Goal: Task Accomplishment & Management: Complete application form

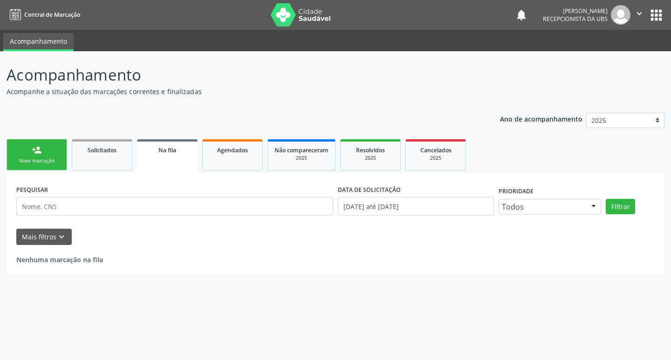
click at [55, 149] on link "person_add Nova marcação" at bounding box center [37, 154] width 61 height 31
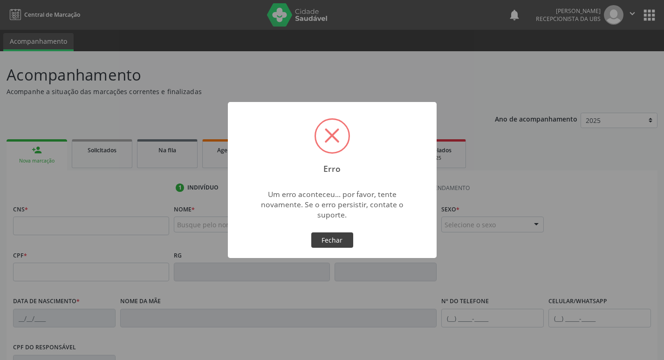
click at [317, 239] on button "Fechar" at bounding box center [332, 240] width 42 height 16
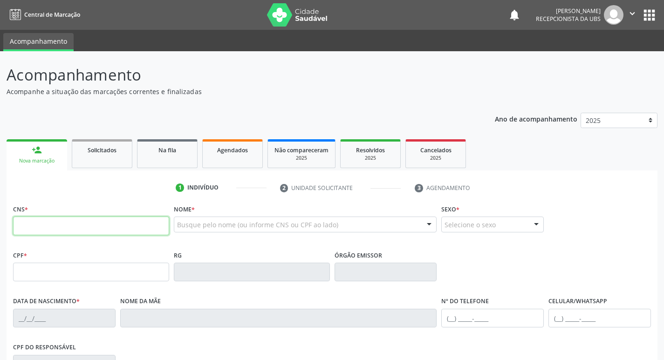
click at [53, 223] on input "text" at bounding box center [91, 226] width 156 height 19
type input "898 0062 4052 9909"
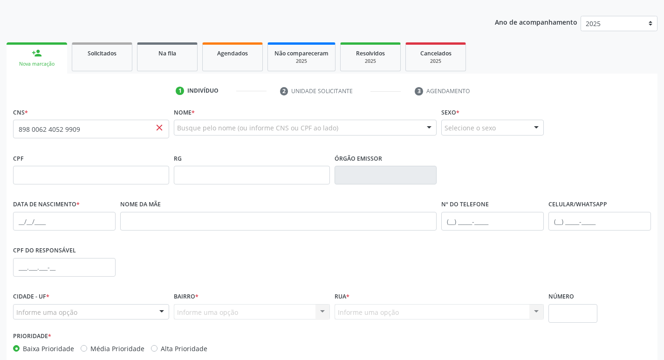
scroll to position [145, 0]
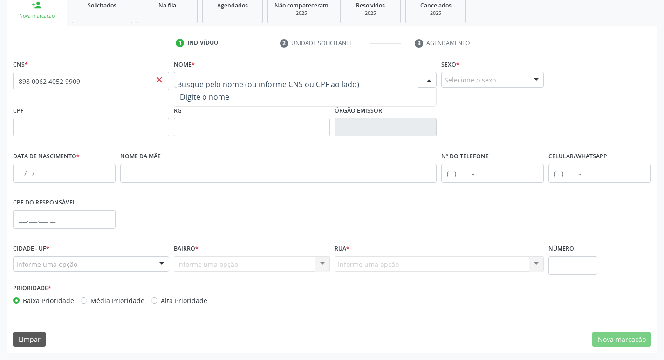
paste input "Heitor Gabriel Ferraz Carvalho"
type input "Heitor Gabriel Ferraz Carvalho"
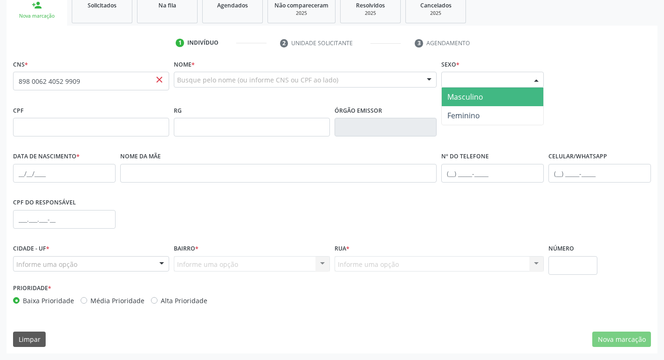
click at [479, 77] on div "Selecione o sexo" at bounding box center [492, 80] width 102 height 16
click at [484, 98] on span "Masculino" at bounding box center [493, 97] width 102 height 19
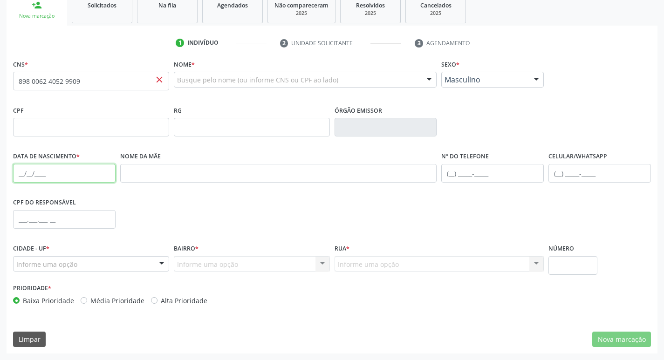
click at [76, 182] on input "text" at bounding box center [64, 173] width 102 height 19
type input "16/07/2021"
click at [123, 266] on div "Informe uma opção" at bounding box center [91, 264] width 156 height 16
click at [158, 266] on div at bounding box center [162, 265] width 14 height 16
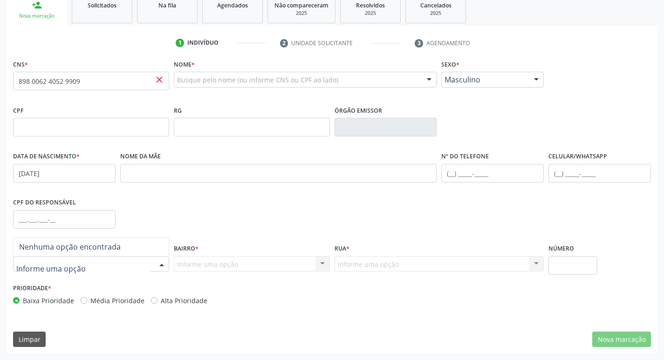
click at [156, 267] on div at bounding box center [162, 265] width 14 height 16
click at [251, 214] on div "CPF do responsável" at bounding box center [332, 219] width 642 height 46
click at [162, 263] on div at bounding box center [162, 265] width 14 height 16
click at [183, 214] on div "CPF do responsável" at bounding box center [332, 219] width 642 height 46
click at [159, 263] on div at bounding box center [162, 265] width 14 height 16
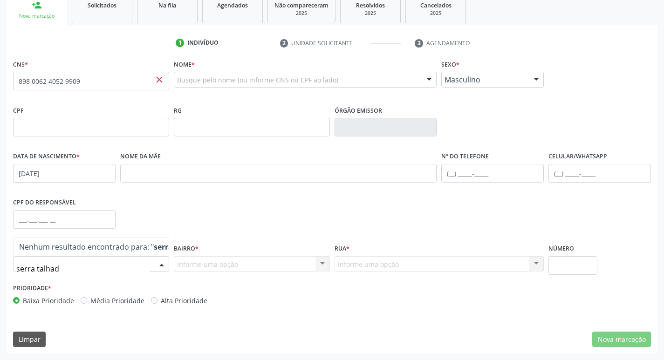
type input "serra talhada"
click at [74, 273] on input "serra talhada" at bounding box center [83, 268] width 134 height 19
click at [226, 266] on div "Informe uma opção Nenhum resultado encontrado para: " " Nenhuma opção encontrad…" at bounding box center [252, 264] width 156 height 16
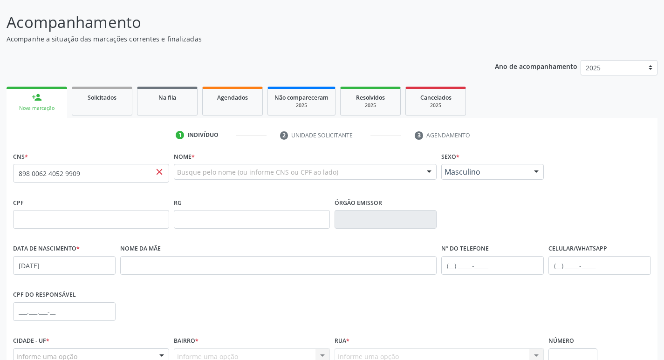
scroll to position [52, 0]
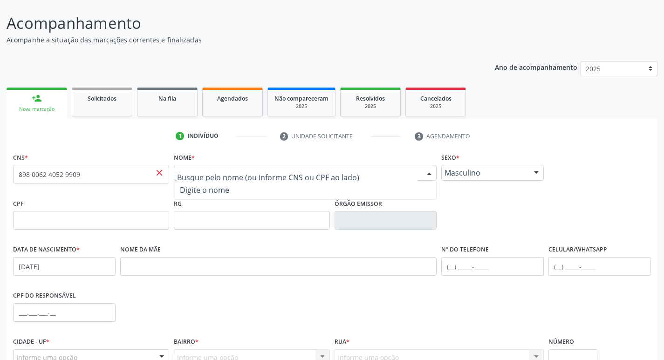
drag, startPoint x: 210, startPoint y: 165, endPoint x: 142, endPoint y: 140, distance: 72.4
click at [142, 140] on ul "1 Indivíduo 2 Unidade solicitante 3 Agendamento" at bounding box center [332, 136] width 651 height 15
paste input "Heitor Gabriel Ferraz Carvalho"
type input "Heitor Gabriel Ferraz Carvalho"
click at [510, 198] on div "CPF RG Órgão emissor" at bounding box center [332, 220] width 642 height 46
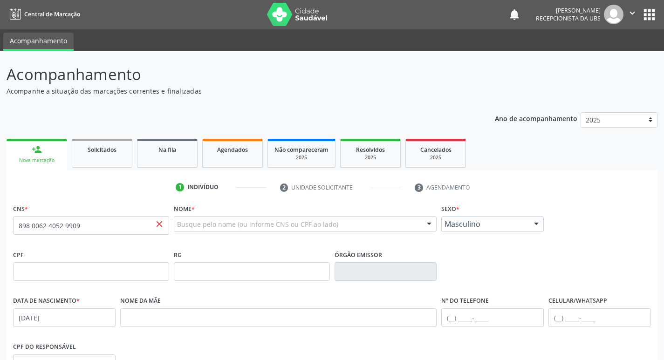
scroll to position [0, 0]
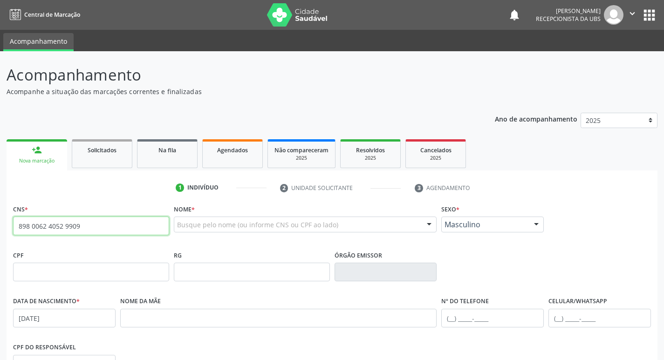
drag, startPoint x: 91, startPoint y: 226, endPoint x: 36, endPoint y: 216, distance: 55.5
click at [0, 229] on div "Acompanhamento Acompanhe a situação das marcações correntes e finalizadas Relat…" at bounding box center [332, 278] width 664 height 454
paste input "898 0062 4052 9909"
type input "898 0062 4052 9909"
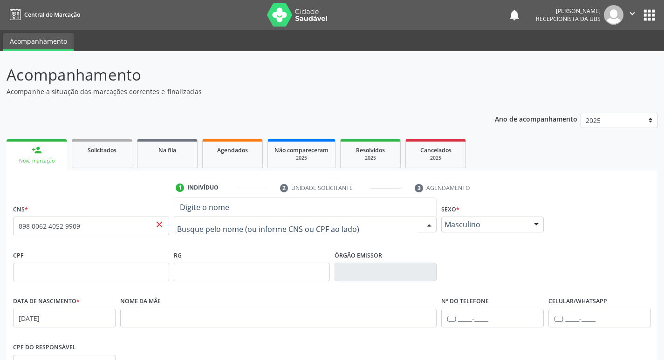
click at [231, 230] on div at bounding box center [305, 225] width 263 height 16
paste input "Heitor Gabriel Ferraz Carvalho"
click at [559, 212] on div "CNS * 898 0062 4052 9909 close Nome * Nenhum resultado encontrado para: " Heito…" at bounding box center [332, 225] width 642 height 46
paste input "Heitor Gabriel Ferraz Carvalho"
type input "Heitor Gabriel Ferraz Carvalho"
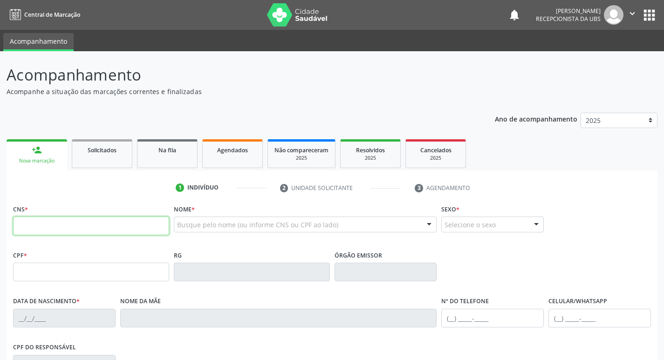
paste input "898 0062 4052 9909"
type input "898 0062 4052 9909"
type input "176.929.844-41"
type input "16/05/2021"
type input "Jamicelly Marques Ferraz"
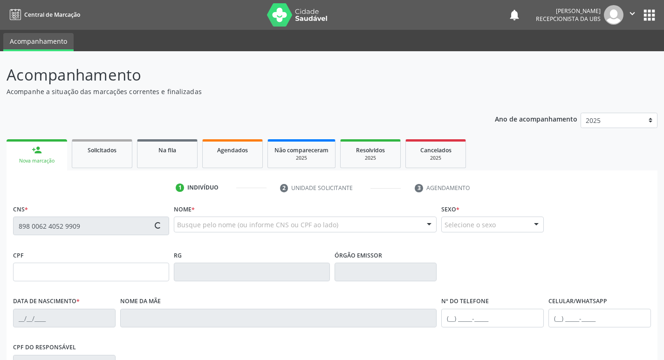
type input "(87) 98105-4790"
type input "121.202.954-25"
type input "6"
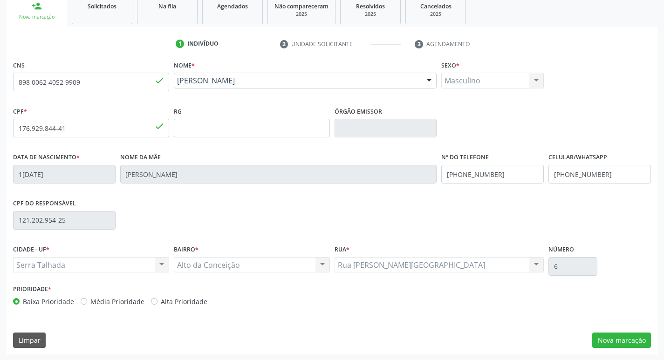
scroll to position [145, 0]
click at [621, 338] on button "Nova marcação" at bounding box center [621, 340] width 59 height 16
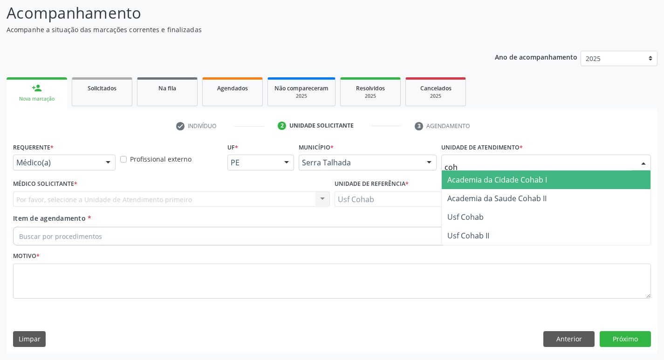
type input "coha"
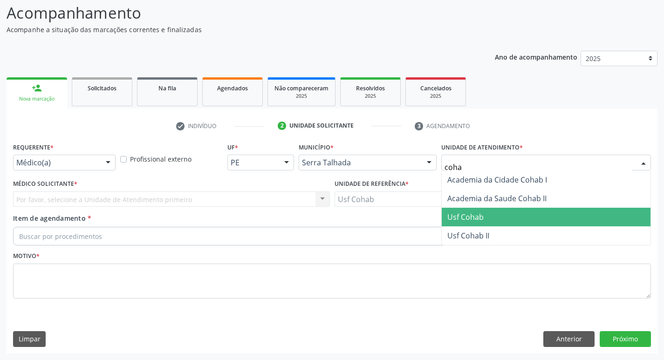
click at [481, 212] on span "Usf Cohab" at bounding box center [465, 217] width 36 height 10
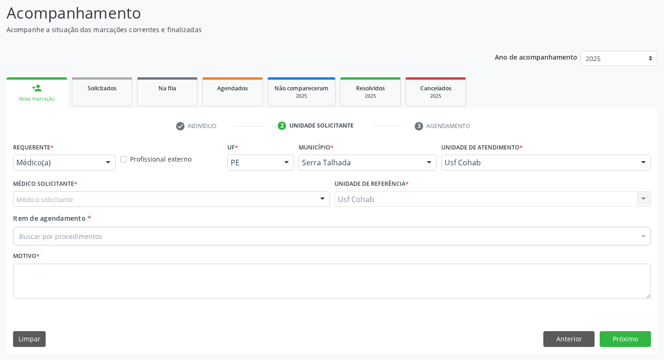
click at [83, 197] on div "Médico solicitante" at bounding box center [171, 199] width 317 height 16
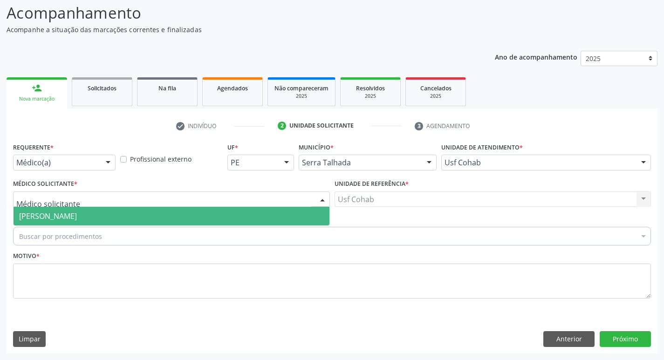
click at [77, 216] on span "[PERSON_NAME]" at bounding box center [48, 216] width 58 height 10
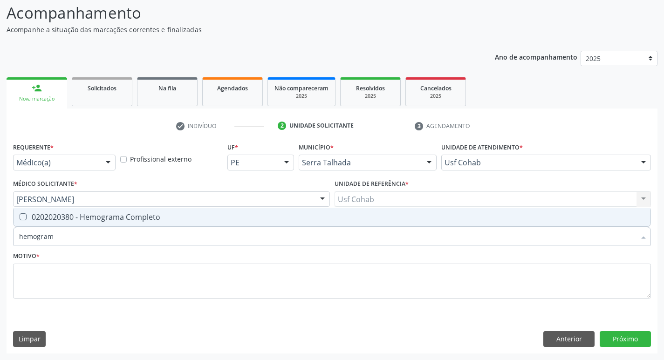
type input "hemograma"
click at [26, 218] on Completo at bounding box center [23, 216] width 7 height 7
click at [20, 218] on Completo "checkbox" at bounding box center [17, 217] width 6 height 6
checkbox Completo "true"
drag, startPoint x: 37, startPoint y: 235, endPoint x: 0, endPoint y: 233, distance: 36.9
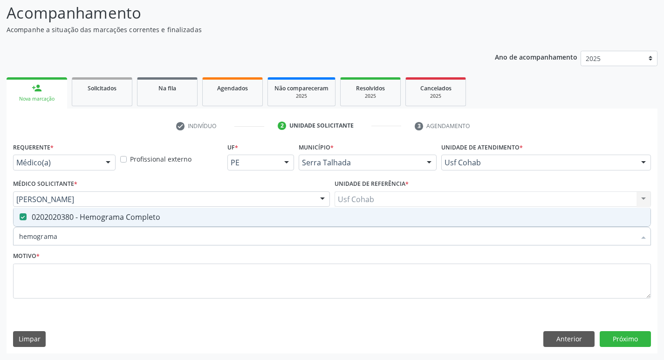
click at [0, 235] on div "Acompanhamento Acompanhe a situação das marcações correntes e finalizadas Relat…" at bounding box center [332, 174] width 664 height 371
checkbox Completo "false"
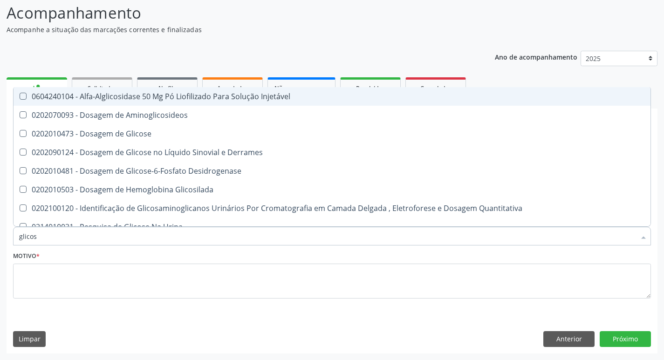
type input "glicose"
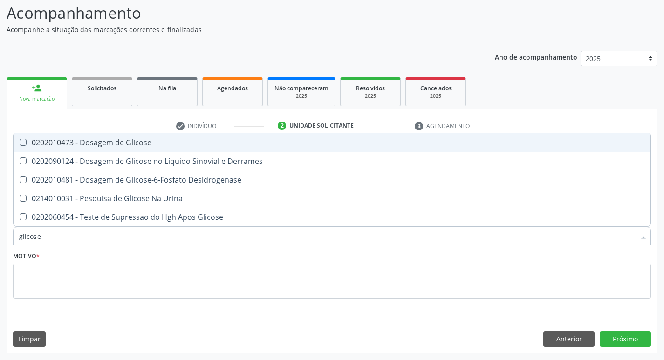
click at [21, 143] on Glicose at bounding box center [23, 142] width 7 height 7
click at [20, 143] on Glicose "checkbox" at bounding box center [17, 142] width 6 height 6
checkbox Glicose "true"
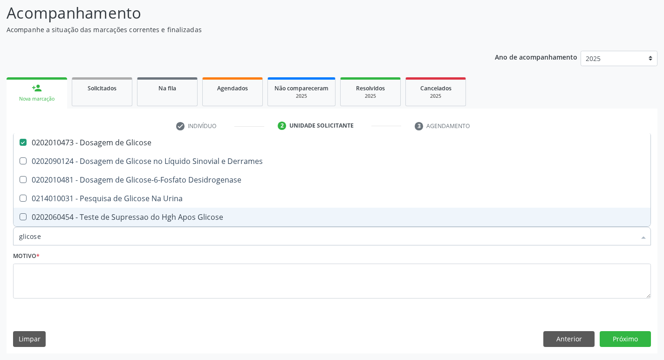
type input "glicos"
checkbox Glicose "false"
checkbox Desidrogenase "true"
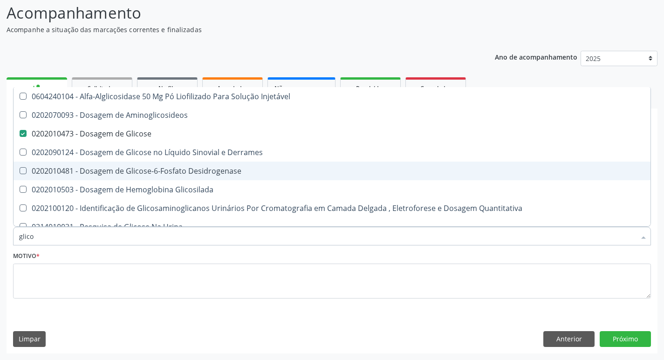
type input "glic"
checkbox Glicose "false"
checkbox Glicosilada "false"
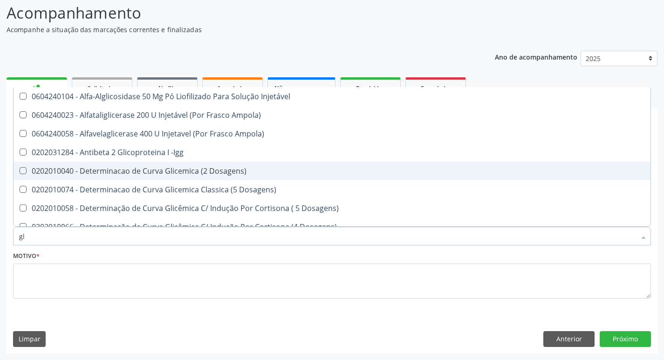
type input "g"
checkbox Glicose "false"
checkbox Glicosilada "false"
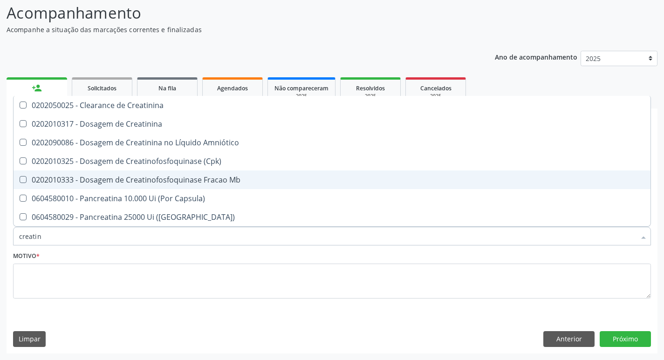
type input "creatini"
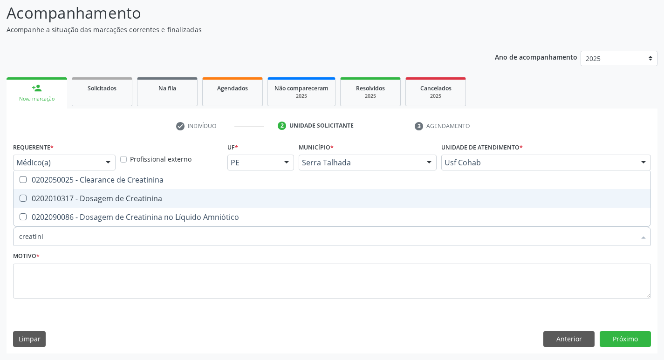
click at [22, 199] on Creatinina at bounding box center [23, 198] width 7 height 7
click at [20, 199] on Creatinina "checkbox" at bounding box center [17, 198] width 6 height 6
checkbox Creatinina "true"
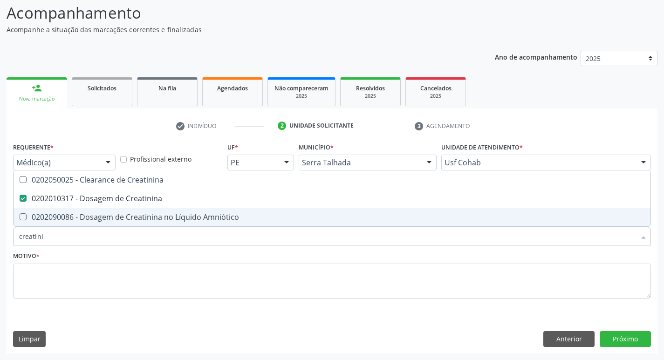
drag, startPoint x: 47, startPoint y: 237, endPoint x: 0, endPoint y: 244, distance: 47.6
click at [0, 244] on div "Acompanhamento Acompanhe a situação das marcações correntes e finalizadas Relat…" at bounding box center [332, 174] width 664 height 371
checkbox Creatinina "false"
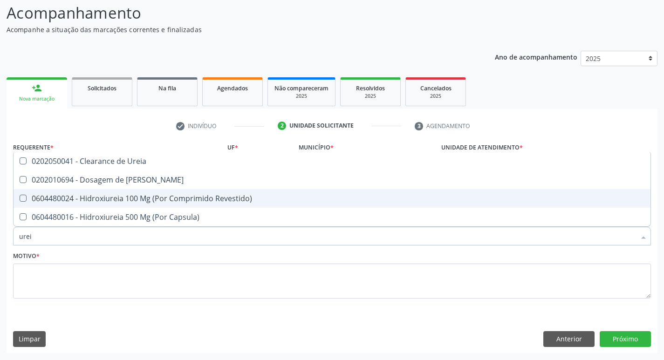
type input "ureia"
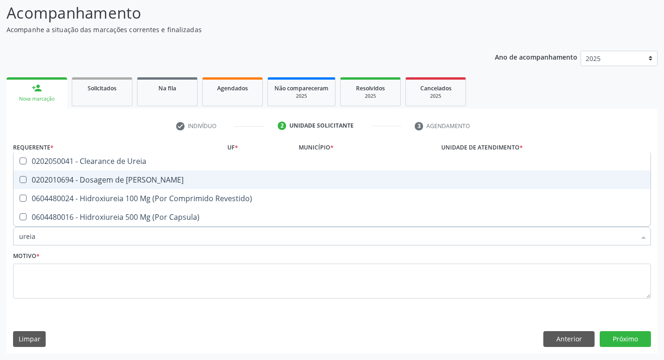
drag, startPoint x: 20, startPoint y: 178, endPoint x: 34, endPoint y: 187, distance: 16.3
click at [20, 179] on Ureia at bounding box center [23, 179] width 7 height 7
click at [20, 179] on Ureia "checkbox" at bounding box center [17, 180] width 6 height 6
checkbox Ureia "true"
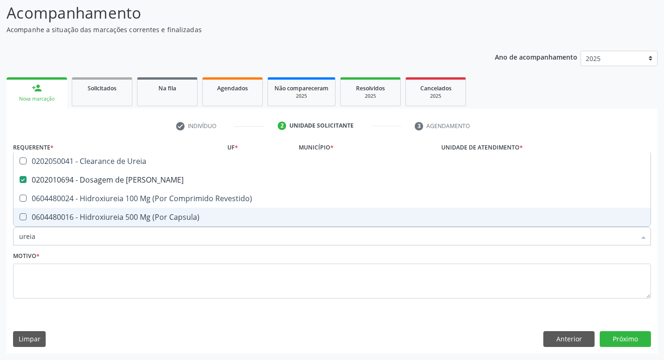
drag, startPoint x: 53, startPoint y: 239, endPoint x: 0, endPoint y: 244, distance: 52.9
click at [0, 244] on div "Acompanhamento Acompanhe a situação das marcações correntes e finalizadas Relat…" at bounding box center [332, 174] width 664 height 371
checkbox Ureia "false"
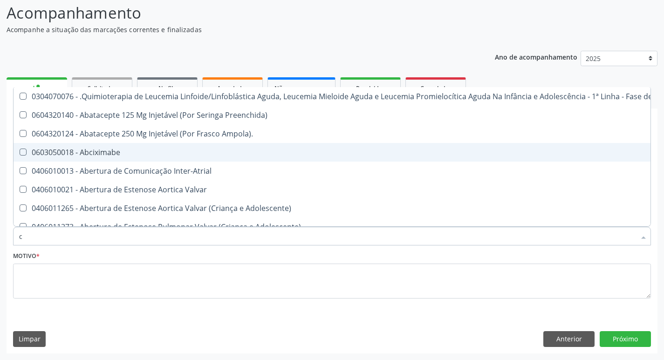
type input "co"
checkbox Creatinina "true"
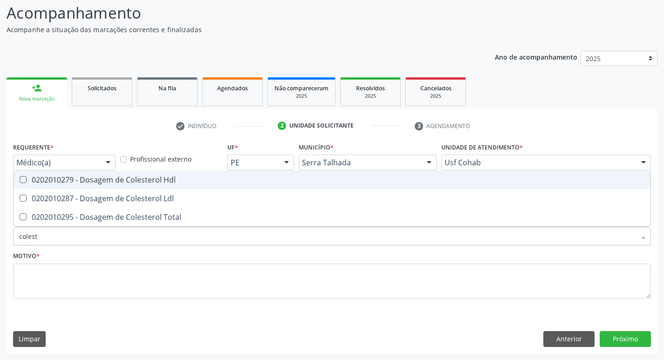
type input "coleste"
click at [21, 177] on Hdl at bounding box center [23, 179] width 7 height 7
click at [20, 177] on Hdl "checkbox" at bounding box center [17, 180] width 6 height 6
checkbox Hdl "true"
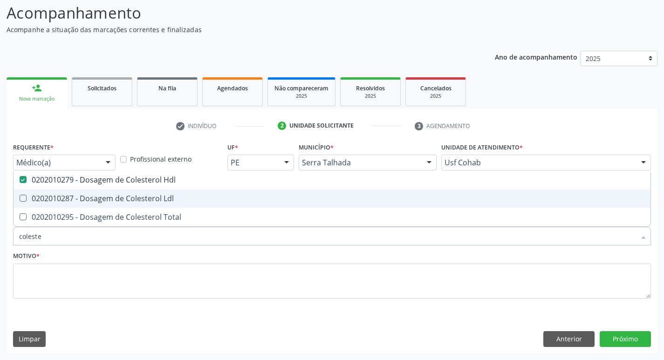
click at [22, 196] on Ldl at bounding box center [23, 198] width 7 height 7
click at [20, 196] on Ldl "checkbox" at bounding box center [17, 198] width 6 height 6
checkbox Ldl "true"
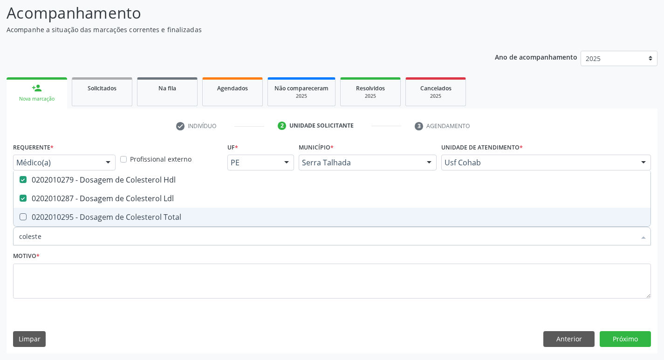
drag, startPoint x: 23, startPoint y: 220, endPoint x: 29, endPoint y: 219, distance: 6.1
click at [23, 219] on Total at bounding box center [23, 216] width 7 height 7
click at [20, 219] on Total "checkbox" at bounding box center [17, 217] width 6 height 6
checkbox Total "true"
drag, startPoint x: 57, startPoint y: 239, endPoint x: 1, endPoint y: 248, distance: 57.1
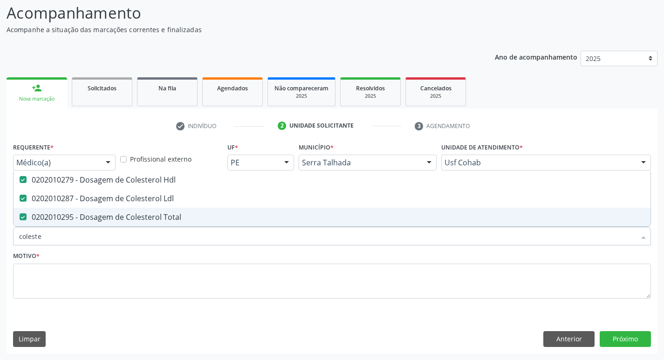
click at [0, 251] on div "Acompanhamento Acompanhe a situação das marcações correntes e finalizadas Relat…" at bounding box center [332, 174] width 664 height 371
checkbox Hdl "false"
checkbox Ldl "false"
checkbox Total "false"
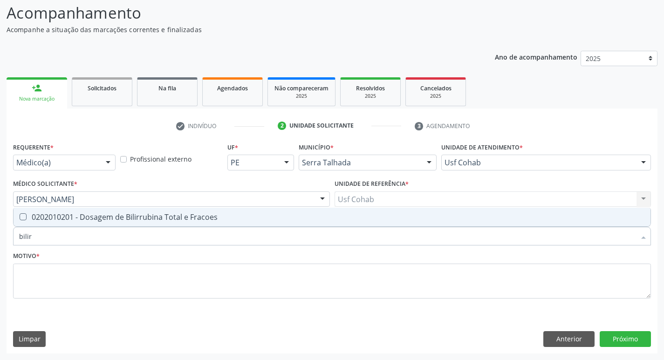
type input "bilirr"
drag, startPoint x: 24, startPoint y: 216, endPoint x: 30, endPoint y: 223, distance: 8.9
click at [26, 217] on Fracoes at bounding box center [23, 216] width 7 height 7
click at [20, 217] on Fracoes "checkbox" at bounding box center [17, 217] width 6 height 6
checkbox Fracoes "true"
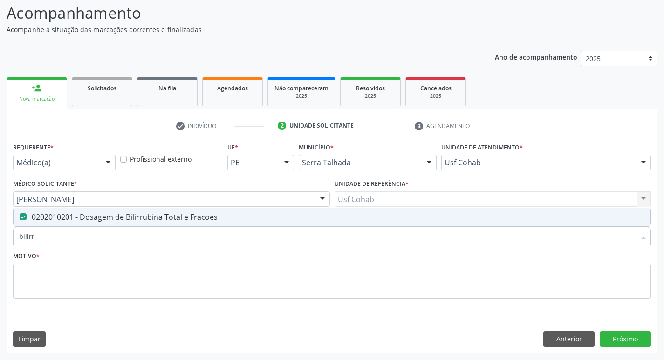
drag, startPoint x: 49, startPoint y: 239, endPoint x: 0, endPoint y: 253, distance: 50.7
click at [0, 253] on div "Acompanhamento Acompanhe a situação das marcações correntes e finalizadas Relat…" at bounding box center [332, 174] width 664 height 371
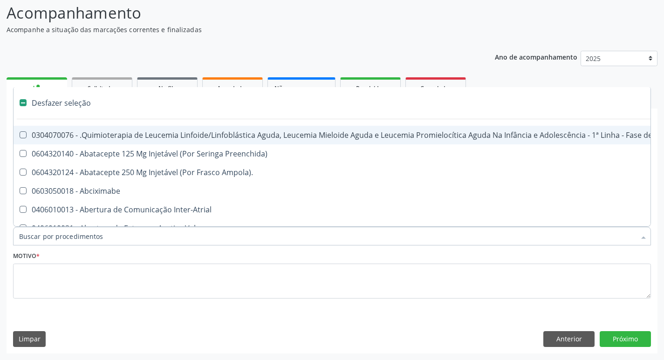
checkbox Manutenção "false"
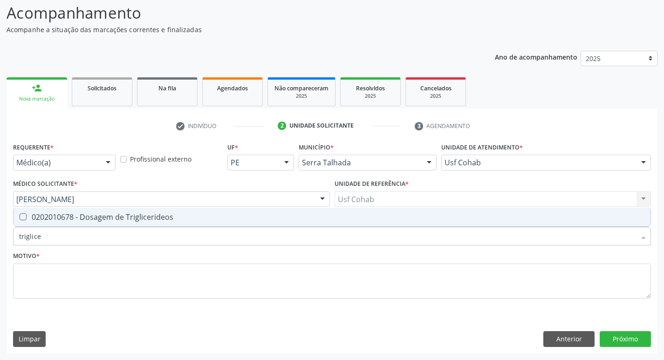
type input "triglicer"
click at [25, 215] on Triglicerideos at bounding box center [23, 216] width 7 height 7
click at [20, 215] on Triglicerideos "checkbox" at bounding box center [17, 217] width 6 height 6
checkbox Triglicerideos "true"
drag, startPoint x: 47, startPoint y: 235, endPoint x: 0, endPoint y: 246, distance: 47.9
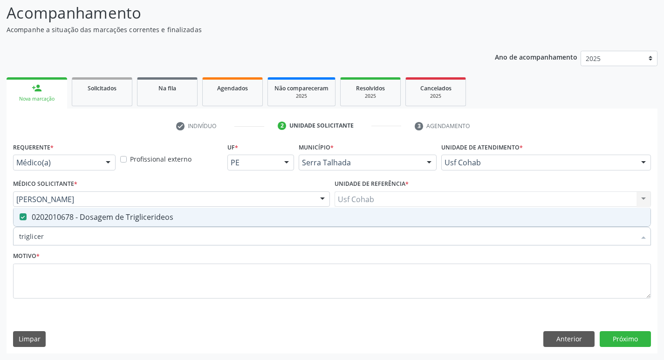
click at [0, 246] on div "Acompanhamento Acompanhe a situação das marcações correntes e finalizadas Relat…" at bounding box center [332, 174] width 664 height 371
checkbox Triglicerideos "false"
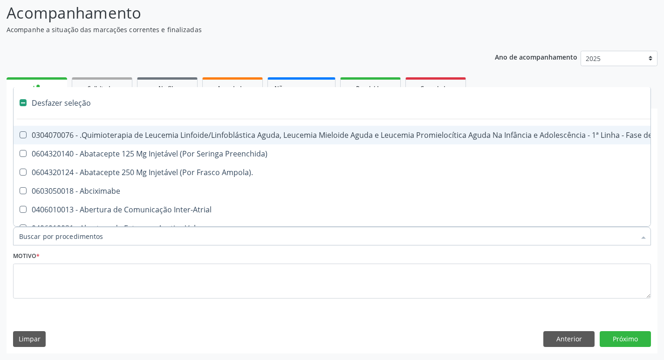
click at [79, 238] on input "Item de agendamento *" at bounding box center [327, 236] width 616 height 19
type input "h"
checkbox B "true"
checkbox Queimado "true"
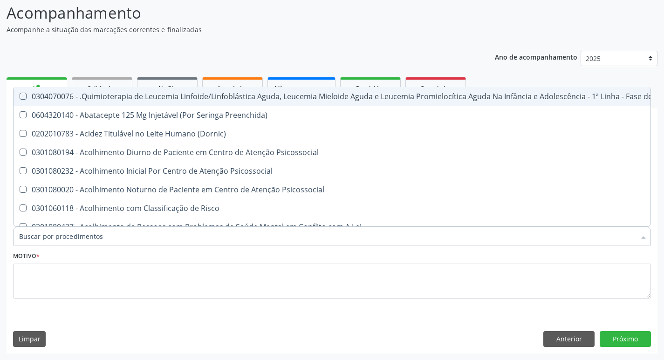
checkbox Hdl "false"
checkbox Completo "false"
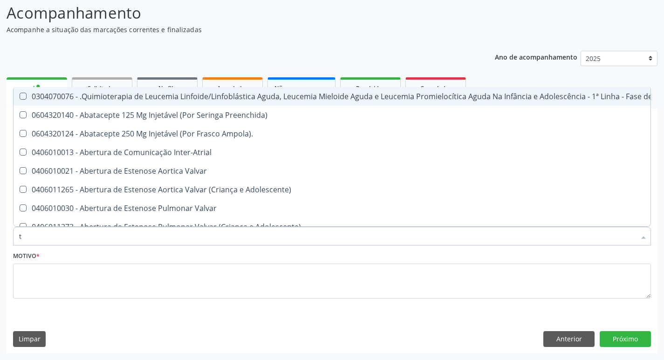
type input "t3"
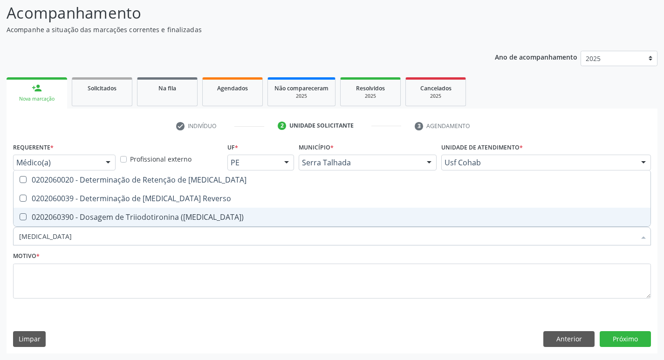
click at [21, 216] on \(T3\) at bounding box center [23, 216] width 7 height 7
click at [20, 216] on \(T3\) "checkbox" at bounding box center [17, 217] width 6 height 6
checkbox \(T3\) "true"
type input "t"
checkbox \(T3\) "false"
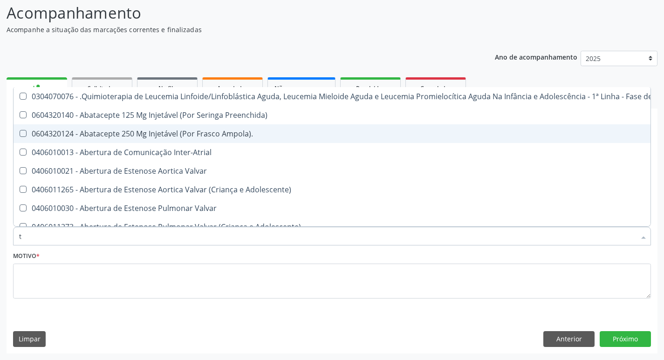
type input "t4"
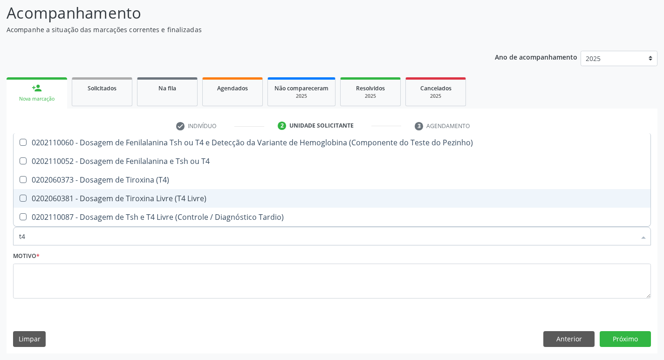
click at [20, 195] on Livre\) at bounding box center [23, 198] width 7 height 7
click at [20, 195] on Livre\) "checkbox" at bounding box center [17, 198] width 6 height 6
checkbox Livre\) "true"
type input "t"
checkbox Livre\) "false"
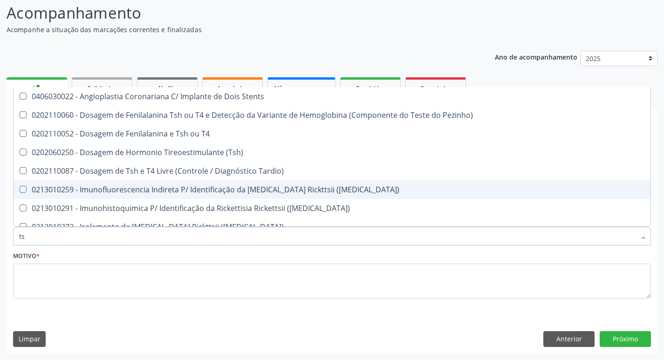
type input "tsh"
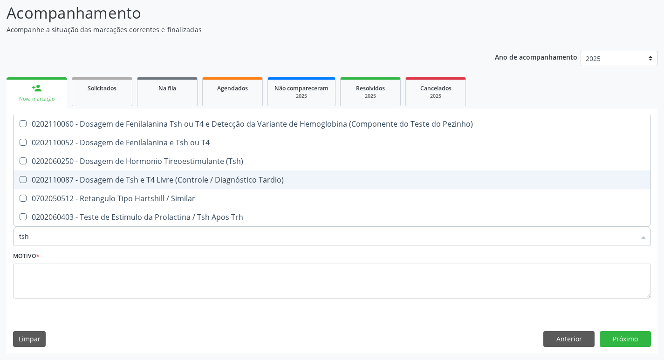
click at [25, 178] on Tardio\) at bounding box center [23, 179] width 7 height 7
click at [20, 178] on Tardio\) "checkbox" at bounding box center [17, 180] width 6 height 6
checkbox Tardio\) "true"
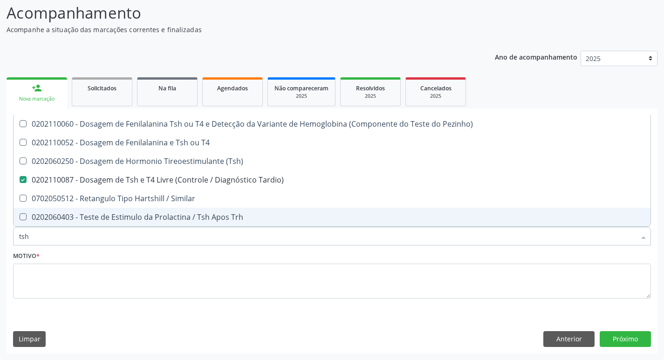
drag, startPoint x: 38, startPoint y: 237, endPoint x: 0, endPoint y: 241, distance: 38.4
click at [0, 241] on div "Acompanhamento Acompanhe a situação das marcações correntes e finalizadas Relat…" at bounding box center [332, 174] width 664 height 371
checkbox Tardio\) "false"
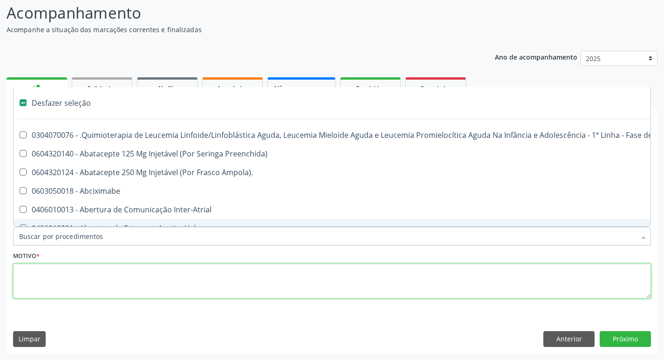
click at [62, 273] on textarea at bounding box center [332, 281] width 638 height 35
checkbox Preenchida\) "true"
checkbox Ampola\)\ "true"
checkbox Abciximabe "true"
checkbox Inter-Atrial "true"
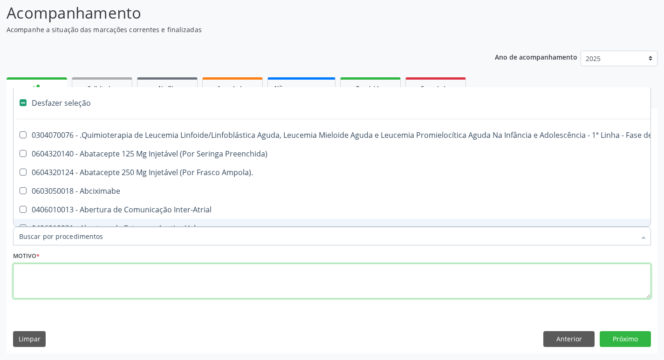
checkbox Valvar "true"
checkbox Adolescente\) "true"
checkbox Valvar "true"
checkbox Adolescente\) "true"
checkbox Paciente\) "true"
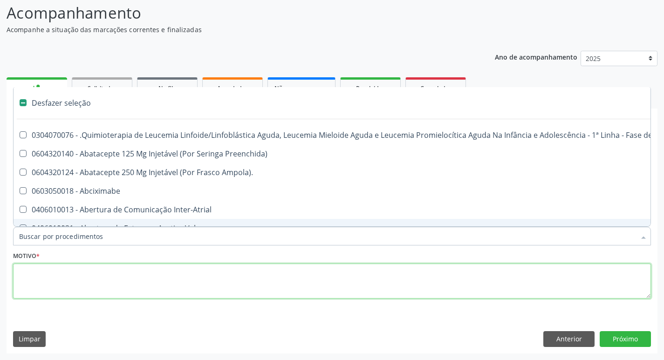
checkbox Dente\) "true"
checkbox Comprimido\) "true"
checkbox \(Dornic\) "true"
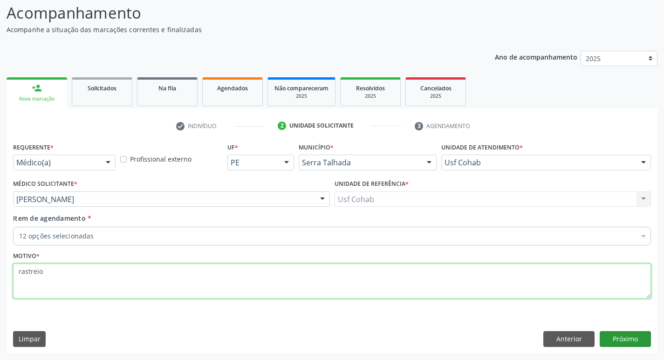
type textarea "rastreio"
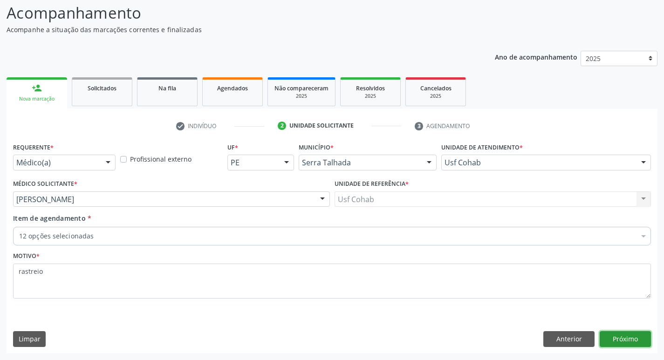
click at [623, 337] on button "Próximo" at bounding box center [625, 339] width 51 height 16
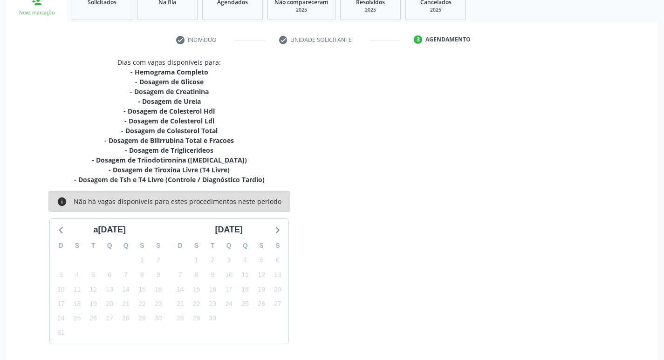
scroll to position [180, 0]
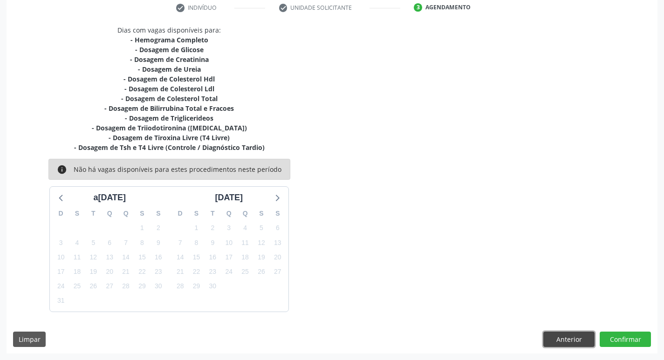
click at [557, 338] on button "Anterior" at bounding box center [568, 340] width 51 height 16
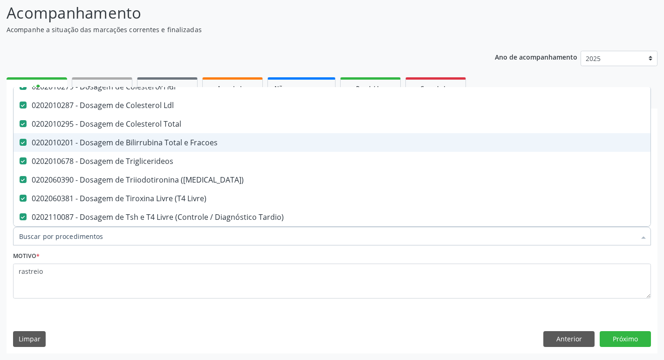
scroll to position [186, 0]
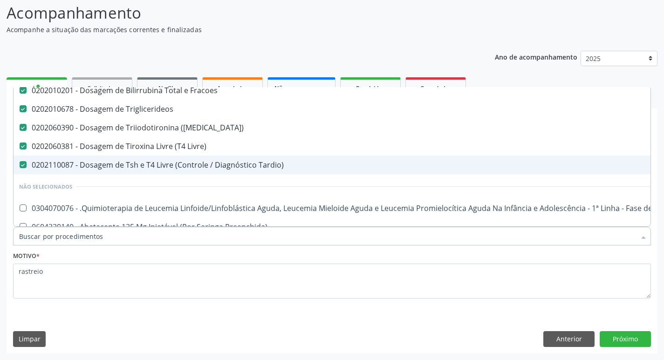
click at [21, 164] on Tardio\) at bounding box center [23, 164] width 7 height 7
click at [20, 164] on Tardio\) "checkbox" at bounding box center [17, 165] width 6 height 6
checkbox Tardio\) "false"
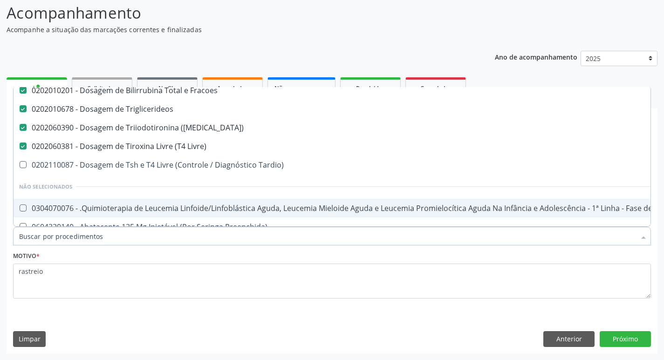
click at [68, 243] on input "Item de agendamento *" at bounding box center [327, 236] width 616 height 19
type input "t"
checkbox \(T3\) "false"
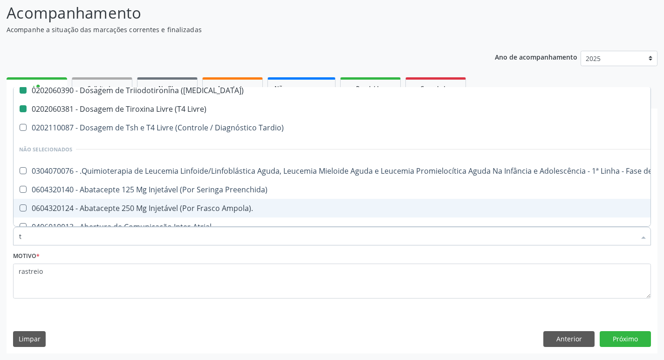
type input "ts"
checkbox Completo "false"
checkbox Hdl "false"
checkbox Ldl "false"
checkbox Total "false"
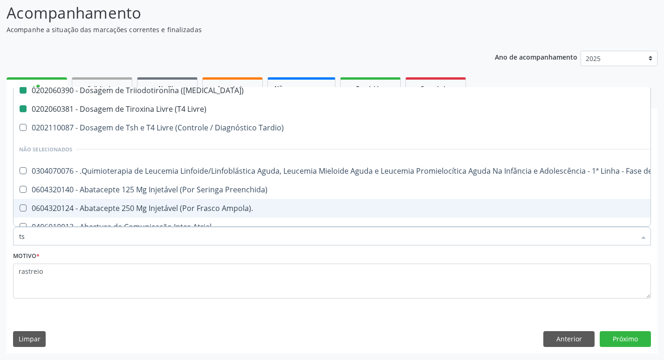
checkbox Fracoes "false"
checkbox Triglicerideos "false"
checkbox \(T3\) "false"
checkbox Livre\) "false"
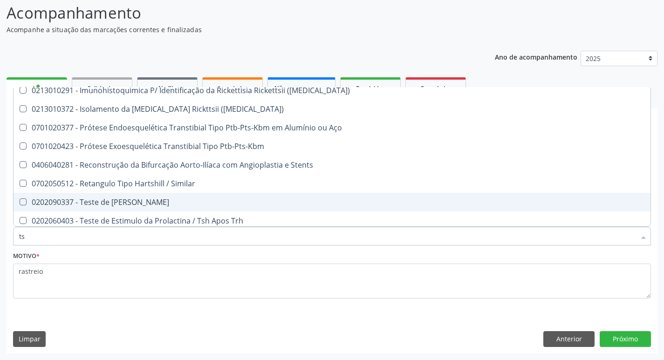
type input "tsh"
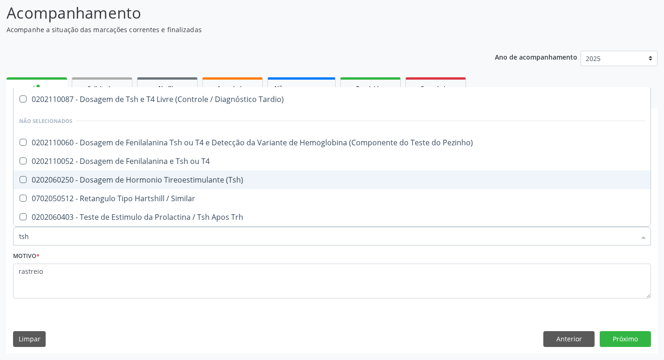
click at [27, 183] on div "0202060250 - Dosagem de Hormonio Tireoestimulante (Tsh)" at bounding box center [332, 179] width 626 height 7
checkbox \(Tsh\) "true"
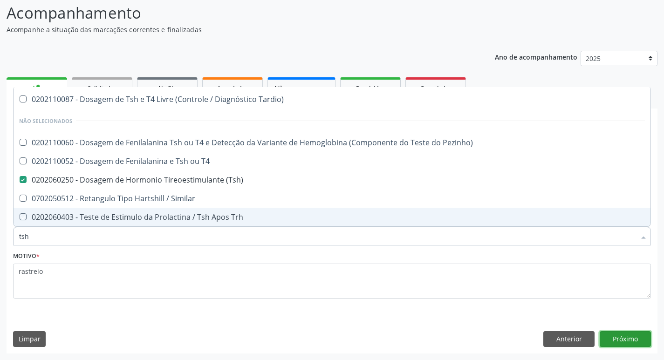
click at [615, 334] on button "Próximo" at bounding box center [625, 339] width 51 height 16
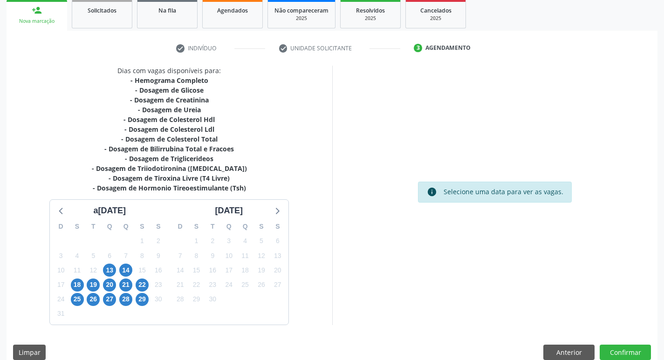
scroll to position [153, 0]
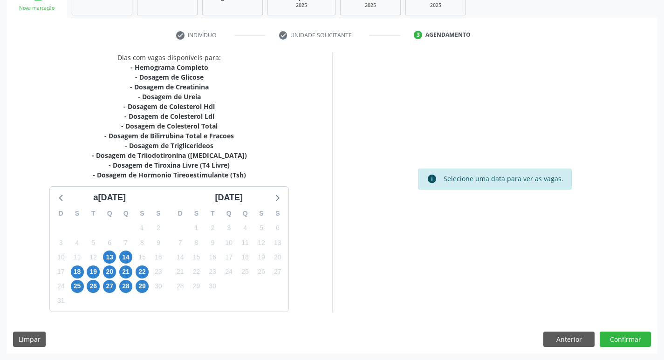
click at [82, 279] on div "25" at bounding box center [77, 286] width 13 height 14
click at [77, 271] on span "18" at bounding box center [77, 272] width 13 height 13
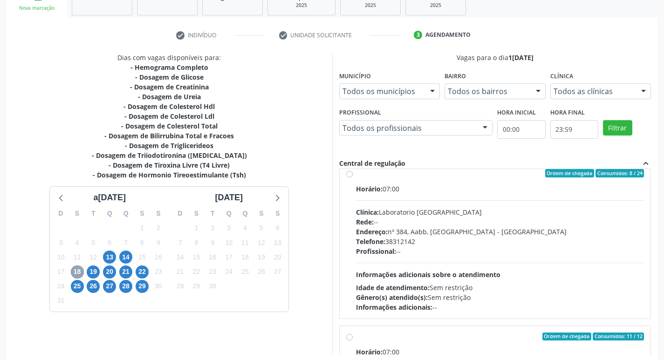
scroll to position [0, 0]
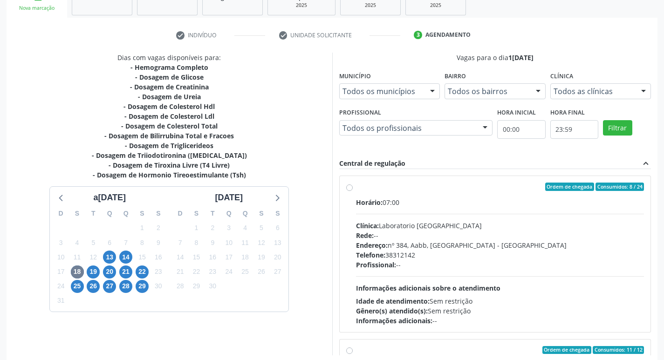
click at [356, 188] on label "Ordem de chegada Consumidos: 8 / 24 Horário: 07:00 Clínica: Laboratorio Sao Fra…" at bounding box center [500, 254] width 288 height 143
click at [351, 188] on input "Ordem de chegada Consumidos: 8 / 24 Horário: 07:00 Clínica: Laboratorio Sao Fra…" at bounding box center [349, 187] width 7 height 8
radio input "true"
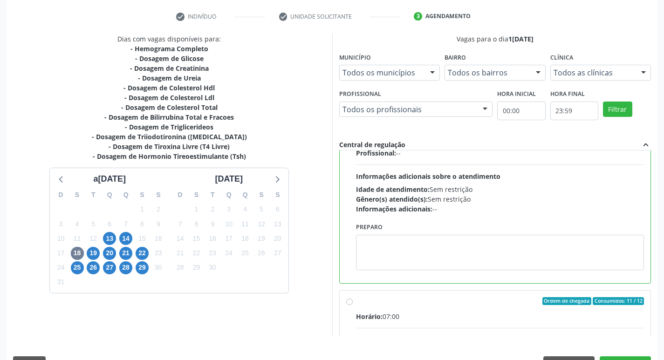
scroll to position [197, 0]
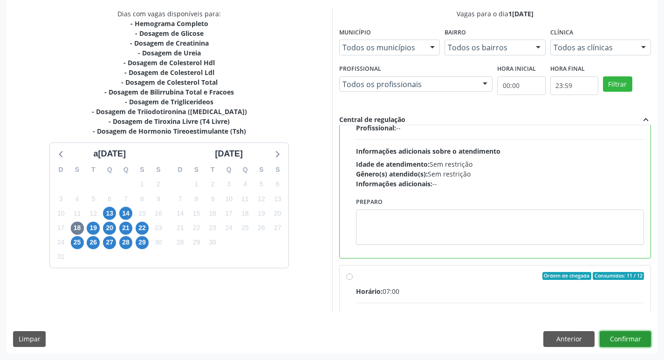
click at [623, 341] on button "Confirmar" at bounding box center [625, 339] width 51 height 16
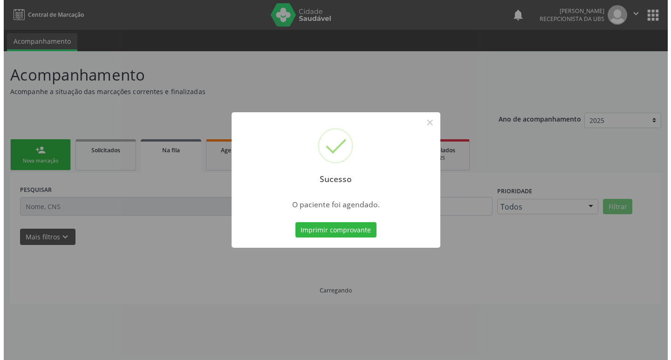
scroll to position [0, 0]
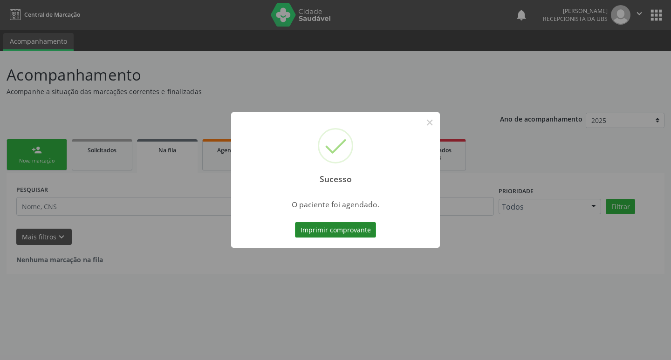
click at [326, 232] on button "Imprimir comprovante" at bounding box center [335, 230] width 81 height 16
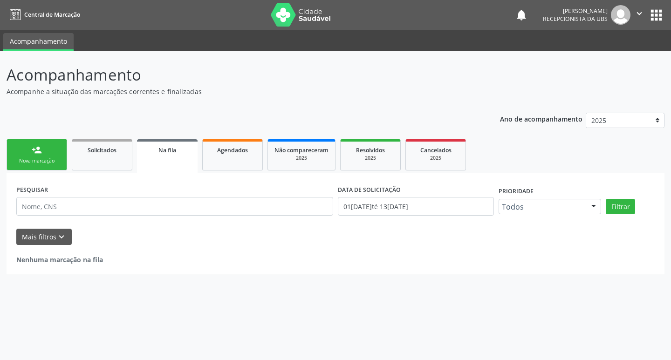
click at [37, 156] on link "person_add Nova marcação" at bounding box center [37, 154] width 61 height 31
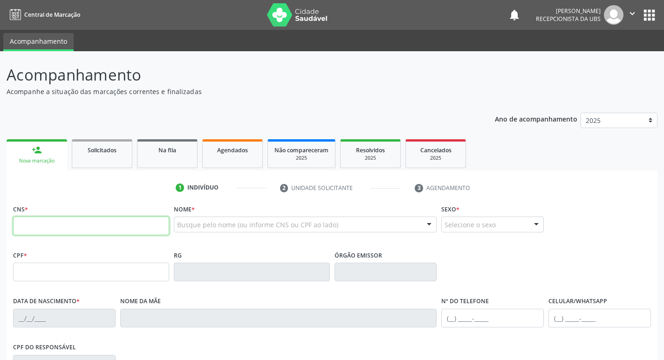
click at [61, 226] on input "text" at bounding box center [91, 226] width 156 height 19
type input "898 0051 3446 2005"
type input "160.846.034-75"
type input "07/06/2015"
type input "Renata Daiane Queiroz Magalhaes"
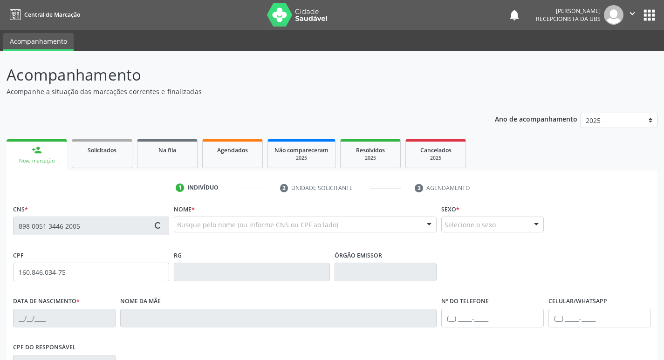
type input "[PHONE_NUMBER]"
type input "129.593.634-85"
type input "436"
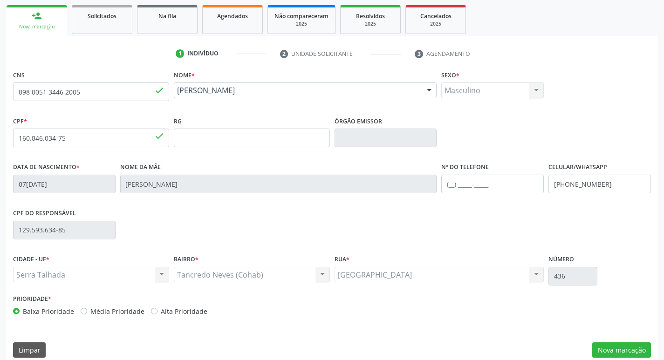
scroll to position [145, 0]
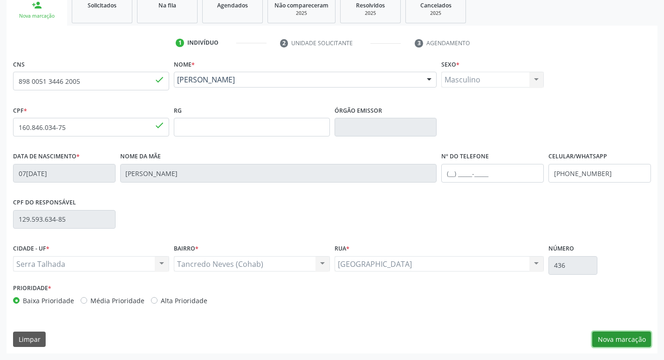
click at [613, 342] on button "Nova marcação" at bounding box center [621, 340] width 59 height 16
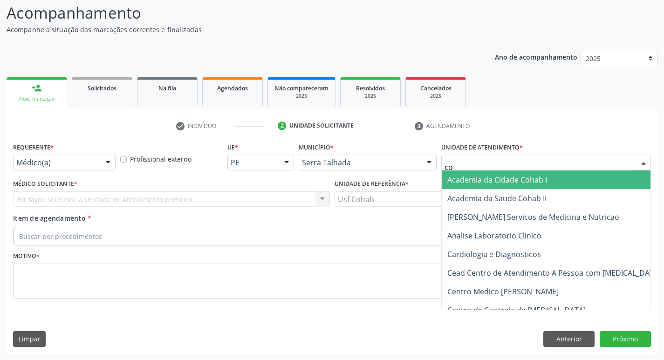
type input "coh"
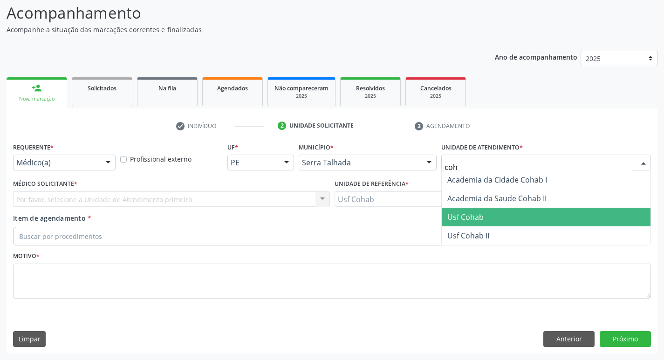
drag, startPoint x: 499, startPoint y: 217, endPoint x: 394, endPoint y: 216, distance: 105.8
click at [499, 215] on span "Usf Cohab" at bounding box center [546, 217] width 209 height 19
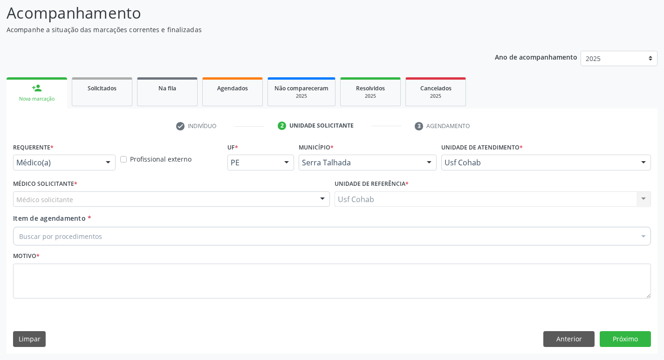
click at [88, 198] on div "Médico solicitante" at bounding box center [171, 199] width 317 height 16
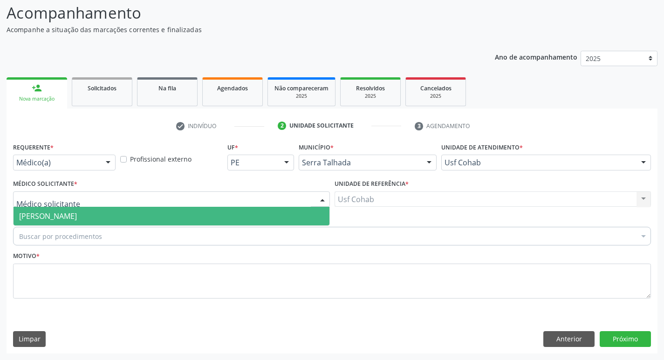
click at [77, 217] on span "[PERSON_NAME]" at bounding box center [48, 216] width 58 height 10
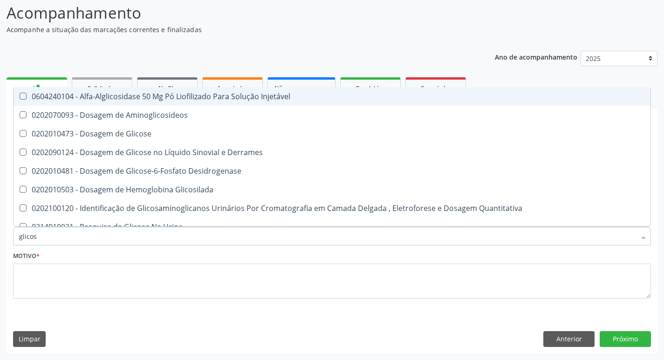
type input "glicose"
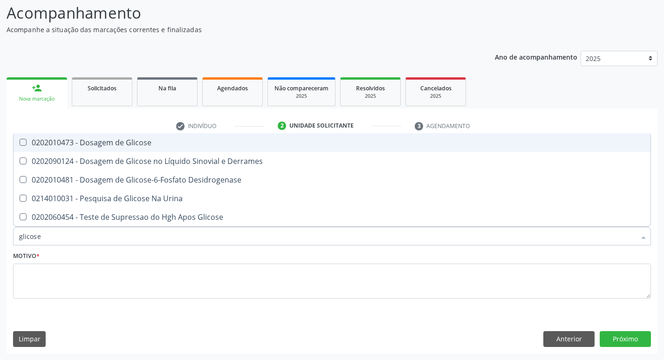
click at [24, 143] on Glicose at bounding box center [23, 142] width 7 height 7
click at [20, 143] on Glicose "checkbox" at bounding box center [17, 142] width 6 height 6
checkbox Glicose "true"
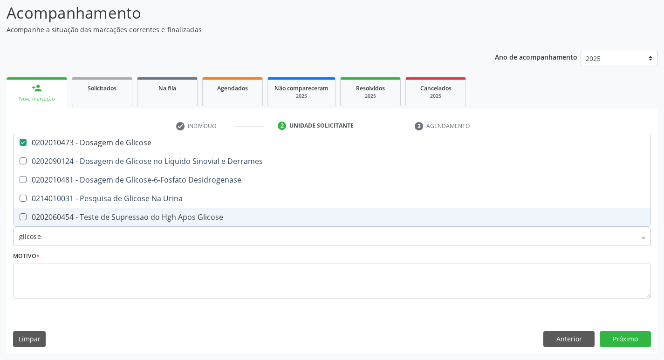
click at [43, 240] on input "glicose" at bounding box center [327, 236] width 616 height 19
drag, startPoint x: 39, startPoint y: 237, endPoint x: 2, endPoint y: 236, distance: 36.3
click at [2, 236] on div "Acompanhamento Acompanhe a situação das marcações correntes e finalizadas Relat…" at bounding box center [332, 174] width 664 height 371
checkbox Glicose "false"
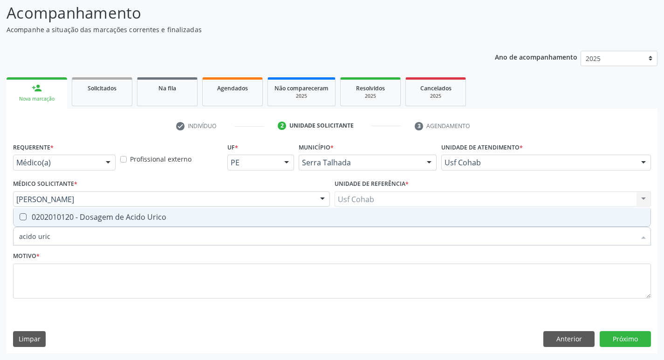
type input "acido urico"
click at [26, 219] on Urico at bounding box center [23, 216] width 7 height 7
click at [20, 219] on Urico "checkbox" at bounding box center [17, 217] width 6 height 6
checkbox Urico "true"
drag, startPoint x: 41, startPoint y: 239, endPoint x: 21, endPoint y: 240, distance: 20.5
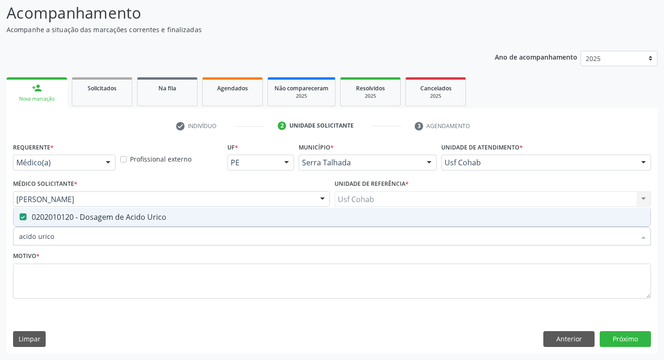
click at [29, 239] on input "acido urico" at bounding box center [327, 236] width 616 height 19
drag, startPoint x: 21, startPoint y: 240, endPoint x: 5, endPoint y: 242, distance: 15.9
click at [6, 241] on div "Acompanhamento Acompanhe a situação das marcações correntes e finalizadas Relat…" at bounding box center [332, 174] width 664 height 371
drag, startPoint x: 66, startPoint y: 235, endPoint x: 0, endPoint y: 247, distance: 67.3
click at [0, 247] on div "Acompanhamento Acompanhe a situação das marcações correntes e finalizadas Relat…" at bounding box center [332, 174] width 664 height 371
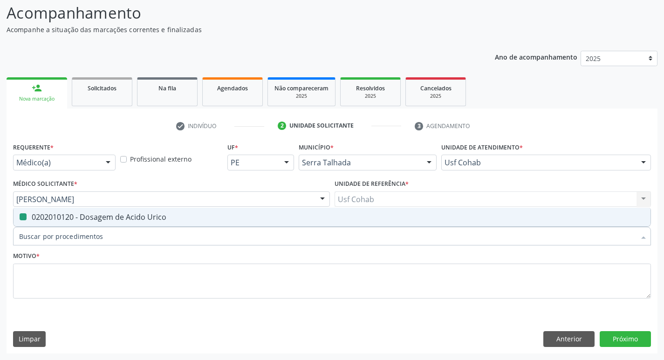
checkbox Urico "false"
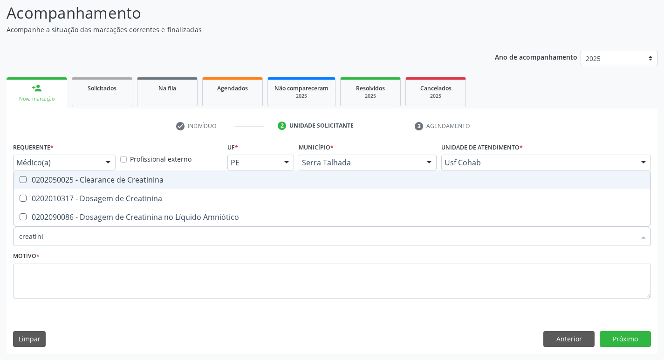
type input "creatinin"
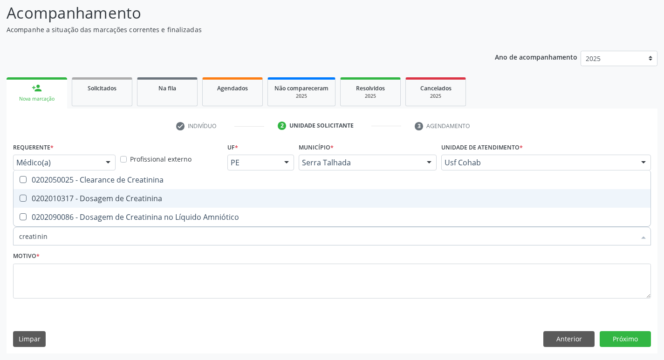
click at [24, 198] on Creatinina at bounding box center [23, 198] width 7 height 7
click at [20, 198] on Creatinina "checkbox" at bounding box center [17, 198] width 6 height 6
checkbox Creatinina "true"
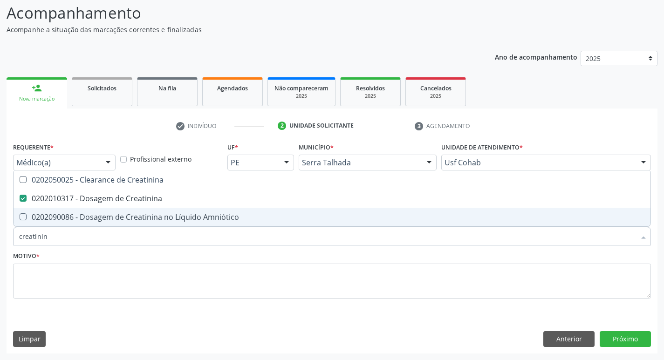
drag, startPoint x: 56, startPoint y: 236, endPoint x: 6, endPoint y: 239, distance: 49.9
click at [13, 239] on div "Item de agendamento * creatinin Desfazer seleção 0202050025 - Clearance de Crea…" at bounding box center [332, 231] width 642 height 36
checkbox Creatinina "false"
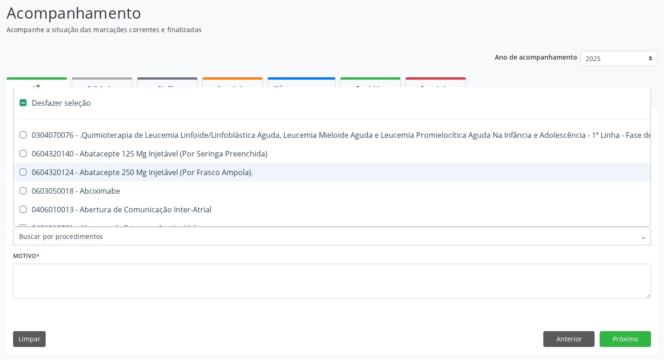
type input "u"
checkbox Cistorrafia "true"
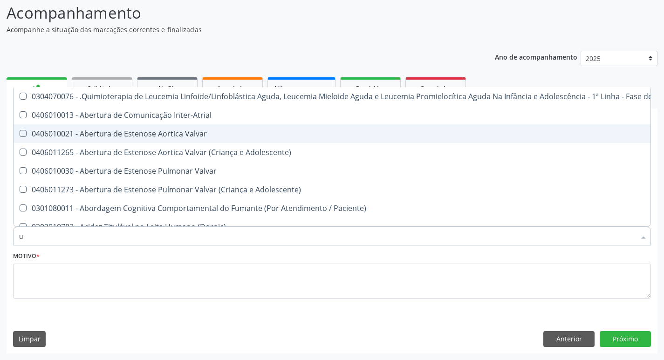
type input "ur"
checkbox B "true"
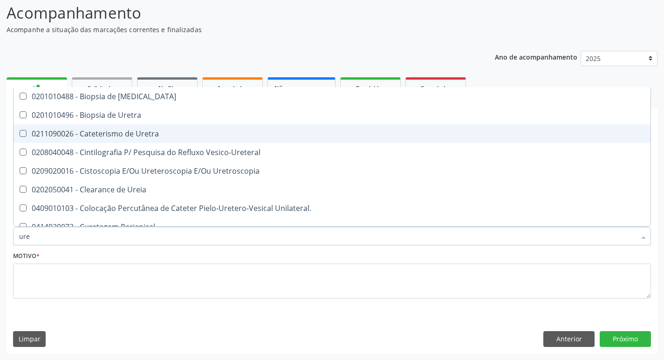
type input "urei"
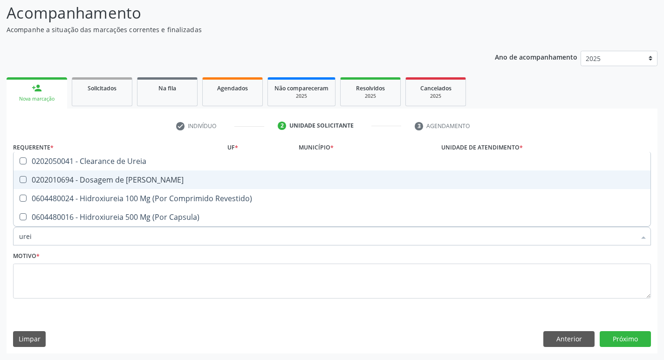
click at [20, 180] on Ureia at bounding box center [23, 179] width 7 height 7
click at [20, 180] on Ureia "checkbox" at bounding box center [17, 180] width 6 height 6
checkbox Ureia "true"
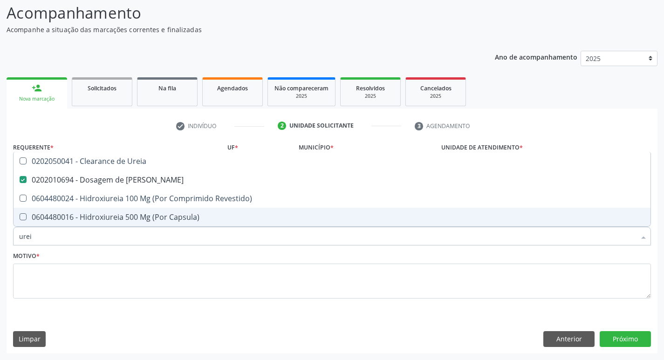
drag, startPoint x: 51, startPoint y: 235, endPoint x: 0, endPoint y: 238, distance: 50.8
click at [0, 238] on div "Acompanhamento Acompanhe a situação das marcações correntes e finalizadas Relat…" at bounding box center [332, 174] width 664 height 371
checkbox Ureia "false"
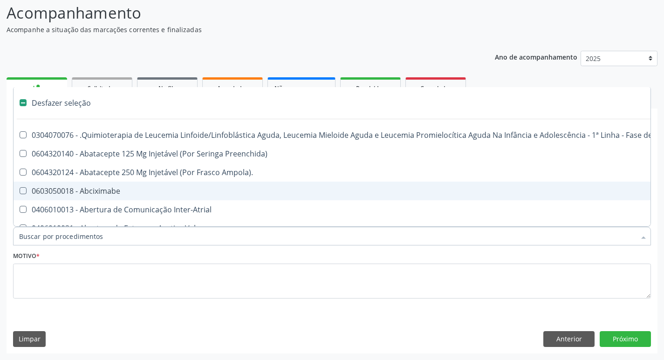
click at [47, 238] on input "Item de agendamento *" at bounding box center [327, 236] width 616 height 19
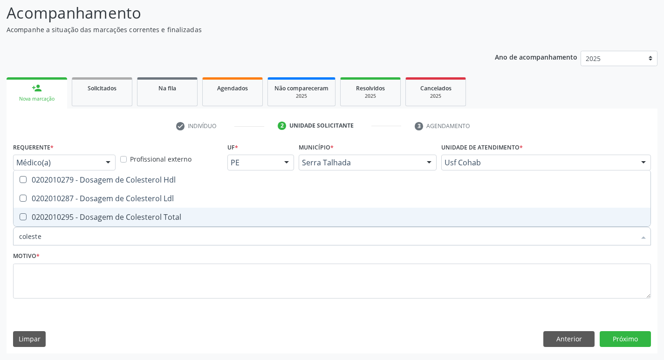
type input "colester"
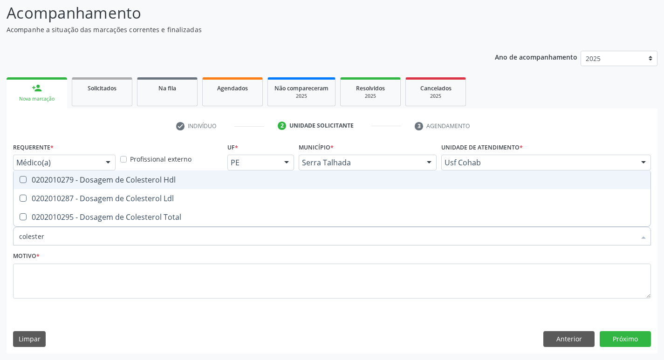
click at [21, 177] on Hdl at bounding box center [23, 179] width 7 height 7
click at [20, 177] on Hdl "checkbox" at bounding box center [17, 180] width 6 height 6
checkbox Hdl "true"
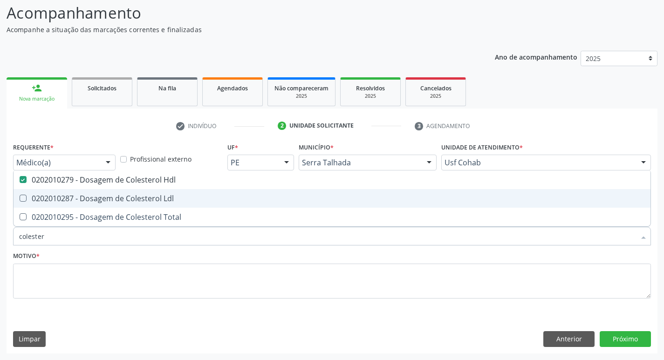
click at [24, 196] on Ldl at bounding box center [23, 198] width 7 height 7
click at [20, 196] on Ldl "checkbox" at bounding box center [17, 198] width 6 height 6
checkbox Ldl "true"
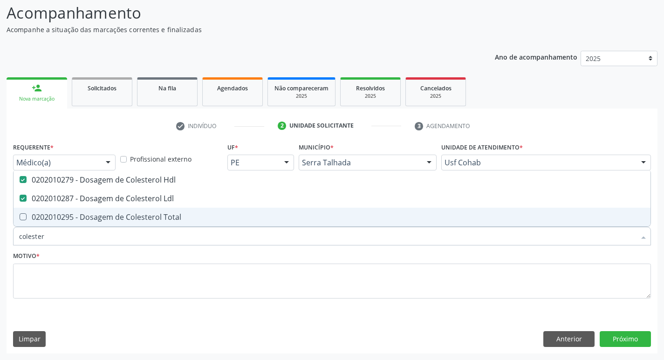
click at [22, 216] on Total at bounding box center [23, 216] width 7 height 7
click at [20, 216] on Total "checkbox" at bounding box center [17, 217] width 6 height 6
checkbox Total "true"
drag, startPoint x: 22, startPoint y: 246, endPoint x: 0, endPoint y: 246, distance: 21.9
click at [0, 246] on div "Acompanhamento Acompanhe a situação das marcações correntes e finalizadas Relat…" at bounding box center [332, 174] width 664 height 371
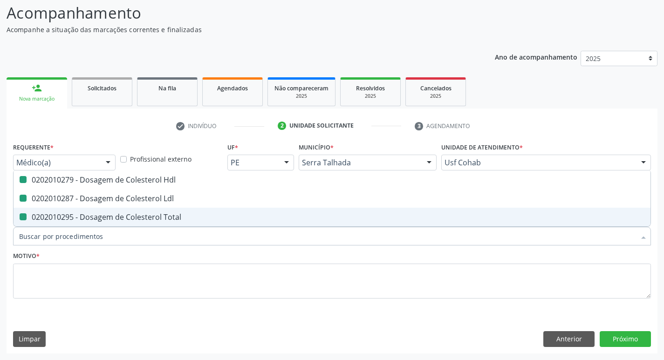
checkbox Hdl "false"
checkbox Ldl "false"
checkbox Total "false"
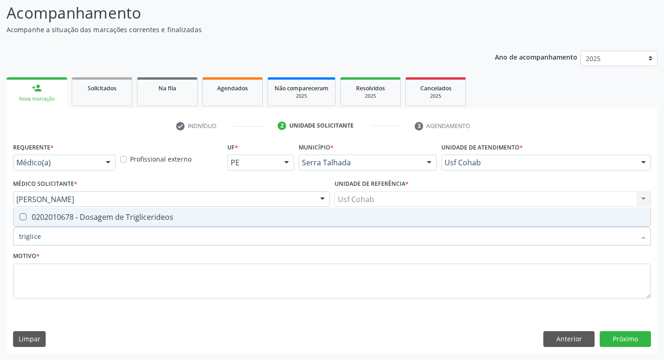
type input "triglicer"
click at [22, 218] on Triglicerideos at bounding box center [23, 216] width 7 height 7
click at [20, 218] on Triglicerideos "checkbox" at bounding box center [17, 217] width 6 height 6
checkbox Triglicerideos "true"
drag, startPoint x: 46, startPoint y: 233, endPoint x: 24, endPoint y: 235, distance: 22.0
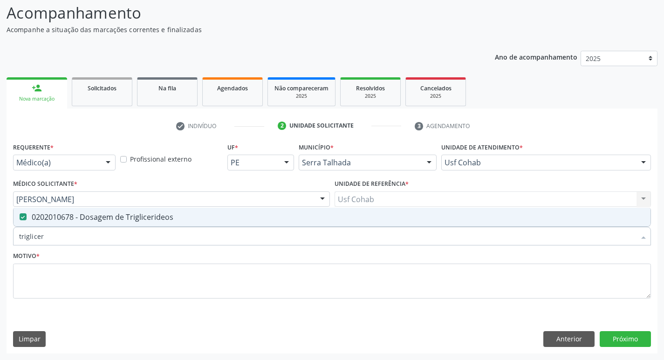
click at [10, 236] on div "Requerente * Médico(a) Médico(a) Enfermeiro(a) Paciente Nenhum resultado encont…" at bounding box center [332, 246] width 651 height 213
checkbox Triglicerideos "false"
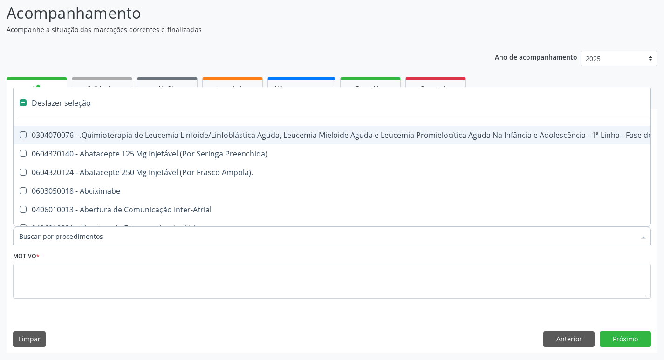
type input "h"
checkbox B "true"
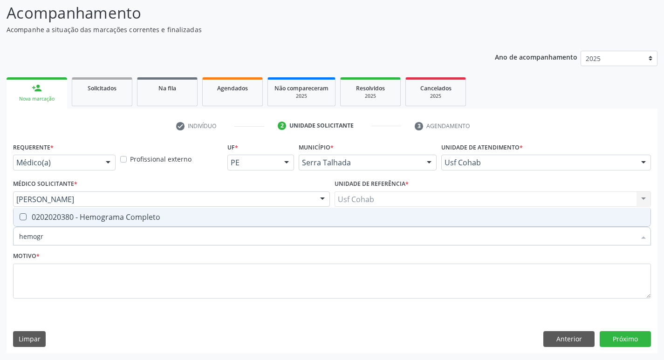
type input "hemogra"
click at [22, 217] on Completo at bounding box center [23, 216] width 7 height 7
click at [20, 217] on Completo "checkbox" at bounding box center [17, 217] width 6 height 6
checkbox Completo "true"
drag, startPoint x: 42, startPoint y: 243, endPoint x: 0, endPoint y: 240, distance: 42.0
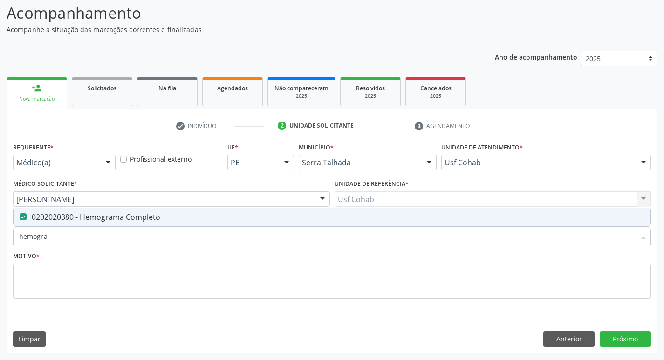
click at [0, 240] on div "Acompanhamento Acompanhe a situação das marcações correntes e finalizadas Relat…" at bounding box center [332, 174] width 664 height 371
checkbox Completo "false"
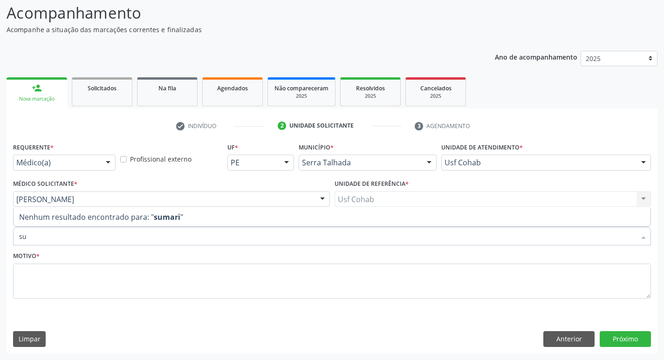
type input "s"
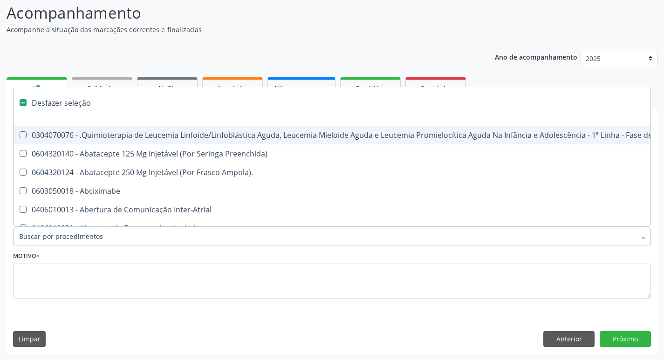
type input "u"
checkbox Cistorrafia "true"
checkbox Hpv "true"
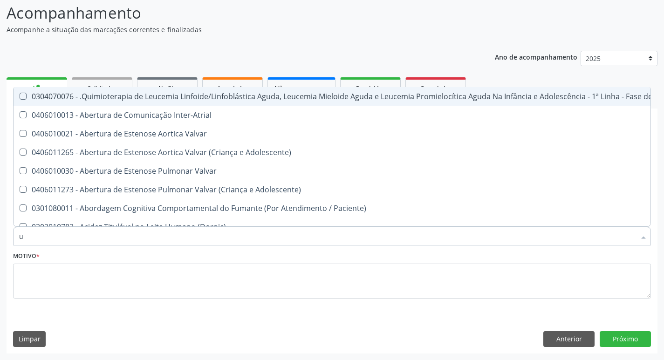
type input "ur"
checkbox B "true"
checkbox Coagulação\ "true"
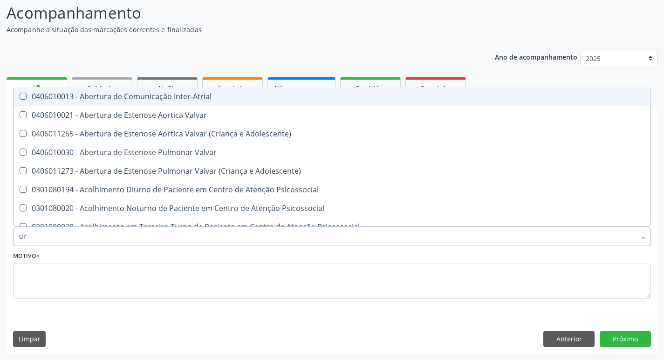
type input "uri"
checkbox B "true"
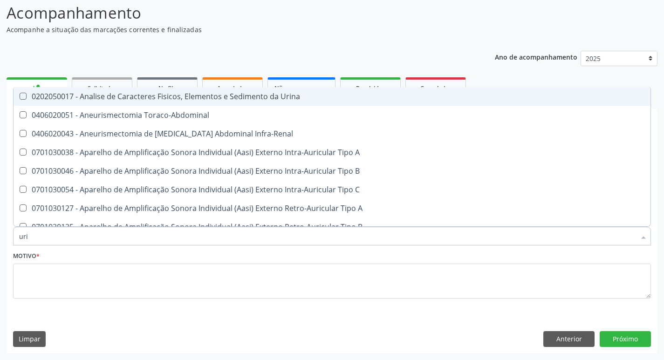
type input "urin"
checkbox Urico "false"
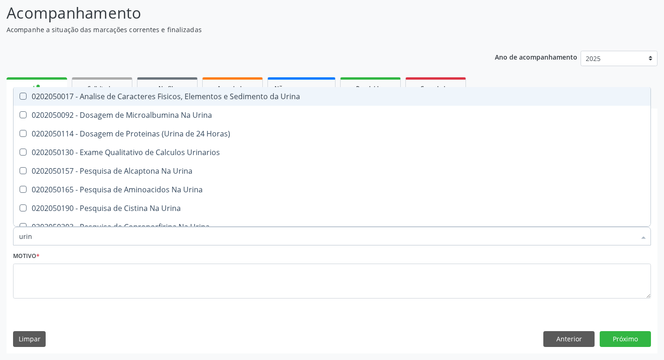
type input "urina"
click at [22, 92] on span "0202050017 - Analise de Caracteres Fisicos, Elementos e Sedimento da Urina" at bounding box center [332, 96] width 637 height 19
checkbox Urina "true"
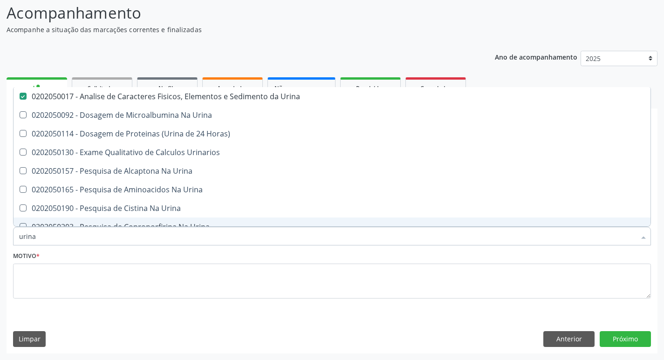
drag, startPoint x: 11, startPoint y: 236, endPoint x: 0, endPoint y: 232, distance: 11.9
click at [0, 232] on div "Acompanhamento Acompanhe a situação das marcações correntes e finalizadas Relat…" at bounding box center [332, 174] width 664 height 371
checkbox Urina "false"
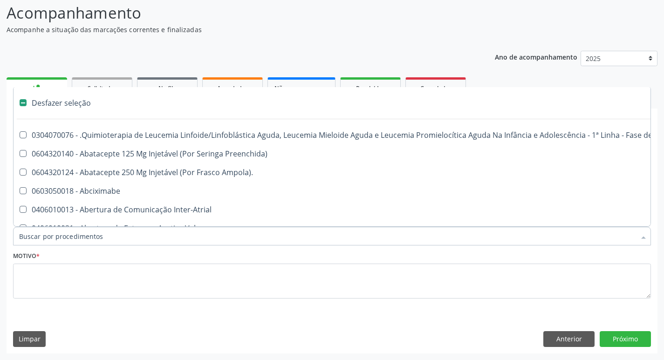
click at [32, 233] on input "Item de agendamento *" at bounding box center [327, 236] width 616 height 19
type input "p"
checkbox Urina "false"
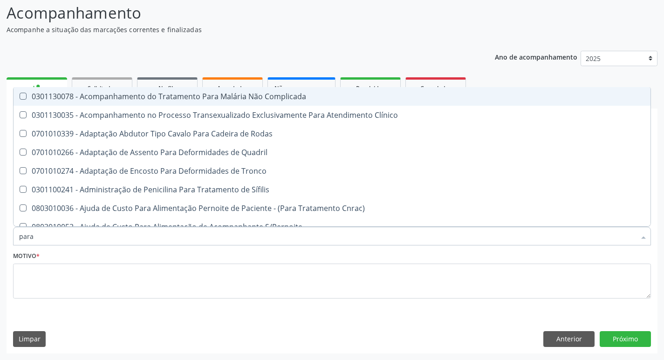
type input "paras"
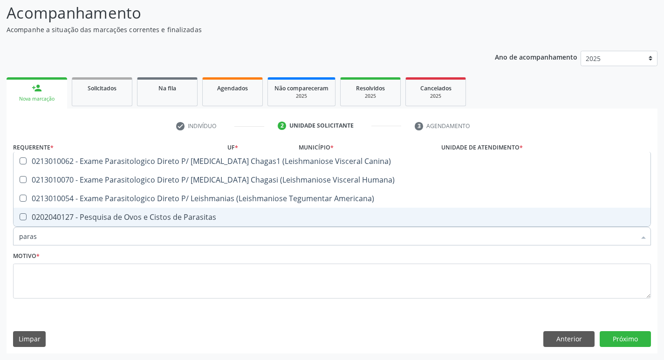
click at [24, 218] on Parasitas at bounding box center [23, 216] width 7 height 7
click at [20, 218] on Parasitas "checkbox" at bounding box center [17, 217] width 6 height 6
checkbox Parasitas "true"
drag, startPoint x: 38, startPoint y: 233, endPoint x: 0, endPoint y: 238, distance: 38.1
click at [0, 238] on div "Acompanhamento Acompanhe a situação das marcações correntes e finalizadas Relat…" at bounding box center [332, 174] width 664 height 371
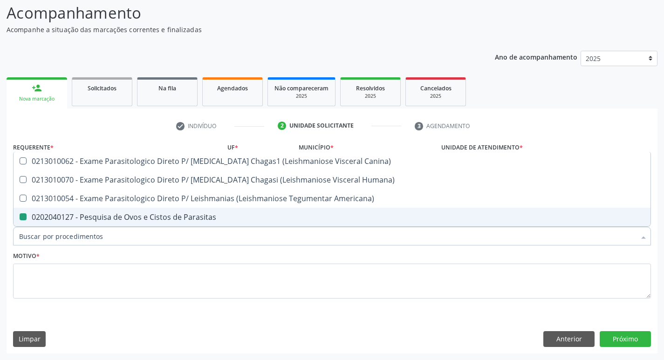
checkbox Parasitas "false"
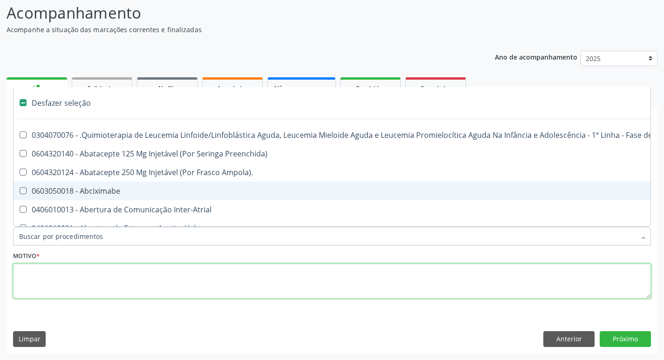
click at [69, 275] on textarea at bounding box center [332, 281] width 638 height 35
checkbox Preenchida\) "true"
checkbox Ampola\)\ "true"
checkbox Abciximabe "true"
checkbox Inter-Atrial "true"
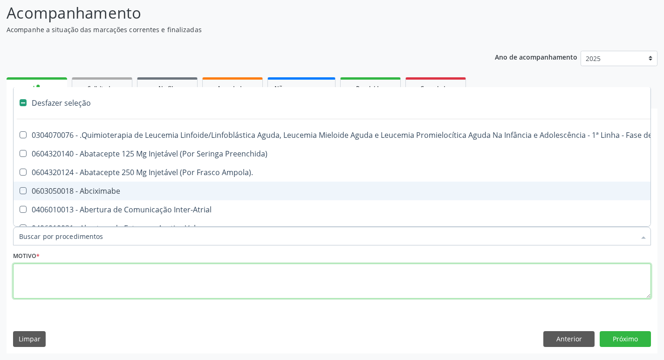
checkbox Valvar "true"
checkbox Adolescente\) "true"
checkbox Valvar "true"
checkbox Adolescente\) "true"
checkbox Paciente\) "true"
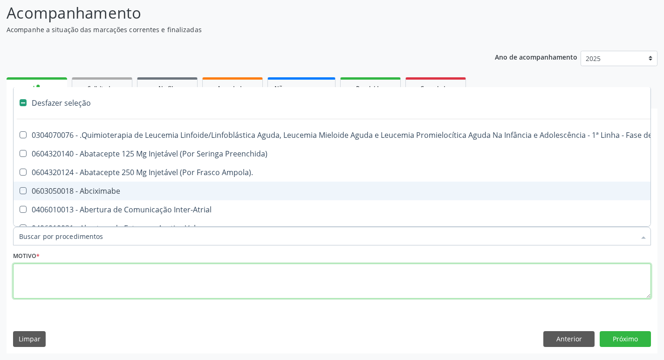
checkbox Dente\) "true"
checkbox Comprimido\) "true"
checkbox Urina "false"
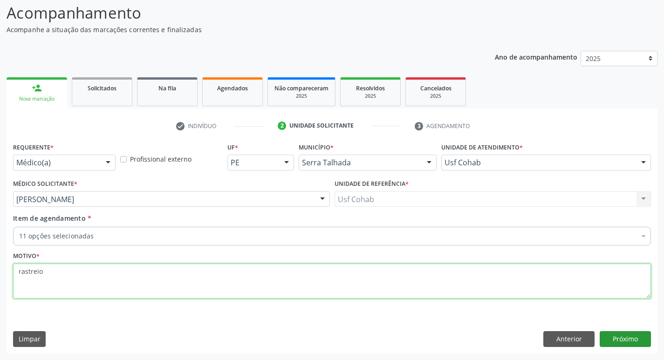
type textarea "rastreio"
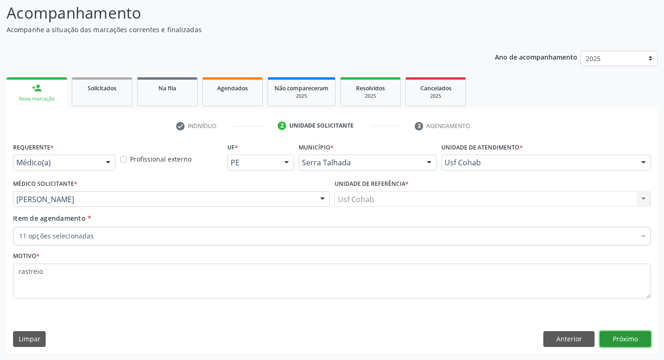
click at [628, 342] on button "Próximo" at bounding box center [625, 339] width 51 height 16
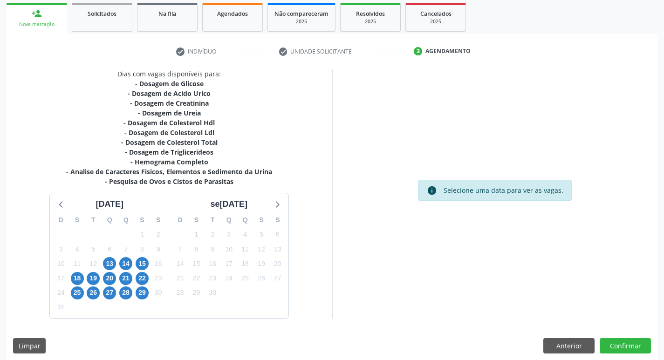
scroll to position [143, 0]
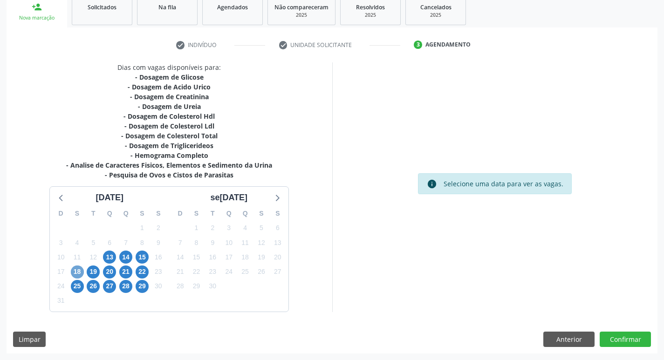
click at [80, 272] on span "18" at bounding box center [77, 272] width 13 height 13
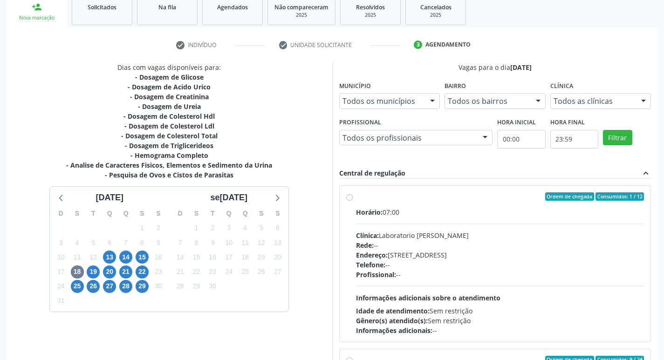
click at [356, 197] on label "Ordem de chegada Consumidos: 1 / 12 Horário: 07:00 Clínica: Laboratorio Jose Pa…" at bounding box center [500, 263] width 288 height 143
click at [348, 197] on input "Ordem de chegada Consumidos: 1 / 12 Horário: 07:00 Clínica: Laboratorio Jose Pa…" at bounding box center [349, 196] width 7 height 8
radio input "true"
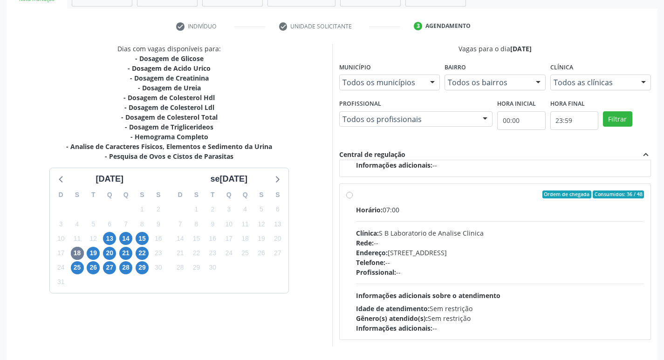
scroll to position [197, 0]
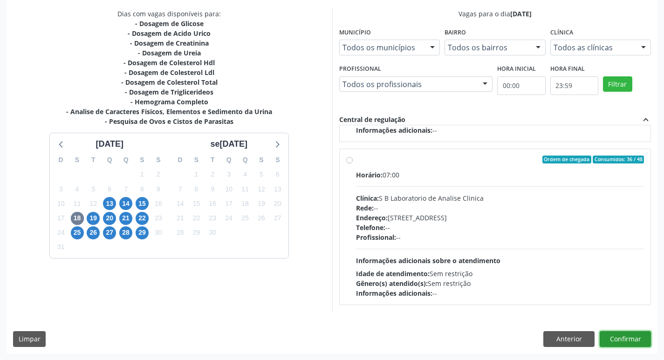
click at [616, 339] on button "Confirmar" at bounding box center [625, 339] width 51 height 16
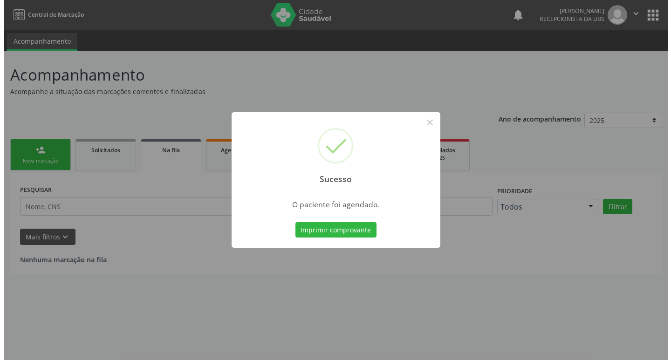
scroll to position [0, 0]
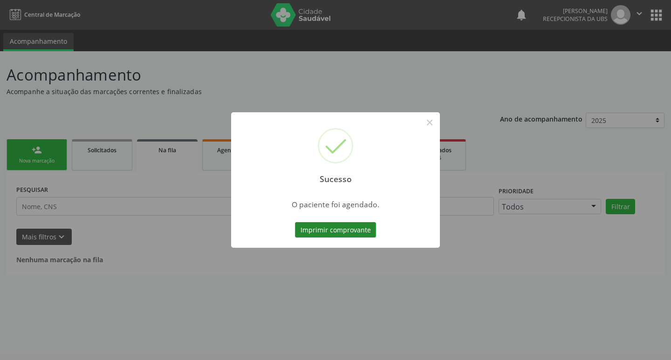
click at [347, 233] on button "Imprimir comprovante" at bounding box center [335, 230] width 81 height 16
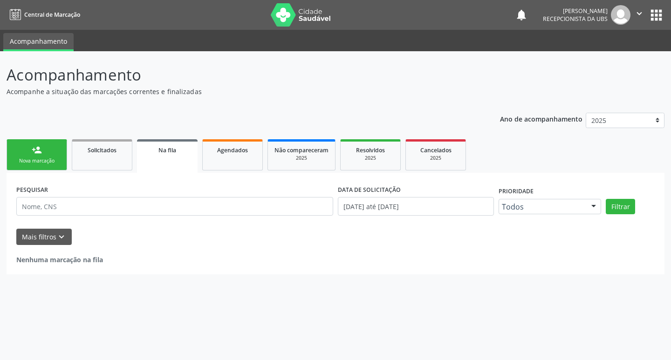
click at [55, 154] on link "person_add Nova marcação" at bounding box center [37, 154] width 61 height 31
click at [46, 159] on div "Nova marcação" at bounding box center [37, 160] width 47 height 7
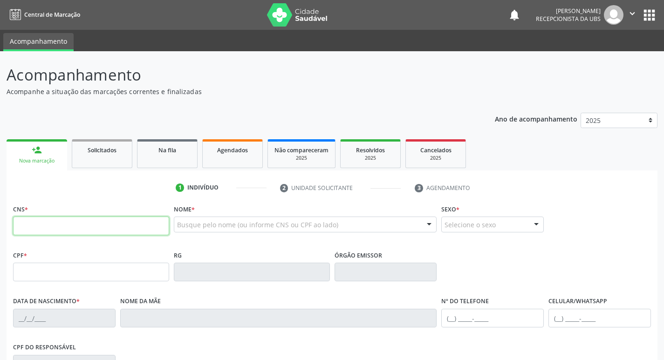
click at [77, 229] on input "text" at bounding box center [91, 226] width 156 height 19
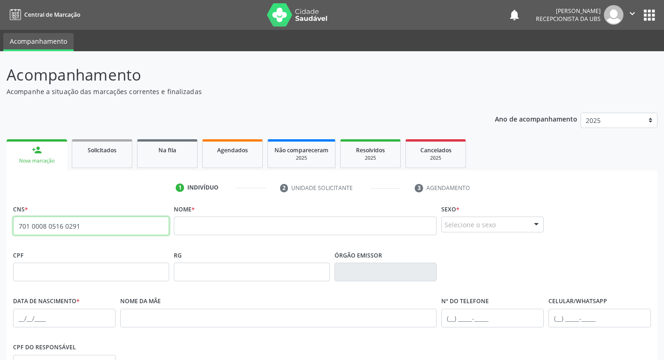
click at [115, 224] on input "701 0008 0516 0291" at bounding box center [91, 226] width 156 height 19
type input "7"
paste input "898 0051 9749 8511"
type input "898 0051 9749 8511"
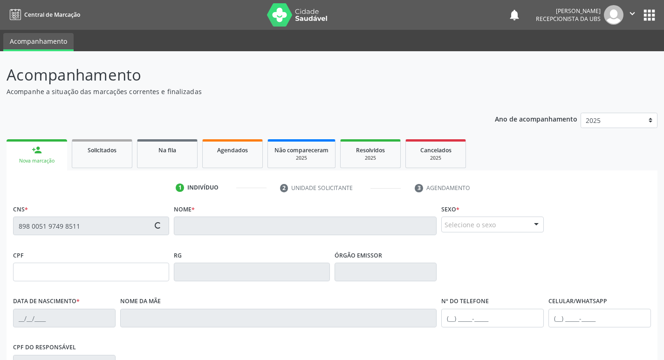
type input "146.836.864-81"
type input "[DATE]"
type input "[PERSON_NAME]"
type input "[PHONE_NUMBER]"
type input "049.767.538-24"
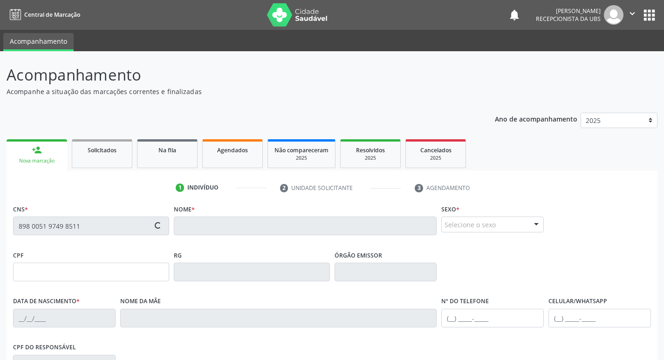
type input "566"
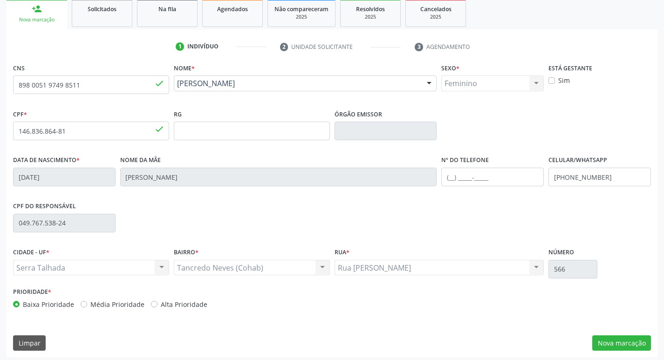
scroll to position [145, 0]
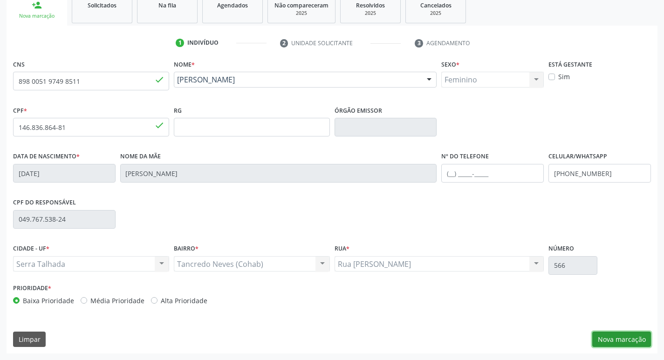
click at [616, 339] on button "Nova marcação" at bounding box center [621, 340] width 59 height 16
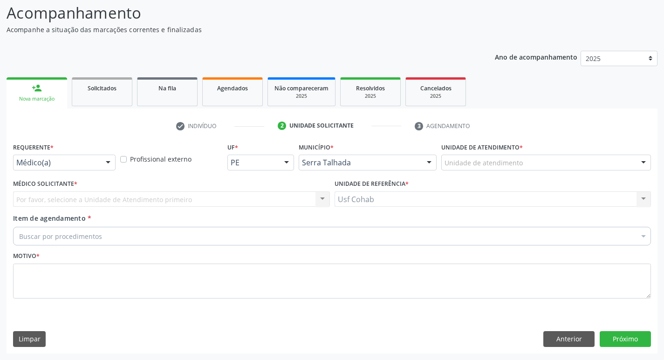
scroll to position [62, 0]
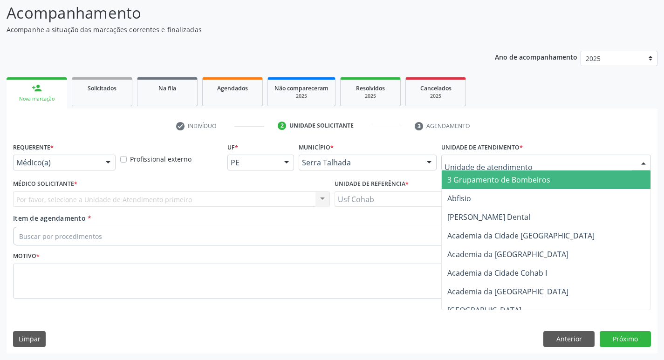
click at [481, 168] on div at bounding box center [546, 163] width 210 height 16
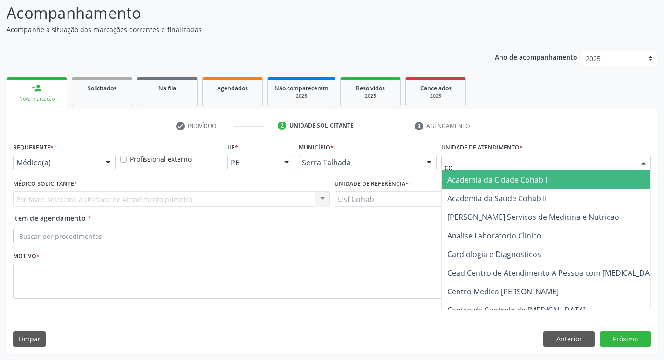
type input "coh"
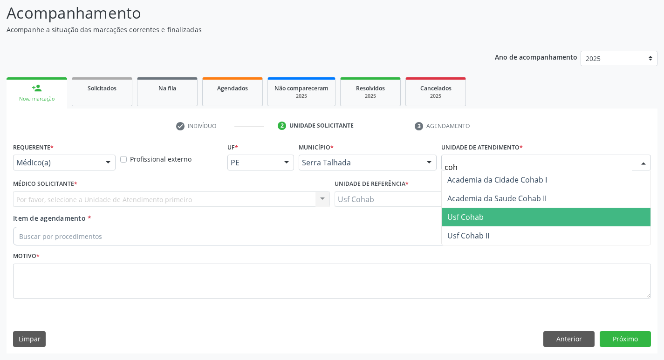
click at [484, 214] on span "Usf Cohab" at bounding box center [546, 217] width 209 height 19
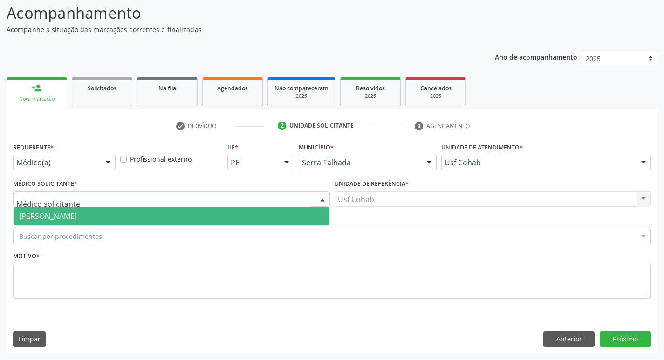
click at [88, 198] on div at bounding box center [171, 199] width 317 height 16
click at [77, 221] on span "[PERSON_NAME]" at bounding box center [48, 216] width 58 height 10
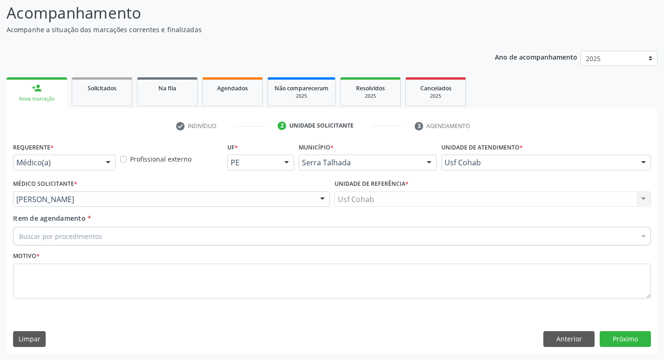
click at [112, 239] on div "Buscar por procedimentos" at bounding box center [332, 236] width 638 height 19
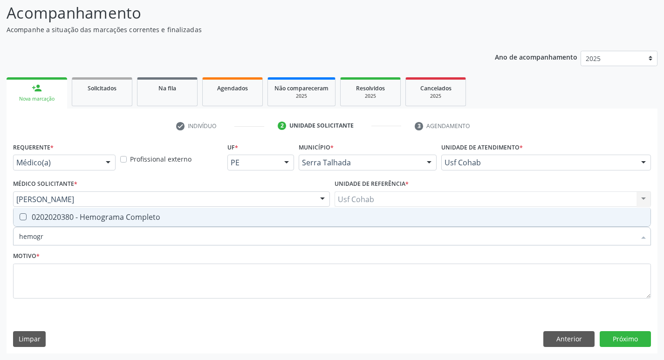
type input "hemogra"
click at [21, 217] on Completo at bounding box center [23, 216] width 7 height 7
click at [20, 217] on Completo "checkbox" at bounding box center [17, 217] width 6 height 6
checkbox Completo "true"
drag, startPoint x: 54, startPoint y: 234, endPoint x: 49, endPoint y: 236, distance: 5.0
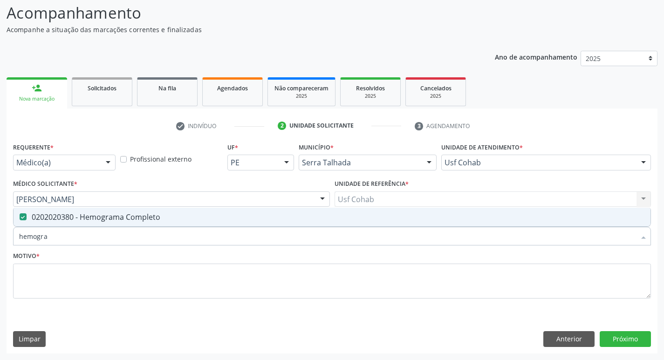
click at [49, 236] on input "hemogra" at bounding box center [327, 236] width 616 height 19
drag, startPoint x: 41, startPoint y: 240, endPoint x: 0, endPoint y: 243, distance: 40.6
click at [0, 243] on div "Acompanhamento Acompanhe a situação das marcações correntes e finalizadas Relat…" at bounding box center [332, 174] width 664 height 371
type input "ra"
checkbox Completo "false"
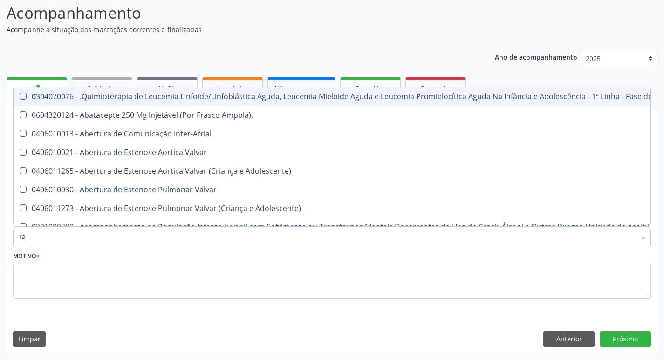
click at [54, 241] on input "ra" at bounding box center [327, 236] width 616 height 19
type input "r"
checkbox Completo "false"
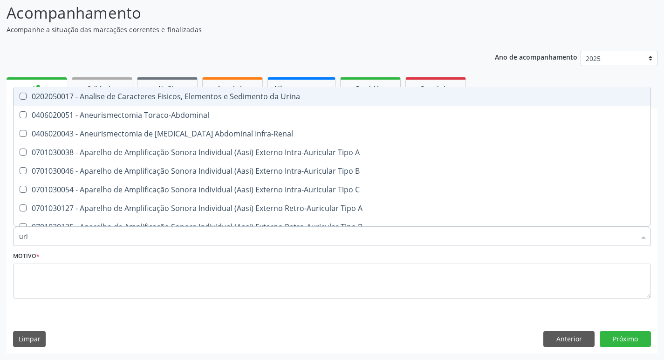
type input "urin"
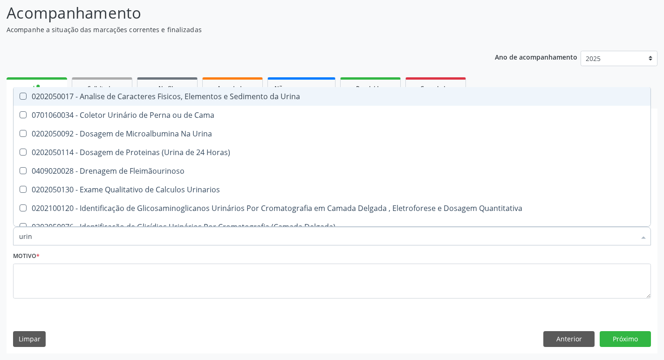
click at [22, 96] on Urina at bounding box center [23, 96] width 7 height 7
click at [20, 96] on Urina "checkbox" at bounding box center [17, 96] width 6 height 6
checkbox Urina "true"
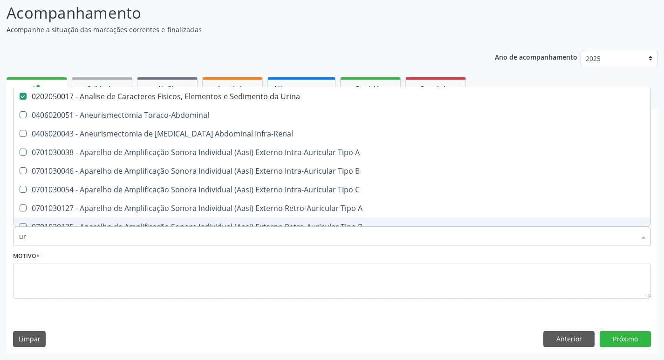
type input "u"
checkbox Urina "false"
checkbox Cônica "false"
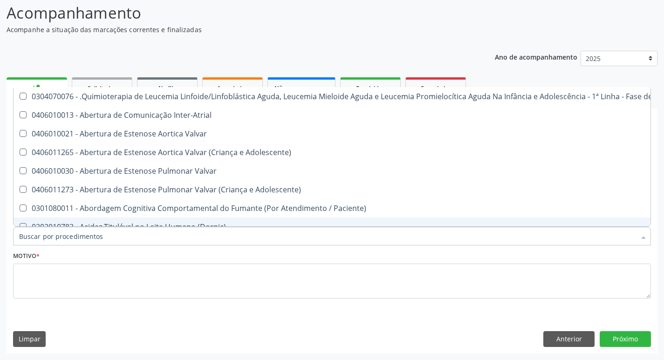
checkbox Urina "false"
checkbox Articulacoes "true"
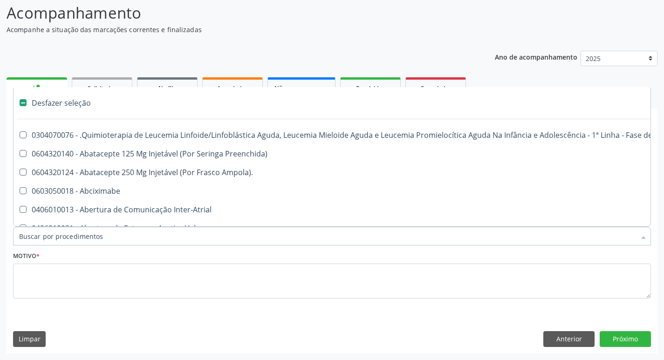
type input "P"
checkbox Urina "false"
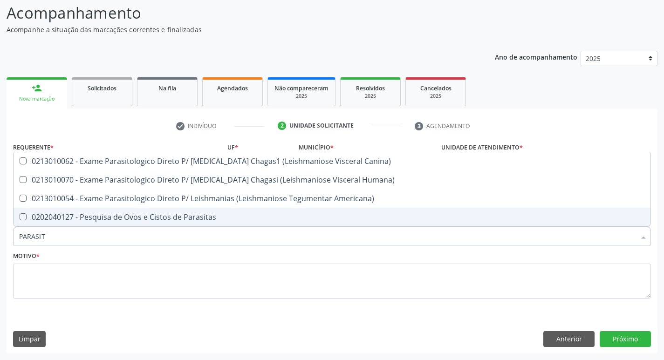
type input "PARASITA"
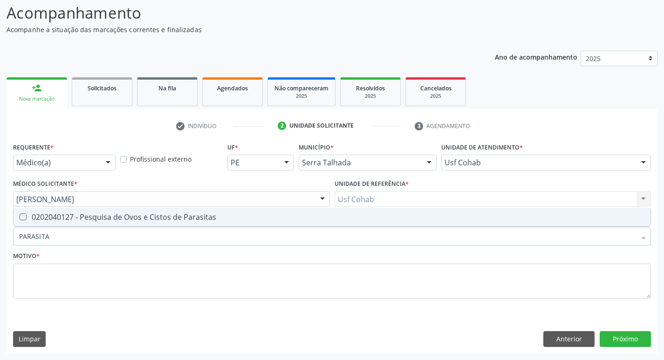
click at [24, 218] on Parasitas at bounding box center [23, 216] width 7 height 7
click at [20, 218] on Parasitas "checkbox" at bounding box center [17, 217] width 6 height 6
checkbox Parasitas "true"
type input "PARASIT"
checkbox Parasitas "false"
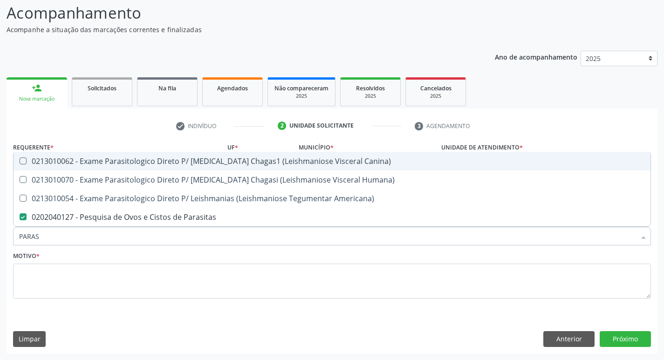
type input "PARA"
checkbox Parasitas "false"
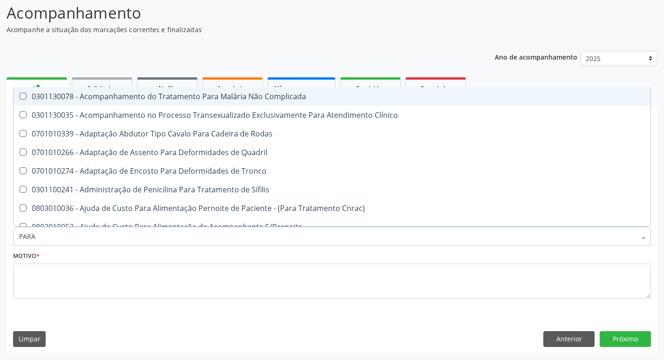
type input "PAR"
checkbox Parasitas "false"
checkbox Transexualizador "true"
type input "PA"
checkbox Transexualizador "false"
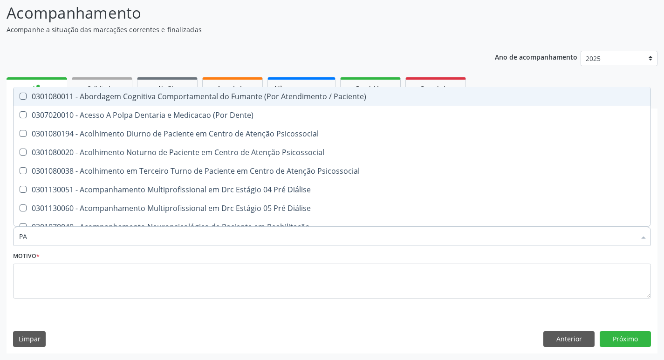
type input "P"
checkbox Moles "true"
checkbox Parasitas "false"
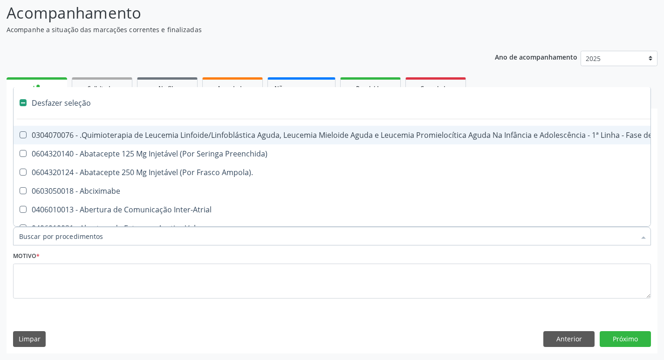
type input "G"
checkbox Urina "false"
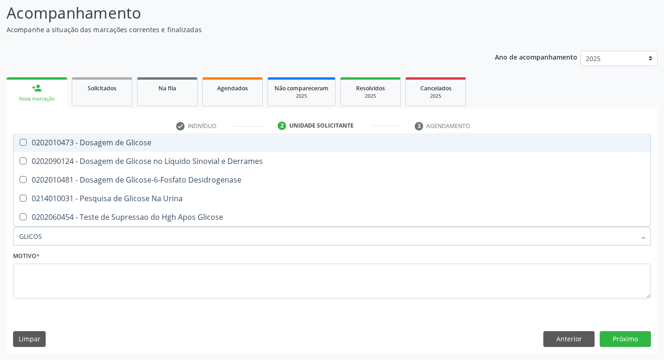
type input "GLICOSE"
click at [22, 144] on Glicose at bounding box center [23, 142] width 7 height 7
click at [20, 144] on Glicose "checkbox" at bounding box center [17, 142] width 6 height 6
checkbox Glicose "true"
type input "GLICOS"
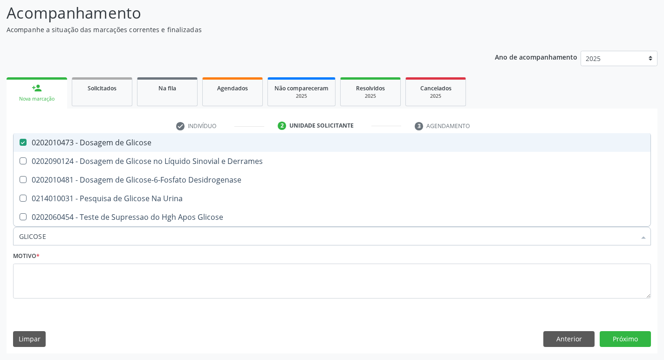
checkbox Glicose "false"
checkbox Desidrogenase "true"
type input "GLICO"
checkbox Desidrogenase "false"
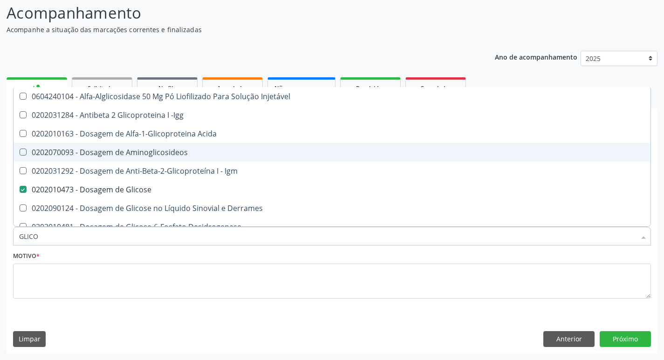
type input "GLIC"
checkbox Glicose "false"
checkbox Glicose "true"
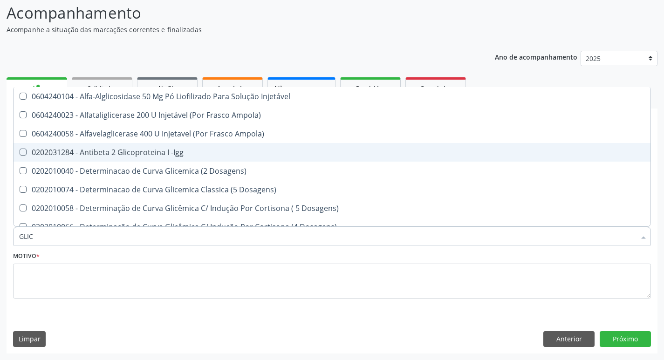
type input "GLI"
checkbox Glicose "false"
checkbox Glicosilada "true"
type input "GL"
checkbox Glicosilada "false"
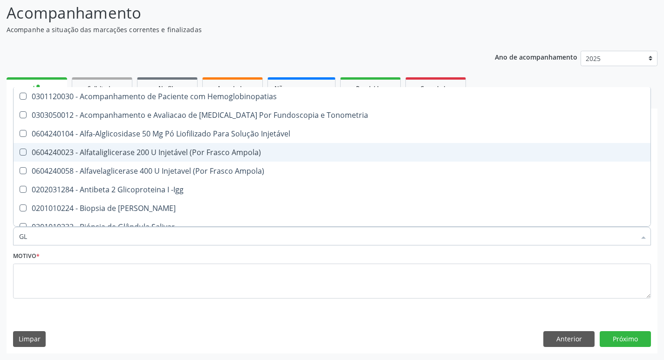
type input "G"
checkbox Glicose "false"
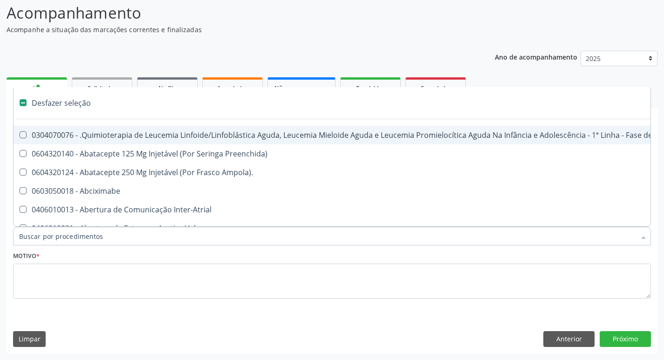
type input "H"
checkbox Urina "false"
checkbox Queimado "true"
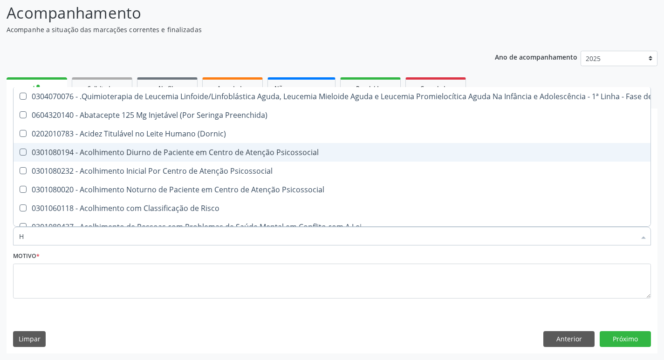
type input "HE"
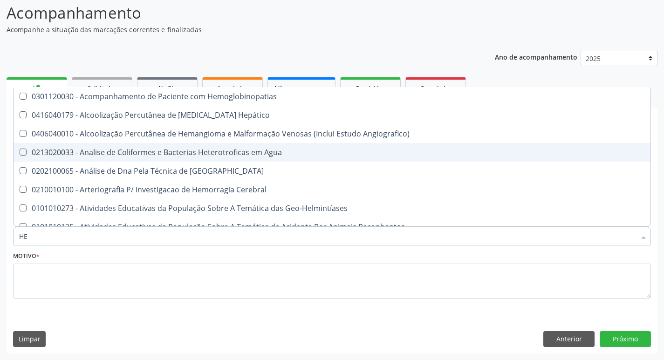
checkbox Completo "true"
type input "HEM"
checkbox II "true"
checkbox Completo "false"
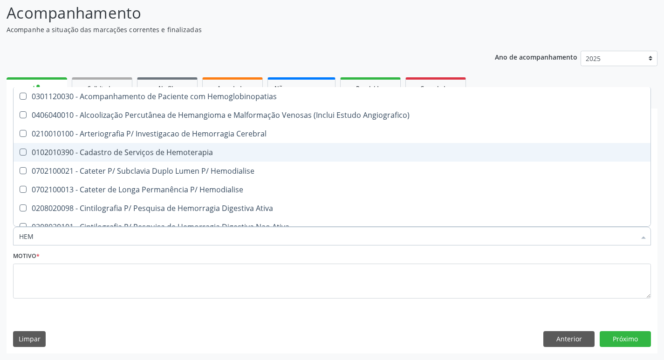
type input "HEMO"
checkbox Retro-Retal "true"
checkbox Completo "false"
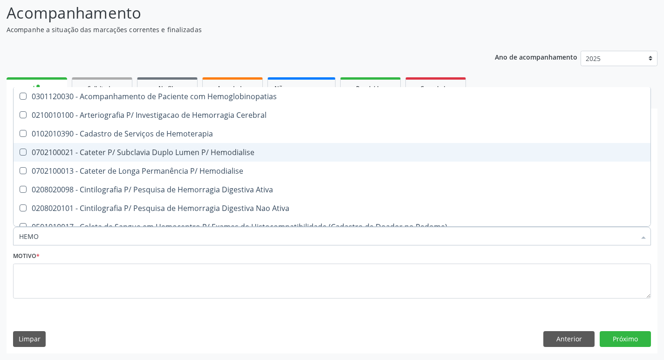
type input "HEMOG"
checkbox Carboxi-Hemoglobina "true"
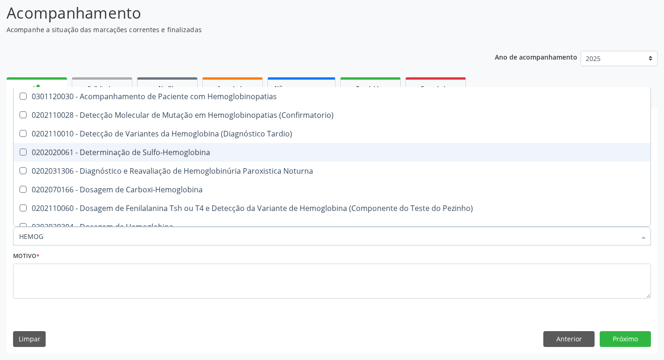
type input "HEMOGL"
checkbox Completo "false"
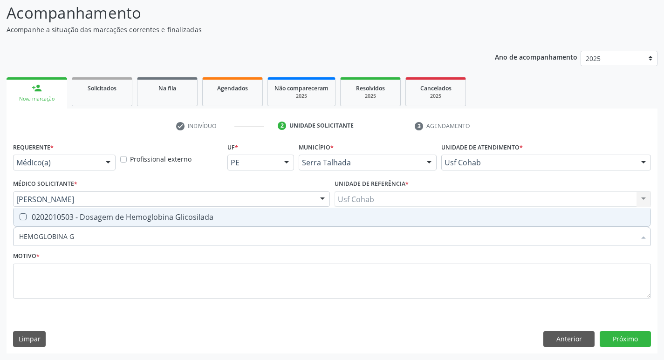
type input "HEMOGLOBINA GL"
click at [24, 218] on Glicosilada at bounding box center [23, 216] width 7 height 7
click at [20, 218] on Glicosilada "checkbox" at bounding box center [17, 217] width 6 height 6
checkbox Glicosilada "true"
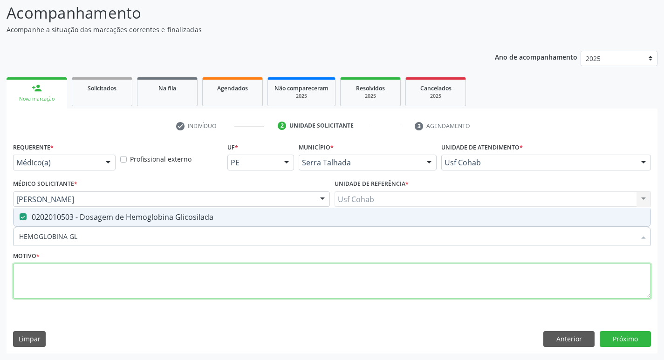
click at [122, 286] on textarea at bounding box center [332, 281] width 638 height 35
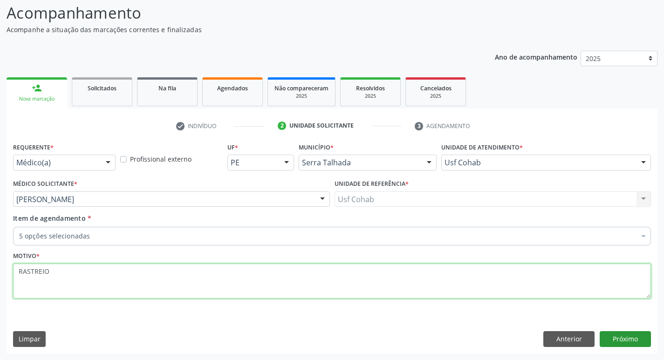
type textarea "RASTREIO"
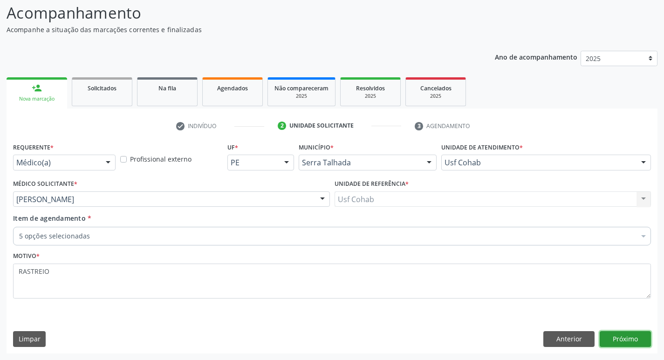
click at [621, 340] on button "Próximo" at bounding box center [625, 339] width 51 height 16
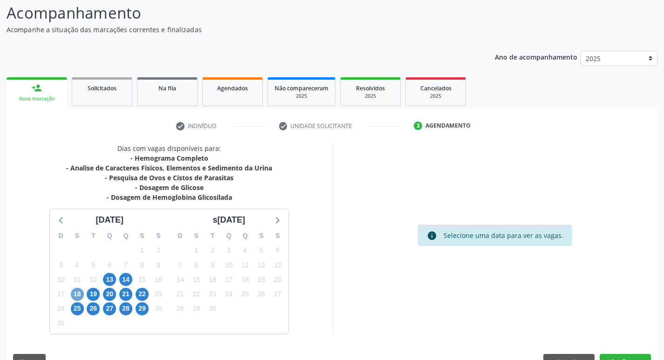
click at [80, 295] on span "18" at bounding box center [77, 294] width 13 height 13
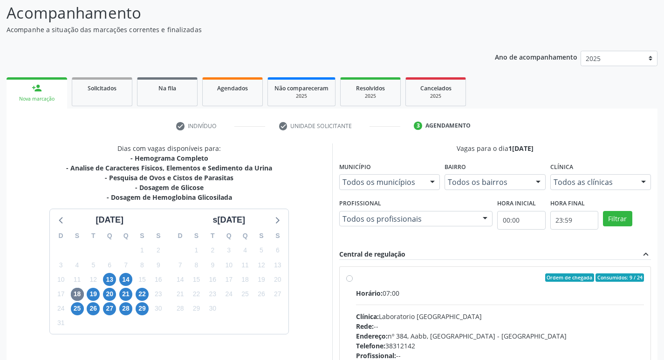
click at [356, 279] on label "Ordem de chegada Consumidos: 9 / 24 Horário: 07:00 Clínica: Laboratorio Sao Fra…" at bounding box center [500, 344] width 288 height 143
click at [352, 279] on input "Ordem de chegada Consumidos: 9 / 24 Horário: 07:00 Clínica: Laboratorio Sao Fra…" at bounding box center [349, 277] width 7 height 8
radio input "true"
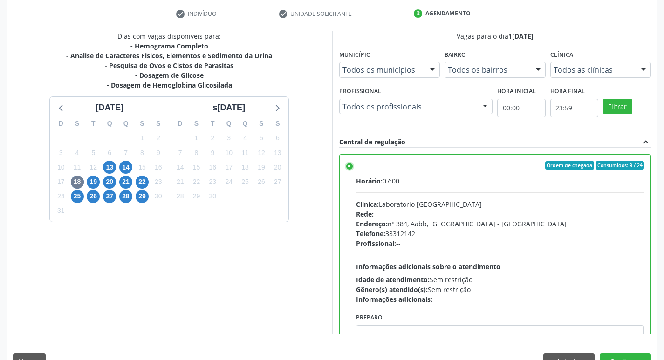
scroll to position [197, 0]
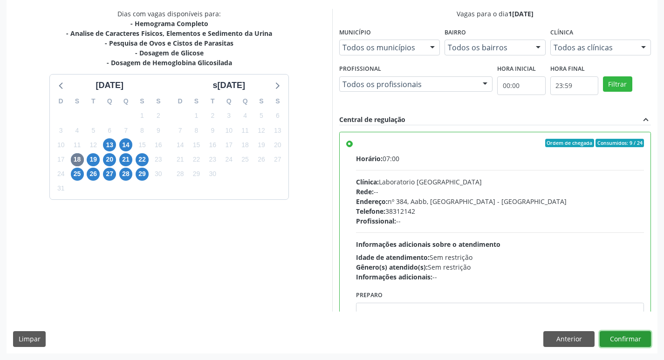
click at [625, 343] on button "Confirmar" at bounding box center [625, 339] width 51 height 16
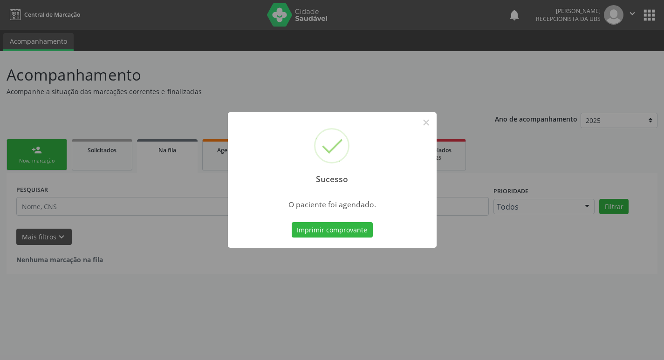
scroll to position [0, 0]
click at [327, 231] on button "Imprimir comprovante" at bounding box center [335, 230] width 81 height 16
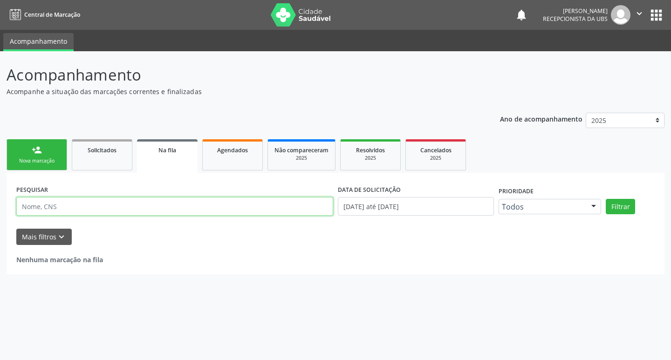
click at [52, 201] on input "text" at bounding box center [174, 206] width 317 height 19
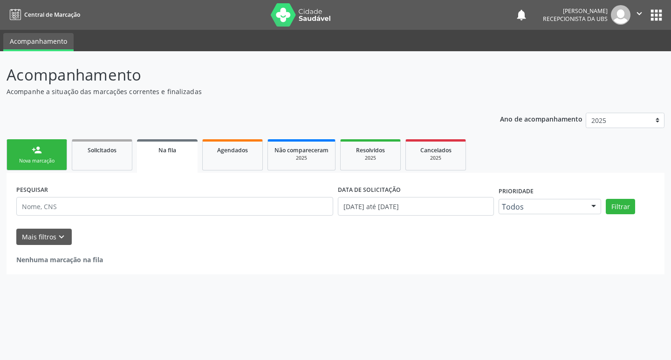
click at [40, 161] on div "Nova marcação" at bounding box center [37, 160] width 47 height 7
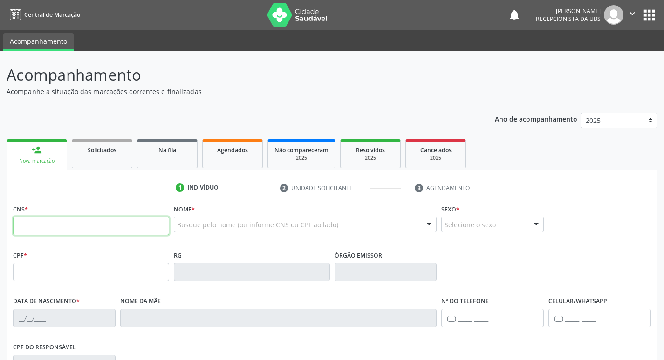
click at [52, 229] on input "text" at bounding box center [91, 226] width 156 height 19
type input "704 0013 5571 6362"
type input "376.993.004-59"
type input "[DATE]"
type input "[PERSON_NAME]"
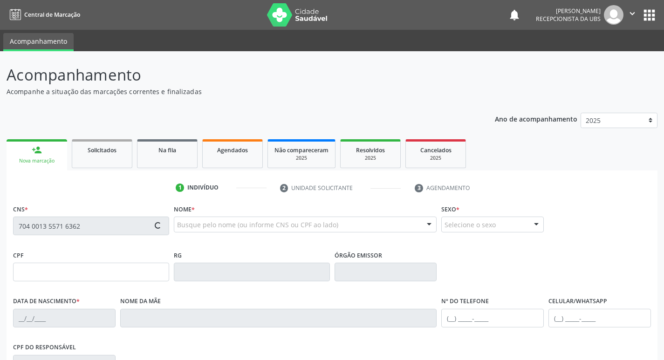
type input "[PHONE_NUMBER]"
type input "759.675.538-00"
type input "91"
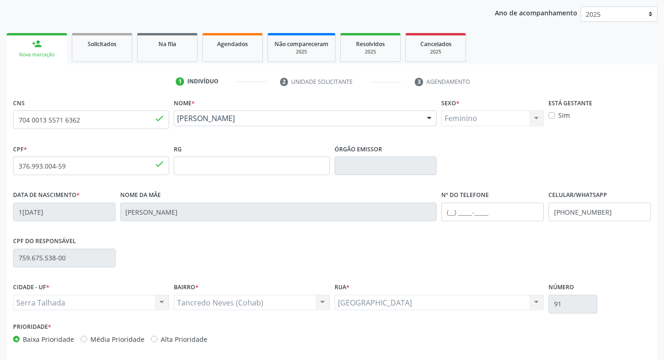
scroll to position [145, 0]
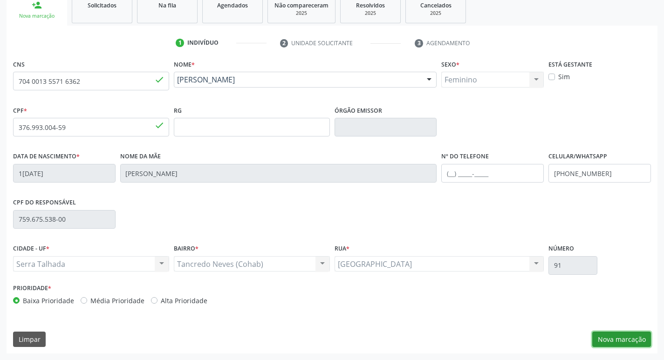
click at [635, 341] on button "Nova marcação" at bounding box center [621, 340] width 59 height 16
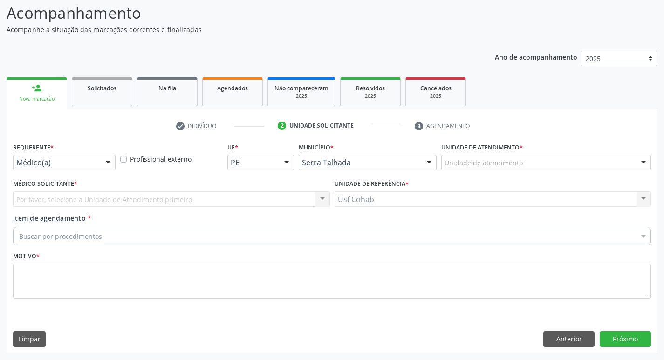
scroll to position [62, 0]
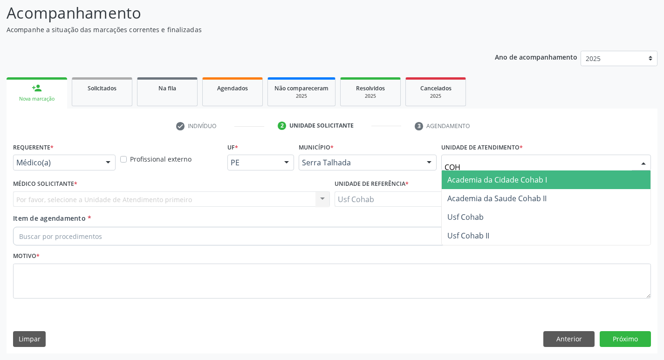
type input "COHA"
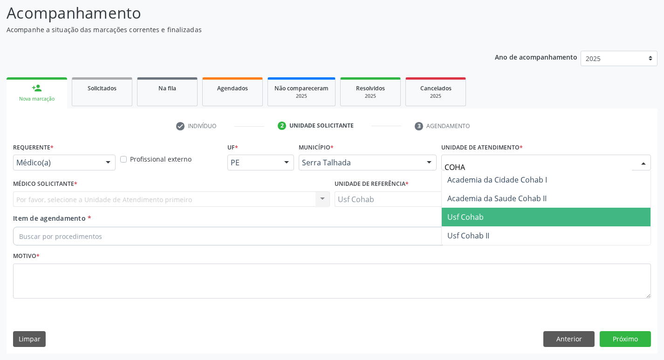
click at [466, 216] on span "Usf Cohab" at bounding box center [465, 217] width 36 height 10
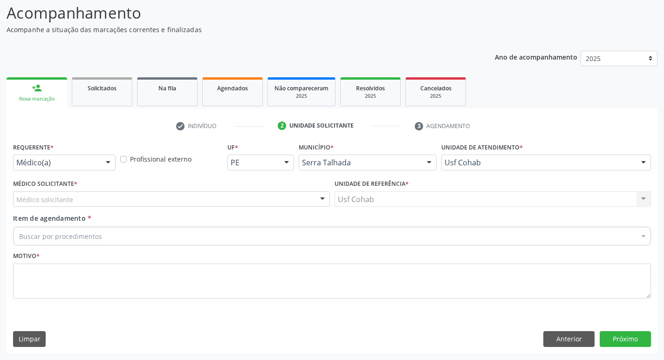
click at [167, 198] on div "Médico solicitante" at bounding box center [171, 199] width 317 height 16
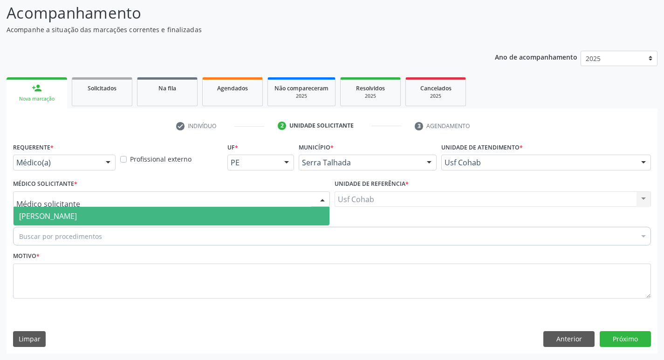
click at [167, 214] on span "[PERSON_NAME]" at bounding box center [172, 216] width 316 height 19
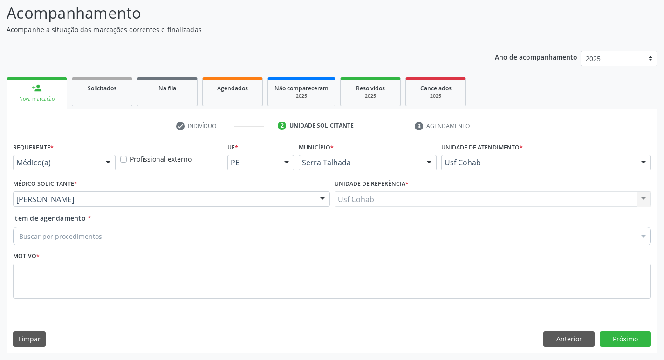
click at [123, 238] on div "Buscar por procedimentos" at bounding box center [332, 236] width 638 height 19
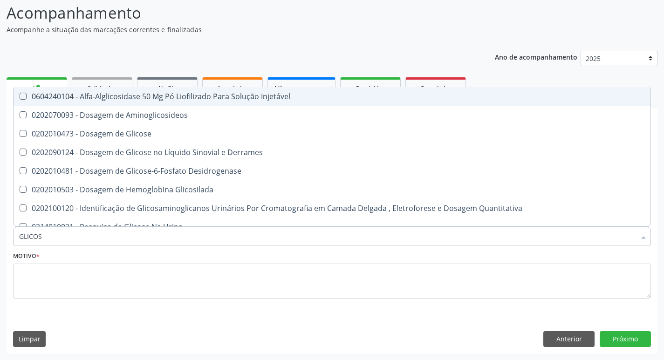
type input "GLICOSE"
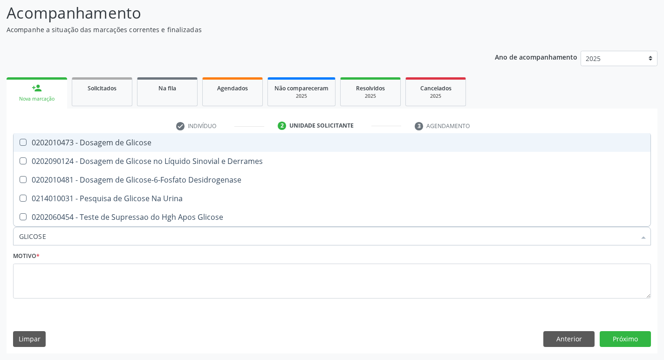
click at [25, 141] on Glicose at bounding box center [23, 142] width 7 height 7
click at [20, 141] on Glicose "checkbox" at bounding box center [17, 142] width 6 height 6
checkbox Glicose "true"
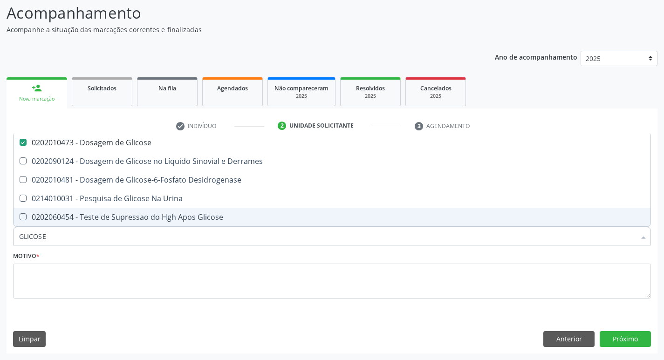
drag, startPoint x: 54, startPoint y: 236, endPoint x: 24, endPoint y: 241, distance: 30.6
click at [24, 241] on input "GLICOSE" at bounding box center [327, 236] width 616 height 19
type input "G"
checkbox Glicose "false"
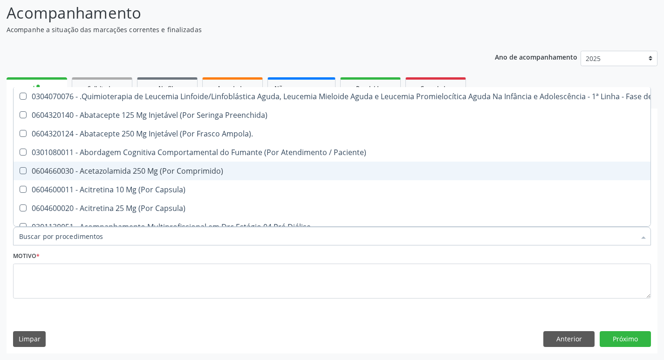
checkbox Glicose "false"
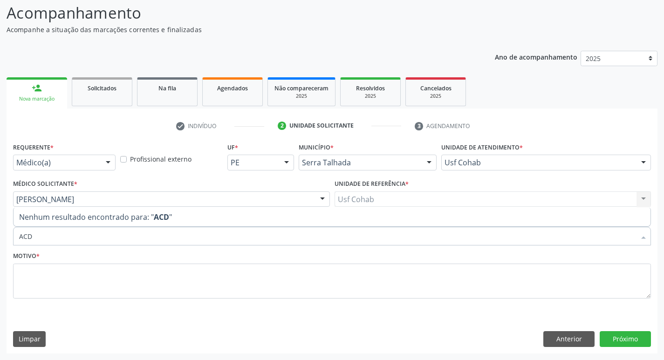
type input "AC"
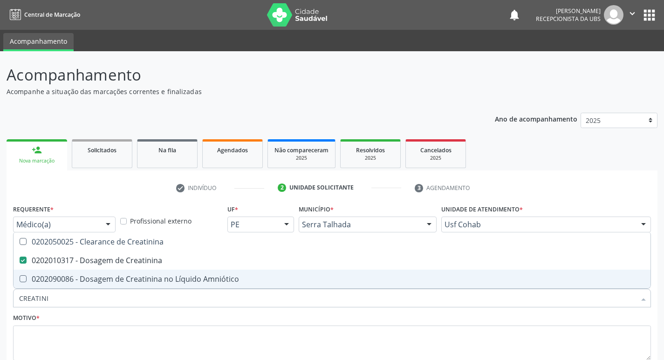
scroll to position [62, 0]
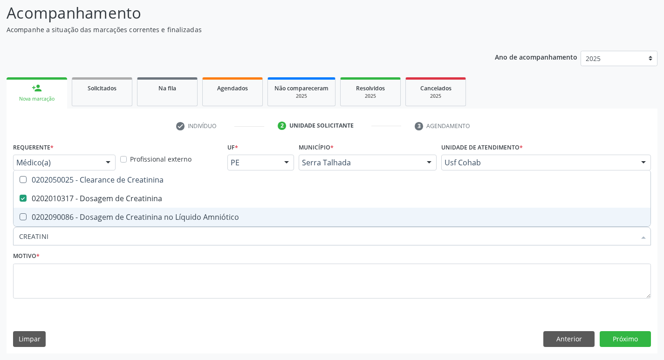
drag, startPoint x: 0, startPoint y: 230, endPoint x: 0, endPoint y: 239, distance: 8.9
click at [0, 239] on div "Acompanhamento Acompanhe a situação das marcações correntes e finalizadas Relat…" at bounding box center [332, 174] width 664 height 371
drag, startPoint x: 57, startPoint y: 235, endPoint x: 0, endPoint y: 247, distance: 58.1
click at [0, 247] on div "Acompanhamento Acompanhe a situação das marcações correntes e finalizadas Relat…" at bounding box center [332, 174] width 664 height 371
checkbox Creatinina "false"
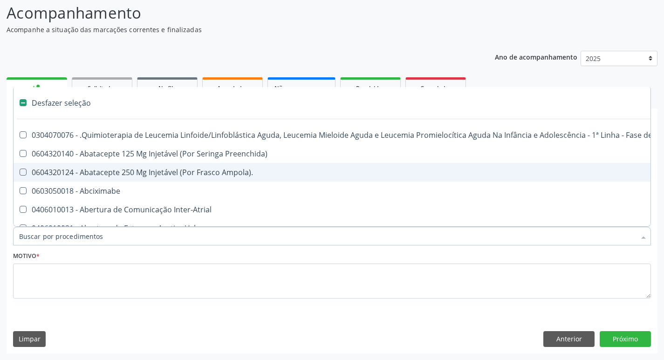
click at [58, 237] on input "Item de agendamento *" at bounding box center [327, 236] width 616 height 19
type input "U"
checkbox Cistorrafia "true"
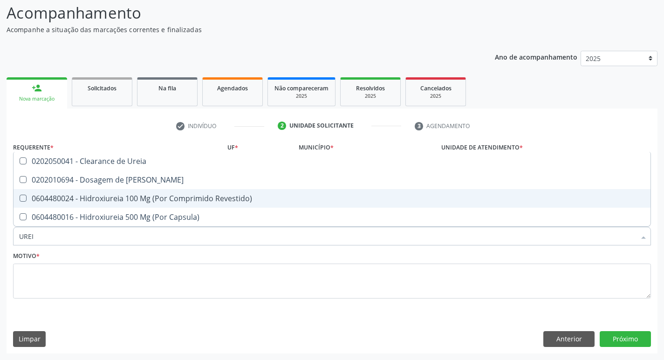
type input "UREIA"
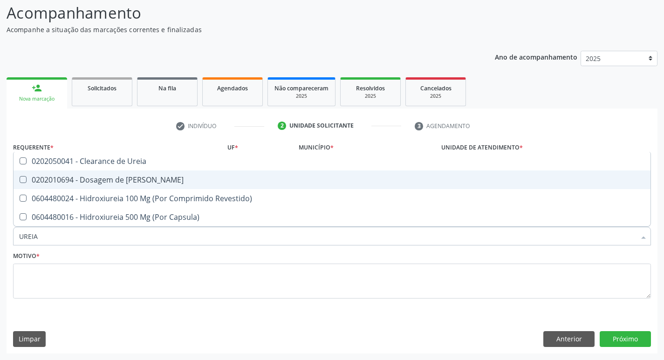
click at [20, 180] on Ureia at bounding box center [23, 179] width 7 height 7
click at [20, 180] on Ureia "checkbox" at bounding box center [17, 180] width 6 height 6
checkbox Ureia "true"
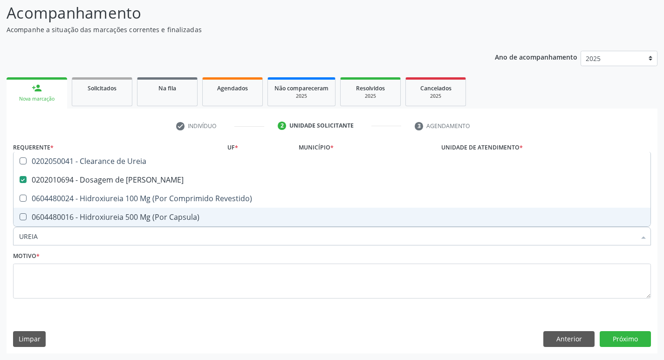
drag, startPoint x: 18, startPoint y: 244, endPoint x: 0, endPoint y: 243, distance: 17.8
click at [0, 245] on div "Acompanhamento Acompanhe a situação das marcações correntes e finalizadas Relat…" at bounding box center [332, 174] width 664 height 371
checkbox Ureia "false"
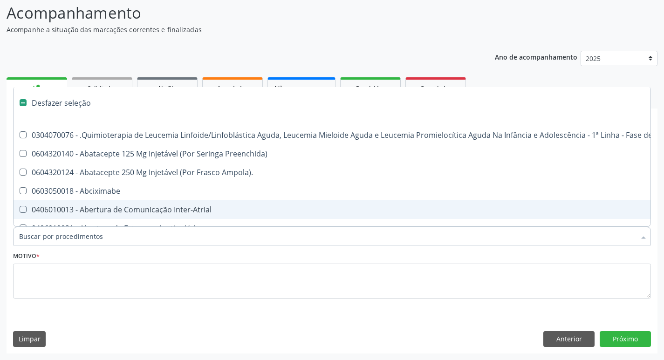
click at [37, 235] on input "Item de agendamento *" at bounding box center [327, 236] width 616 height 19
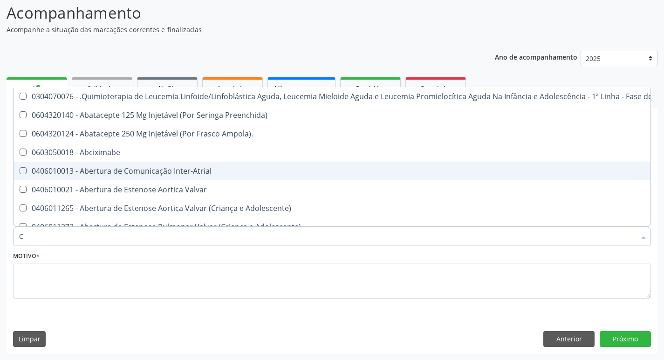
type input "CO"
checkbox Único "true"
checkbox Creatinina "true"
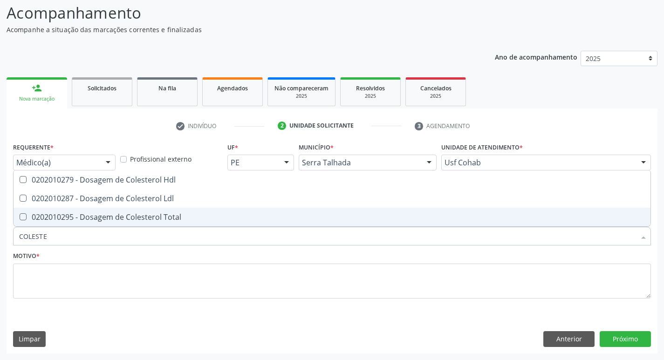
type input "COLESTER"
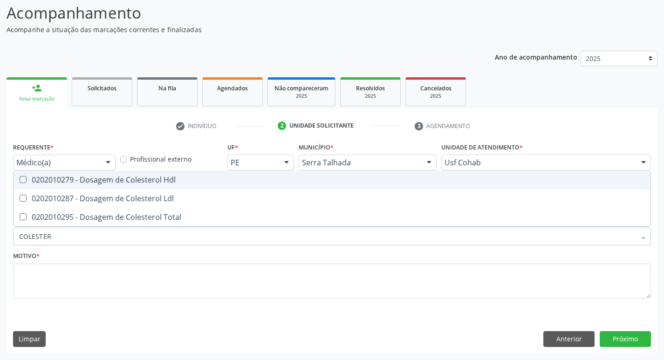
click at [23, 179] on Hdl at bounding box center [23, 179] width 7 height 7
click at [20, 179] on Hdl "checkbox" at bounding box center [17, 180] width 6 height 6
checkbox Hdl "true"
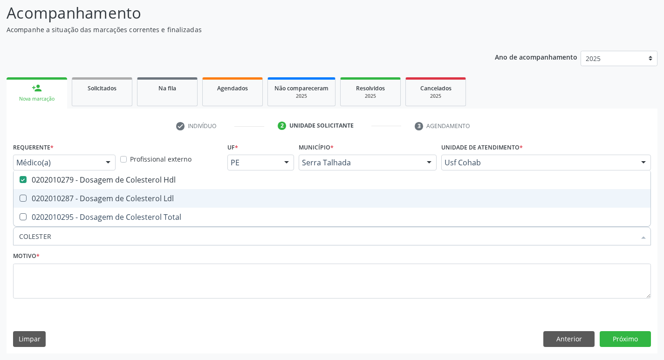
click at [26, 197] on Ldl at bounding box center [23, 198] width 7 height 7
click at [20, 197] on Ldl "checkbox" at bounding box center [17, 198] width 6 height 6
checkbox Ldl "true"
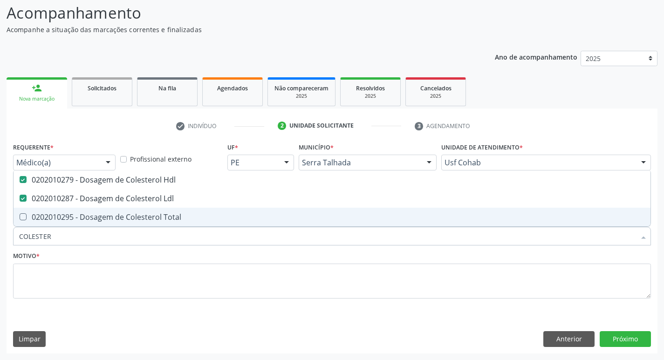
click at [25, 217] on Total at bounding box center [23, 216] width 7 height 7
click at [20, 217] on Total "checkbox" at bounding box center [17, 217] width 6 height 6
checkbox Total "true"
drag, startPoint x: 60, startPoint y: 231, endPoint x: 0, endPoint y: 240, distance: 60.3
click at [0, 240] on div "Acompanhamento Acompanhe a situação das marcações correntes e finalizadas Relat…" at bounding box center [332, 174] width 664 height 371
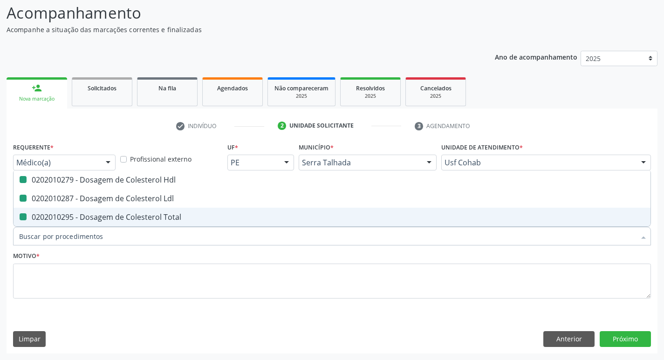
checkbox Hdl "false"
checkbox Ldl "false"
checkbox Total "false"
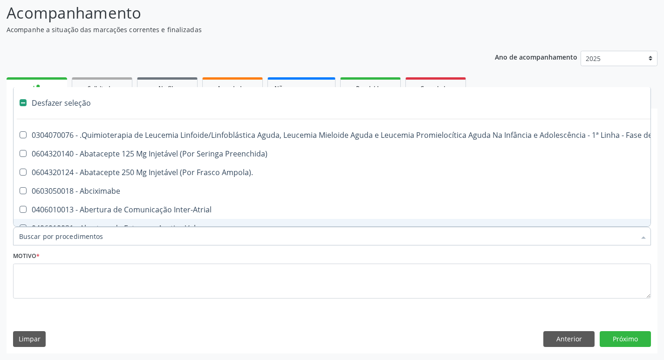
click at [72, 236] on input "Item de agendamento *" at bounding box center [327, 236] width 616 height 19
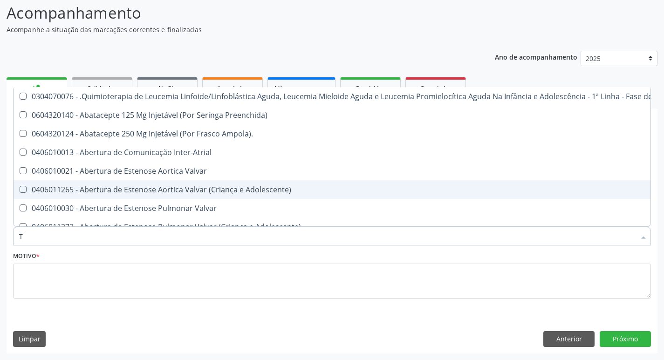
type input "TG"
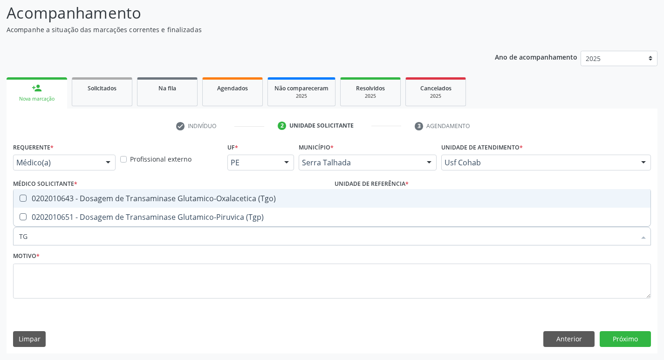
click at [26, 197] on \(Tgo\) at bounding box center [23, 198] width 7 height 7
click at [20, 197] on \(Tgo\) "checkbox" at bounding box center [17, 198] width 6 height 6
checkbox \(Tgo\) "true"
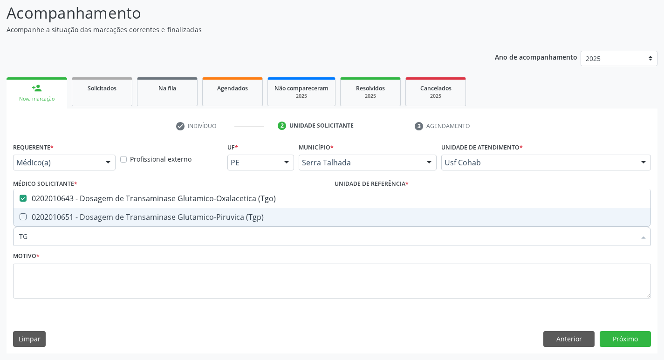
click at [25, 216] on \(Tgp\) at bounding box center [23, 216] width 7 height 7
click at [20, 216] on \(Tgp\) "checkbox" at bounding box center [17, 217] width 6 height 6
checkbox \(Tgp\) "true"
type input "T"
checkbox \(Tgo\) "false"
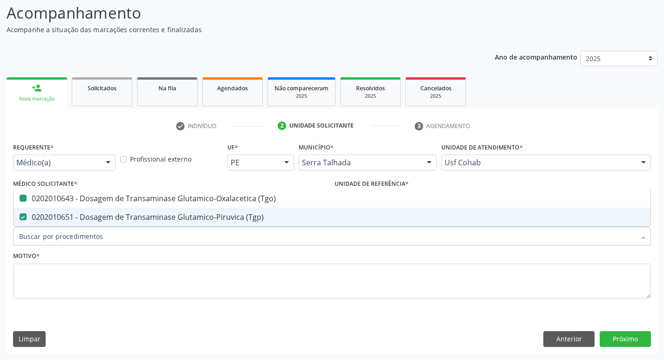
checkbox \(Tgp\) "false"
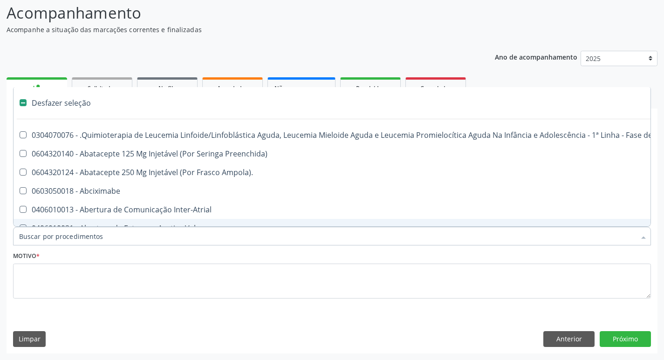
click at [66, 235] on input "Item de agendamento *" at bounding box center [327, 236] width 616 height 19
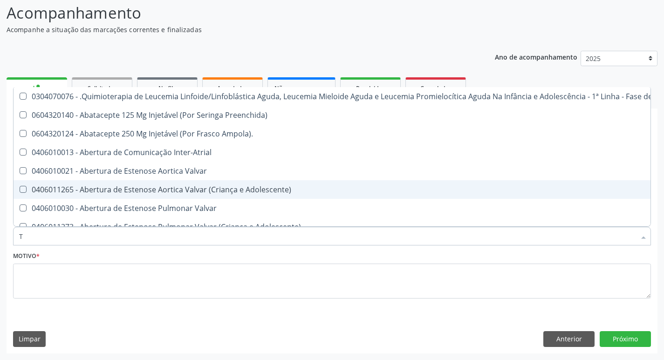
type input "TR"
checkbox Ii\) "true"
checkbox Grupo "true"
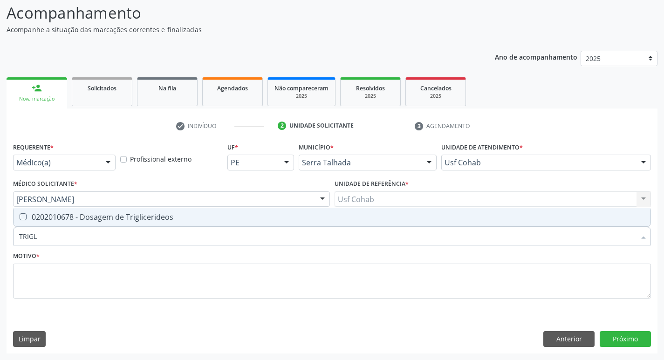
type input "TRIGLI"
drag, startPoint x: 23, startPoint y: 215, endPoint x: 33, endPoint y: 226, distance: 14.8
click at [23, 216] on Triglicerideos at bounding box center [23, 216] width 7 height 7
click at [20, 216] on Triglicerideos "checkbox" at bounding box center [17, 217] width 6 height 6
checkbox Triglicerideos "true"
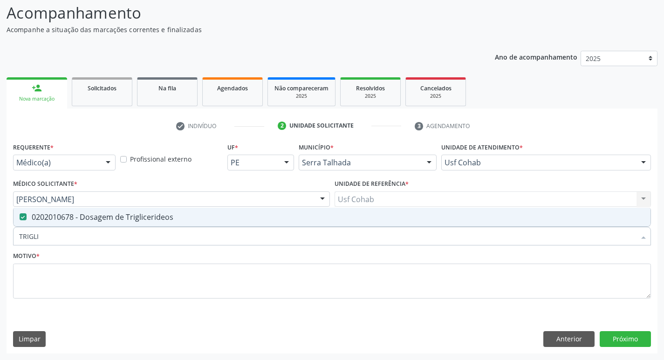
drag, startPoint x: 58, startPoint y: 237, endPoint x: 0, endPoint y: 237, distance: 57.8
click at [0, 237] on div "Acompanhamento Acompanhe a situação das marcações correntes e finalizadas Relat…" at bounding box center [332, 174] width 664 height 371
checkbox Triglicerideos "false"
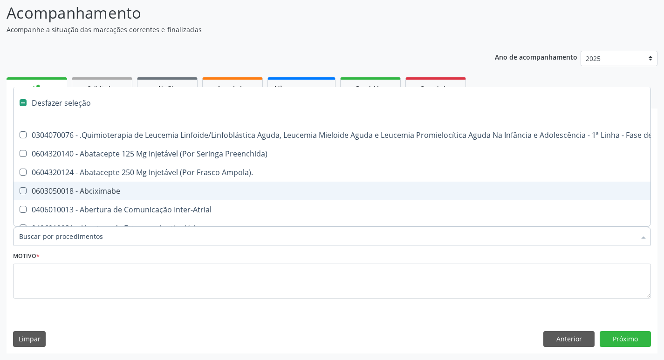
click at [107, 235] on input "Item de agendamento *" at bounding box center [327, 236] width 616 height 19
type input "H"
checkbox B "true"
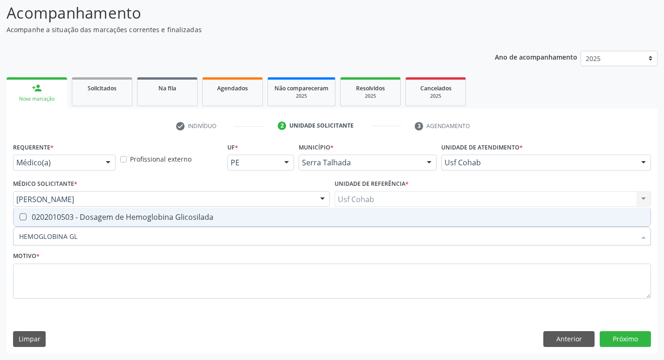
type input "HEMOGLOBINA GLI"
drag, startPoint x: 24, startPoint y: 217, endPoint x: 29, endPoint y: 221, distance: 6.9
click at [25, 217] on Glicosilada at bounding box center [23, 216] width 7 height 7
click at [20, 217] on Glicosilada "checkbox" at bounding box center [17, 217] width 6 height 6
checkbox Glicosilada "true"
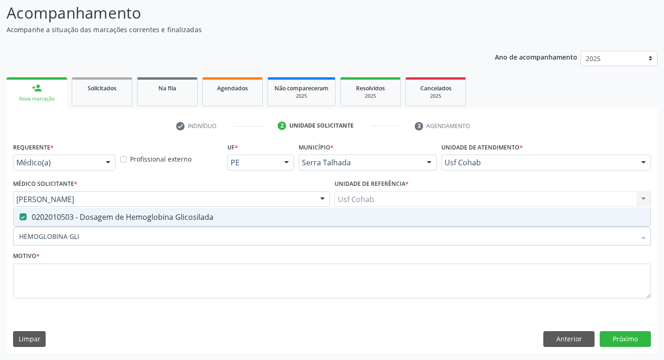
drag, startPoint x: 95, startPoint y: 237, endPoint x: 0, endPoint y: 248, distance: 95.2
click at [0, 248] on div "Acompanhamento Acompanhe a situação das marcações correntes e finalizadas Relat…" at bounding box center [332, 174] width 664 height 371
checkbox Glicosilada "false"
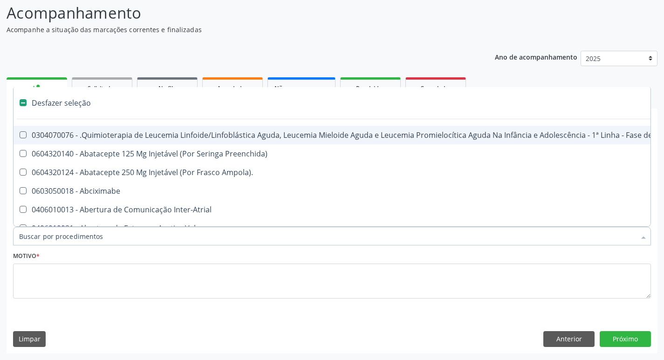
click at [109, 237] on input "Item de agendamento *" at bounding box center [327, 236] width 616 height 19
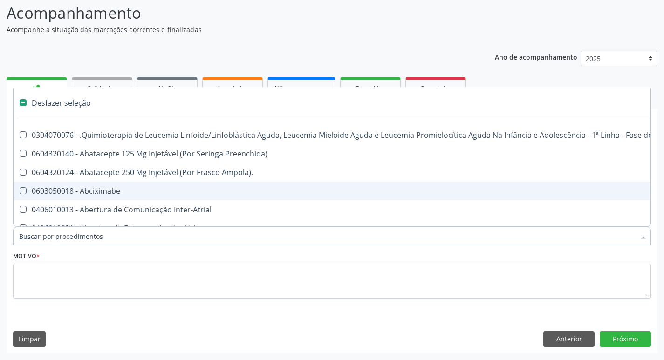
click at [279, 55] on div "Ano de acompanhamento 2025 2024 person_add Nova marcação Solicitados Na fila Ag…" at bounding box center [332, 198] width 651 height 309
checkbox Preenchida\) "true"
checkbox Ampola\)\ "true"
checkbox Abciximabe "true"
checkbox Inter-Atrial "true"
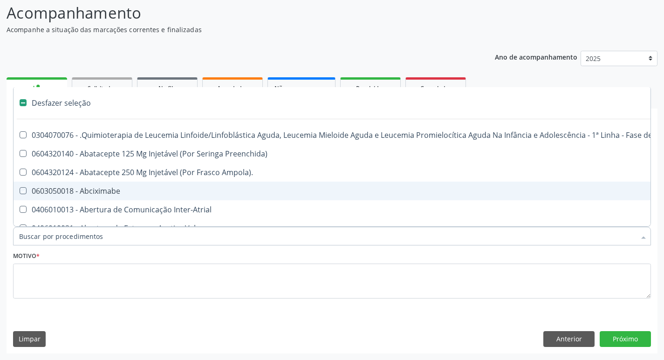
checkbox Valvar "true"
checkbox Adolescente\) "true"
checkbox Valvar "true"
checkbox Adolescente\) "true"
checkbox Paciente\) "true"
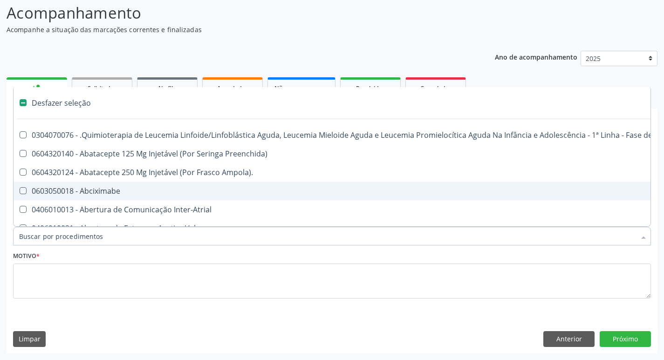
checkbox Dente\) "true"
checkbox Comprimido\) "true"
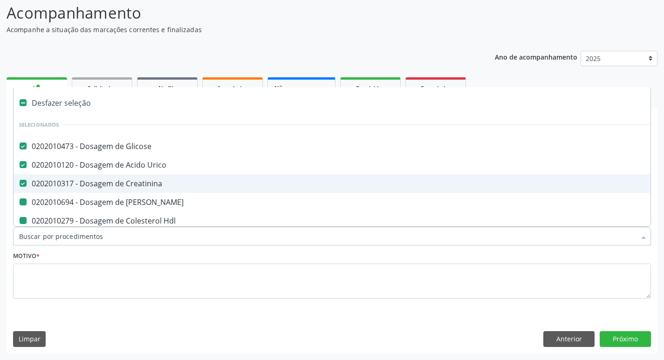
type input "H"
checkbox Ureia "false"
checkbox Hdl "false"
checkbox Ldl "false"
checkbox Total "false"
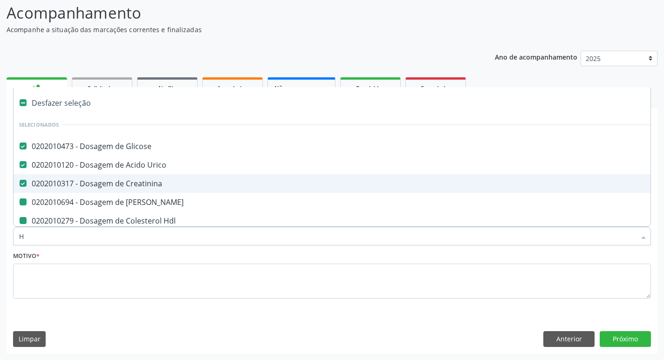
checkbox \(Tgo\) "false"
checkbox \(Tgp\) "false"
checkbox Triglicerideos "false"
checkbox Glicosilada "false"
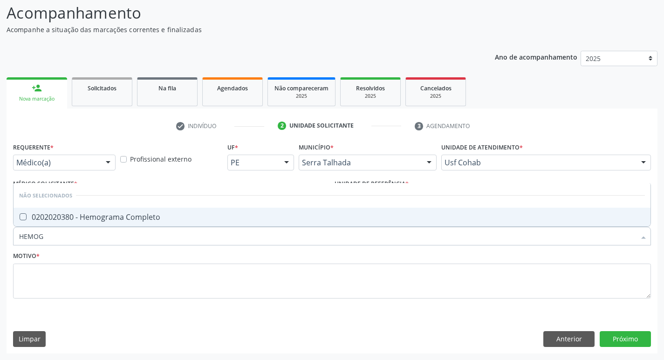
type input "HEMOGR"
checkbox Completo "false"
type input "HEMOGRAMA"
click at [24, 215] on Completo at bounding box center [23, 216] width 7 height 7
click at [20, 215] on Completo "checkbox" at bounding box center [17, 217] width 6 height 6
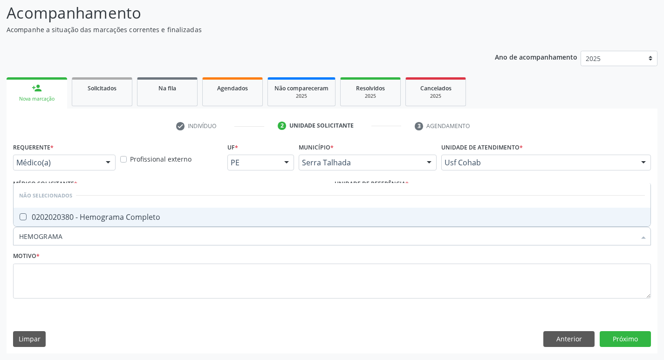
checkbox Completo "true"
drag, startPoint x: 73, startPoint y: 239, endPoint x: 0, endPoint y: 242, distance: 73.2
click at [0, 242] on div "Acompanhamento Acompanhe a situação das marcações correntes e finalizadas Relat…" at bounding box center [332, 174] width 664 height 371
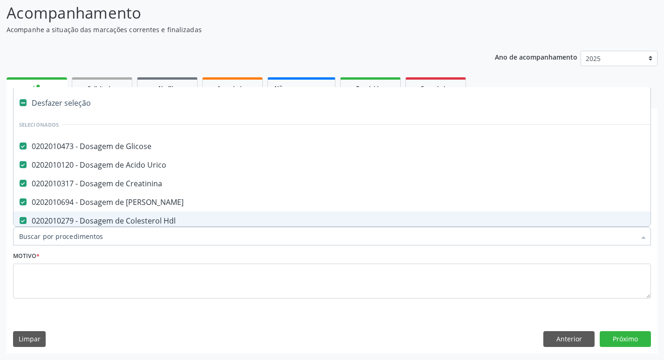
click at [128, 242] on input "Item de agendamento *" at bounding box center [327, 236] width 616 height 19
type input "U"
checkbox Ldl "false"
checkbox Total "false"
checkbox \(Tgo\) "false"
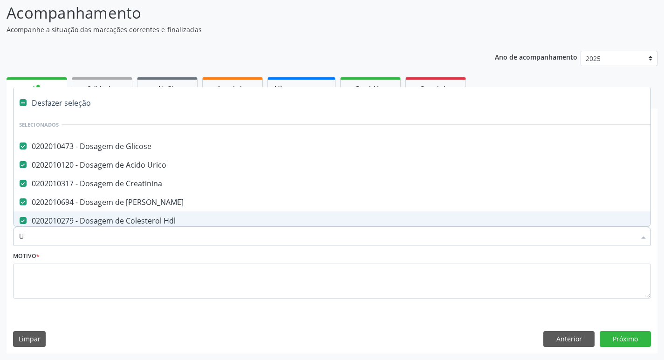
checkbox \(Tgp\) "false"
checkbox Triglicerideos "false"
checkbox Glicosilada "false"
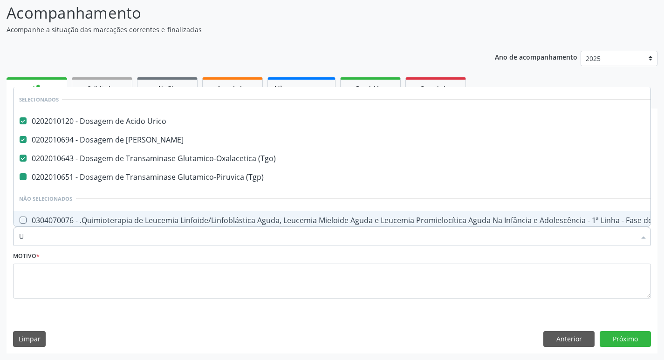
type input "UR"
checkbox \(Tgp\) "false"
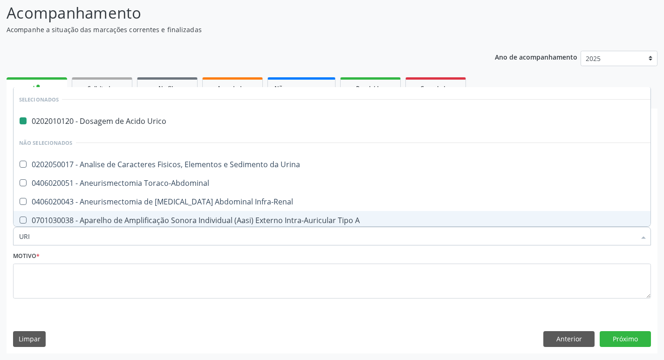
type input "URIN"
checkbox Urico "false"
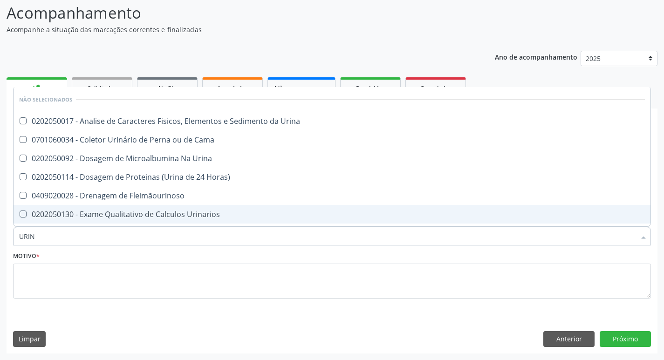
type input "URINA"
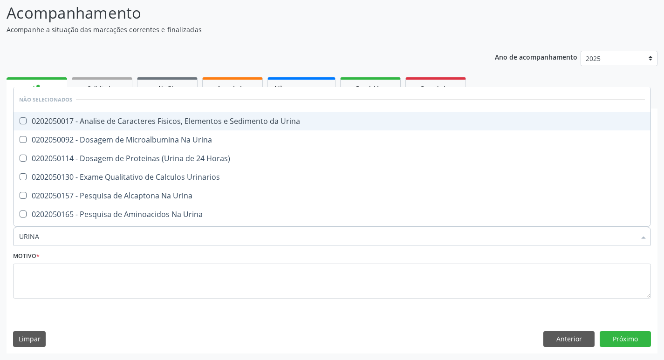
click at [22, 122] on Urina at bounding box center [23, 120] width 7 height 7
click at [20, 122] on Urina "checkbox" at bounding box center [17, 121] width 6 height 6
checkbox Urina "true"
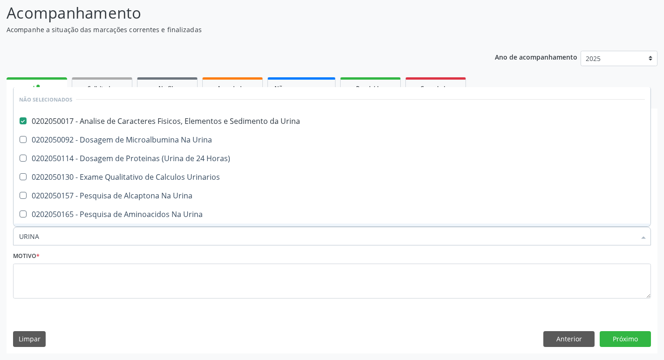
drag, startPoint x: 54, startPoint y: 233, endPoint x: 0, endPoint y: 227, distance: 54.4
click at [0, 239] on div "Acompanhamento Acompanhe a situação das marcações correntes e finalizadas Relat…" at bounding box center [332, 174] width 664 height 371
checkbox Urinarios "true"
checkbox Urina "true"
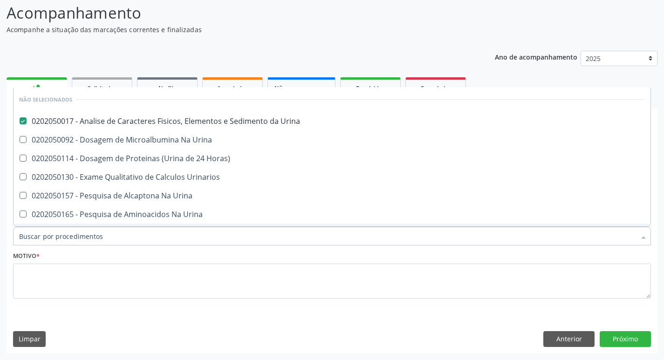
checkbox Urina "true"
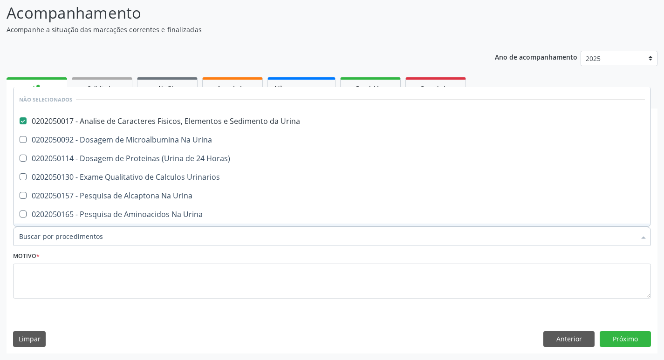
checkbox Horas\) "true"
checkbox Urina "true"
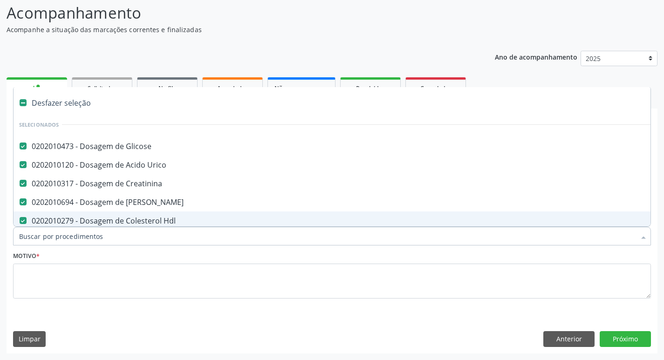
click at [73, 240] on input "Item de agendamento *" at bounding box center [327, 236] width 616 height 19
type input "P"
checkbox Ureia "false"
checkbox Ldl "false"
checkbox Total "false"
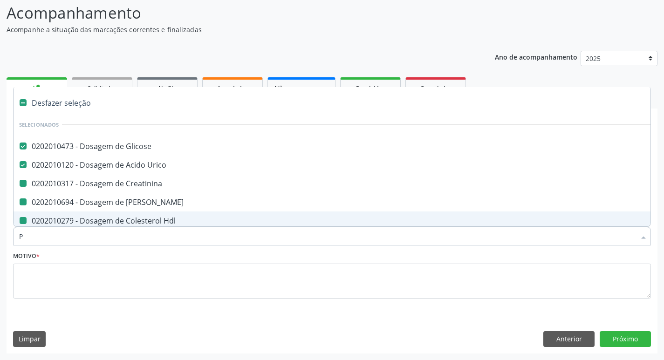
checkbox \(Tgo\) "false"
checkbox \(Tgp\) "false"
checkbox Triglicerideos "false"
checkbox Glicosilada "false"
checkbox Hdl "false"
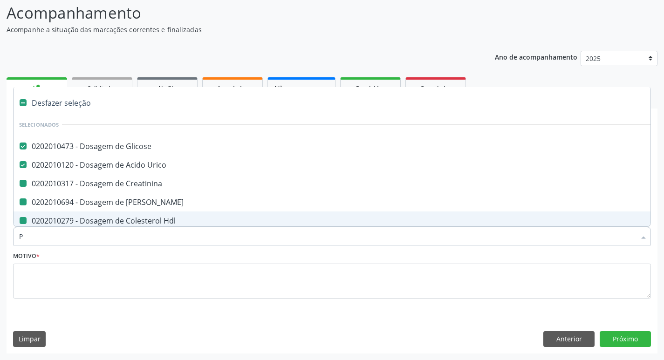
checkbox Creatinina "false"
checkbox Urina "false"
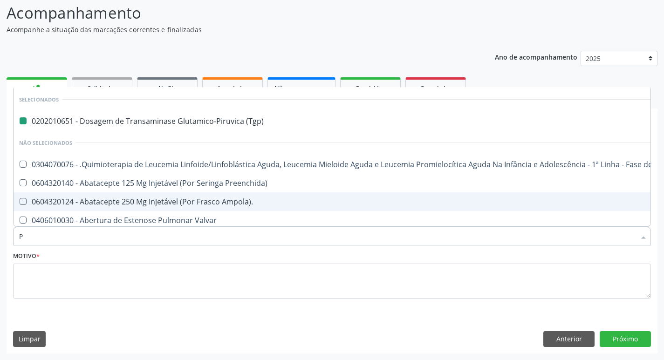
type input "PA"
checkbox \(Tgp\) "false"
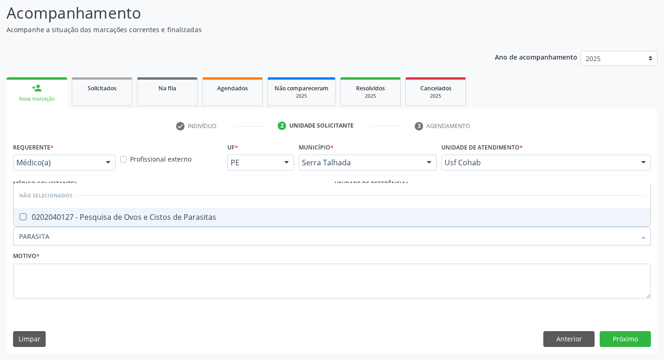
type input "PARASITAS"
click at [23, 219] on Parasitas at bounding box center [23, 216] width 7 height 7
click at [20, 219] on Parasitas "checkbox" at bounding box center [17, 217] width 6 height 6
checkbox Parasitas "true"
drag, startPoint x: 83, startPoint y: 241, endPoint x: 1, endPoint y: 239, distance: 82.0
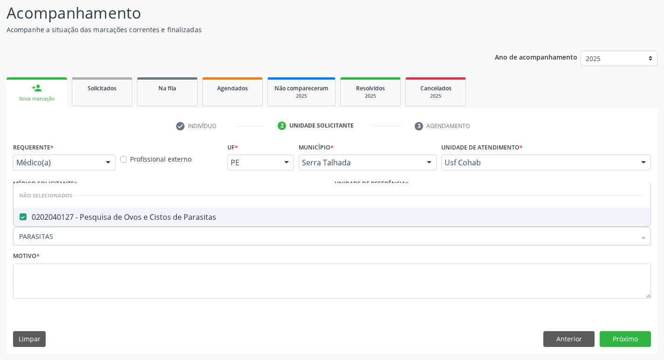
click at [0, 242] on div "Acompanhamento Acompanhe a situação das marcações correntes e finalizadas Relat…" at bounding box center [332, 174] width 664 height 371
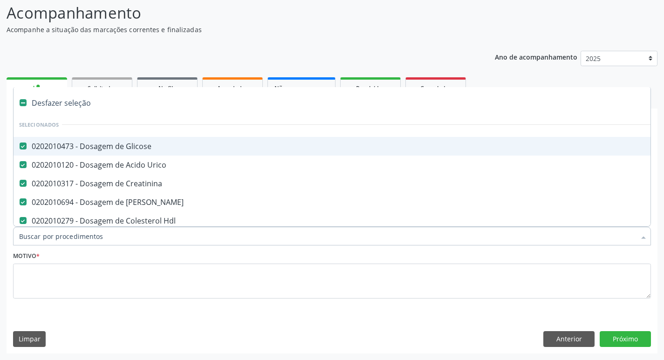
click at [129, 232] on input "Item de agendamento *" at bounding box center [327, 236] width 616 height 19
type input "T"
checkbox \(Tgp\) "false"
checkbox Triglicerideos "false"
checkbox Glicosilada "false"
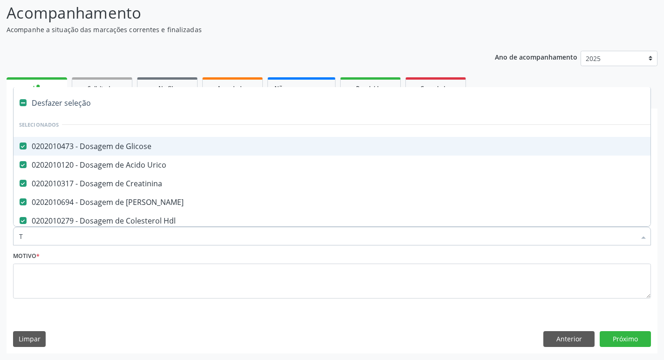
checkbox Oncologia "true"
checkbox Urina "false"
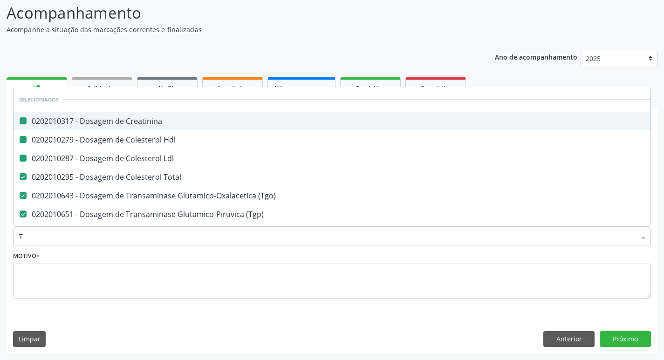
type input "T3"
checkbox Creatinina "false"
checkbox Hdl "false"
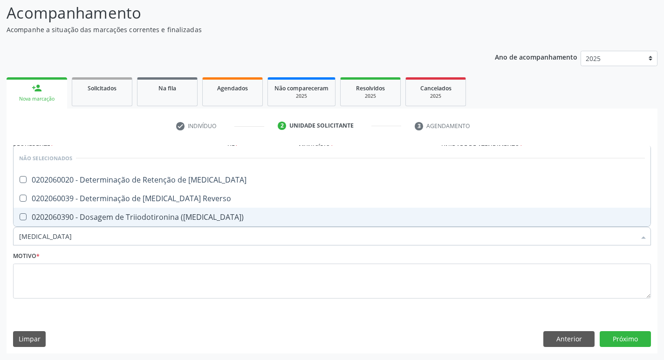
click at [25, 218] on \(T3\) at bounding box center [23, 216] width 7 height 7
click at [20, 218] on \(T3\) "checkbox" at bounding box center [17, 217] width 6 height 6
checkbox \(T3\) "true"
type input "T"
checkbox T3 "true"
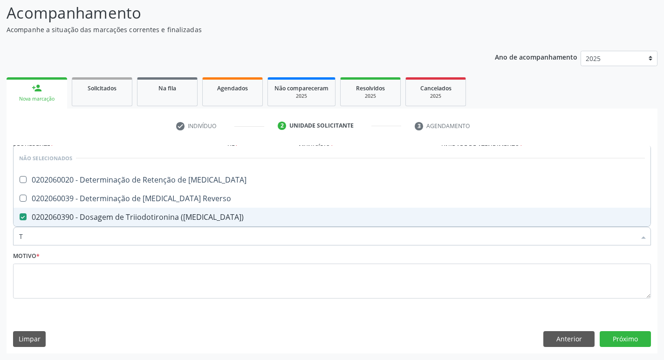
checkbox Reverso "true"
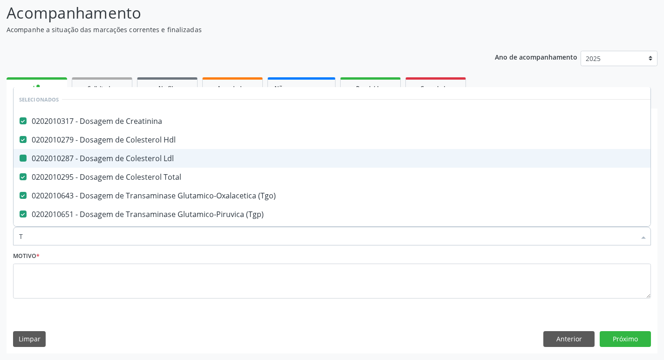
type input "T4"
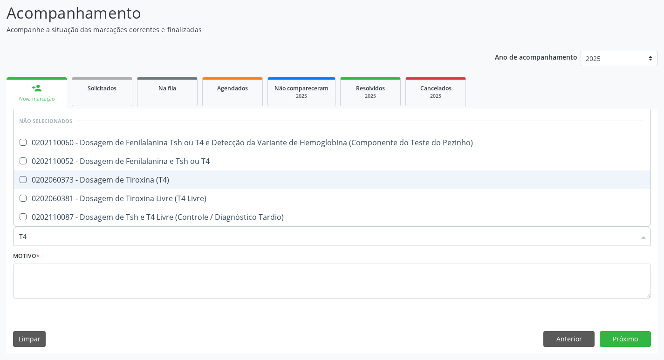
checkbox Pezinho\) "false"
checkbox T4 "false"
checkbox \(T4\) "false"
checkbox Livre\) "false"
checkbox Tardio\) "false"
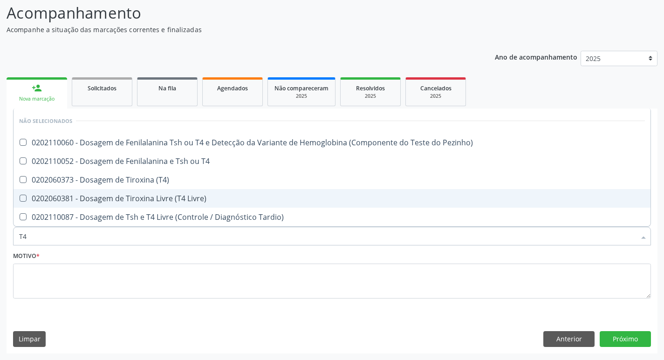
click at [22, 198] on Livre\) at bounding box center [23, 198] width 7 height 7
click at [20, 198] on Livre\) "checkbox" at bounding box center [17, 198] width 6 height 6
checkbox Livre\) "true"
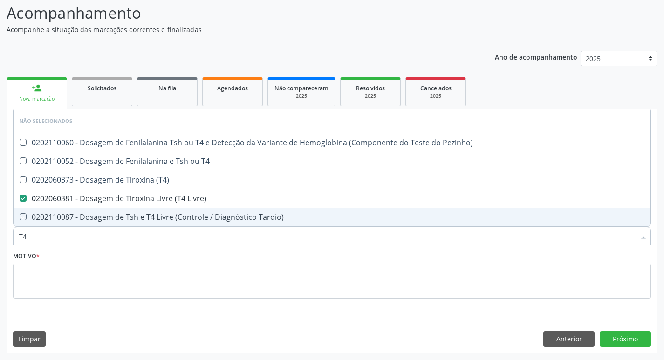
type input "T"
checkbox Pezinho\) "true"
checkbox T4 "true"
checkbox \(T4\) "true"
checkbox Tardio\) "true"
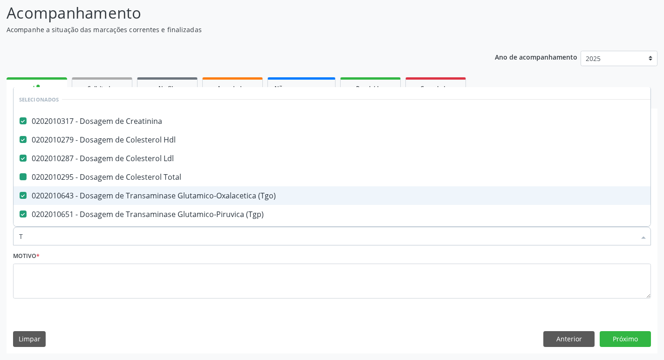
type input "TS"
checkbox Creatinina "false"
checkbox Hdl "false"
checkbox Ldl "false"
checkbox Total "false"
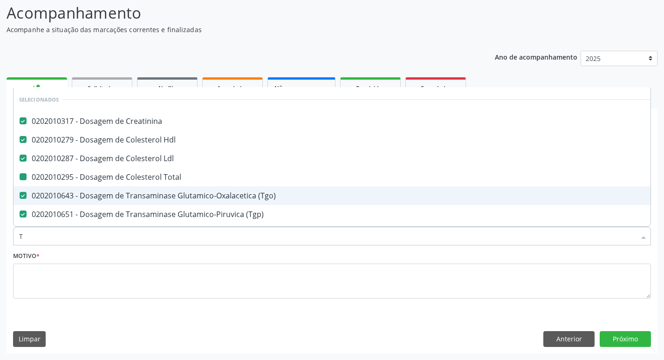
checkbox \(Tgo\) "false"
checkbox \(Tgp\) "false"
checkbox Triglicerideos "false"
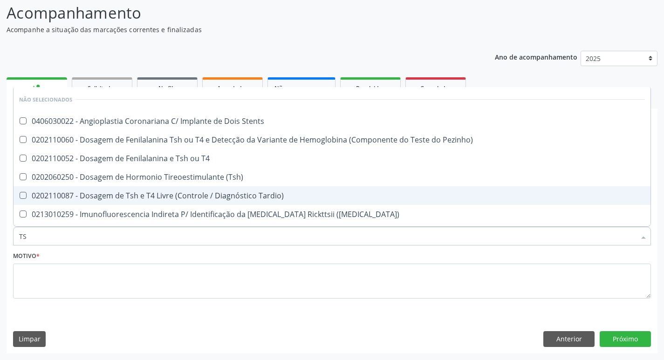
type input "TSH"
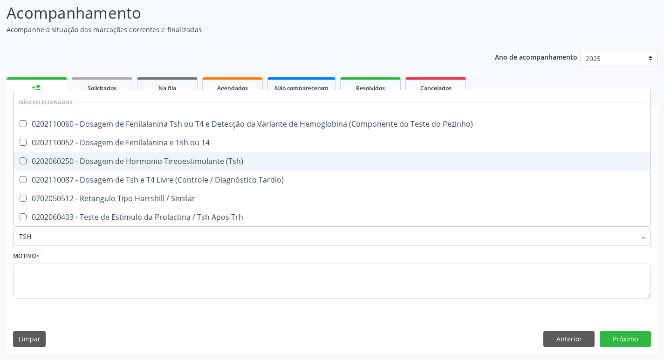
click at [25, 162] on \(Tsh\) at bounding box center [23, 160] width 7 height 7
click at [20, 162] on \(Tsh\) "checkbox" at bounding box center [17, 161] width 6 height 6
checkbox \(Tsh\) "true"
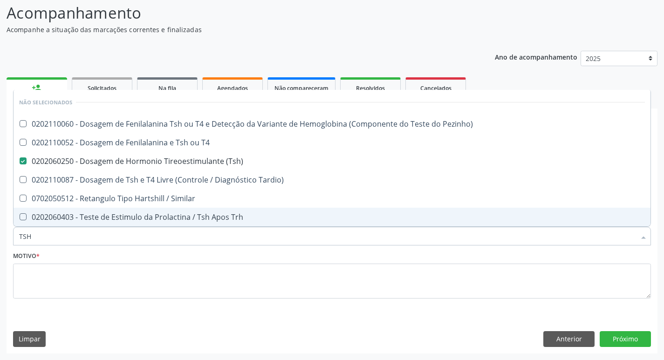
drag, startPoint x: 49, startPoint y: 233, endPoint x: 0, endPoint y: 237, distance: 49.5
click at [0, 237] on div "Acompanhamento Acompanhe a situação das marcações correntes e finalizadas Relat…" at bounding box center [332, 174] width 664 height 371
checkbox Pezinho\) "true"
checkbox T4 "true"
checkbox Tardio\) "true"
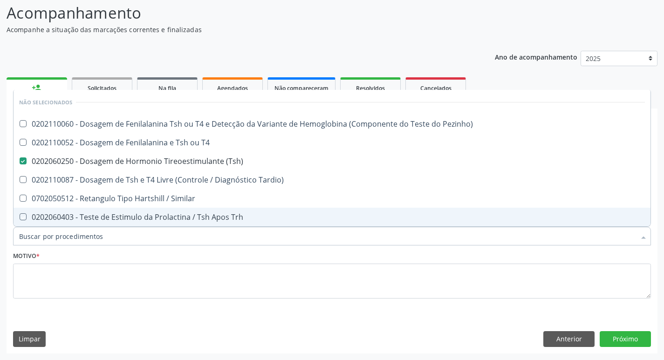
checkbox Similar "true"
checkbox Trh "true"
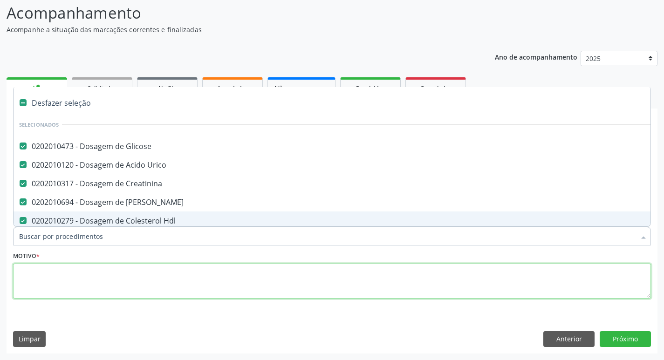
click at [47, 275] on textarea at bounding box center [332, 281] width 638 height 35
checkbox Manutenção "true"
checkbox Preenchida\) "true"
checkbox Ampola\)\ "true"
checkbox Abciximabe "true"
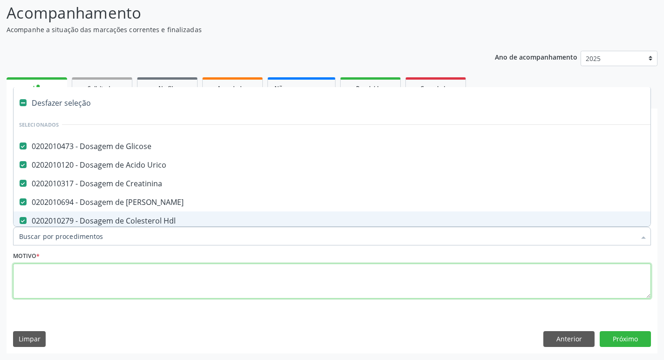
checkbox Inter-Atrial "true"
checkbox Urina "false"
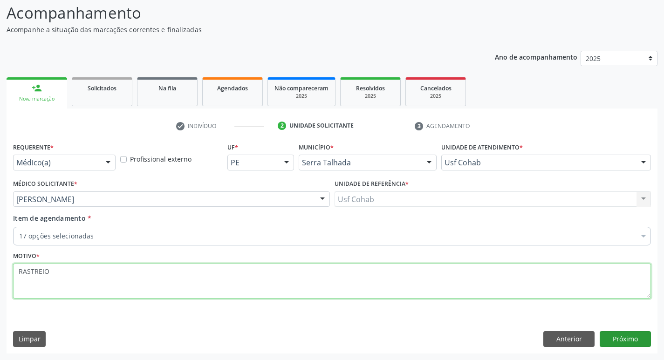
type textarea "RASTREIO"
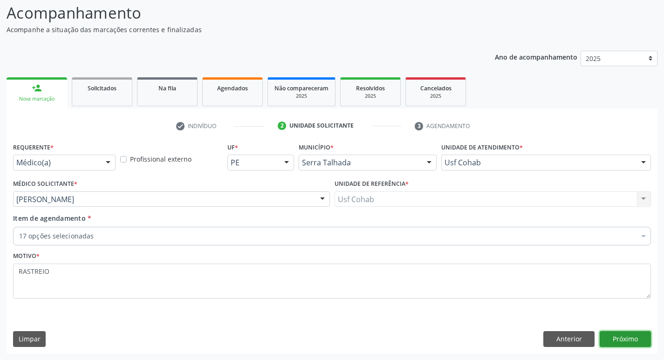
click at [632, 339] on button "Próximo" at bounding box center [625, 339] width 51 height 16
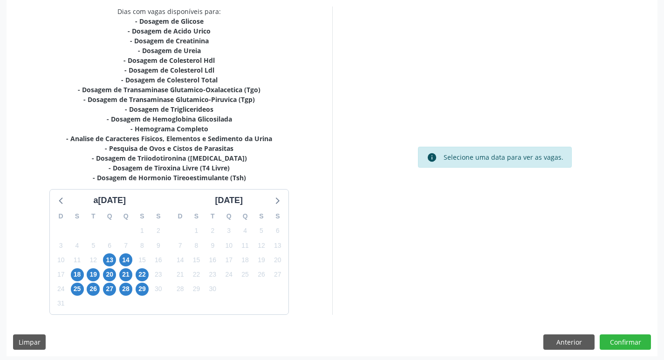
scroll to position [202, 0]
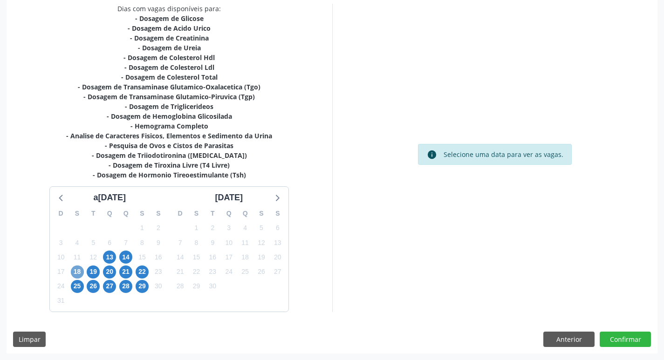
click at [78, 271] on span "18" at bounding box center [77, 272] width 13 height 13
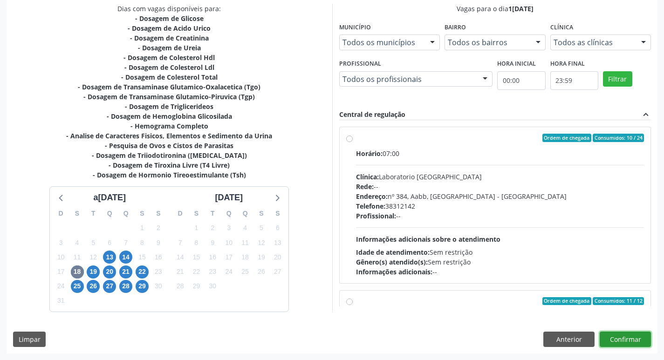
click at [620, 337] on button "Confirmar" at bounding box center [625, 340] width 51 height 16
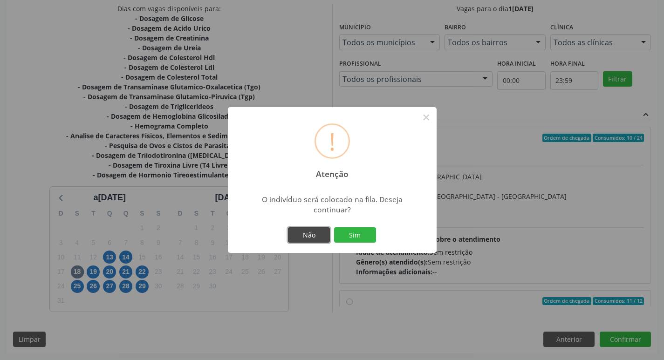
click at [308, 235] on button "Não" at bounding box center [309, 235] width 42 height 16
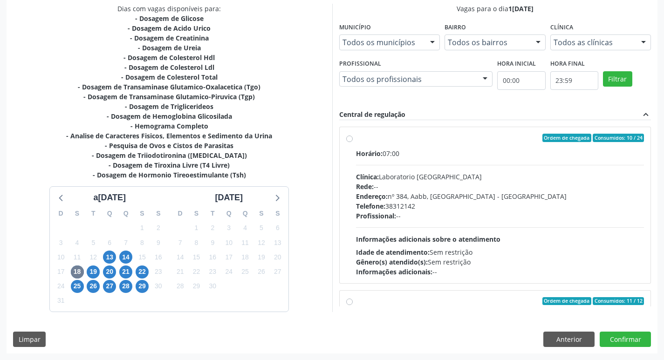
click at [356, 136] on label "Ordem de chegada Consumidos: 10 / 24 Horário: 07:00 Clínica: Laboratorio Sao Fr…" at bounding box center [500, 205] width 288 height 143
click at [350, 136] on input "Ordem de chegada Consumidos: 10 / 24 Horário: 07:00 Clínica: Laboratorio Sao Fr…" at bounding box center [349, 138] width 7 height 8
radio input "true"
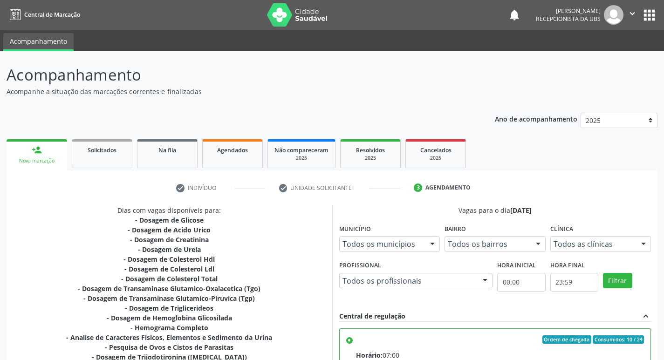
scroll to position [202, 0]
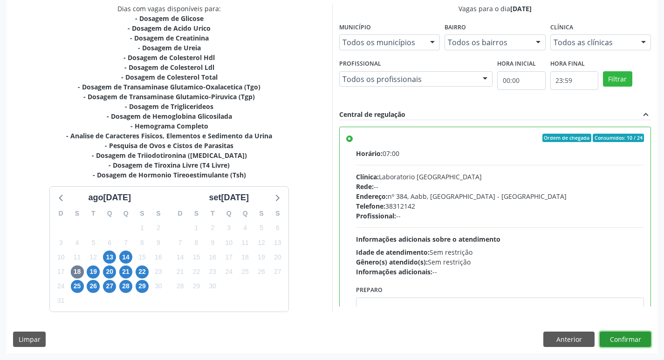
click at [624, 338] on button "Confirmar" at bounding box center [625, 340] width 51 height 16
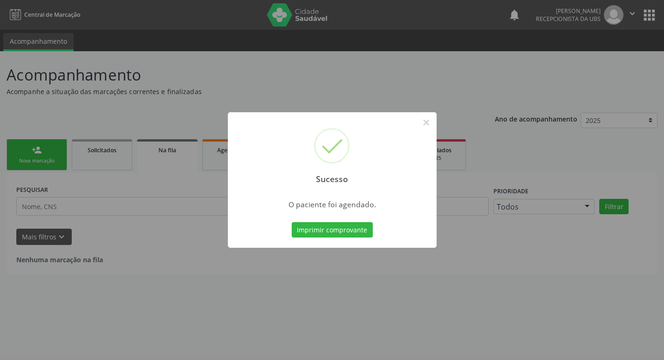
scroll to position [0, 0]
click at [315, 232] on button "Imprimir comprovante" at bounding box center [335, 230] width 81 height 16
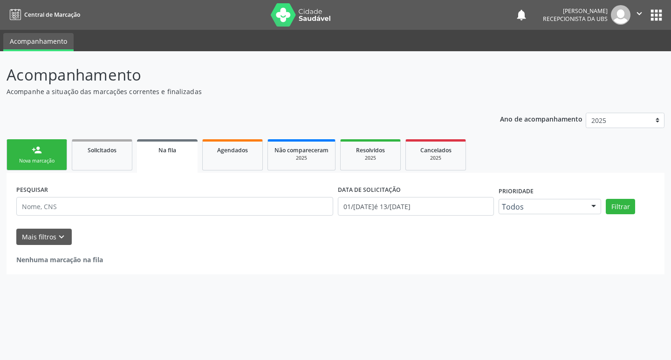
click at [45, 164] on div "Nova marcação" at bounding box center [37, 160] width 47 height 7
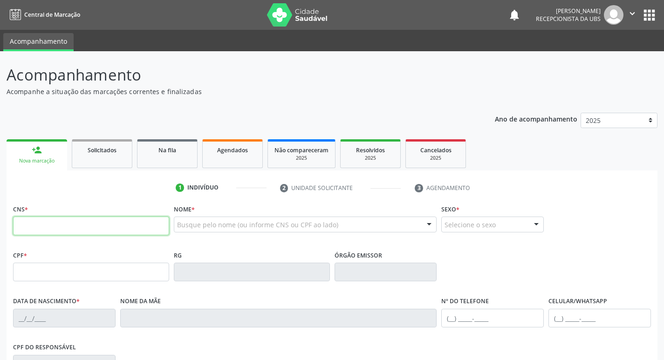
click at [65, 226] on input "text" at bounding box center [91, 226] width 156 height 19
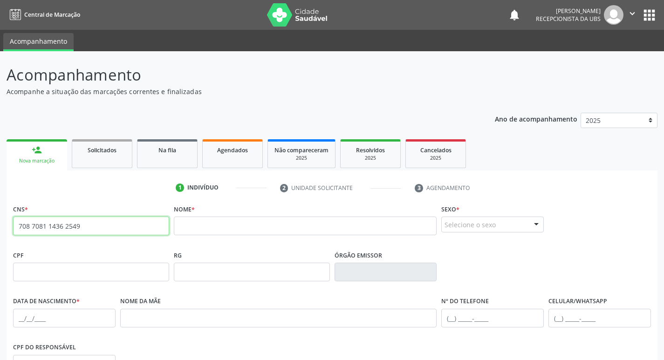
click at [90, 228] on input "708 7081 1436 2549" at bounding box center [91, 226] width 156 height 19
click at [51, 227] on input "708 7081 1436 2549" at bounding box center [91, 226] width 156 height 19
type input "708 7081 4362 5498"
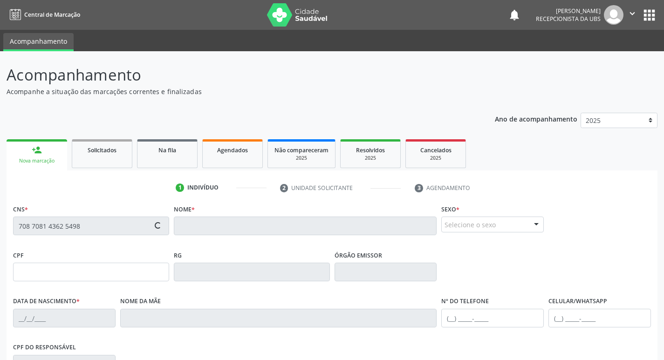
type input "057.903.694-48"
type input "25/[DATE]"
type input "[PERSON_NAME]"
type input "[PHONE_NUMBER]"
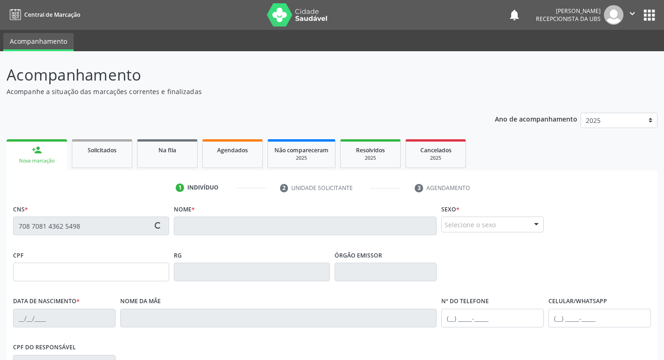
type input "82"
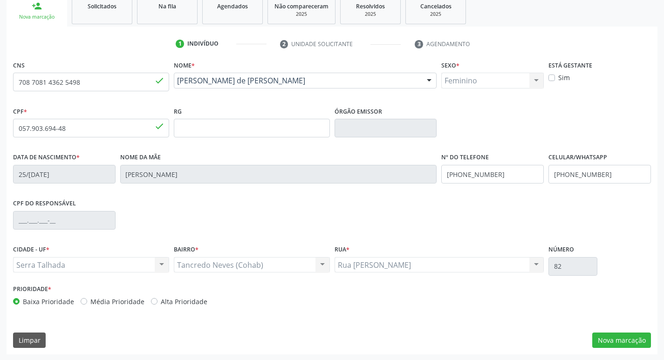
scroll to position [145, 0]
click at [621, 339] on button "Nova marcação" at bounding box center [621, 340] width 59 height 16
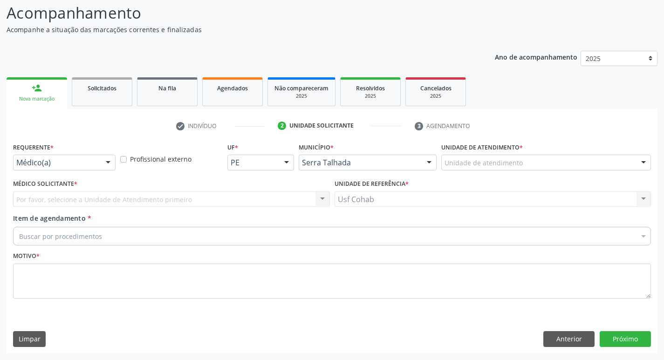
scroll to position [62, 0]
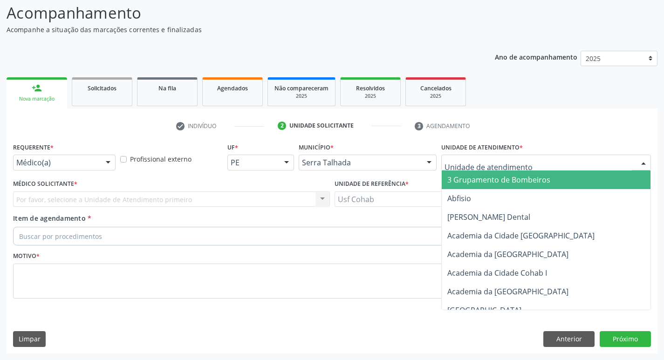
click at [452, 157] on div at bounding box center [546, 163] width 210 height 16
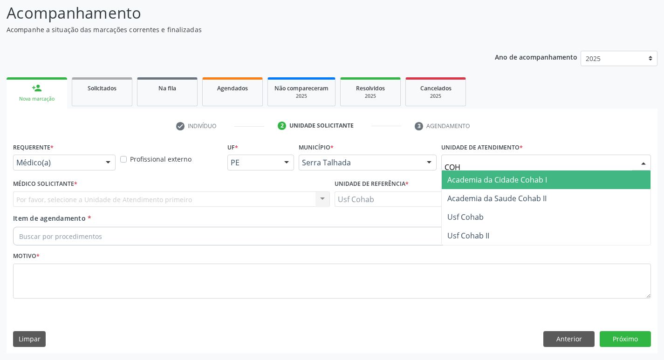
type input "COHA"
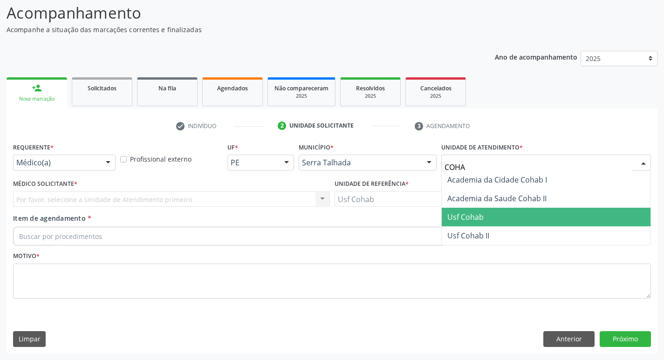
click at [492, 215] on span "Usf Cohab" at bounding box center [546, 217] width 209 height 19
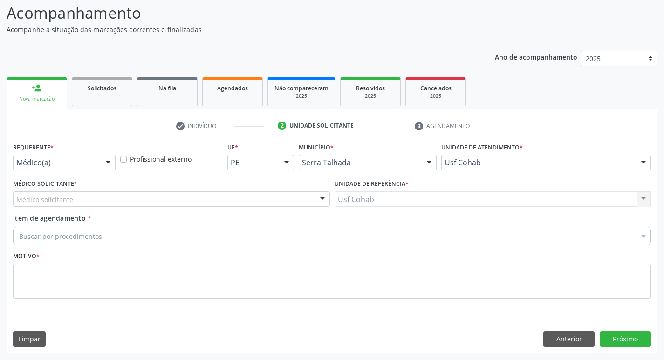
click at [128, 200] on div "Médico solicitante" at bounding box center [171, 199] width 317 height 16
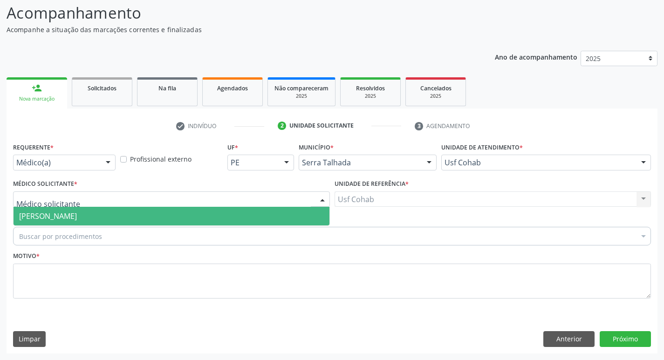
click at [128, 220] on span "[PERSON_NAME]" at bounding box center [172, 216] width 316 height 19
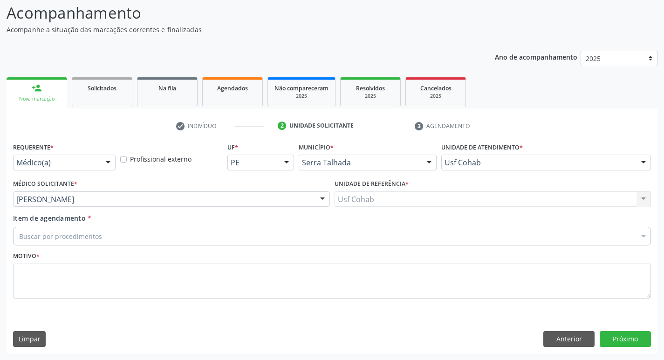
click at [128, 241] on div "Buscar por procedimentos" at bounding box center [332, 236] width 638 height 19
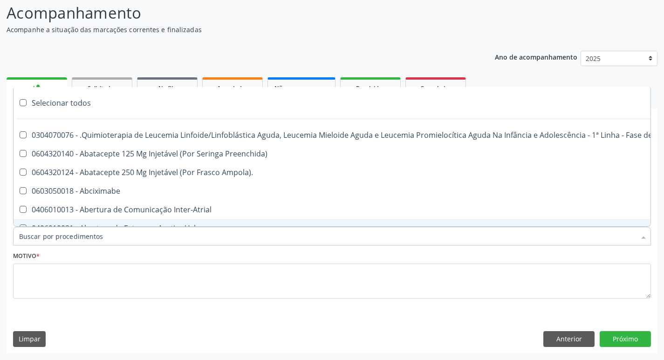
click at [87, 240] on input "Item de agendamento *" at bounding box center [327, 236] width 616 height 19
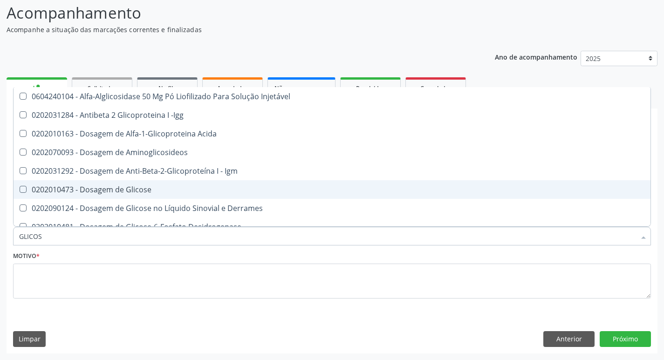
type input "GLICOSE"
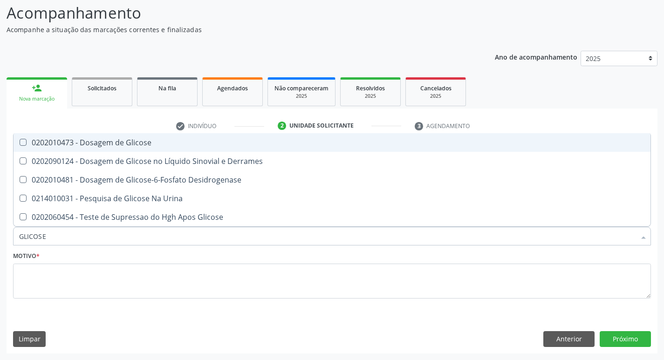
click at [22, 140] on Glicose at bounding box center [23, 142] width 7 height 7
click at [20, 140] on Glicose "checkbox" at bounding box center [17, 142] width 6 height 6
checkbox Glicose "true"
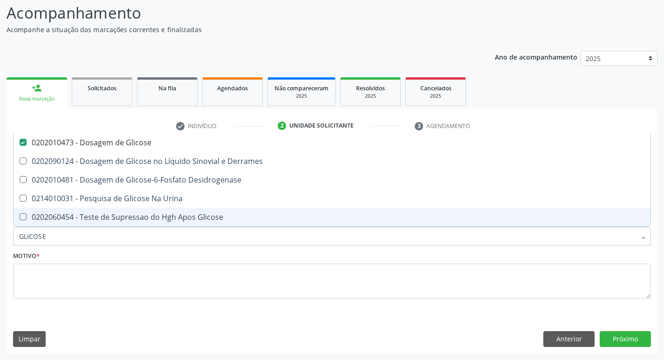
drag, startPoint x: 51, startPoint y: 239, endPoint x: 0, endPoint y: 236, distance: 51.4
click at [0, 236] on div "Acompanhamento Acompanhe a situação das marcações correntes e finalizadas Relat…" at bounding box center [332, 174] width 664 height 371
checkbox Glicose "false"
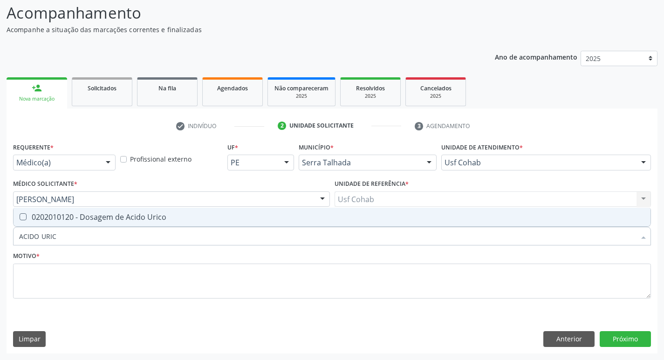
type input "ACIDO URICO"
drag, startPoint x: 17, startPoint y: 216, endPoint x: 22, endPoint y: 215, distance: 5.2
click at [17, 216] on div at bounding box center [17, 216] width 7 height 7
checkbox Urico "true"
drag, startPoint x: 81, startPoint y: 238, endPoint x: 0, endPoint y: 240, distance: 81.1
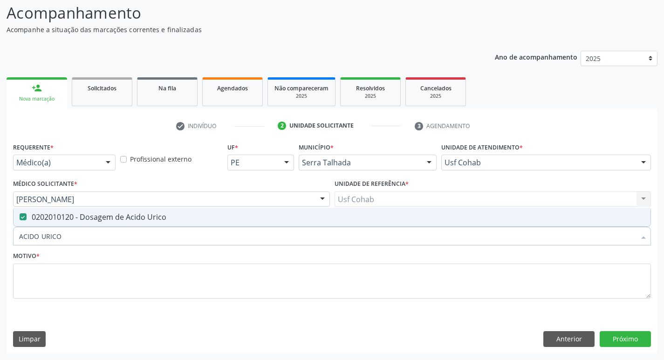
click at [0, 240] on div "Acompanhamento Acompanhe a situação das marcações correntes e finalizadas Relat…" at bounding box center [332, 174] width 664 height 371
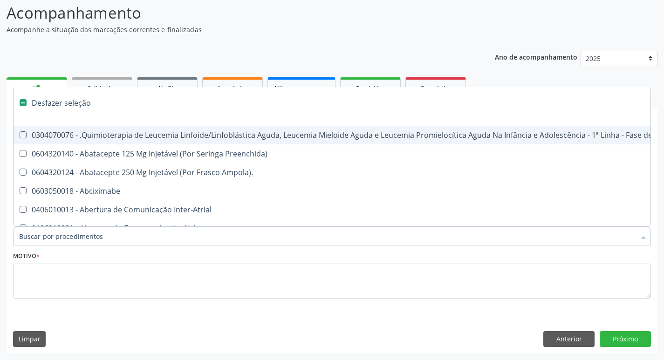
checkbox Manutenção "false"
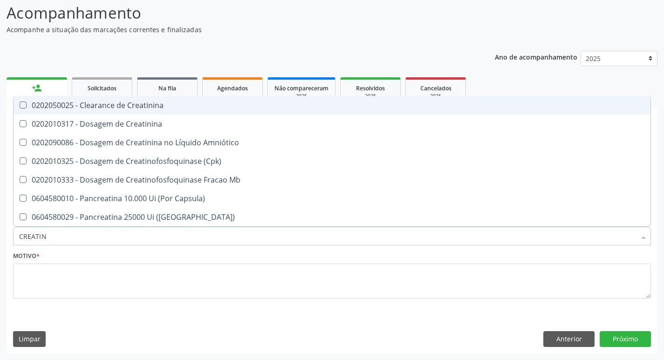
type input "CREATINI"
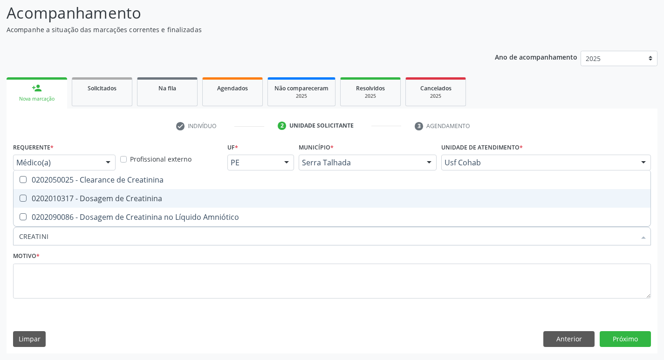
drag, startPoint x: 23, startPoint y: 196, endPoint x: 43, endPoint y: 209, distance: 23.8
click at [24, 196] on Creatinina at bounding box center [23, 198] width 7 height 7
click at [20, 196] on Creatinina "checkbox" at bounding box center [17, 198] width 6 height 6
checkbox Creatinina "true"
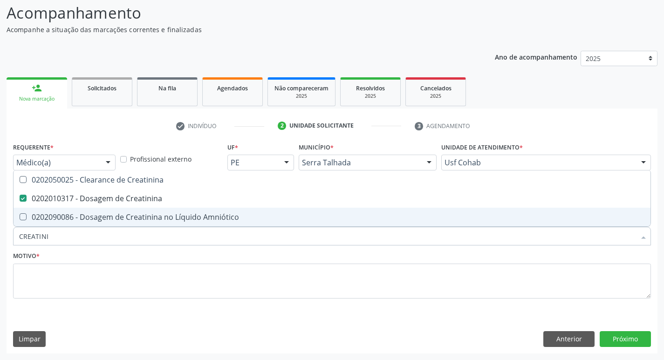
drag, startPoint x: 66, startPoint y: 235, endPoint x: 3, endPoint y: 260, distance: 67.7
click at [0, 266] on div "Acompanhamento Acompanhe a situação das marcações correntes e finalizadas Relat…" at bounding box center [332, 174] width 664 height 371
checkbox Creatinina "false"
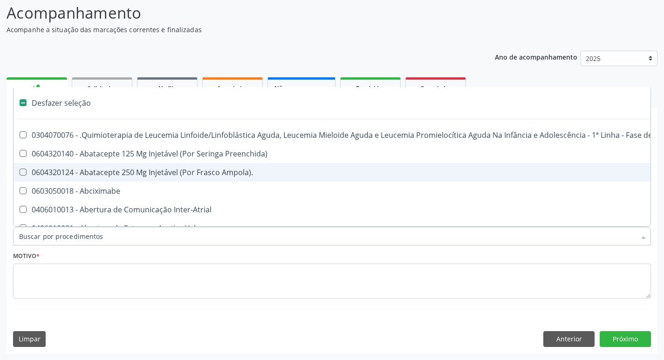
type input "U"
checkbox Cistorrafia "true"
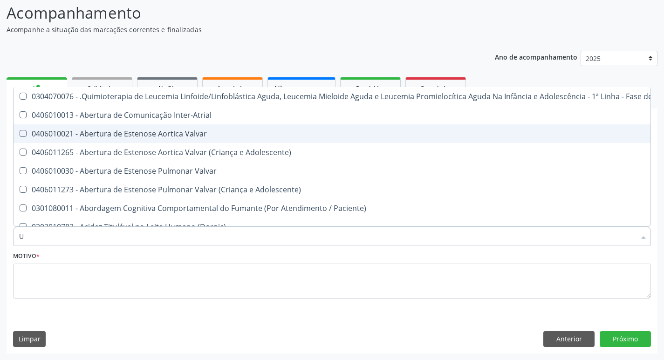
type input "UR"
checkbox B "true"
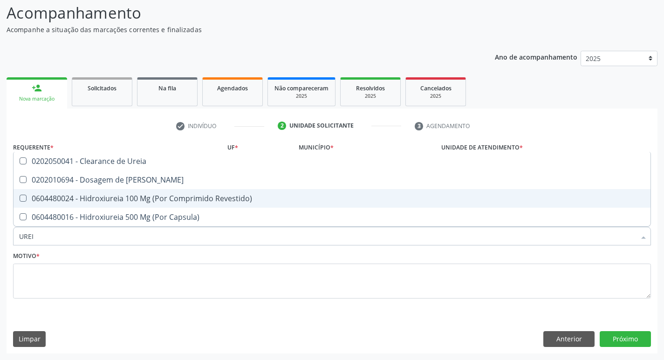
type input "UREIA"
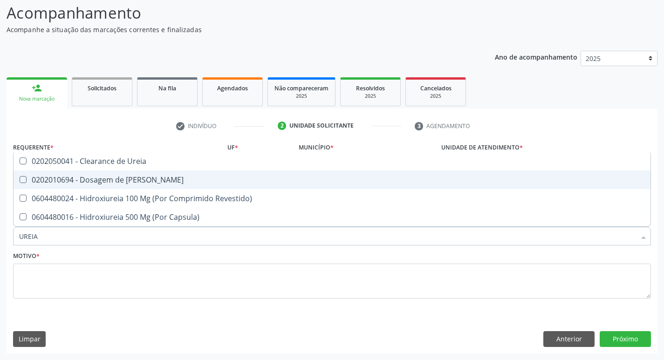
drag, startPoint x: 25, startPoint y: 178, endPoint x: 84, endPoint y: 236, distance: 82.7
click at [25, 177] on Ureia at bounding box center [23, 179] width 7 height 7
click at [20, 177] on Ureia "checkbox" at bounding box center [17, 180] width 6 height 6
checkbox Ureia "true"
drag, startPoint x: 41, startPoint y: 237, endPoint x: 0, endPoint y: 241, distance: 41.2
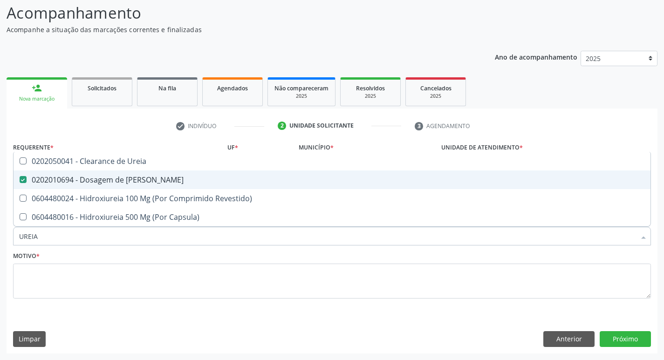
click at [0, 243] on div "Acompanhamento Acompanhe a situação das marcações correntes e finalizadas Relat…" at bounding box center [332, 174] width 664 height 371
checkbox Ureia "false"
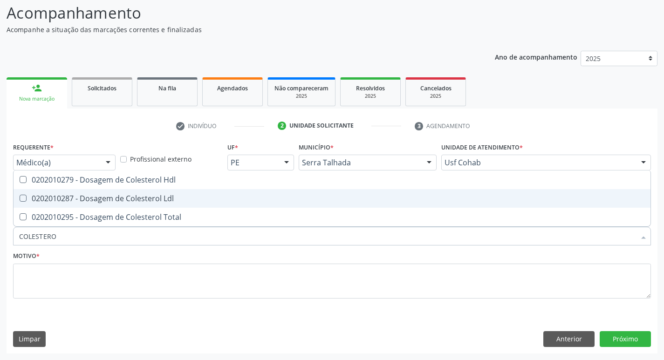
type input "COLESTEROL"
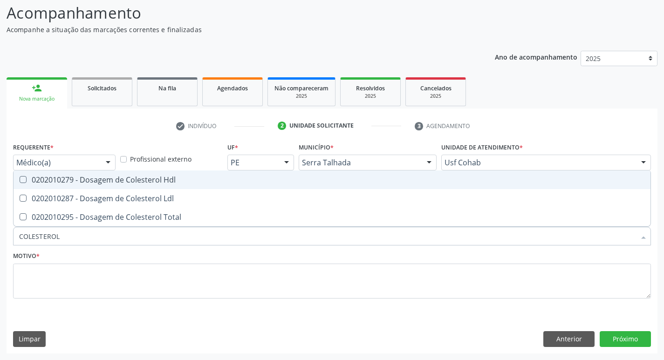
drag, startPoint x: 21, startPoint y: 181, endPoint x: 27, endPoint y: 187, distance: 8.3
click at [22, 181] on Hdl at bounding box center [23, 179] width 7 height 7
click at [20, 181] on Hdl "checkbox" at bounding box center [17, 180] width 6 height 6
checkbox Hdl "true"
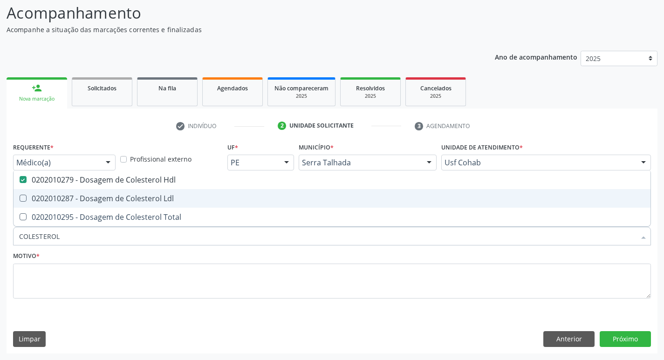
click at [25, 199] on Ldl at bounding box center [23, 198] width 7 height 7
click at [20, 199] on Ldl "checkbox" at bounding box center [17, 198] width 6 height 6
checkbox Ldl "true"
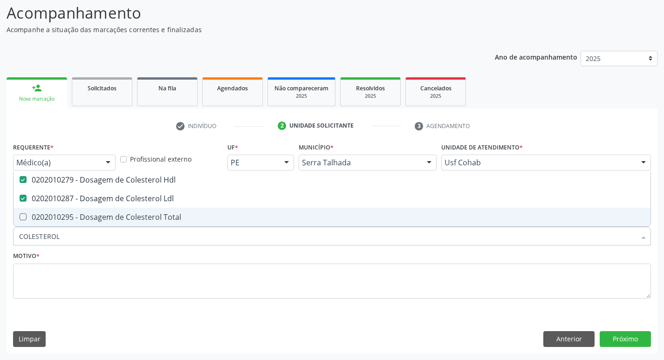
click at [25, 223] on span "0202010295 - Dosagem de Colesterol Total" at bounding box center [332, 217] width 637 height 19
checkbox Total "true"
drag, startPoint x: 93, startPoint y: 240, endPoint x: 1, endPoint y: 229, distance: 92.5
click at [0, 238] on div "Acompanhamento Acompanhe a situação das marcações correntes e finalizadas Relat…" at bounding box center [332, 174] width 664 height 371
checkbox Hdl "false"
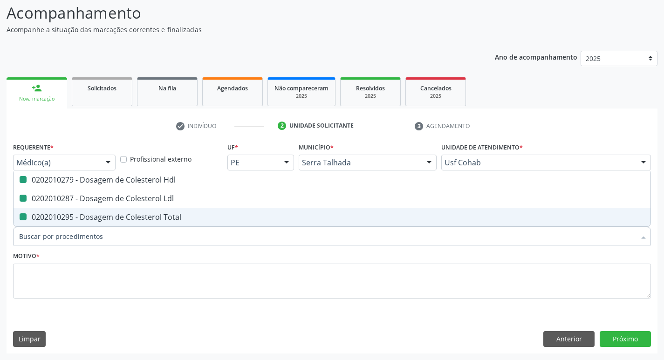
checkbox Ldl "false"
checkbox Total "false"
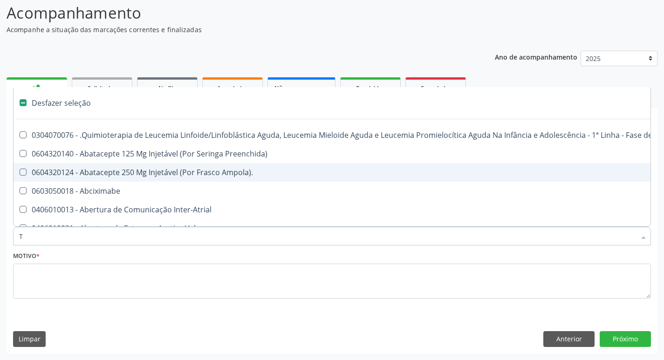
type input "TG"
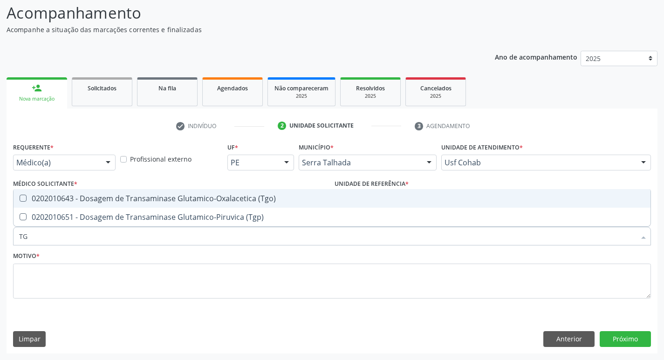
click at [22, 194] on span "0202010643 - Dosagem de Transaminase Glutamico-Oxalacetica (Tgo)" at bounding box center [332, 198] width 637 height 19
checkbox \(Tgo\) "true"
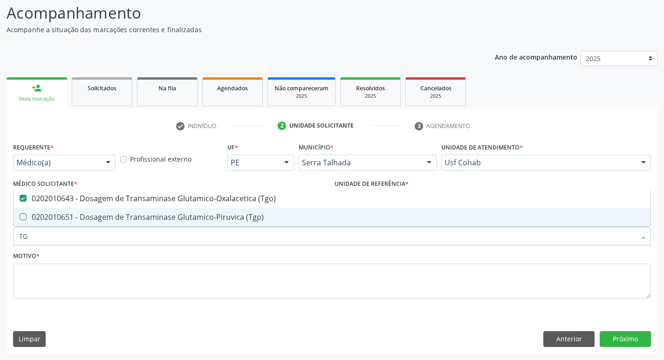
click at [27, 220] on div "0202010651 - Dosagem de Transaminase Glutamico-Piruvica (Tgp)" at bounding box center [332, 216] width 626 height 7
checkbox \(Tgp\) "true"
drag, startPoint x: 44, startPoint y: 238, endPoint x: 1, endPoint y: 231, distance: 43.0
click at [0, 242] on div "Acompanhamento Acompanhe a situação das marcações correntes e finalizadas Relat…" at bounding box center [332, 174] width 664 height 371
checkbox \(Tgo\) "false"
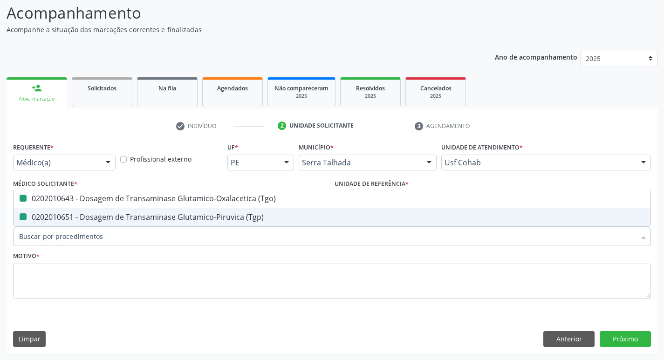
checkbox \(Tgp\) "false"
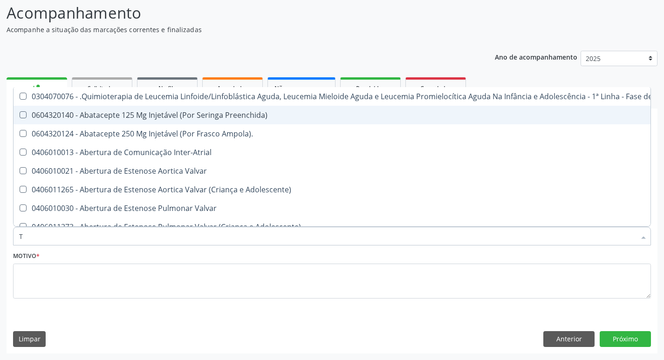
type input "TR"
checkbox Ii\) "true"
checkbox Grupo "true"
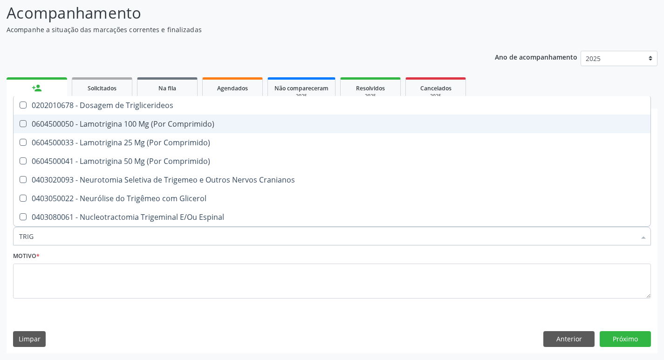
type input "TRIGL"
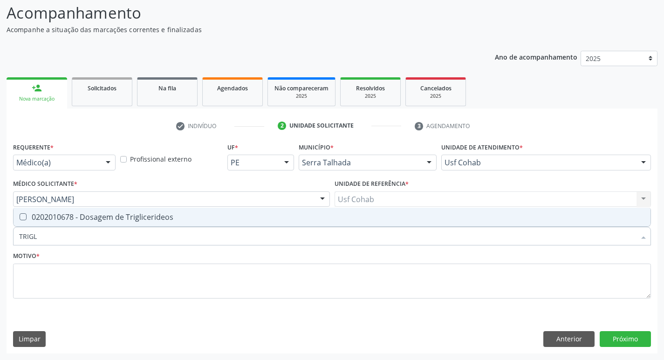
click at [27, 219] on div "0202010678 - Dosagem de Triglicerideos" at bounding box center [332, 216] width 626 height 7
checkbox Triglicerideos "true"
drag, startPoint x: 57, startPoint y: 239, endPoint x: 0, endPoint y: 244, distance: 57.1
click at [0, 248] on div "Acompanhamento Acompanhe a situação das marcações correntes e finalizadas Relat…" at bounding box center [332, 174] width 664 height 371
checkbox Triglicerideos "false"
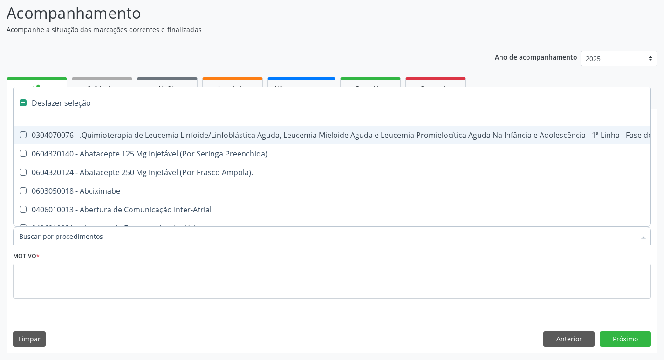
type input "H"
checkbox B "true"
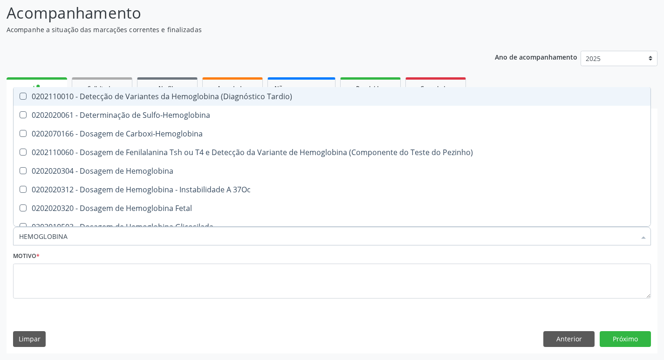
type input "HEMOGLOBINA G"
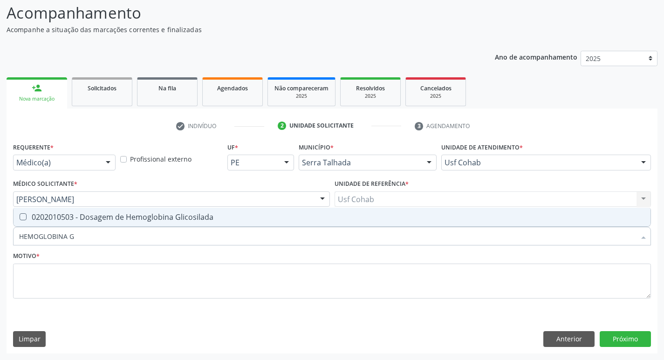
click at [24, 219] on div "0202010503 - Dosagem de Hemoglobina Glicosilada" at bounding box center [332, 216] width 626 height 7
checkbox Glicosilada "true"
drag, startPoint x: 91, startPoint y: 234, endPoint x: 0, endPoint y: 259, distance: 94.0
click at [0, 279] on div "Acompanhamento Acompanhe a situação das marcações correntes e finalizadas Relat…" at bounding box center [332, 174] width 664 height 371
checkbox Glicosilada "false"
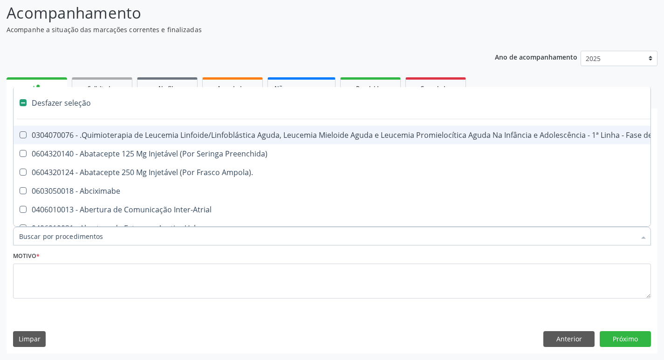
type input "H"
checkbox B "true"
checkbox Fibrinogênio "true"
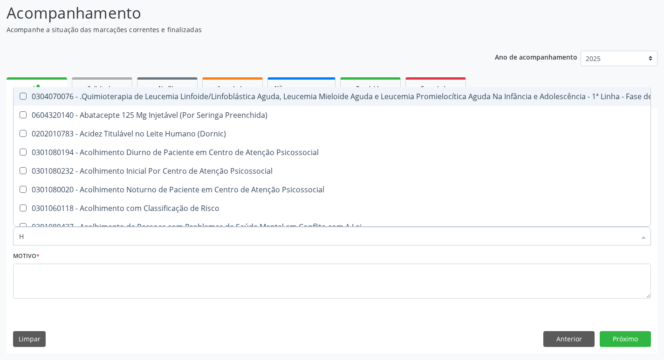
type input "HE"
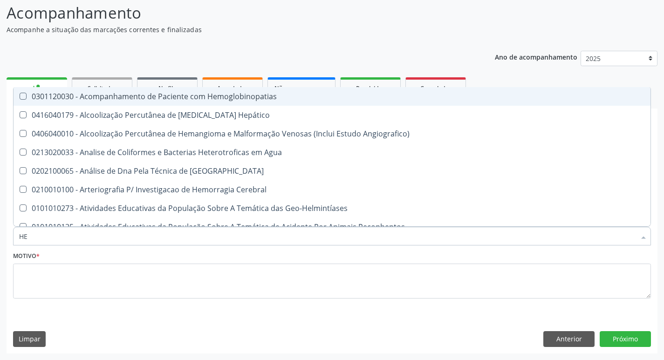
checkbox Glicosilada "true"
type input "HEM"
checkbox \(Qualitativo\) "true"
checkbox Glicosilada "false"
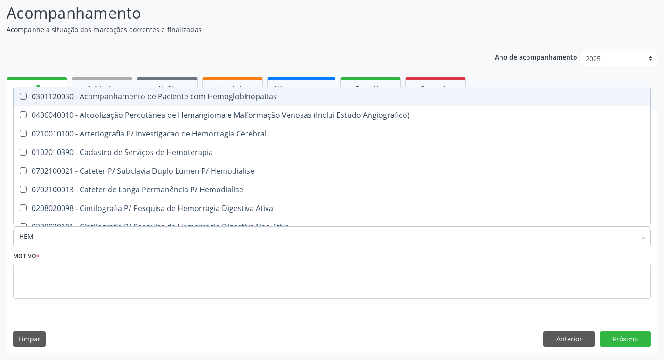
type input "HEMO"
checkbox Hemacias "true"
checkbox Glicosilada "false"
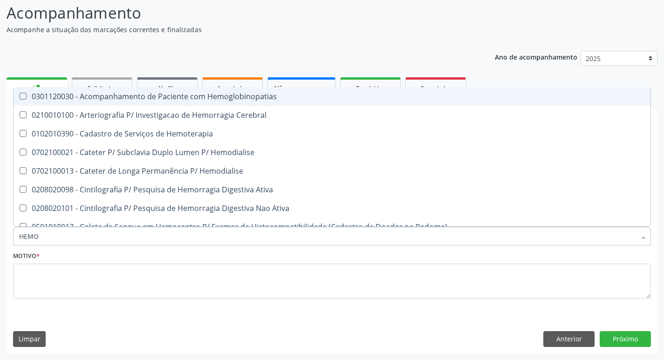
type input "HEMOG"
checkbox Tardio\) "true"
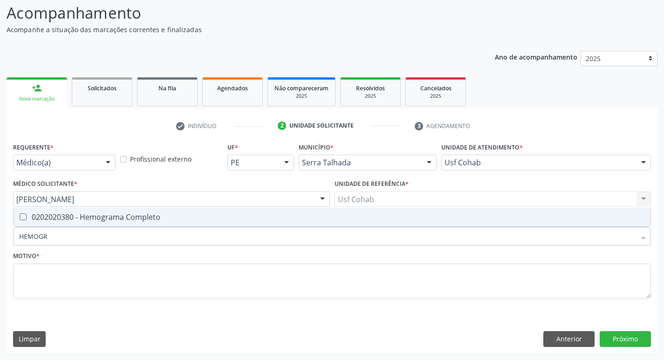
type input "HEMOGRA"
click at [19, 219] on div at bounding box center [17, 216] width 7 height 7
checkbox Completo "true"
drag, startPoint x: 50, startPoint y: 237, endPoint x: 0, endPoint y: 241, distance: 50.0
click at [0, 241] on div "Acompanhamento Acompanhe a situação das marcações correntes e finalizadas Relat…" at bounding box center [332, 174] width 664 height 371
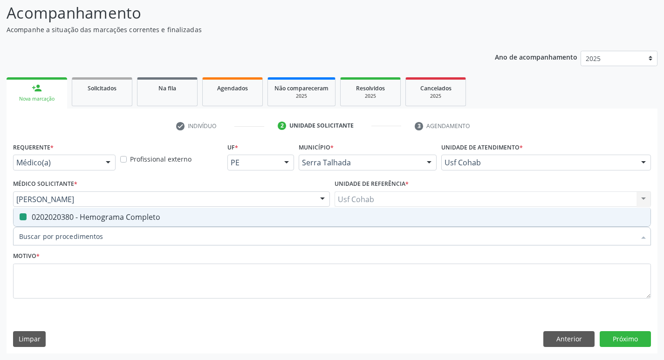
checkbox Completo "false"
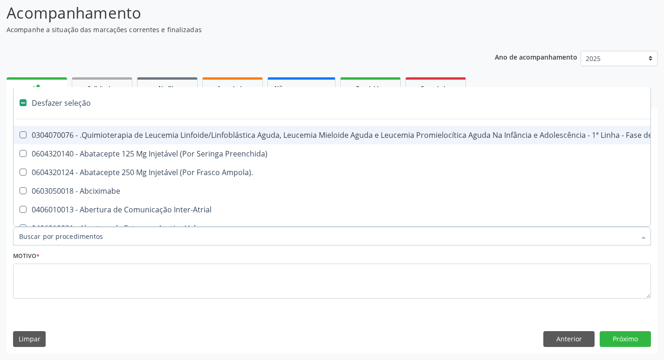
type input "U"
checkbox Cistorrafia "true"
checkbox Leprae "true"
checkbox Laboratorial "true"
checkbox Hpv "true"
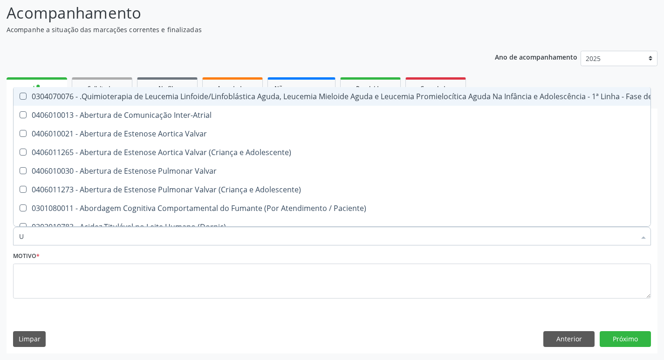
type input "UR"
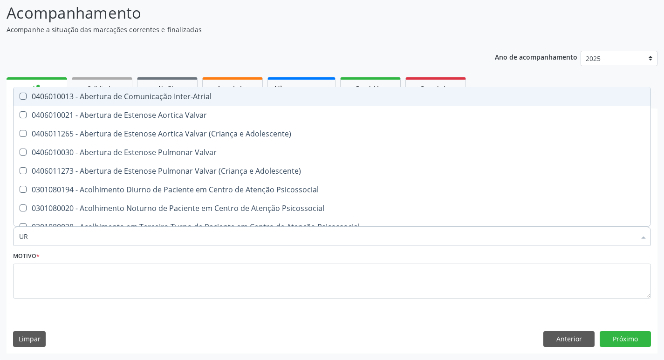
checkbox Urico "true"
checkbox Ureia "true"
type input "URIN"
checkbox B "false"
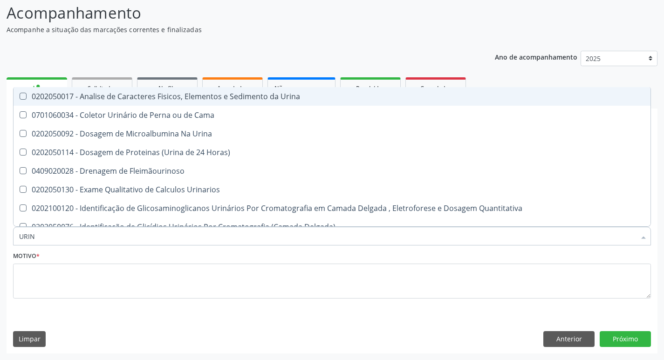
type input "URINA"
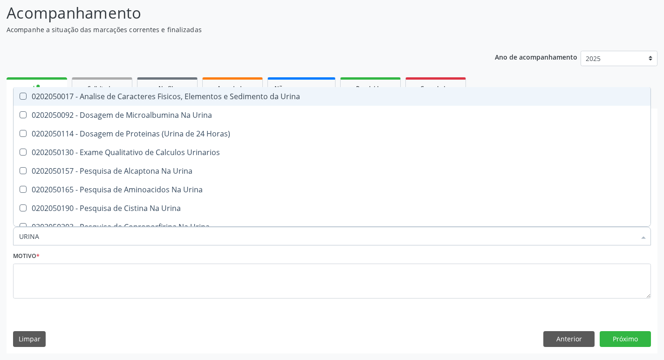
click at [22, 95] on Urina at bounding box center [23, 96] width 7 height 7
click at [20, 95] on Urina "checkbox" at bounding box center [17, 96] width 6 height 6
checkbox Urina "true"
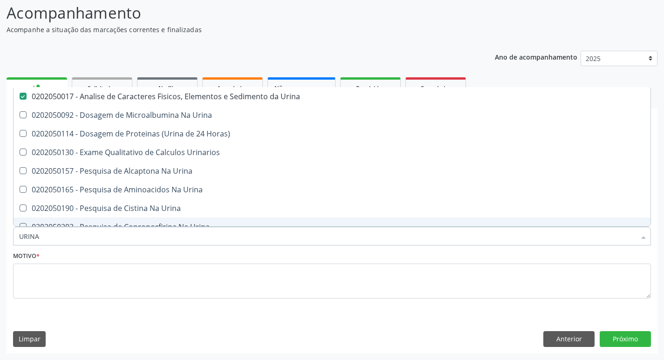
drag, startPoint x: 0, startPoint y: 237, endPoint x: 0, endPoint y: 228, distance: 9.3
click at [0, 236] on div "Acompanhamento Acompanhe a situação das marcações correntes e finalizadas Relat…" at bounding box center [332, 174] width 664 height 371
drag, startPoint x: 91, startPoint y: 238, endPoint x: 82, endPoint y: 234, distance: 9.4
click at [91, 237] on input "URINA" at bounding box center [327, 236] width 616 height 19
drag, startPoint x: 61, startPoint y: 234, endPoint x: 17, endPoint y: 239, distance: 44.5
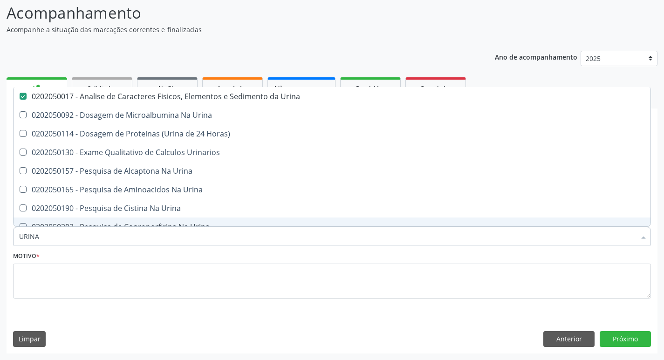
click at [0, 244] on div "Acompanhamento Acompanhe a situação das marcações correntes e finalizadas Relat…" at bounding box center [332, 174] width 664 height 371
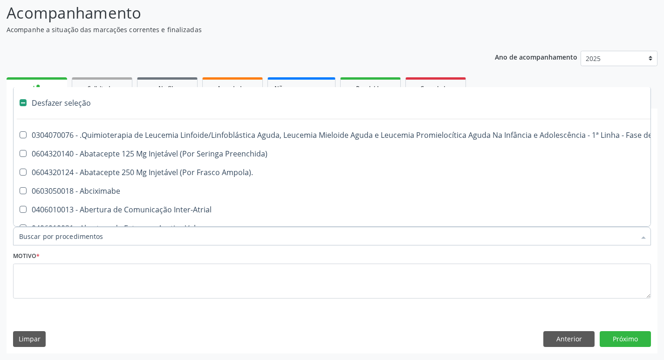
checkbox Manutenção "false"
click at [72, 239] on input "Item de agendamento *" at bounding box center [327, 236] width 616 height 19
type input "P"
checkbox Urina "false"
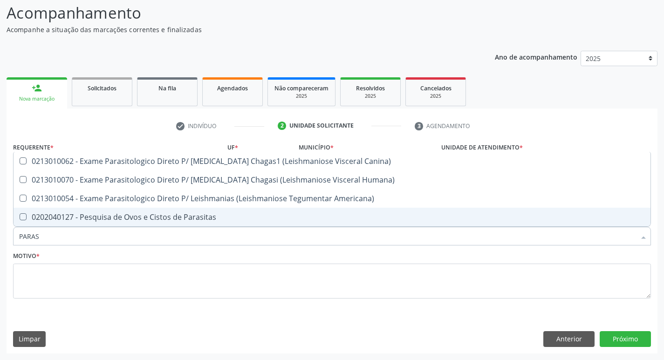
type input "PARASI"
click at [22, 218] on Parasitas at bounding box center [23, 216] width 7 height 7
click at [20, 218] on Parasitas "checkbox" at bounding box center [17, 217] width 6 height 6
checkbox Parasitas "true"
drag, startPoint x: 45, startPoint y: 235, endPoint x: 0, endPoint y: 247, distance: 46.8
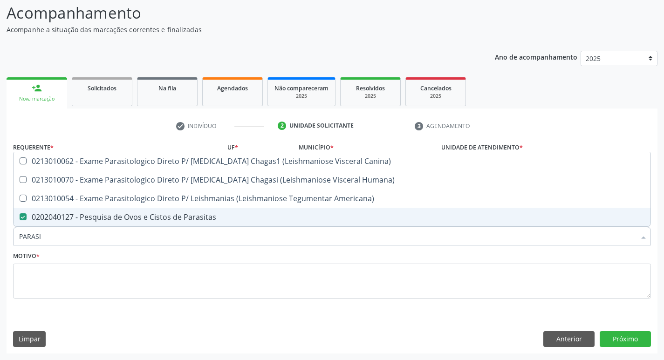
click at [0, 247] on div "Acompanhamento Acompanhe a situação das marcações correntes e finalizadas Relat…" at bounding box center [332, 174] width 664 height 371
checkbox Parasitas "false"
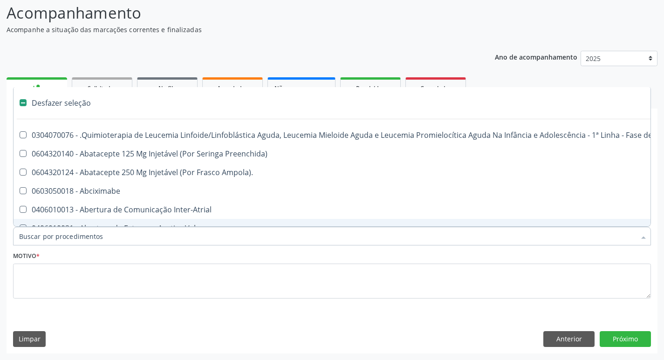
click at [85, 240] on input "Item de agendamento *" at bounding box center [327, 236] width 616 height 19
type input "T"
checkbox Reto "true"
checkbox Urina "false"
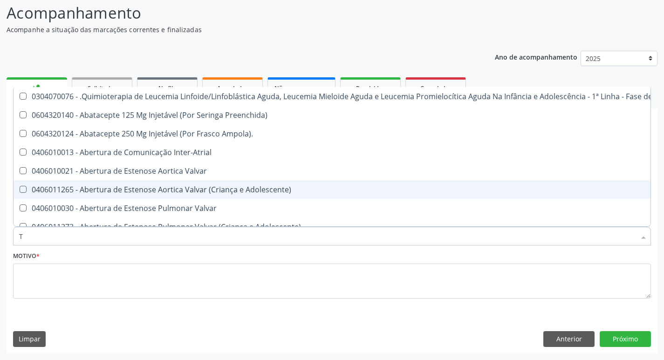
type input "T3"
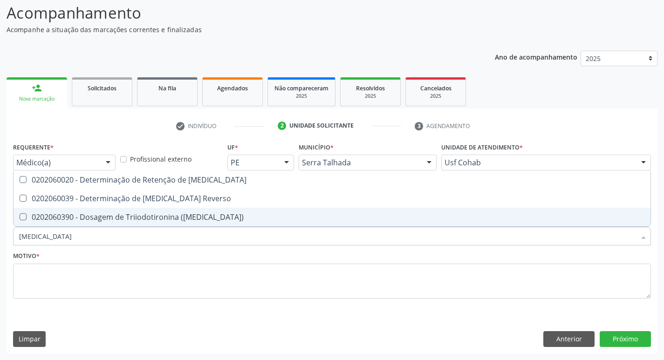
click at [25, 215] on \(T3\) at bounding box center [23, 216] width 7 height 7
click at [20, 215] on \(T3\) "checkbox" at bounding box center [17, 217] width 6 height 6
checkbox \(T3\) "true"
click at [36, 240] on input "T3" at bounding box center [327, 236] width 616 height 19
type input "T"
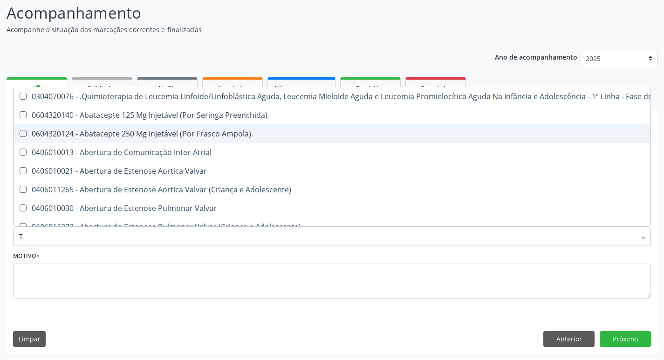
checkbox Ampola\)\ "false"
type input "T4"
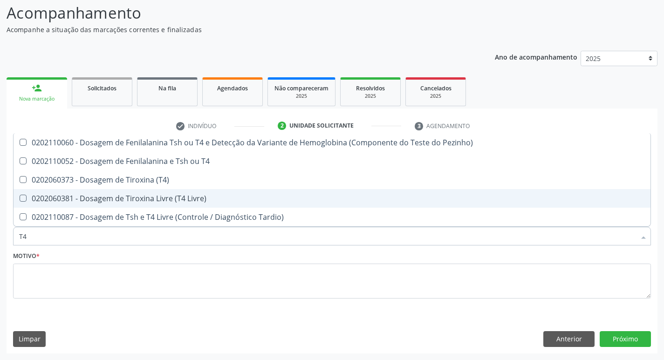
click at [26, 197] on Livre\) at bounding box center [23, 198] width 7 height 7
click at [20, 197] on Livre\) "checkbox" at bounding box center [17, 198] width 6 height 6
checkbox Livre\) "true"
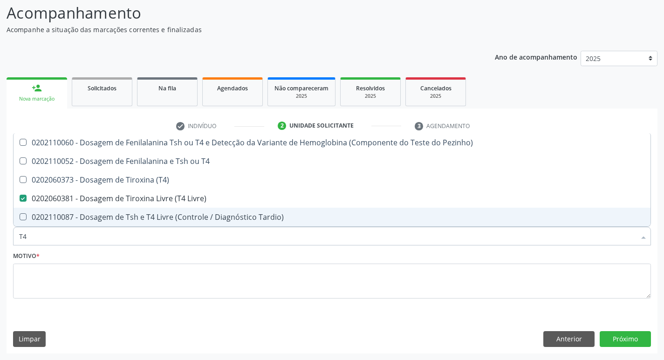
type input "T"
checkbox Livre\) "false"
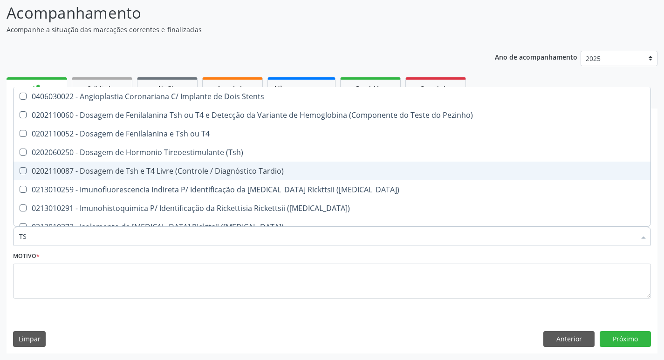
type input "TSH"
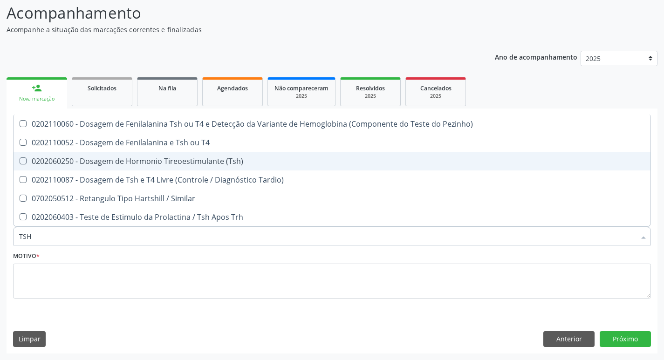
click at [24, 159] on \(Tsh\) at bounding box center [23, 160] width 7 height 7
click at [20, 159] on \(Tsh\) "checkbox" at bounding box center [17, 161] width 6 height 6
checkbox \(Tsh\) "true"
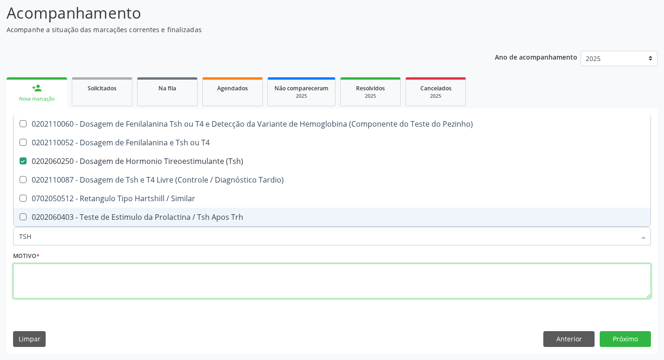
click at [48, 277] on textarea at bounding box center [332, 281] width 638 height 35
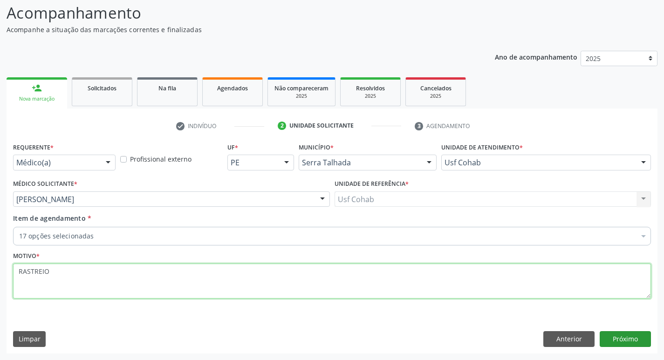
type textarea "RASTREIO"
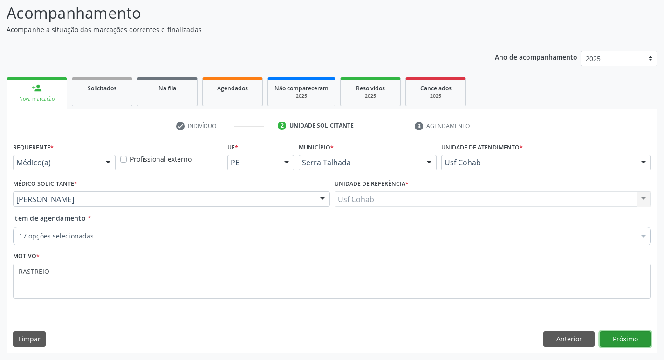
click at [622, 335] on button "Próximo" at bounding box center [625, 339] width 51 height 16
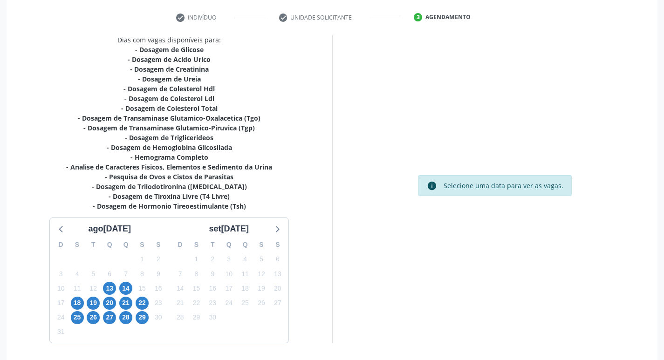
scroll to position [202, 0]
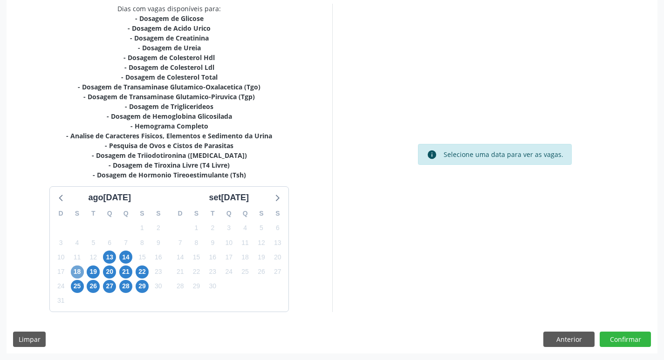
click at [77, 268] on span "18" at bounding box center [77, 272] width 13 height 13
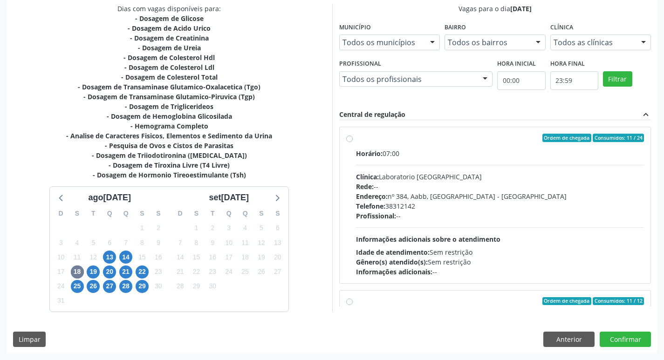
click at [356, 138] on label "Ordem de chegada Consumidos: 11 / 24 Horário: 07:00 Clínica: Laboratorio Sao Fr…" at bounding box center [500, 205] width 288 height 143
click at [348, 138] on input "Ordem de chegada Consumidos: 11 / 24 Horário: 07:00 Clínica: Laboratorio Sao Fr…" at bounding box center [349, 138] width 7 height 8
radio input "true"
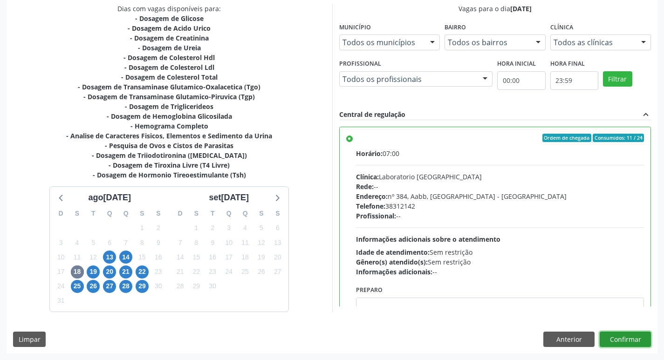
click at [626, 337] on button "Confirmar" at bounding box center [625, 340] width 51 height 16
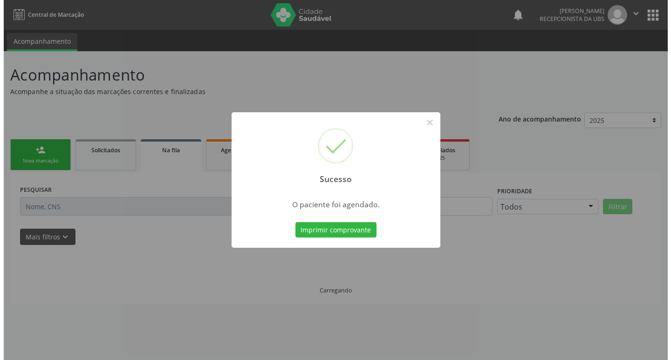
scroll to position [0, 0]
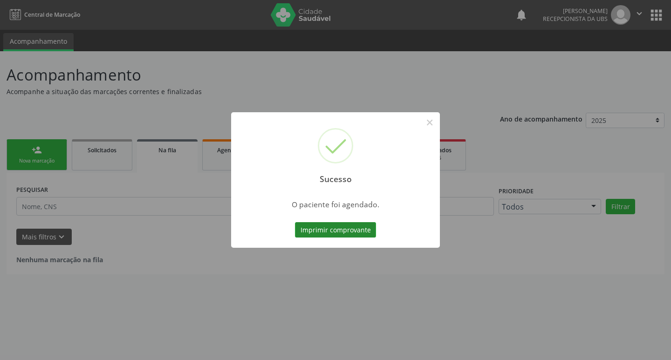
click at [348, 228] on button "Imprimir comprovante" at bounding box center [335, 230] width 81 height 16
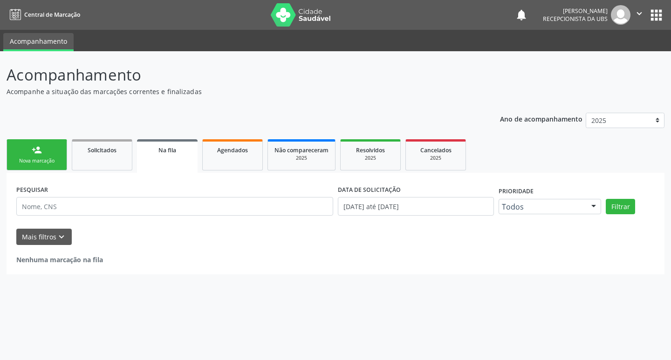
click at [17, 162] on div "Nova marcação" at bounding box center [37, 160] width 47 height 7
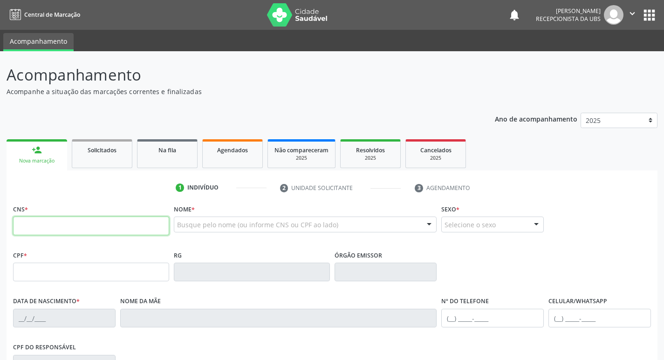
click at [55, 229] on input "text" at bounding box center [91, 226] width 156 height 19
type input "898 0059 3217 4511"
type input "099.478.404-09"
type input "28/01/2020"
type input "Marlene Ferreira de Lima"
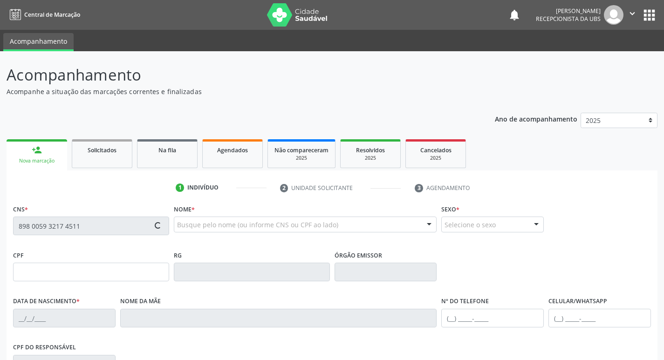
type input "[PHONE_NUMBER]"
type input "099.478.404-09"
type input "127"
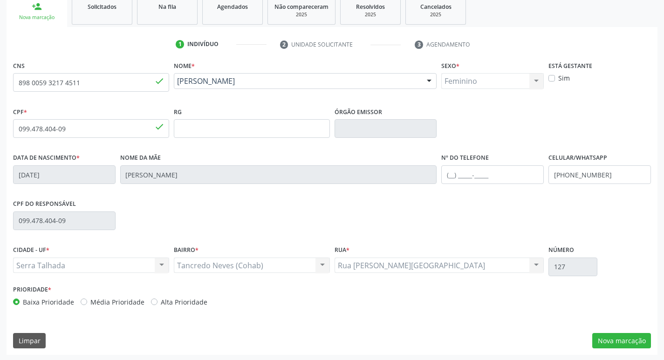
scroll to position [145, 0]
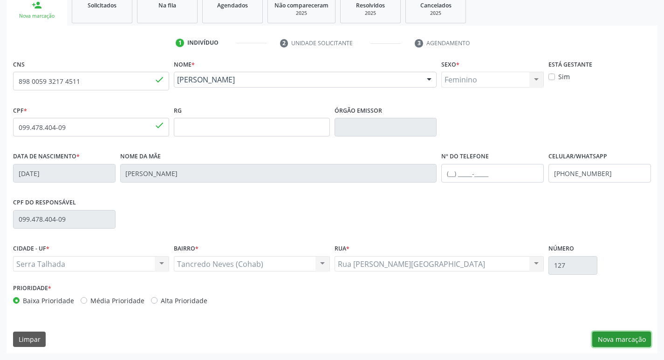
click at [613, 343] on button "Nova marcação" at bounding box center [621, 340] width 59 height 16
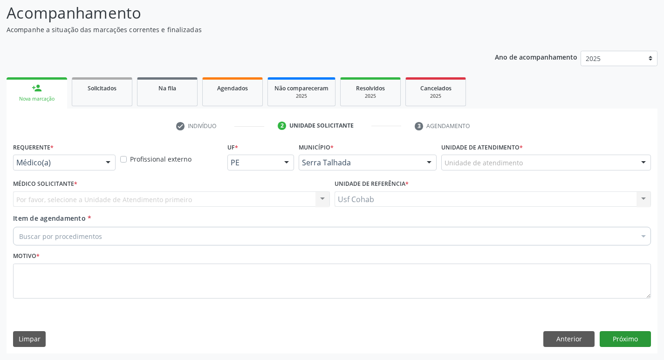
scroll to position [62, 0]
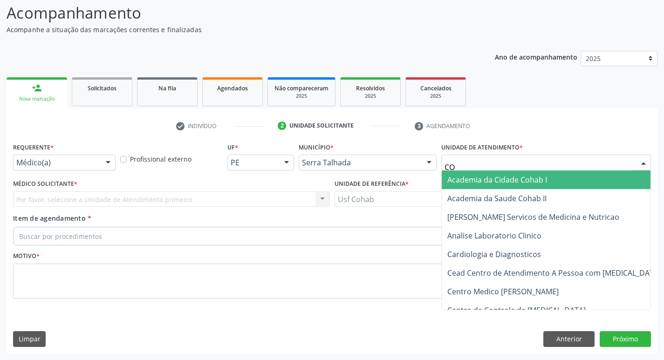
type input "COH"
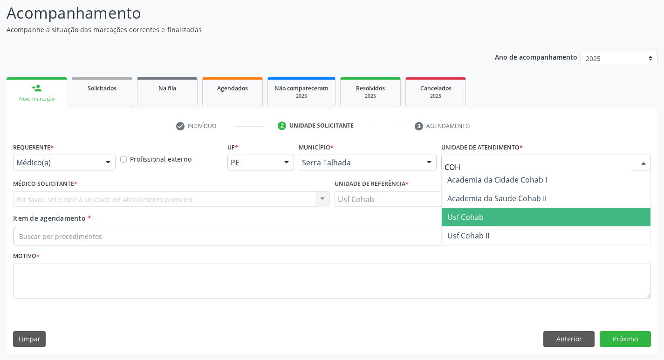
click at [497, 216] on span "Usf Cohab" at bounding box center [546, 217] width 209 height 19
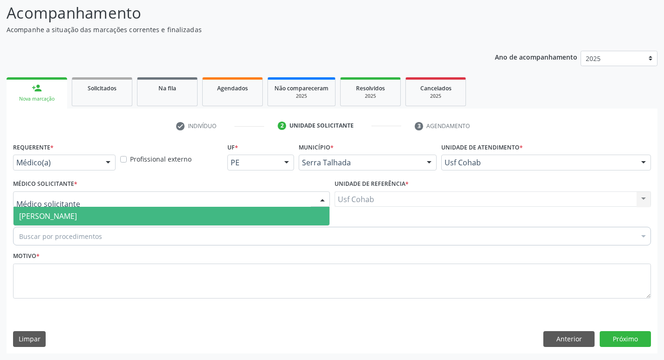
click at [34, 216] on span "[PERSON_NAME]" at bounding box center [48, 216] width 58 height 10
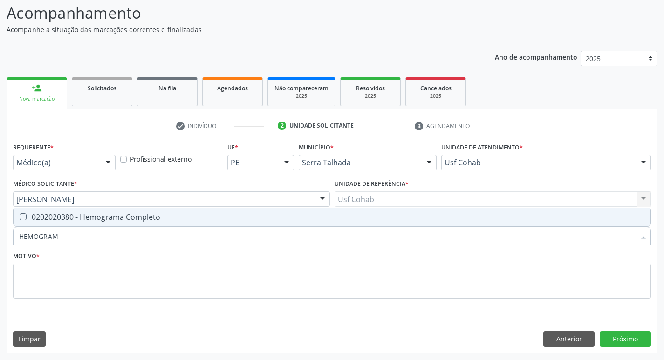
type input "HEMOGRAMA"
click at [21, 215] on Completo at bounding box center [23, 216] width 7 height 7
click at [20, 215] on Completo "checkbox" at bounding box center [17, 217] width 6 height 6
checkbox Completo "true"
drag, startPoint x: 13, startPoint y: 237, endPoint x: 0, endPoint y: 237, distance: 12.6
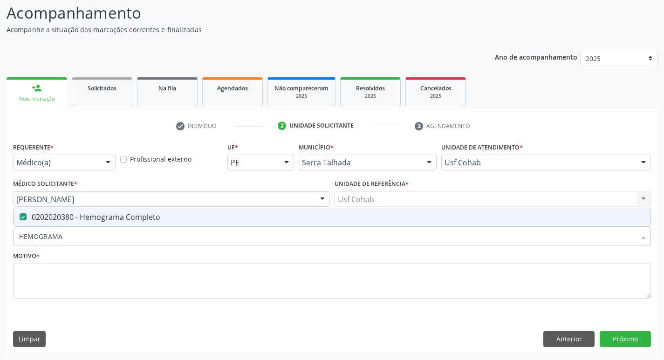
click at [0, 237] on div "Acompanhamento Acompanhe a situação das marcações correntes e finalizadas Relat…" at bounding box center [332, 174] width 664 height 371
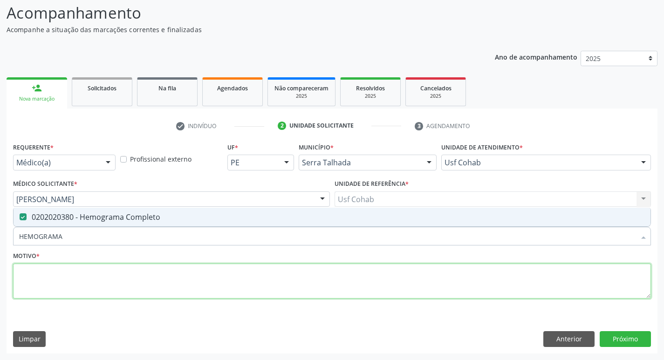
click at [178, 289] on textarea at bounding box center [332, 281] width 638 height 35
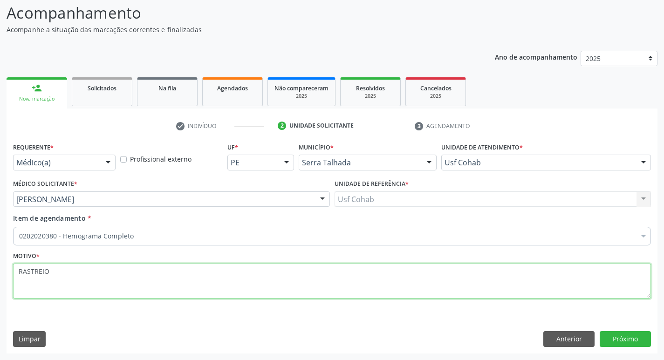
type textarea "RASTREIO"
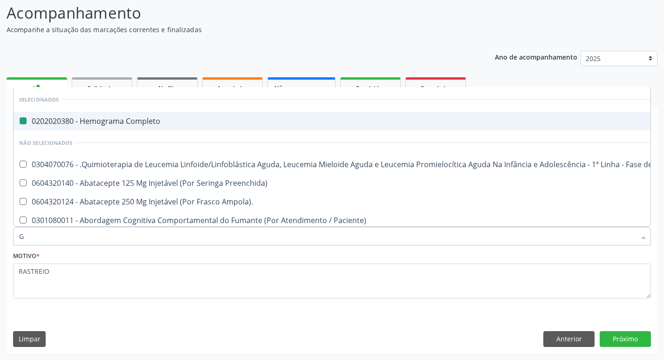
type input "GI"
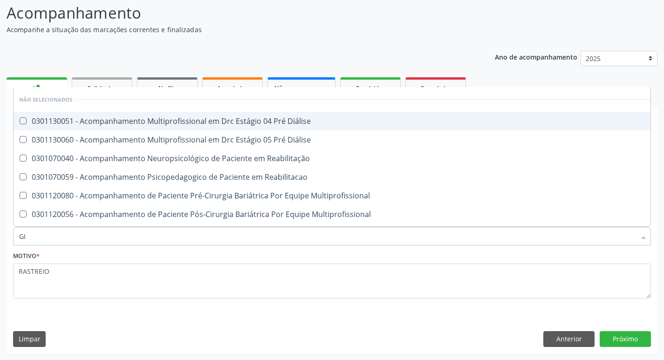
checkbox Diálise "false"
type input "G"
checkbox Diálise "true"
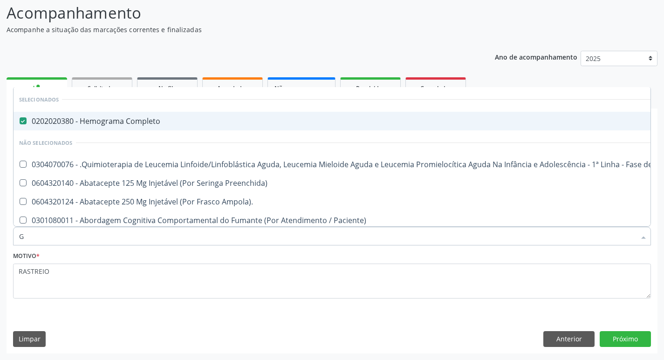
type input "GL"
checkbox Completo "false"
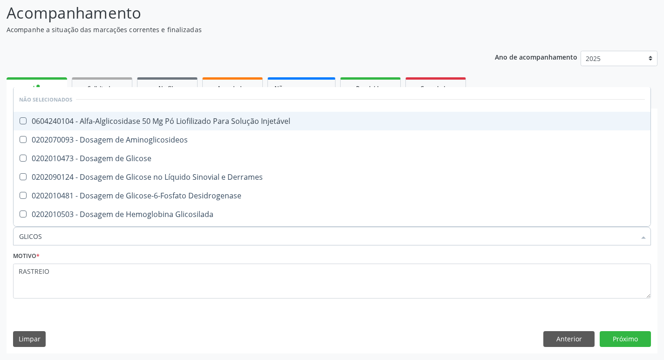
type input "GLICOSE"
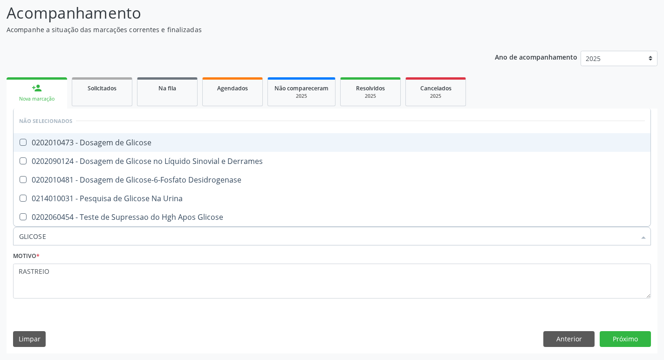
click at [24, 143] on Glicose at bounding box center [23, 142] width 7 height 7
click at [20, 143] on Glicose "checkbox" at bounding box center [17, 142] width 6 height 6
checkbox Glicose "true"
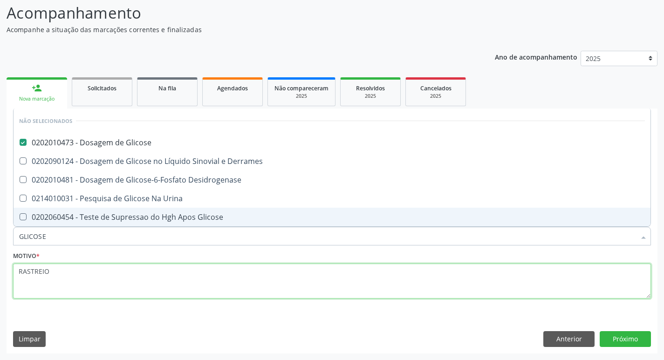
click at [61, 274] on textarea "RASTREIO" at bounding box center [332, 281] width 638 height 35
checkbox Derrames "true"
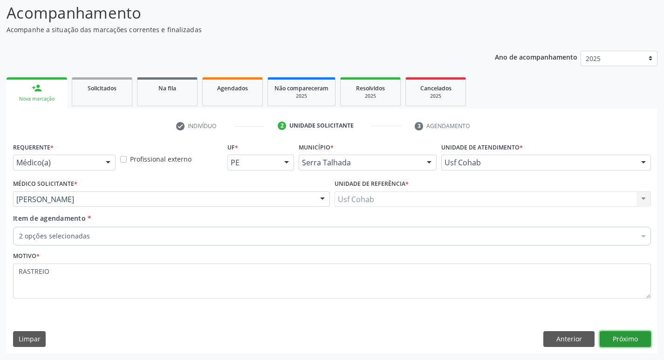
click at [626, 337] on button "Próximo" at bounding box center [625, 339] width 51 height 16
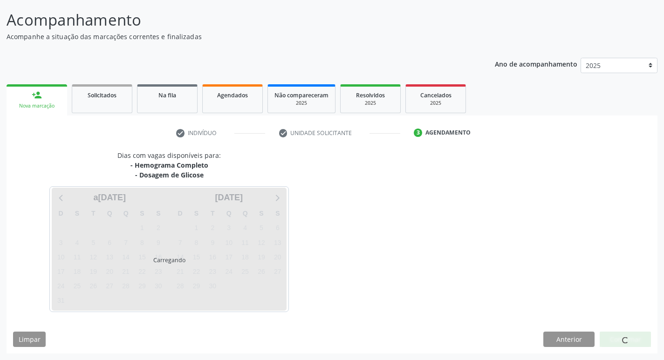
scroll to position [55, 0]
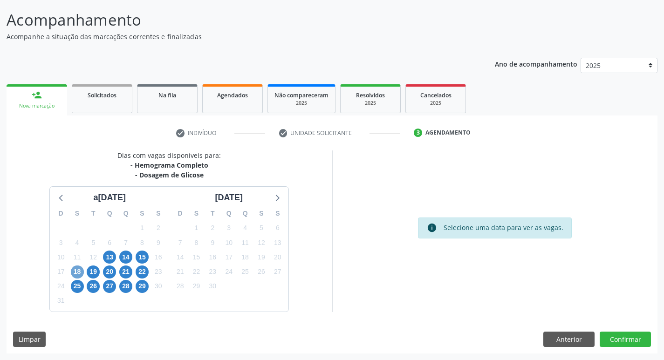
click at [76, 272] on span "18" at bounding box center [77, 272] width 13 height 13
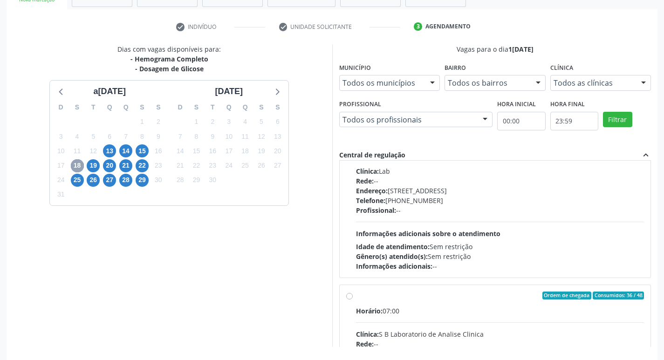
scroll to position [197, 0]
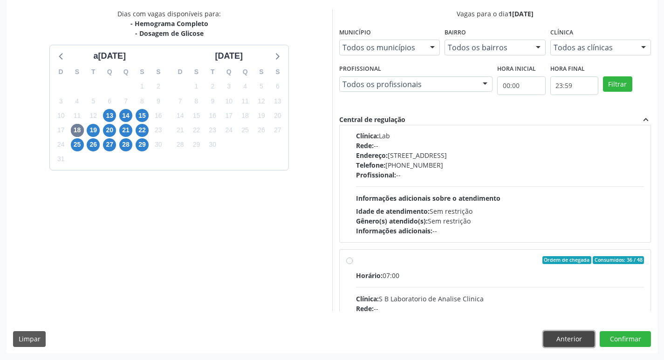
click at [573, 340] on button "Anterior" at bounding box center [568, 339] width 51 height 16
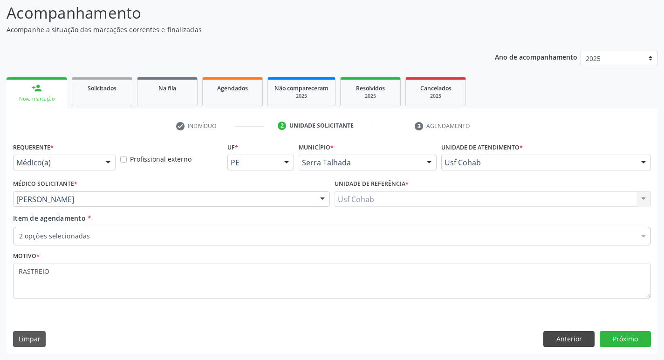
scroll to position [62, 0]
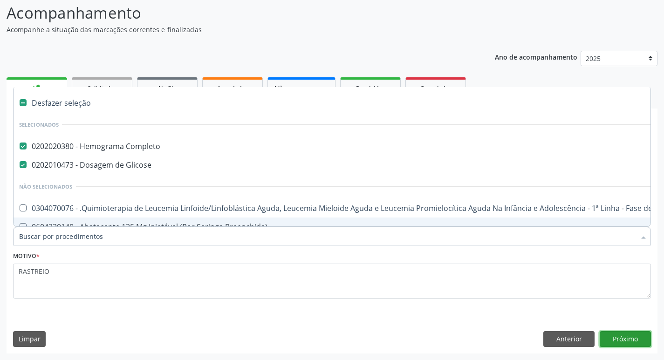
click at [617, 337] on button "Próximo" at bounding box center [625, 339] width 51 height 16
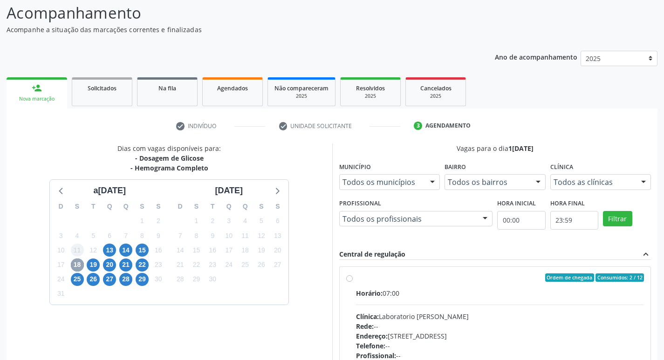
click at [78, 264] on span "18" at bounding box center [77, 265] width 13 height 13
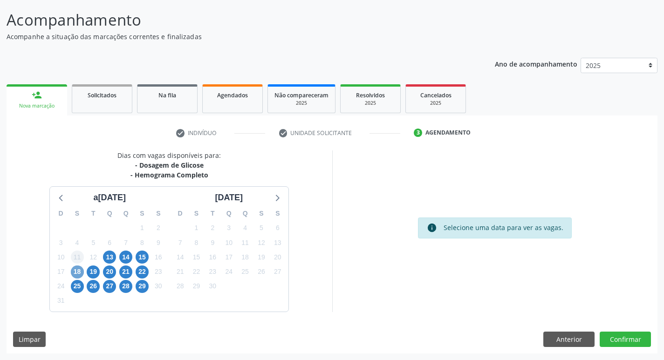
scroll to position [55, 0]
click at [77, 263] on span "11" at bounding box center [77, 257] width 13 height 13
click at [78, 270] on span "18" at bounding box center [77, 272] width 13 height 13
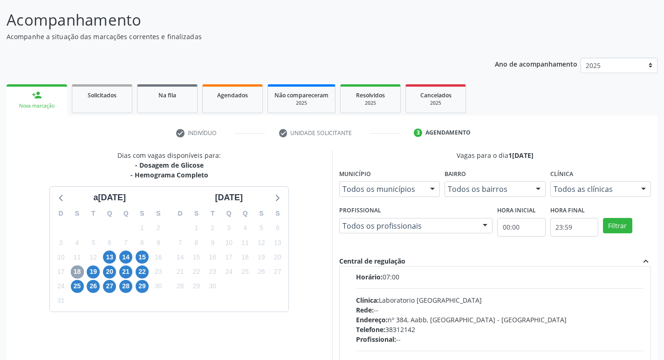
scroll to position [140, 0]
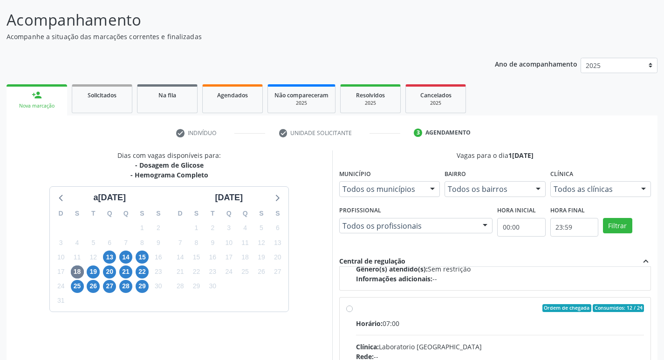
click at [351, 310] on input "Ordem de chegada Consumidos: 12 / 24 Horário: 07:00 Clínica: Laboratorio Sao Fr…" at bounding box center [349, 308] width 7 height 8
radio input "true"
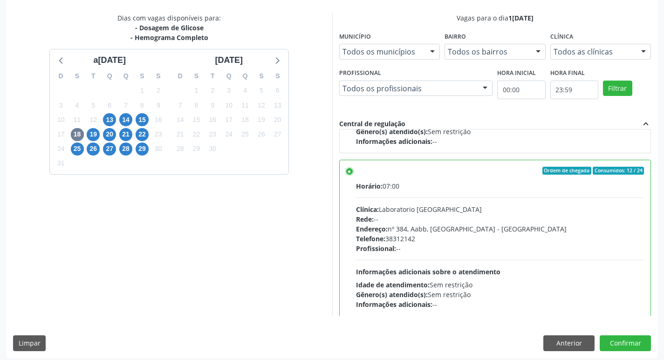
scroll to position [197, 0]
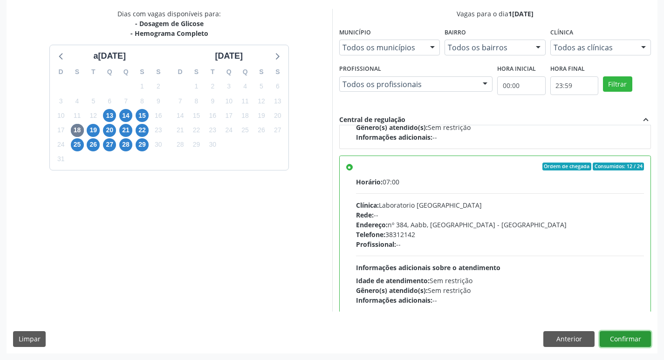
click at [612, 339] on button "Confirmar" at bounding box center [625, 339] width 51 height 16
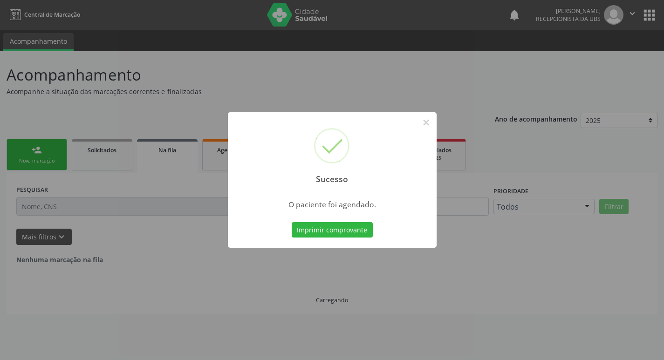
scroll to position [0, 0]
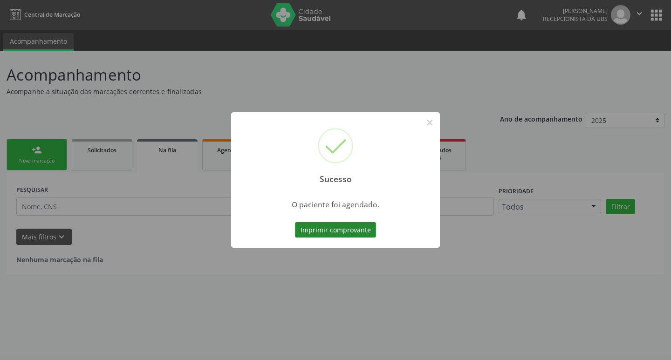
click at [348, 232] on button "Imprimir comprovante" at bounding box center [335, 230] width 81 height 16
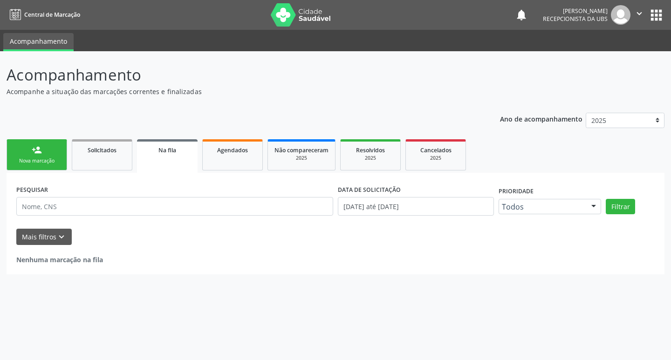
click at [41, 156] on link "person_add Nova marcação" at bounding box center [37, 154] width 61 height 31
click at [39, 157] on div "Nova marcação" at bounding box center [37, 160] width 47 height 7
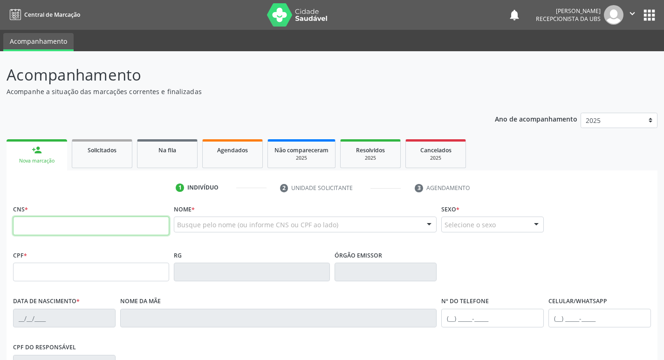
click at [43, 225] on input "text" at bounding box center [91, 226] width 156 height 19
click at [38, 225] on input "text" at bounding box center [91, 226] width 156 height 19
type input "020 2010 473"
drag, startPoint x: 70, startPoint y: 230, endPoint x: 0, endPoint y: 229, distance: 69.4
click at [0, 232] on div "Acompanhamento Acompanhe a situação das marcações correntes e finalizadas Relat…" at bounding box center [332, 278] width 664 height 454
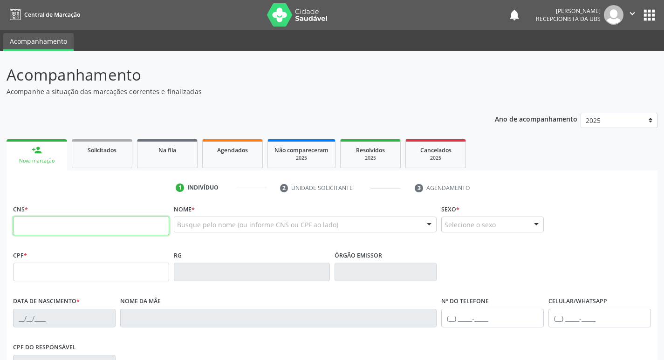
click at [42, 220] on input "text" at bounding box center [91, 226] width 156 height 19
type input "898 0037 3401 1711"
type input "152.846.354-42"
type input "24/11/2003"
type input "Linda Katia Ferreira da Silva"
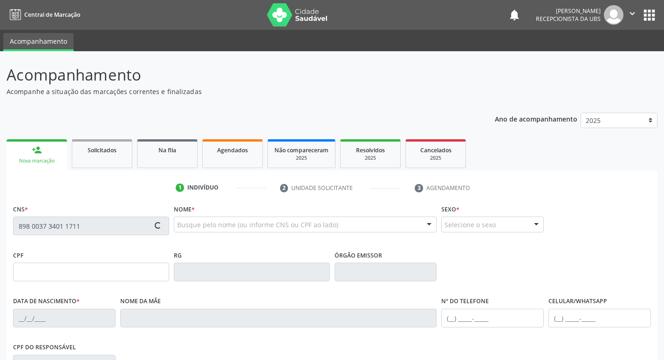
type input "[PHONE_NUMBER]"
type input "418.362.274-34"
type input "S/N"
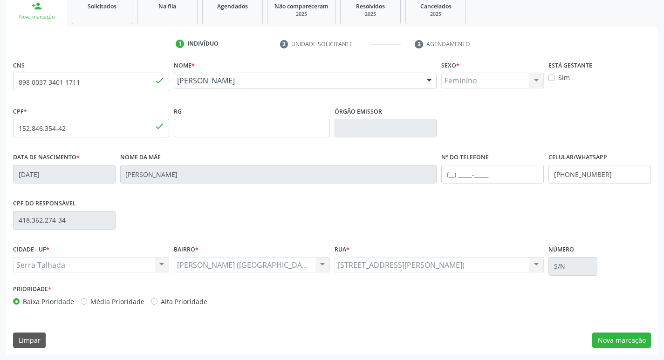
scroll to position [145, 0]
click at [161, 300] on label "Alta Prioridade" at bounding box center [184, 301] width 47 height 10
click at [151, 300] on input "Alta Prioridade" at bounding box center [154, 300] width 7 height 8
radio input "true"
click at [614, 341] on button "Nova marcação" at bounding box center [621, 340] width 59 height 16
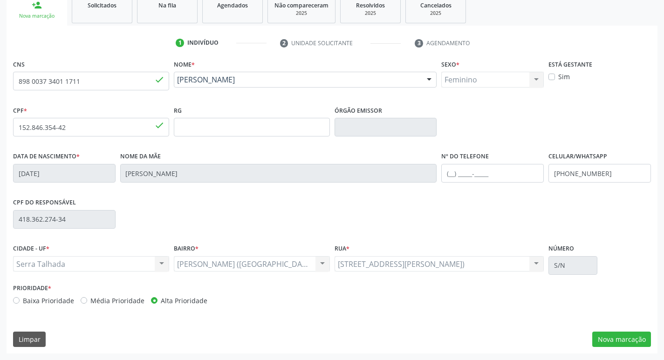
scroll to position [62, 0]
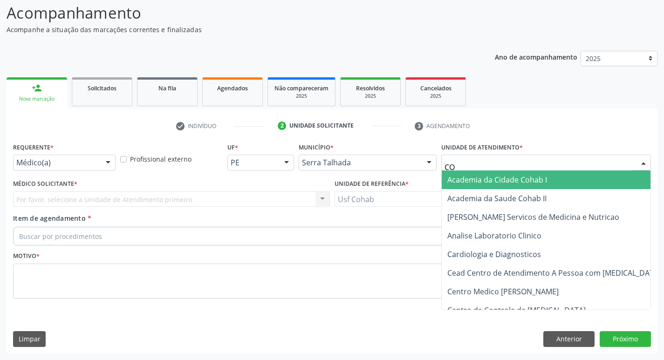
type input "COH"
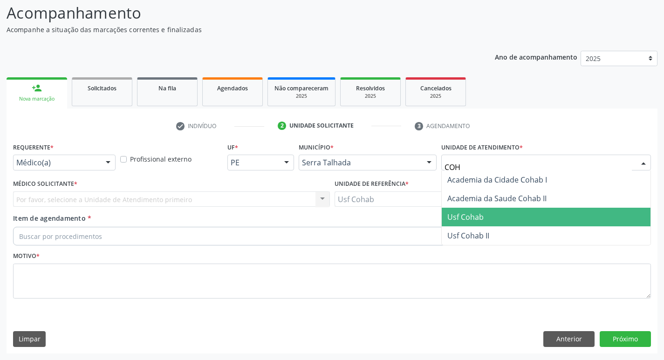
click at [510, 217] on span "Usf Cohab" at bounding box center [546, 217] width 209 height 19
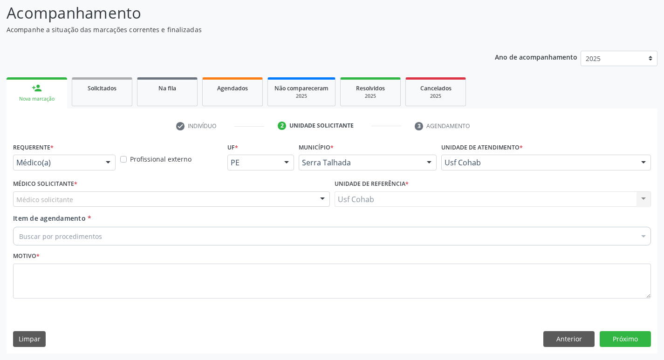
click at [101, 198] on div "Médico solicitante" at bounding box center [171, 199] width 317 height 16
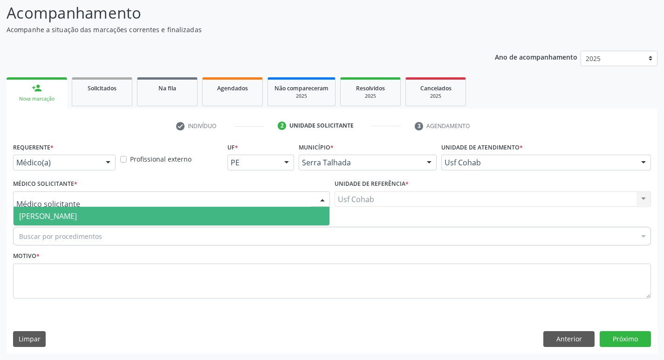
click at [106, 221] on span "[PERSON_NAME]" at bounding box center [172, 216] width 316 height 19
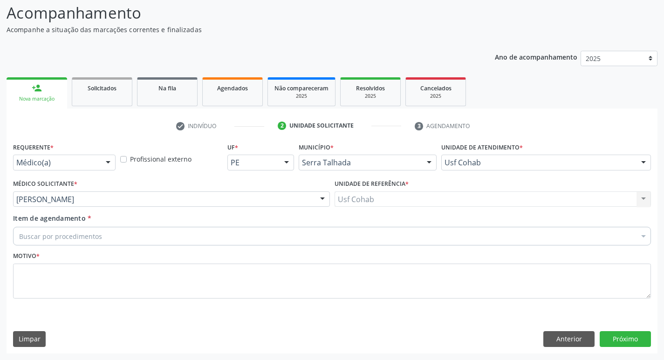
click at [106, 232] on div "Buscar por procedimentos" at bounding box center [332, 236] width 638 height 19
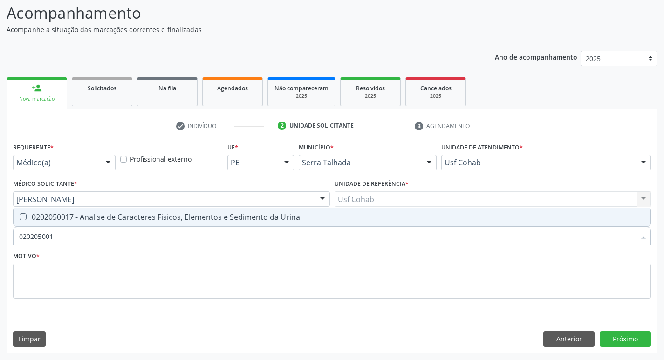
type input "0202050017"
click at [26, 213] on div "0202050017 - Analise de Caracteres Fisicos, Elementos e Sedimento da Urina" at bounding box center [332, 216] width 626 height 7
checkbox Urina "true"
drag, startPoint x: 67, startPoint y: 235, endPoint x: 0, endPoint y: 239, distance: 67.2
click at [0, 239] on div "Acompanhamento Acompanhe a situação das marcações correntes e finalizadas Relat…" at bounding box center [332, 174] width 664 height 371
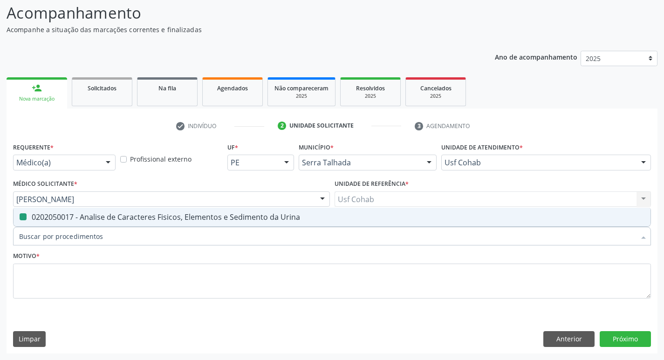
checkbox Urina "false"
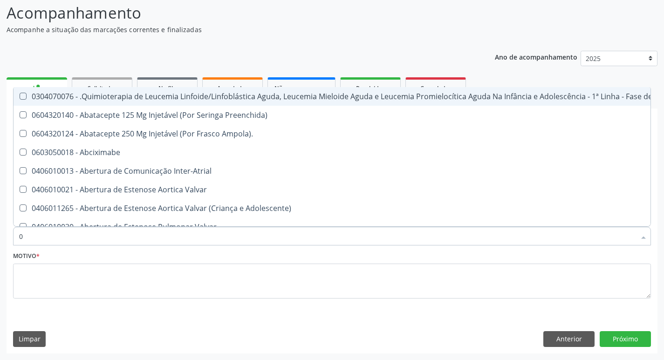
type input "02"
checkbox Coração "true"
checkbox Urina "false"
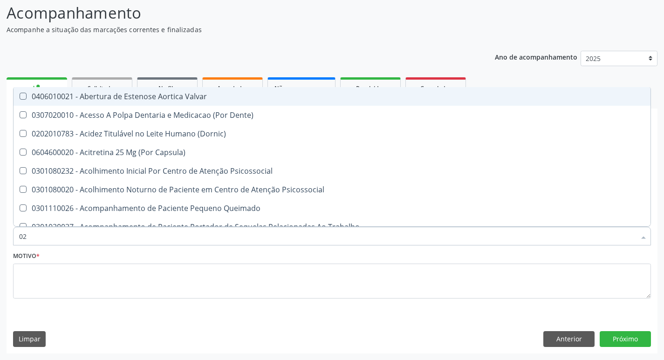
type input "020"
checkbox Terapeutica "true"
checkbox Urina "false"
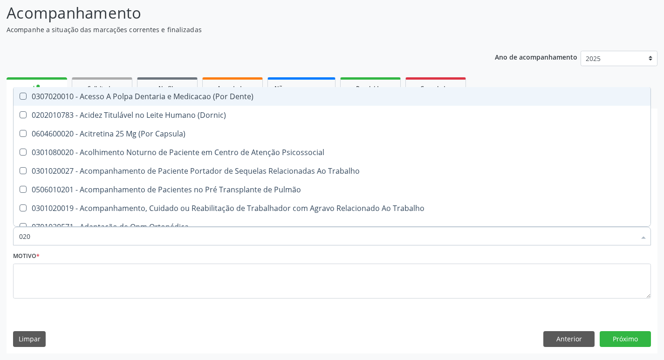
type input "0202"
checkbox Capsula\) "true"
checkbox Urina "false"
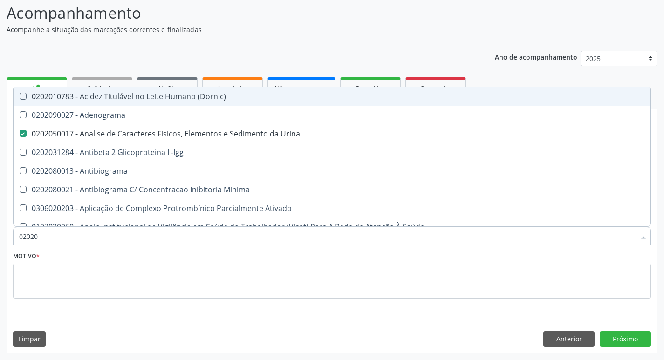
type input "020201"
checkbox Urina "false"
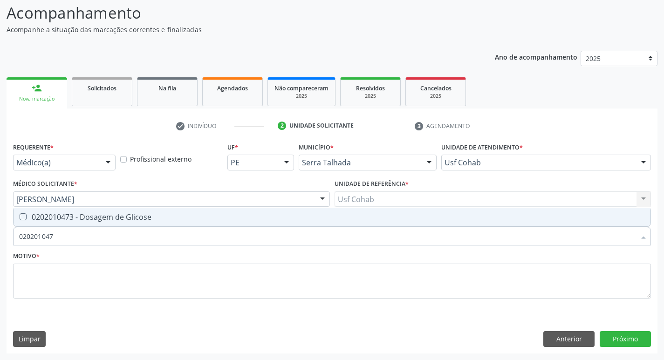
type input "0202010473"
click at [22, 216] on Glicose at bounding box center [23, 216] width 7 height 7
click at [20, 216] on Glicose "checkbox" at bounding box center [17, 217] width 6 height 6
checkbox Glicose "true"
drag, startPoint x: 58, startPoint y: 238, endPoint x: 0, endPoint y: 249, distance: 59.4
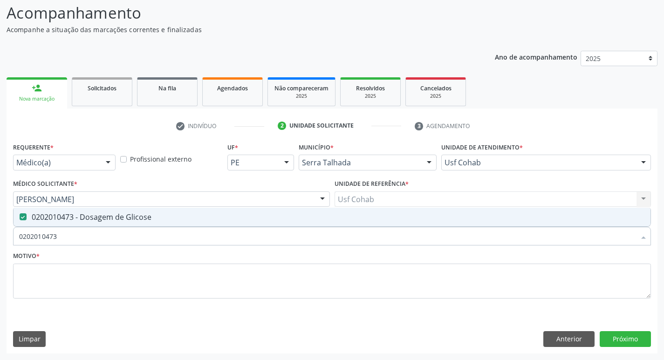
click at [0, 249] on div "Acompanhamento Acompanhe a situação das marcações correntes e finalizadas Relat…" at bounding box center [332, 174] width 664 height 371
checkbox Glicose "false"
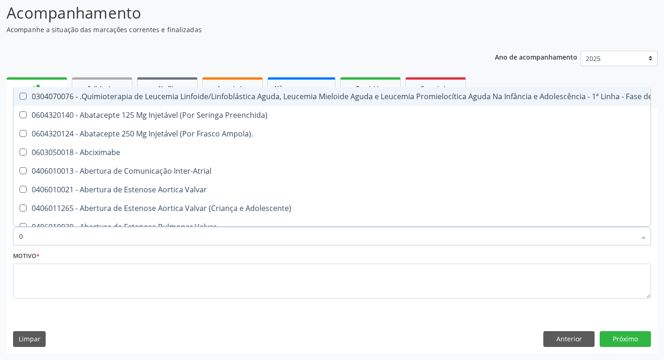
type input "02"
checkbox Coração "true"
checkbox Urina "false"
checkbox Bilateral "true"
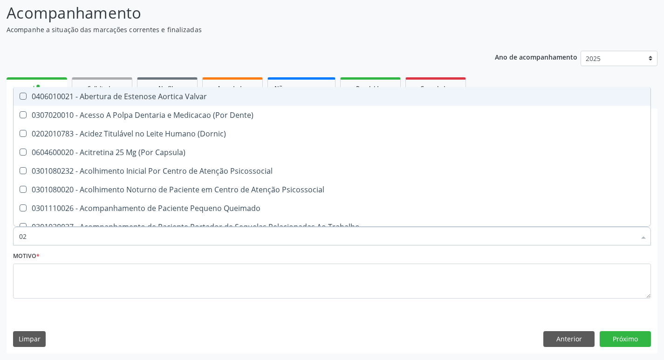
type input "020"
checkbox Terapeutica "true"
checkbox Urina "false"
checkbox \(Qualitativo\) "true"
checkbox Glicose "false"
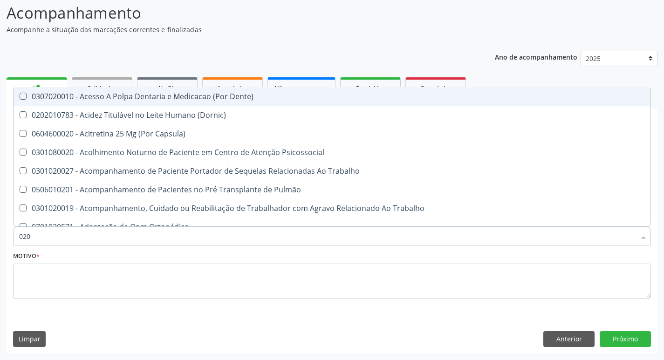
type input "0202"
checkbox Capsula\) "true"
checkbox Urina "false"
checkbox Laser "true"
checkbox Glicose "false"
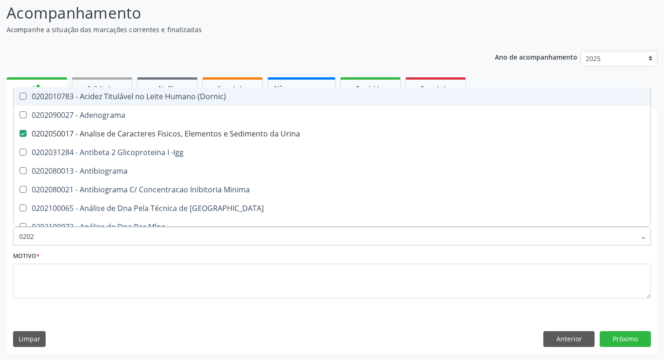
type input "02020"
checkbox Xi "true"
checkbox Glicose "false"
type input "020202"
checkbox Urina "false"
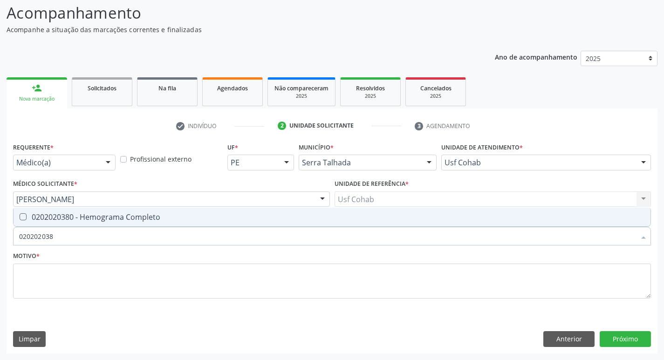
type input "0202020380"
drag, startPoint x: 20, startPoint y: 219, endPoint x: 32, endPoint y: 214, distance: 13.2
click at [22, 218] on Completo at bounding box center [23, 216] width 7 height 7
click at [20, 218] on Completo "checkbox" at bounding box center [17, 217] width 6 height 6
checkbox Completo "true"
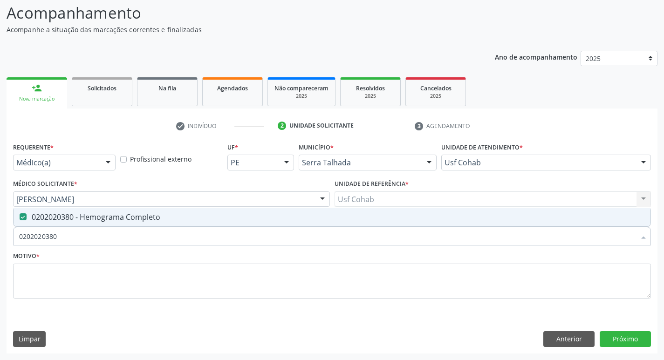
drag, startPoint x: 63, startPoint y: 237, endPoint x: 0, endPoint y: 243, distance: 63.6
click at [0, 243] on div "Acompanhamento Acompanhe a situação das marcações correntes e finalizadas Relat…" at bounding box center [332, 174] width 664 height 371
checkbox Completo "false"
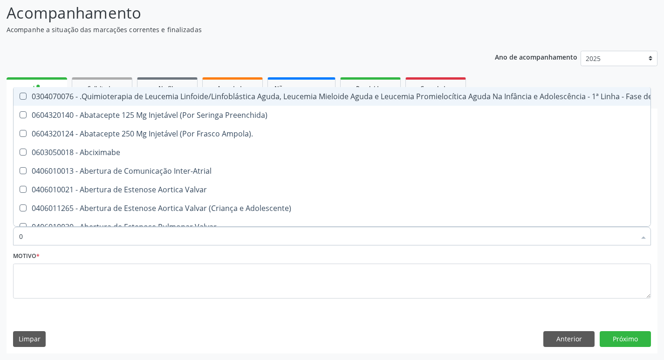
type input "02"
checkbox Coração "true"
checkbox Urina "false"
checkbox Bilateral "true"
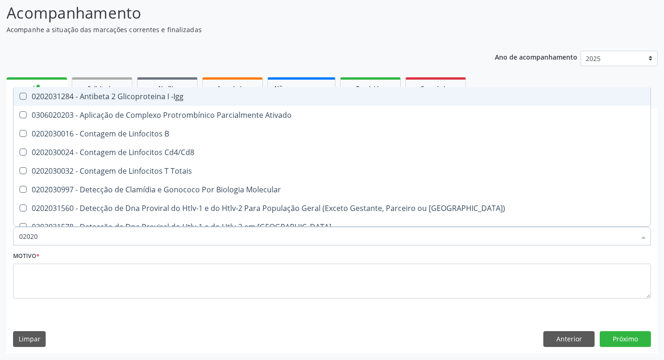
type input "020203"
checkbox B "false"
checkbox Crioaglutinina "false"
checkbox Completo "true"
checkbox Gestante "false"
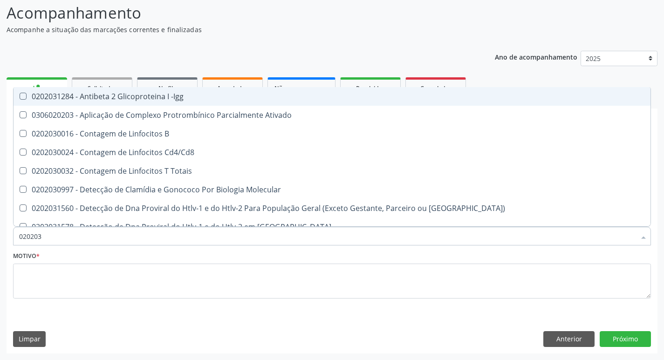
type input "0202030"
checkbox Completo "false"
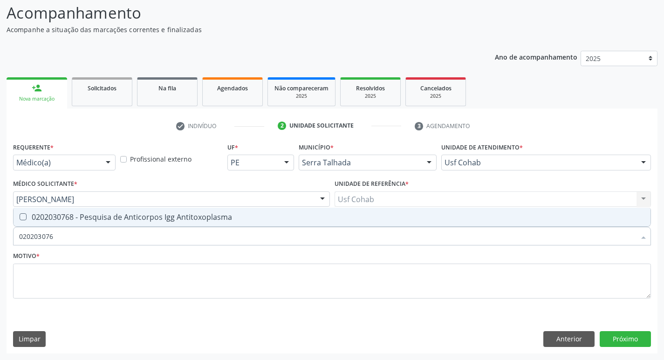
type input "0202030768"
drag, startPoint x: 27, startPoint y: 217, endPoint x: 35, endPoint y: 220, distance: 9.6
click at [27, 216] on div "0202030768 - Pesquisa de Anticorpos Igg Antitoxoplasma" at bounding box center [332, 216] width 626 height 7
checkbox Antitoxoplasma "true"
drag, startPoint x: 7, startPoint y: 232, endPoint x: 0, endPoint y: 238, distance: 8.9
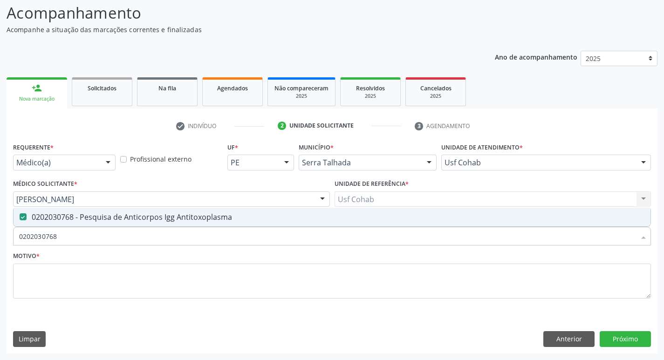
click at [0, 238] on div "Acompanhamento Acompanhe a situação das marcações correntes e finalizadas Relat…" at bounding box center [332, 174] width 664 height 371
checkbox Antitoxoplasma "false"
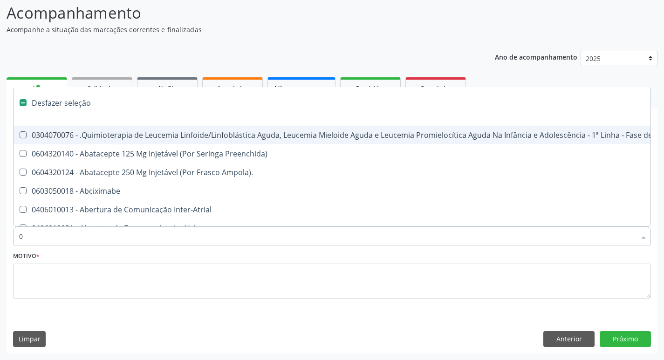
type input "02"
checkbox Coração "true"
checkbox Urina "false"
checkbox Bilateral "true"
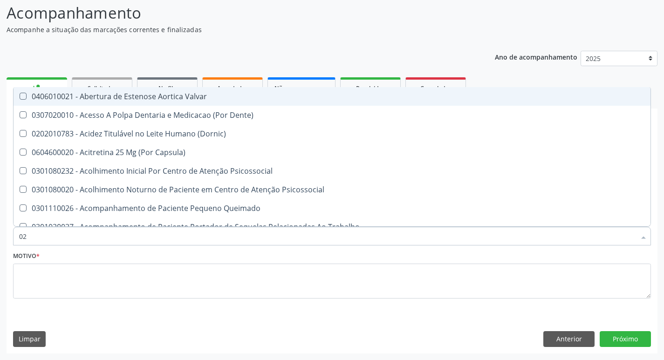
type input "020"
checkbox Terapeutica "true"
checkbox Urina "false"
checkbox \(Qualitativo\) "true"
checkbox Glicose "false"
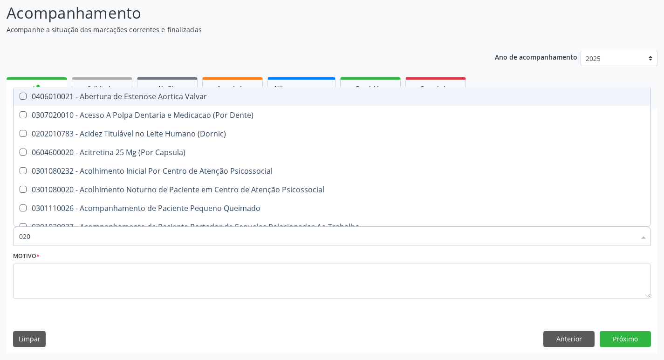
checkbox \(T3\) "true"
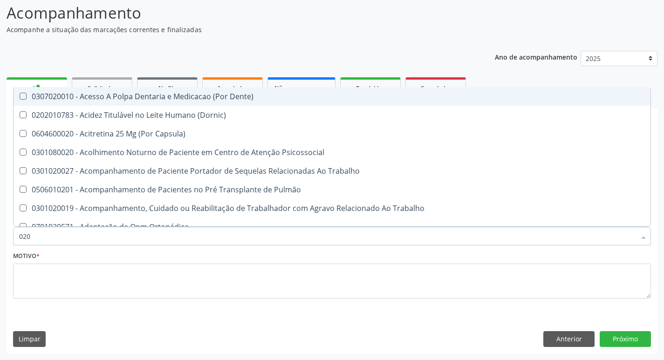
type input "0202"
checkbox Capsula\) "true"
checkbox Urina "false"
checkbox Laser "true"
checkbox Biologica "true"
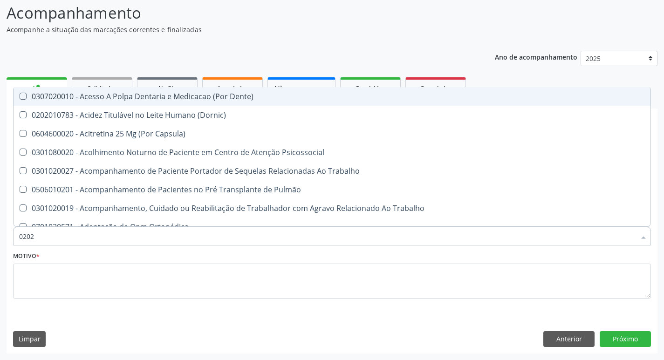
checkbox Dosagens\) "true"
checkbox Glicose "false"
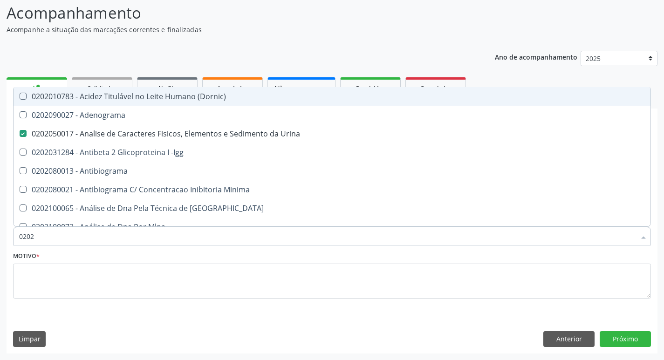
type input "02020"
checkbox Xi "true"
checkbox Glicose "false"
checkbox Zinco "true"
checkbox Completo "false"
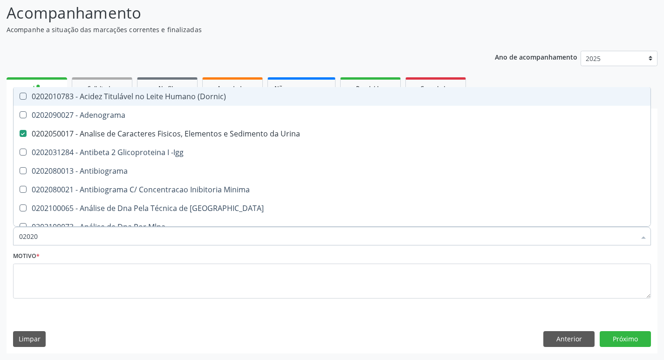
checkbox Carini "true"
checkbox Antitoxoplasma "false"
type input "020203"
checkbox Urina "false"
checkbox Aminoacidos "true"
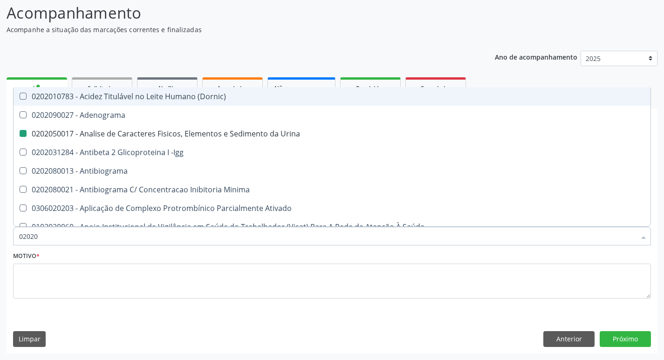
checkbox Anti-Achr "true"
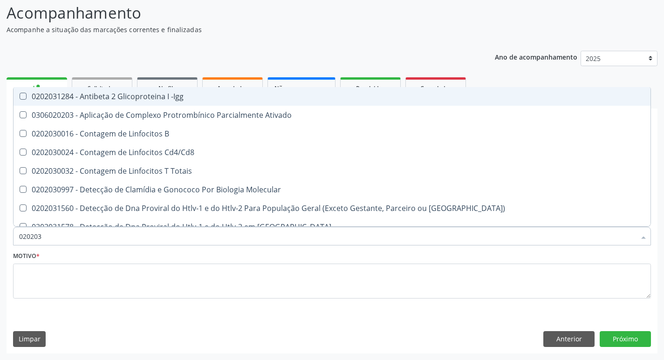
type input "0202030"
checkbox Completo "false"
checkbox \(Ro\) "true"
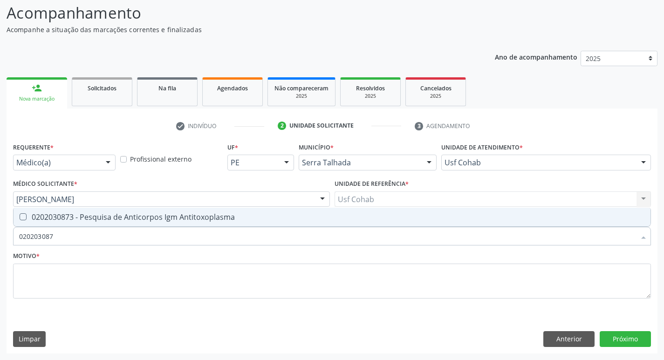
type input "0202030873"
click at [26, 218] on Antitoxoplasma at bounding box center [23, 216] width 7 height 7
click at [20, 218] on Antitoxoplasma "checkbox" at bounding box center [17, 217] width 6 height 6
checkbox Antitoxoplasma "true"
drag, startPoint x: 63, startPoint y: 239, endPoint x: 0, endPoint y: 250, distance: 63.7
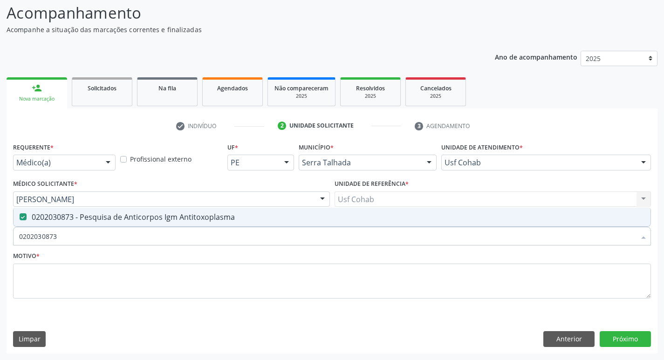
click at [0, 250] on div "Acompanhamento Acompanhe a situação das marcações correntes e finalizadas Relat…" at bounding box center [332, 174] width 664 height 371
checkbox Antitoxoplasma "false"
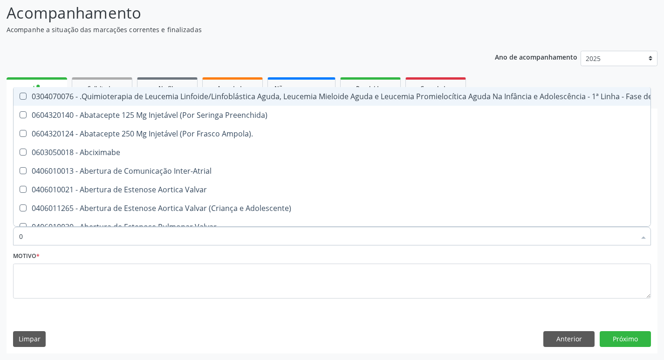
type input "02"
checkbox Coração "true"
checkbox Urina "false"
checkbox Bilateral "true"
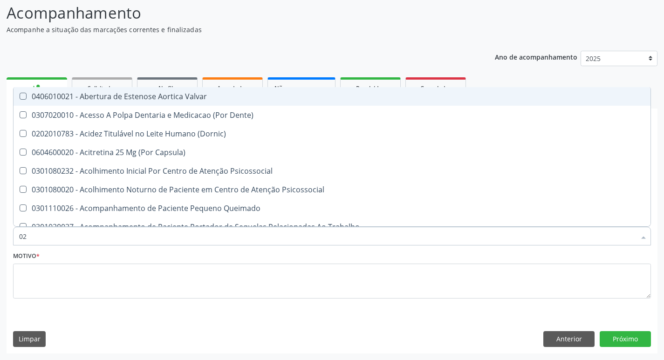
type input "020"
checkbox Terapeutica "true"
checkbox Urina "false"
checkbox \(Qualitativo\) "true"
checkbox Glicose "false"
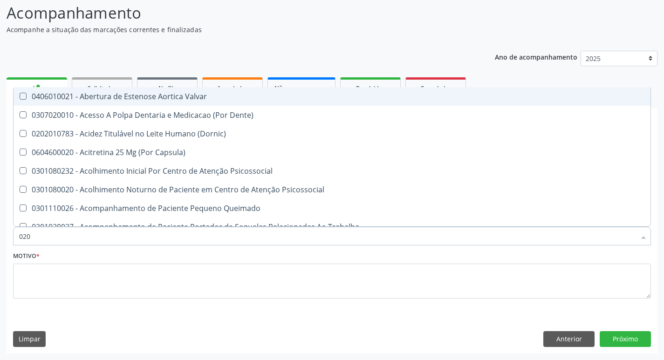
checkbox \(T3\) "true"
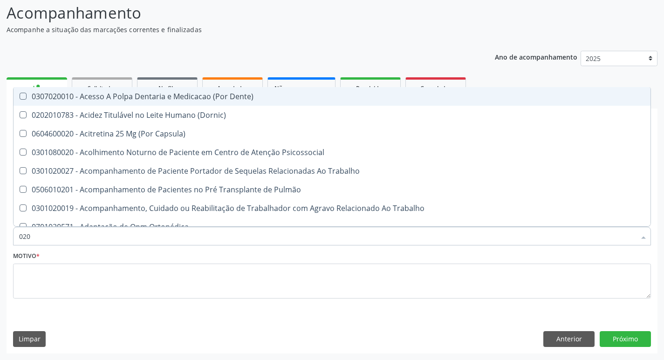
type input "0202"
checkbox Capsula\) "true"
checkbox Urina "false"
checkbox Laser "true"
checkbox Biologica "true"
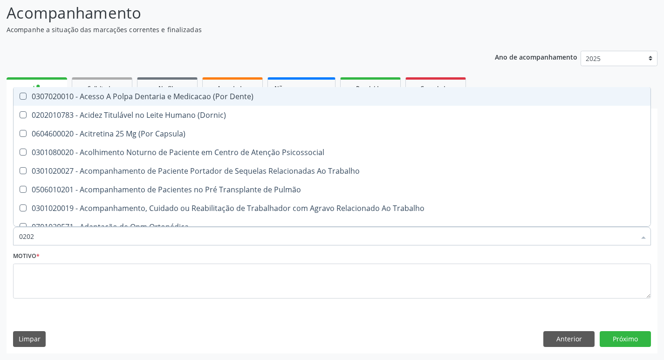
checkbox Dosagens\) "true"
checkbox Euglobulina "true"
checkbox Glicose "false"
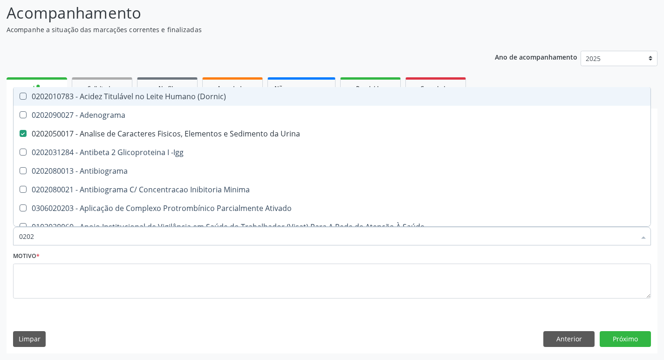
type input "02020"
checkbox Glicose "true"
checkbox Lactato "false"
checkbox Completo "true"
checkbox Pylori "false"
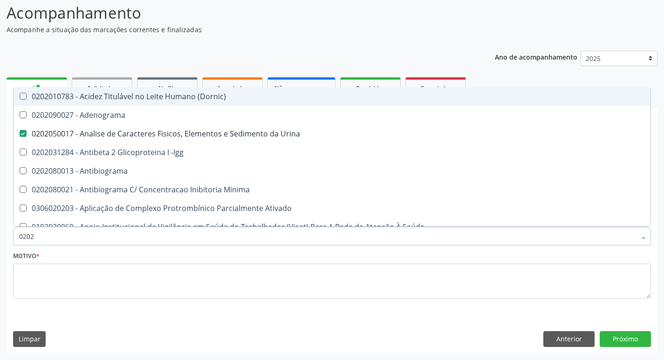
checkbox Antitoxoplasma "true"
checkbox Fezes "false"
checkbox \(Urina\) "false"
type input "020203"
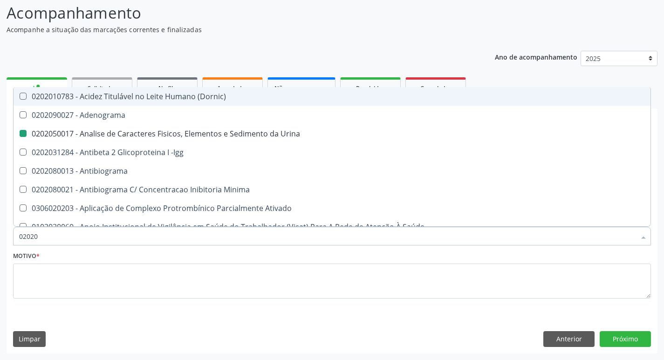
checkbox Urina "false"
checkbox Aminoacidos "true"
checkbox Anti-Achr "true"
checkbox Calcio "true"
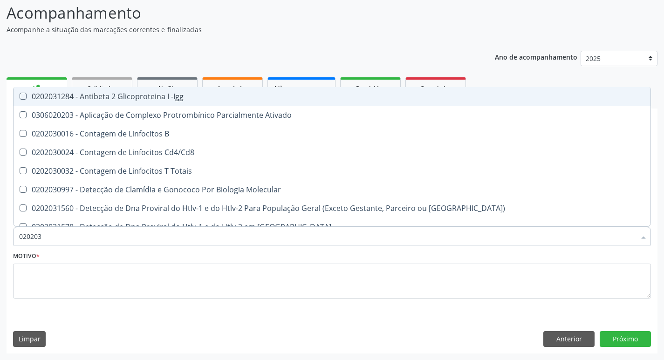
type input "0202030"
checkbox Completo "false"
checkbox \(Ro\) "true"
checkbox Antiespermatozoides "true"
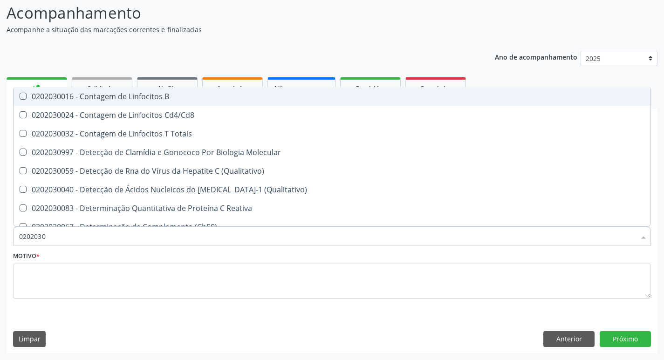
type input "02020308"
checkbox \(Ch50\) "true"
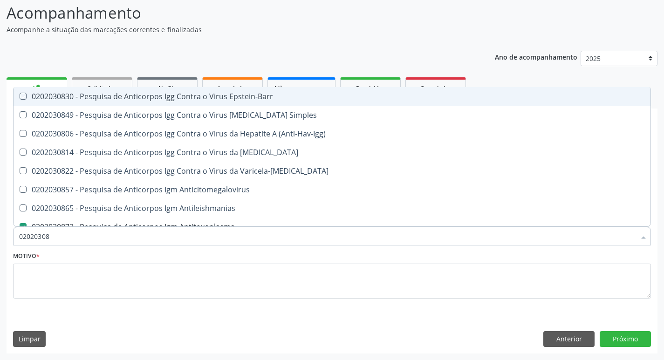
type input "020203087"
checkbox Epstein-Barr "true"
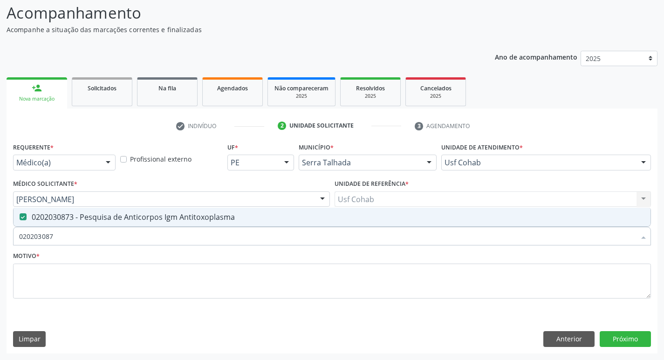
type input "02020308"
checkbox Antitoxoplasma "false"
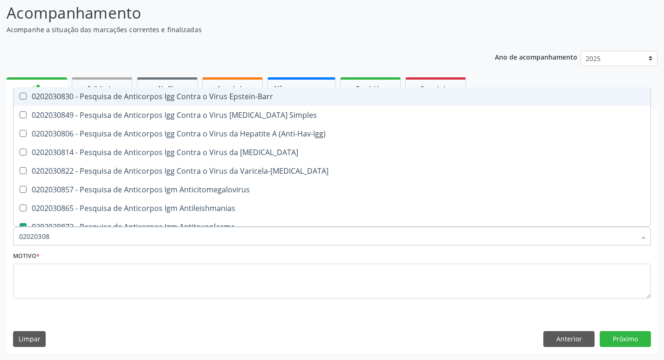
type input "0202030"
checkbox Antitoxoplasma "false"
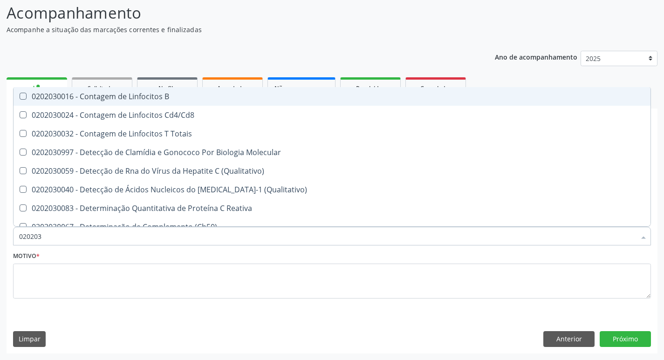
type input "02020"
checkbox Totais "true"
checkbox Antiglomerulo "false"
checkbox Antitoxoplasma "false"
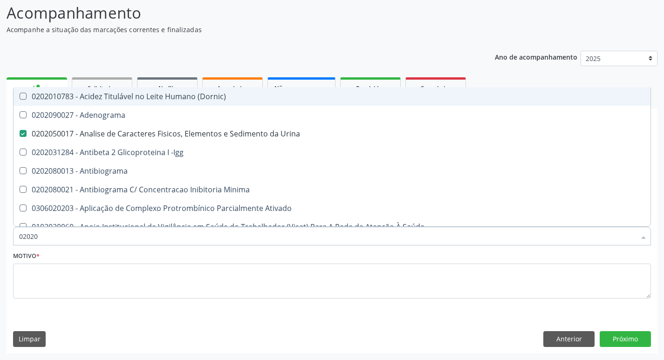
type input "020208"
checkbox Urina "false"
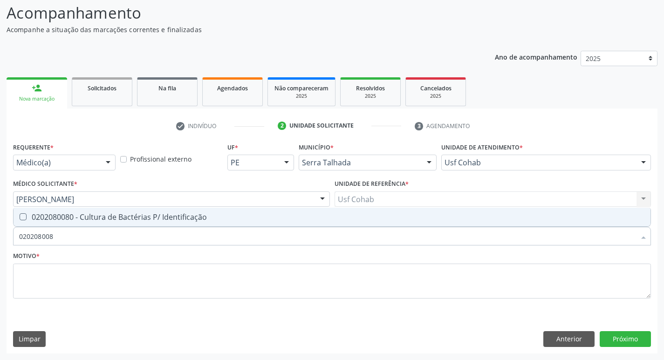
type input "0202080080"
click at [21, 216] on Identificação at bounding box center [23, 216] width 7 height 7
click at [20, 216] on Identificação "checkbox" at bounding box center [17, 217] width 6 height 6
checkbox Identificação "true"
click at [0, 247] on div "Acompanhamento Acompanhe a situação das marcações correntes e finalizadas Relat…" at bounding box center [332, 174] width 664 height 371
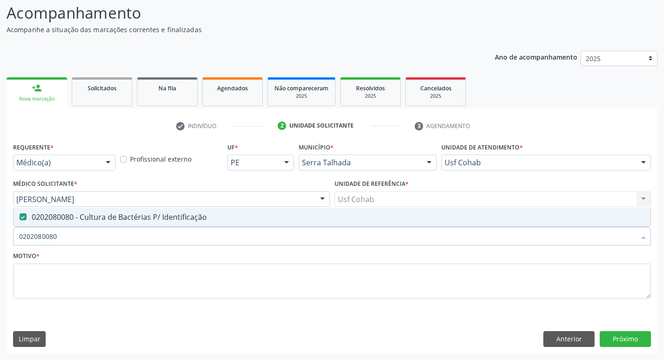
click at [102, 234] on input "0202080080" at bounding box center [327, 236] width 616 height 19
drag, startPoint x: 89, startPoint y: 231, endPoint x: 9, endPoint y: 225, distance: 80.3
click at [0, 248] on div "Acompanhamento Acompanhe a situação das marcações correntes e finalizadas Relat…" at bounding box center [332, 174] width 664 height 371
checkbox Identificação "false"
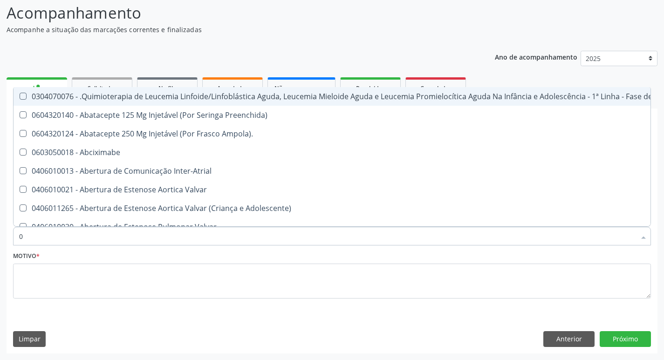
type input "02"
checkbox Coração "true"
checkbox Urina "false"
checkbox Aberto "true"
checkbox Bilateral "true"
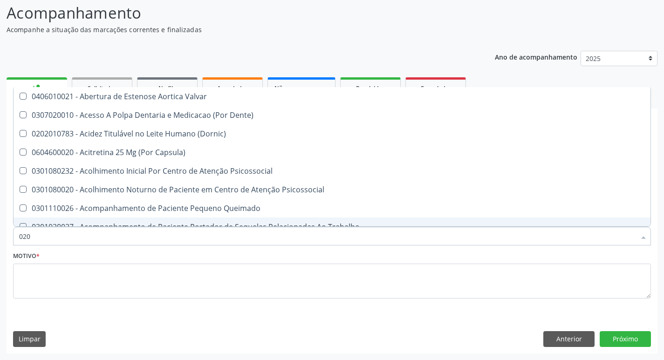
type input "0202"
checkbox \(Dornic\) "true"
checkbox Terapeutica "false"
checkbox Amigdalectomia "true"
checkbox Urina "false"
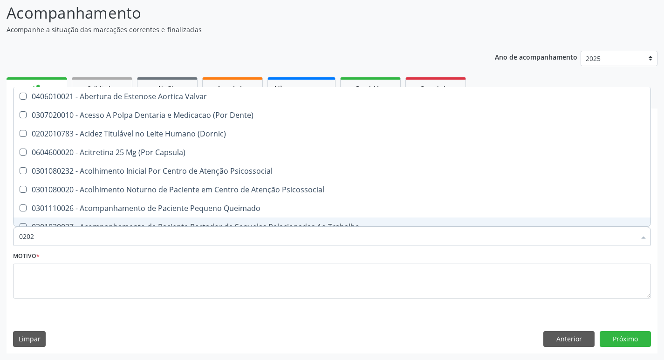
checkbox Auditiva "true"
checkbox Monobloco "true"
checkbox Gastro-Esofagico "false"
checkbox Herpesvirus "true"
checkbox G\) "true"
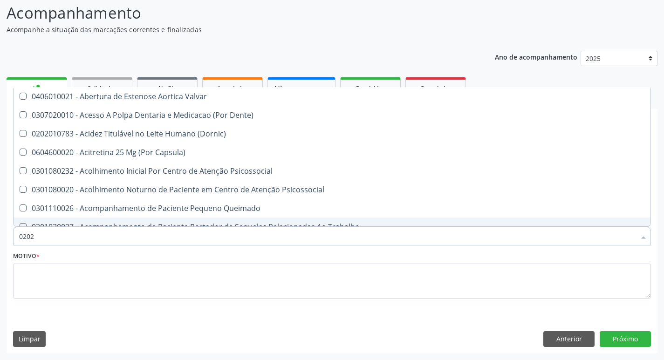
checkbox Identificação "false"
checkbox \(Qualitativo\) "false"
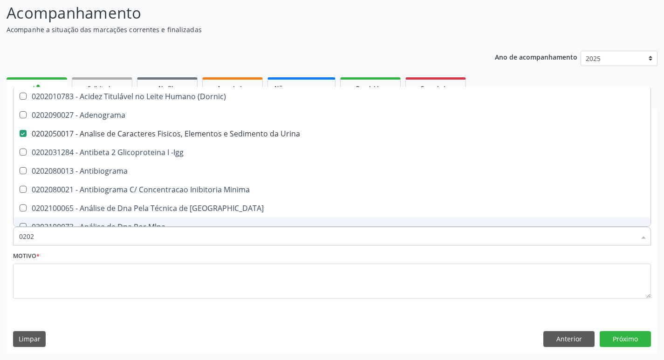
type input "02020"
checkbox Anaerobicas "true"
checkbox Identificação "false"
checkbox Xi "true"
checkbox Glicose "false"
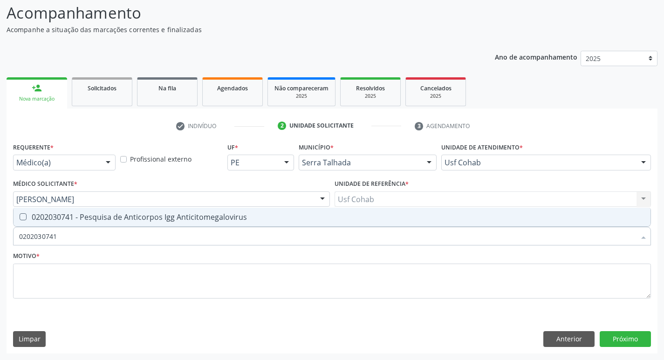
click at [21, 218] on Anticitomegalovirus at bounding box center [23, 216] width 7 height 7
click at [20, 218] on Anticitomegalovirus "checkbox" at bounding box center [17, 217] width 6 height 6
drag, startPoint x: 70, startPoint y: 239, endPoint x: 0, endPoint y: 247, distance: 70.3
click at [0, 248] on div "Acompanhamento Acompanhe a situação das marcações correntes e finalizadas Relat…" at bounding box center [332, 174] width 664 height 371
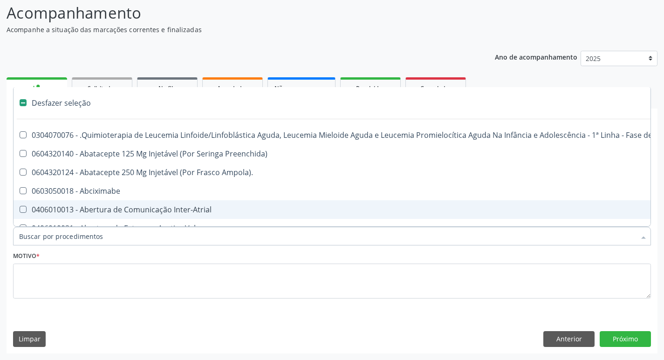
click at [56, 242] on input "Item de agendamento *" at bounding box center [327, 236] width 616 height 19
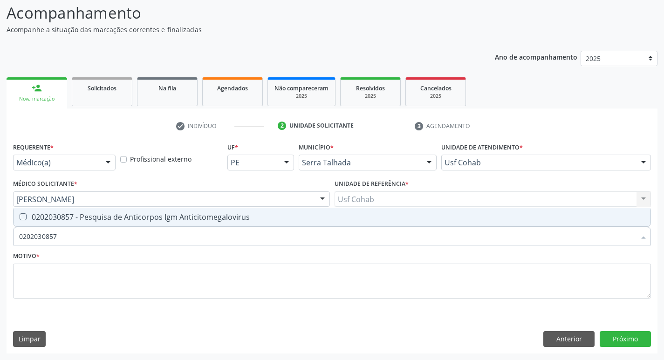
click at [27, 215] on div "0202030857 - Pesquisa de Anticorpos Igm Anticitomegalovirus" at bounding box center [332, 216] width 626 height 7
drag, startPoint x: 68, startPoint y: 237, endPoint x: 0, endPoint y: 254, distance: 70.6
click at [0, 259] on div "Acompanhamento Acompanhe a situação das marcações correntes e finalizadas Relat…" at bounding box center [332, 174] width 664 height 371
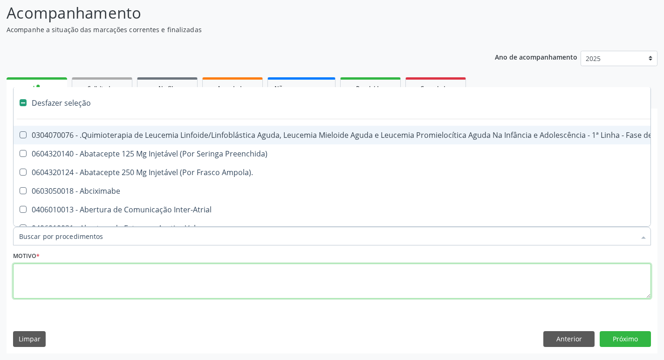
click at [47, 268] on textarea at bounding box center [332, 281] width 638 height 35
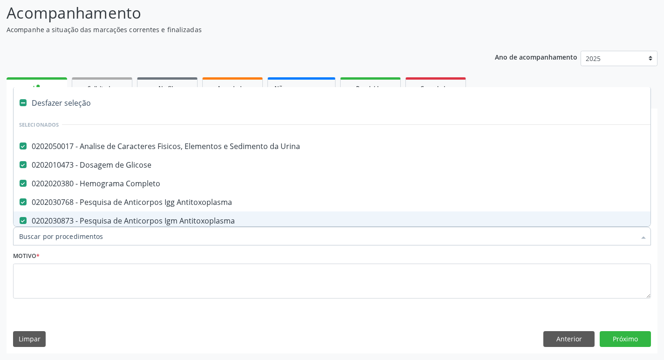
click at [52, 234] on input "Item de agendamento *" at bounding box center [327, 236] width 616 height 19
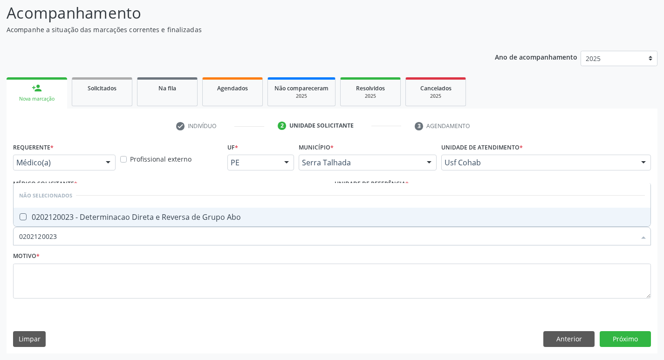
drag, startPoint x: 25, startPoint y: 218, endPoint x: 43, endPoint y: 235, distance: 24.7
click at [24, 216] on Abo at bounding box center [23, 216] width 7 height 7
click at [20, 216] on Abo "checkbox" at bounding box center [17, 217] width 6 height 6
drag, startPoint x: 67, startPoint y: 235, endPoint x: 5, endPoint y: 227, distance: 62.9
click at [0, 231] on div "Acompanhamento Acompanhe a situação das marcações correntes e finalizadas Relat…" at bounding box center [332, 174] width 664 height 371
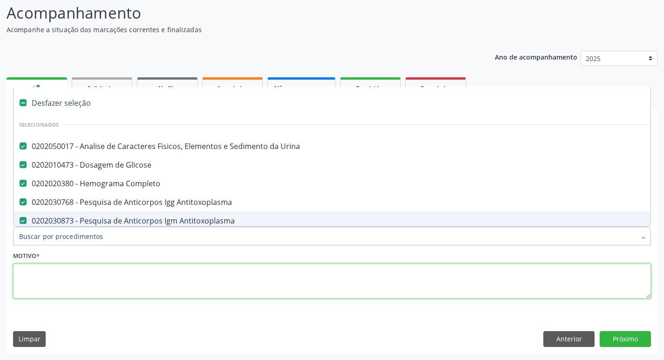
click at [57, 270] on textarea at bounding box center [332, 281] width 638 height 35
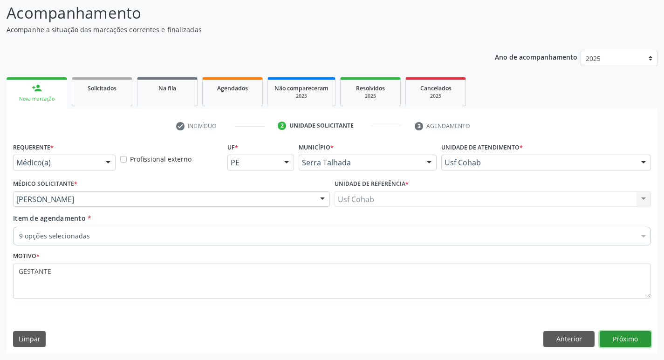
click at [625, 336] on button "Próximo" at bounding box center [625, 339] width 51 height 16
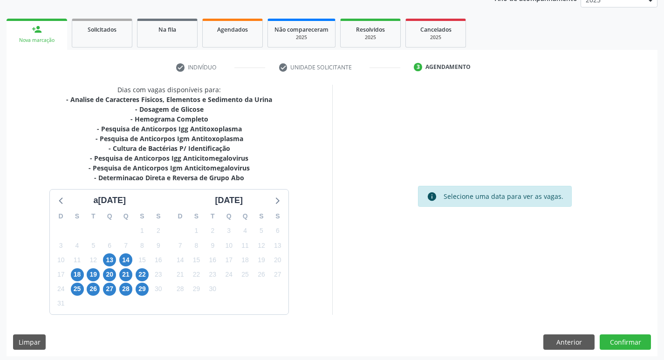
scroll to position [123, 0]
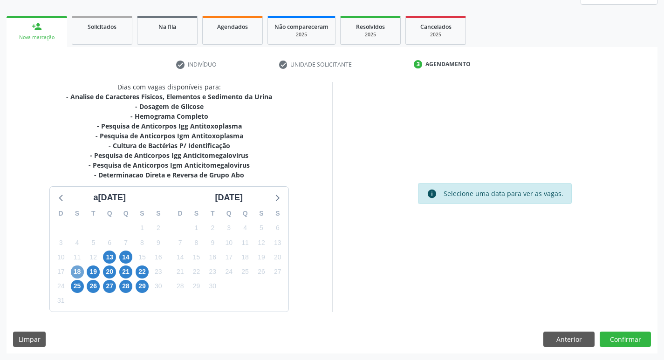
click at [80, 274] on span "18" at bounding box center [77, 272] width 13 height 13
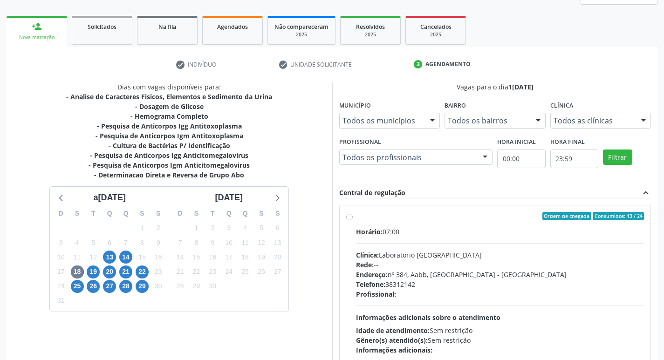
click at [356, 217] on label "Ordem de chegada Consumidos: 13 / 24 Horário: 07:00 Clínica: Laboratorio Sao Fr…" at bounding box center [500, 283] width 288 height 143
click at [349, 217] on input "Ordem de chegada Consumidos: 13 / 24 Horário: 07:00 Clínica: Laboratorio Sao Fr…" at bounding box center [349, 216] width 7 height 8
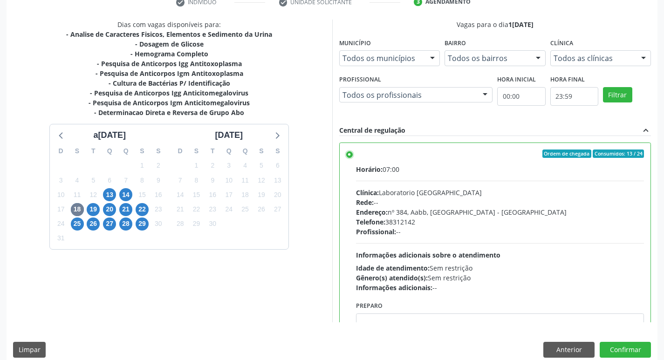
scroll to position [197, 0]
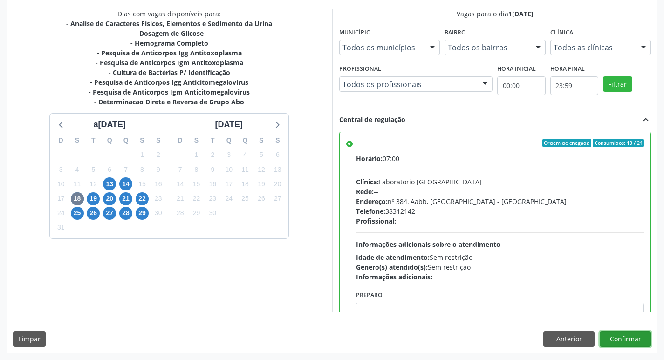
click at [625, 336] on button "Confirmar" at bounding box center [625, 339] width 51 height 16
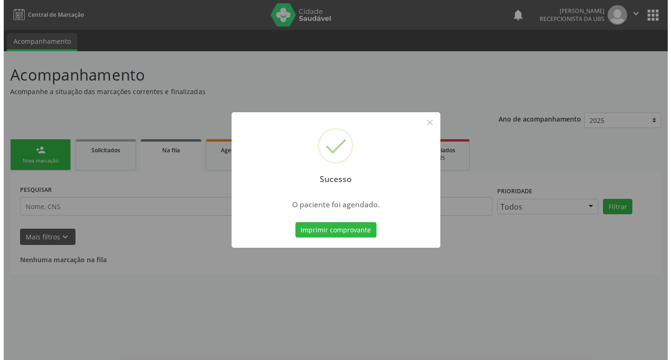
scroll to position [0, 0]
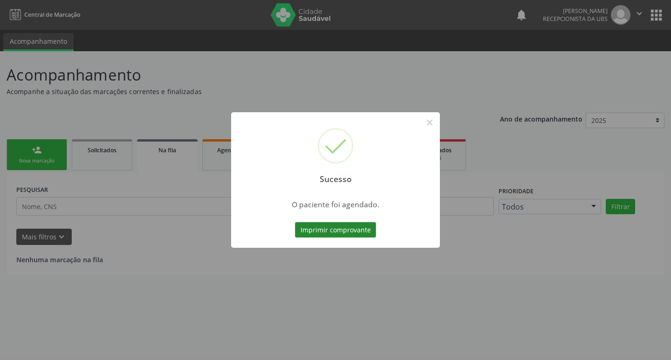
click at [327, 229] on button "Imprimir comprovante" at bounding box center [335, 230] width 81 height 16
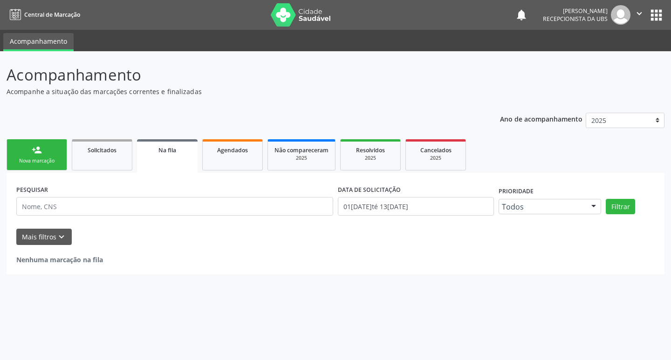
click at [45, 149] on link "person_add Nova marcação" at bounding box center [37, 154] width 61 height 31
click at [47, 162] on div "Nova marcação" at bounding box center [37, 160] width 47 height 7
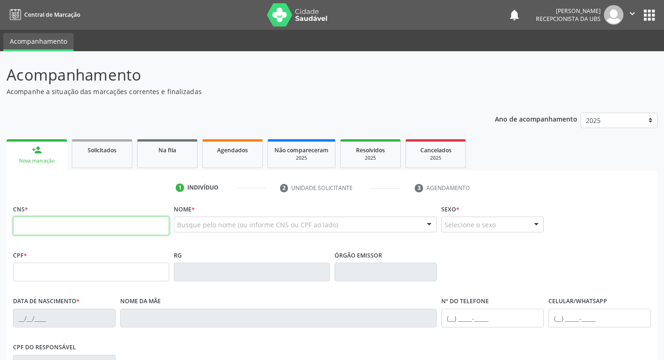
click at [56, 226] on input "text" at bounding box center [91, 226] width 156 height 19
type input "0"
type input "898 0034 0629 8089"
type input "152.306.594-08"
type input "[DATE]"
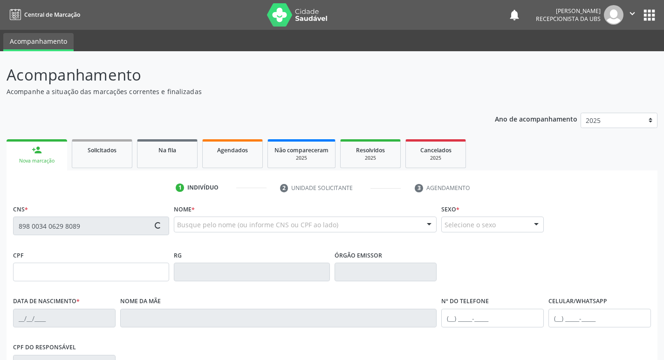
type input "Regivania [PERSON_NAME]"
type input "[PHONE_NUMBER]"
type input "102.241.854-89"
type input "7"
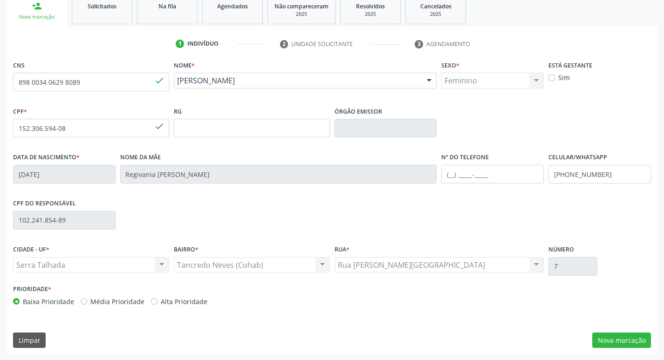
scroll to position [145, 0]
click at [161, 300] on label "Alta Prioridade" at bounding box center [184, 301] width 47 height 10
click at [151, 300] on input "Alta Prioridade" at bounding box center [154, 300] width 7 height 8
radio input "true"
click at [601, 339] on button "Nova marcação" at bounding box center [621, 340] width 59 height 16
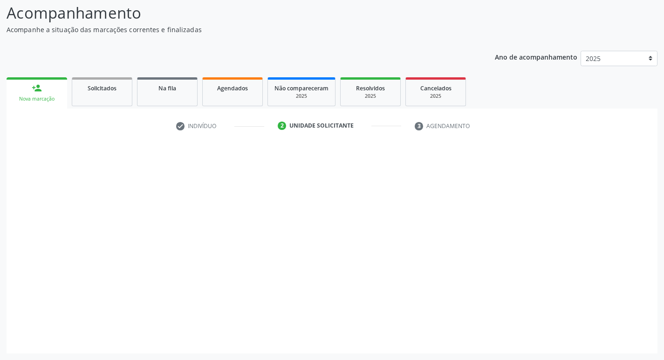
scroll to position [62, 0]
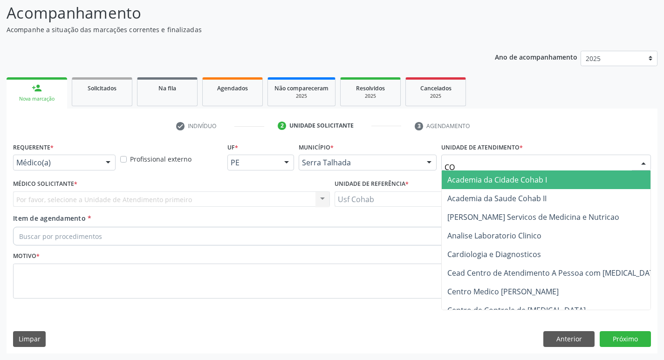
type input "COH"
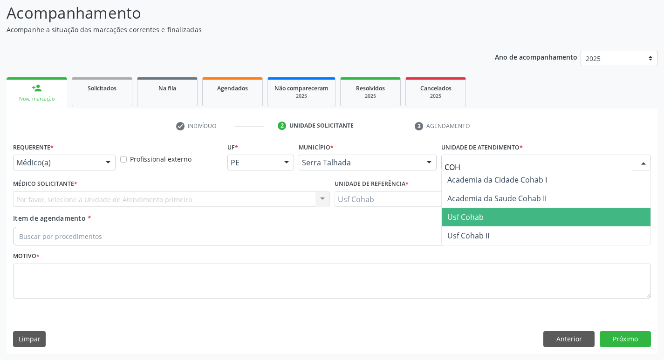
click at [508, 218] on span "Usf Cohab" at bounding box center [546, 217] width 209 height 19
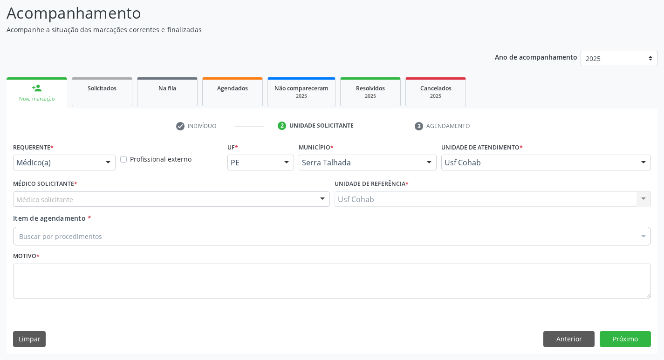
click at [49, 186] on label "Médico Solicitante *" at bounding box center [45, 184] width 64 height 14
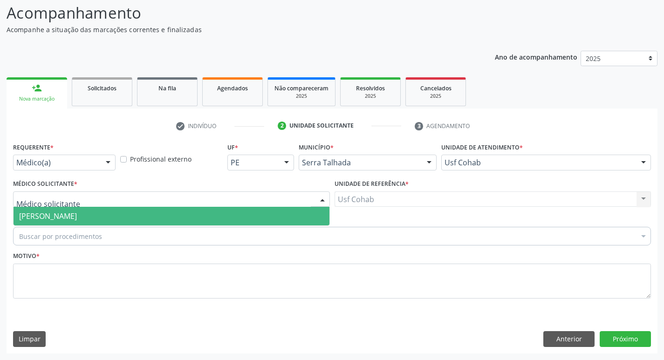
click at [57, 224] on span "[PERSON_NAME]" at bounding box center [172, 216] width 316 height 19
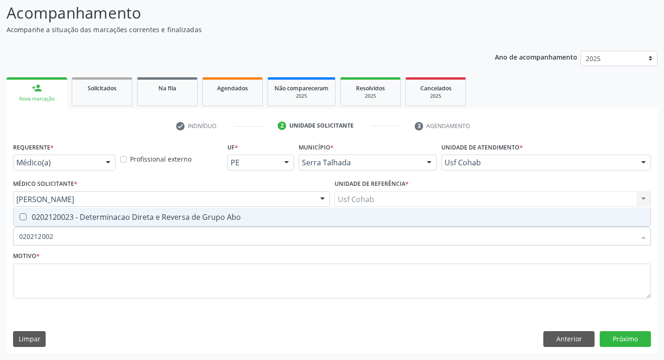
type input "0202120023"
click at [25, 217] on Abo at bounding box center [23, 216] width 7 height 7
click at [20, 217] on Abo "checkbox" at bounding box center [17, 217] width 6 height 6
checkbox Abo "true"
drag, startPoint x: 85, startPoint y: 239, endPoint x: 0, endPoint y: 249, distance: 85.8
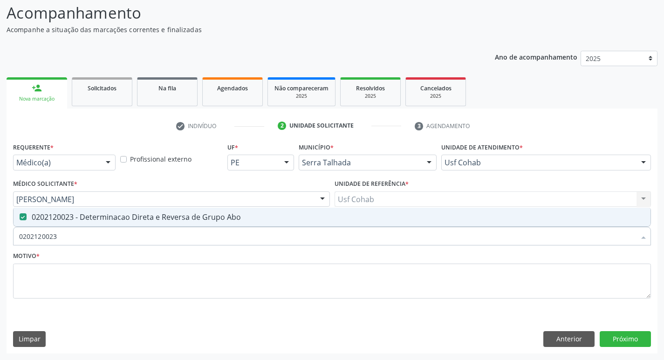
click at [0, 249] on div "Acompanhamento Acompanhe a situação das marcações correntes e finalizadas Relat…" at bounding box center [332, 174] width 664 height 371
checkbox Abo "false"
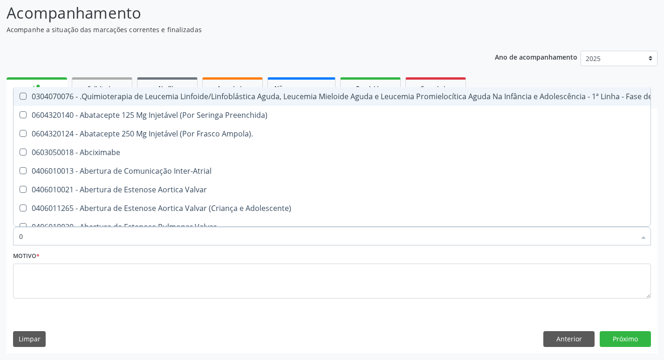
type input "02"
checkbox Vulva "true"
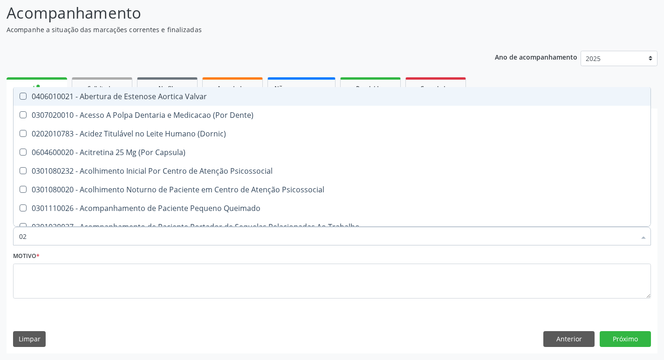
type input "020"
checkbox Projecoes\) "true"
checkbox Abo "false"
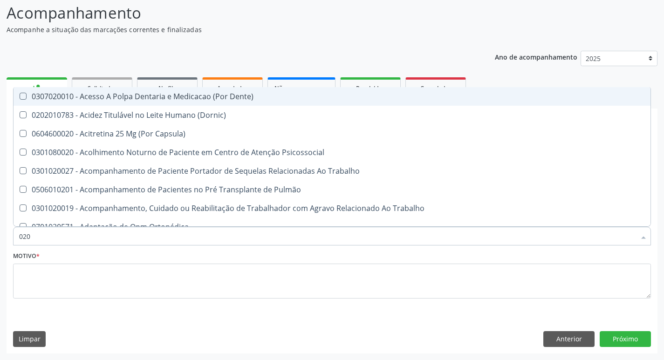
type input "0202"
checkbox Coagulação\ "true"
checkbox Abo "false"
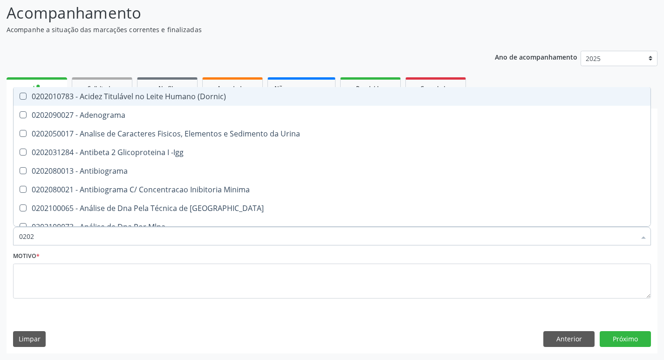
type input "02020"
checkbox Abo "false"
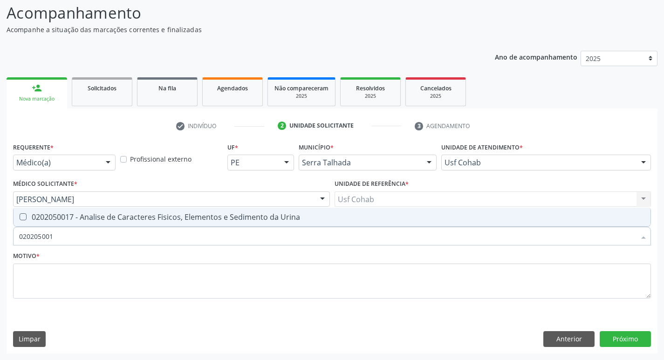
type input "0202050017"
click at [27, 211] on span "0202050017 - Analise de Caracteres Fisicos, Elementos e Sedimento da Urina" at bounding box center [332, 217] width 637 height 19
checkbox Urina "true"
drag, startPoint x: 76, startPoint y: 241, endPoint x: 0, endPoint y: 273, distance: 82.5
click at [0, 274] on div "Acompanhamento Acompanhe a situação das marcações correntes e finalizadas Relat…" at bounding box center [332, 174] width 664 height 371
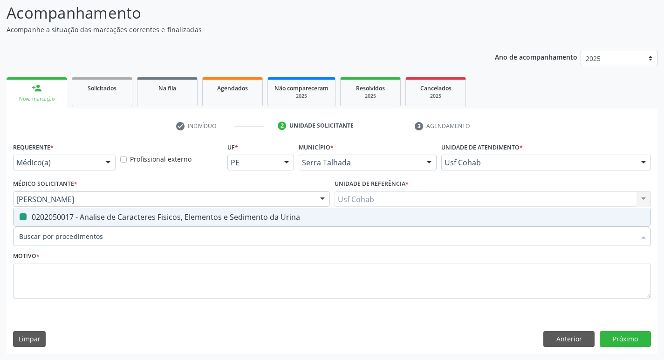
checkbox Urina "false"
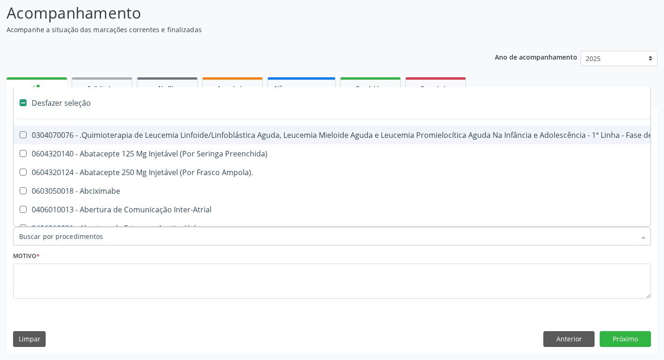
type input "G"
checkbox Urina "false"
checkbox Alimentar "true"
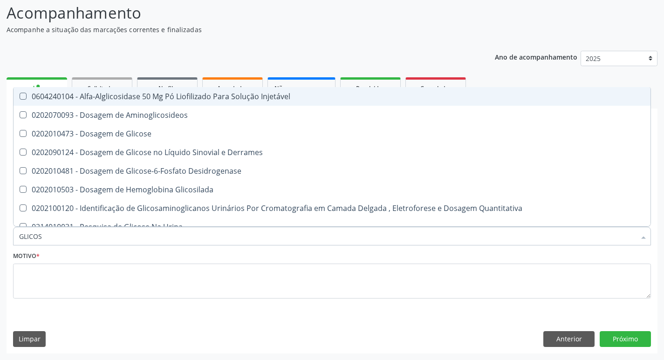
type input "GLICOSE"
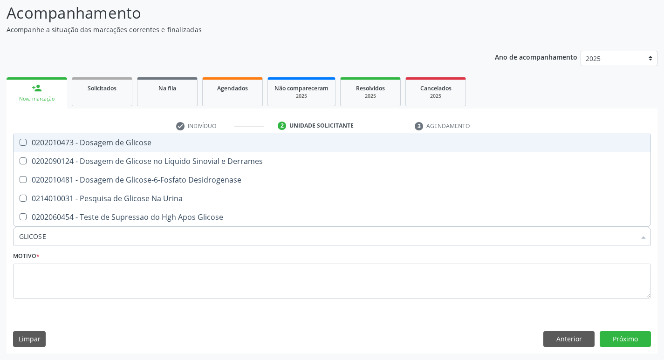
click at [27, 140] on div "0202010473 - Dosagem de Glicose" at bounding box center [332, 142] width 626 height 7
checkbox Glicose "true"
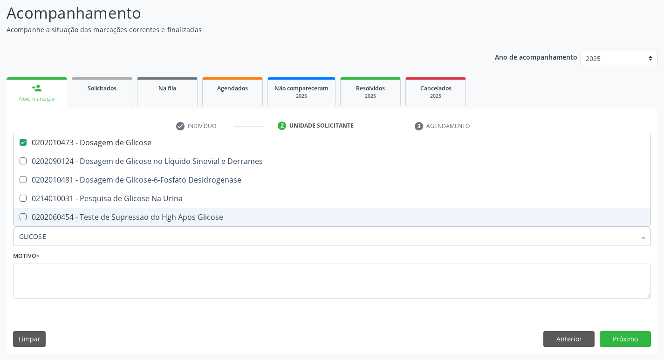
drag, startPoint x: 25, startPoint y: 241, endPoint x: 3, endPoint y: 230, distance: 25.2
click at [0, 242] on div "Acompanhamento Acompanhe a situação das marcações correntes e finalizadas Relat…" at bounding box center [332, 174] width 664 height 371
checkbox Glicose "false"
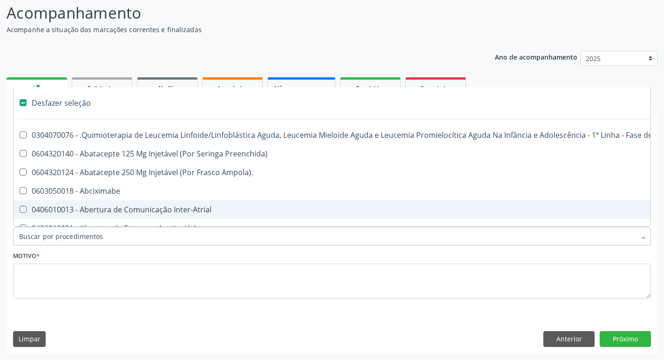
type input "H"
checkbox Urina "false"
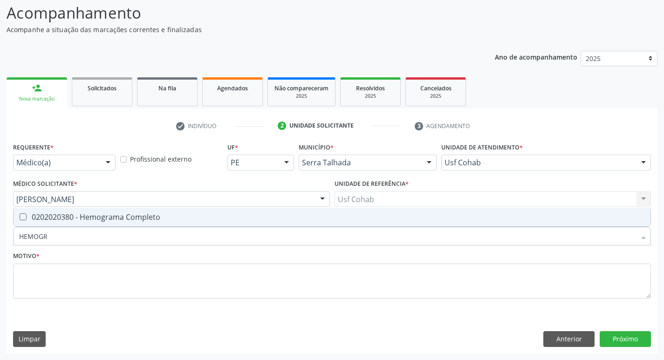
type input "HEMOGRA"
click at [26, 217] on Completo at bounding box center [23, 216] width 7 height 7
click at [20, 217] on Completo "checkbox" at bounding box center [17, 217] width 6 height 6
checkbox Completo "true"
drag, startPoint x: 62, startPoint y: 236, endPoint x: 0, endPoint y: 249, distance: 63.4
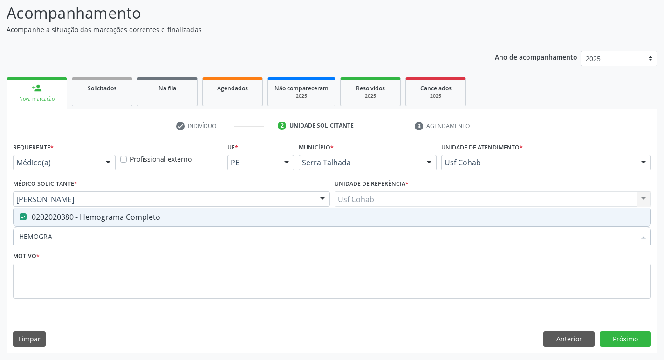
click at [0, 249] on div "Acompanhamento Acompanhe a situação das marcações correntes e finalizadas Relat…" at bounding box center [332, 174] width 664 height 371
checkbox Completo "false"
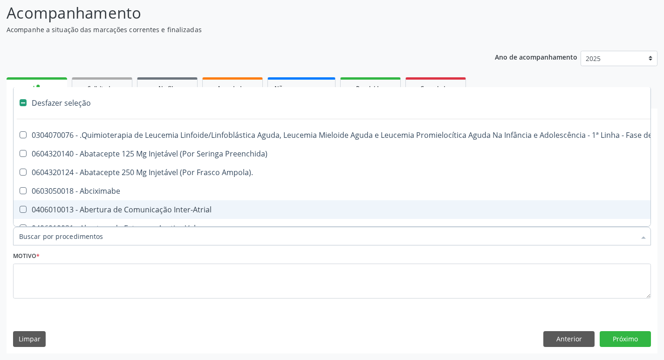
click at [73, 235] on input "Item de agendamento *" at bounding box center [327, 236] width 616 height 19
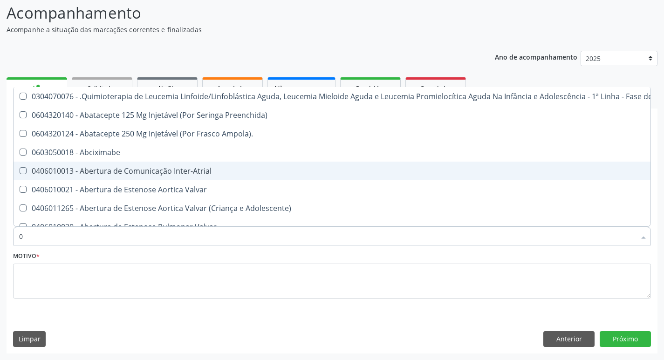
type input "02"
checkbox Coração "true"
checkbox Urina "false"
checkbox Vulva "true"
checkbox Bilateral "true"
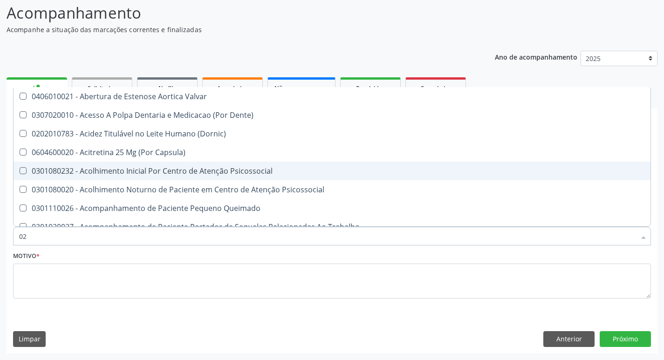
type input "020"
checkbox Terapeutica "true"
checkbox Urina "false"
checkbox Projecoes\) "true"
checkbox \(Qualitativo\) "true"
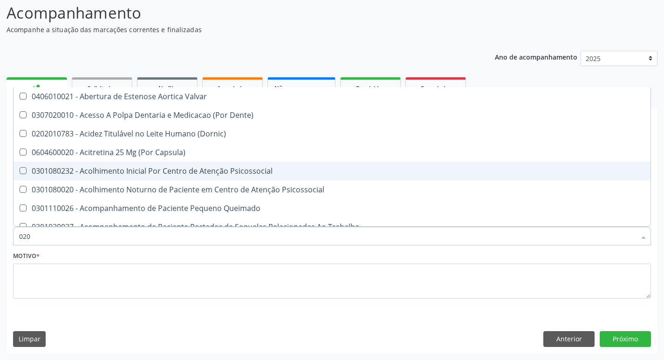
checkbox Abo "false"
checkbox Glicose "false"
checkbox \(T3\) "true"
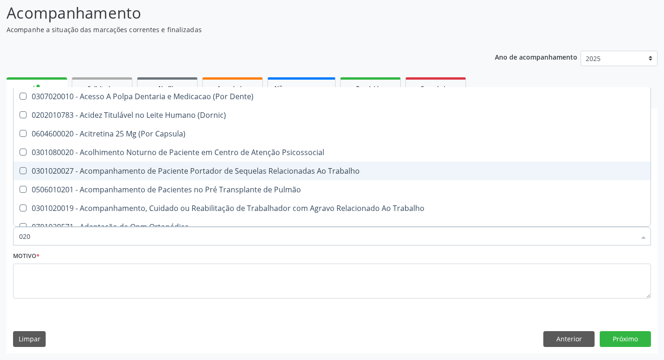
type input "0202"
checkbox Capsula\) "true"
checkbox Urina "false"
checkbox Coagulação\ "true"
checkbox Laser "true"
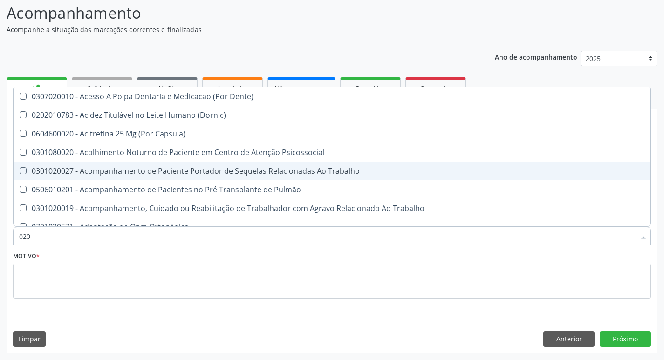
checkbox Biologica "true"
checkbox Abo "false"
checkbox Glicose "false"
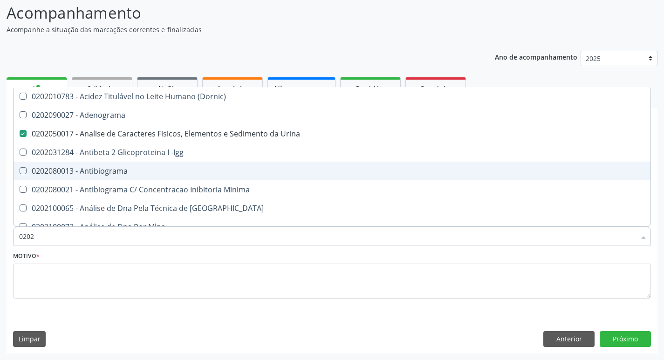
type input "02020"
checkbox Abo "false"
checkbox Xi "true"
checkbox Glicose "false"
checkbox Zinco "true"
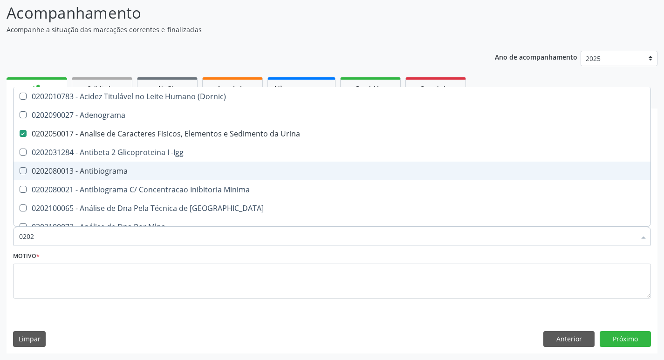
checkbox Completo "false"
type input "020203"
checkbox Urina "false"
checkbox Aminoacidos "true"
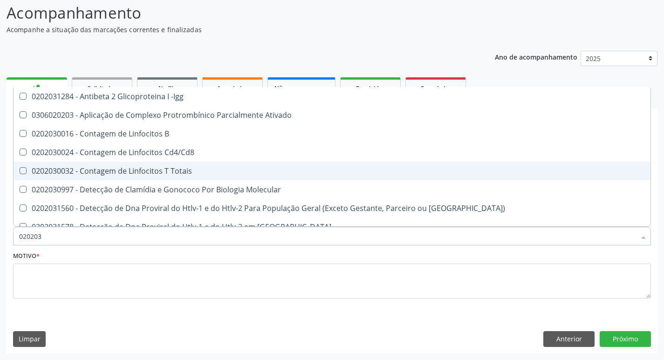
type input "0202030"
checkbox Completo "false"
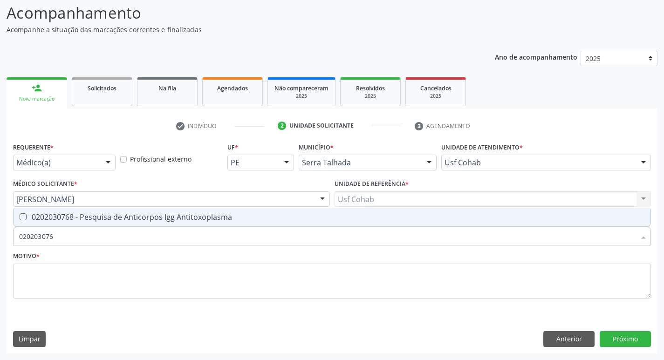
type input "0202030768"
click at [20, 215] on Antitoxoplasma at bounding box center [23, 216] width 7 height 7
click at [20, 215] on Antitoxoplasma "checkbox" at bounding box center [17, 217] width 6 height 6
checkbox Antitoxoplasma "true"
drag, startPoint x: 63, startPoint y: 239, endPoint x: 0, endPoint y: 245, distance: 63.6
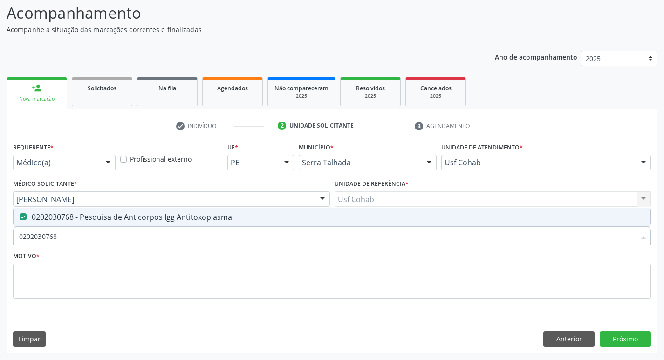
click at [0, 245] on div "Acompanhamento Acompanhe a situação das marcações correntes e finalizadas Relat…" at bounding box center [332, 174] width 664 height 371
checkbox Antitoxoplasma "false"
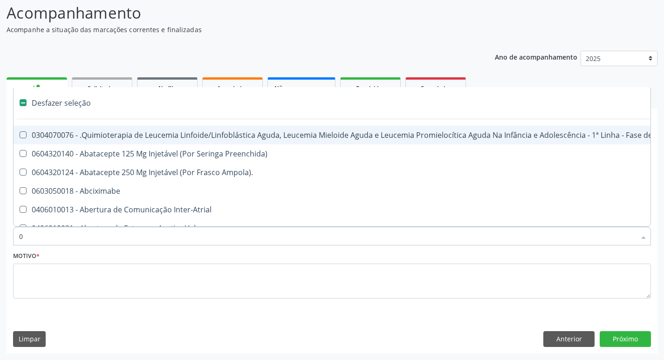
type input "02"
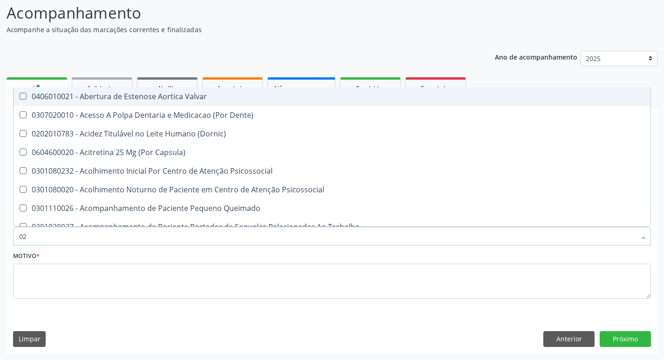
checkbox Urina "true"
checkbox Especializada "false"
checkbox Abo "true"
checkbox Glicose "true"
type input "020"
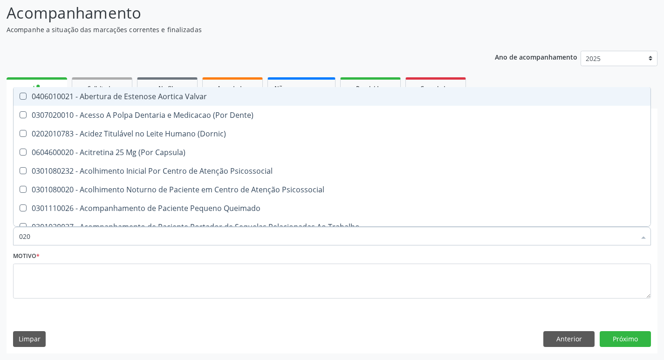
checkbox Terapeutica "true"
checkbox Urina "false"
checkbox Projecoes\) "true"
checkbox \(Qualitativo\) "true"
checkbox Abo "false"
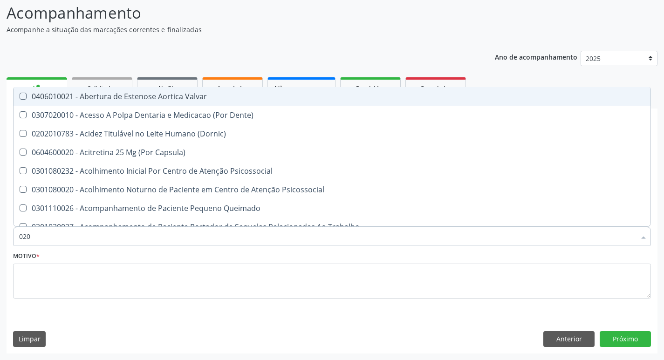
checkbox Glicose "false"
checkbox \(T3\) "true"
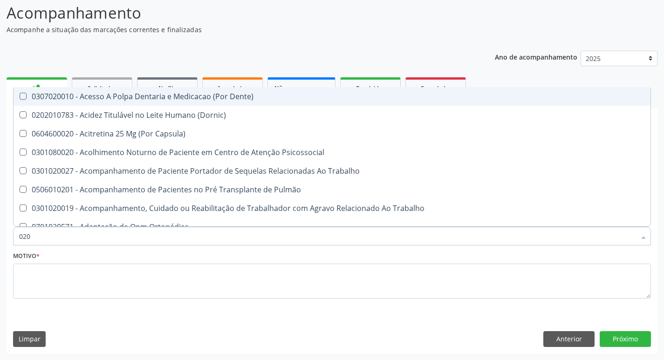
type input "0202"
checkbox Capsula\) "true"
checkbox Urina "false"
checkbox Coagulação\ "true"
checkbox Laser "true"
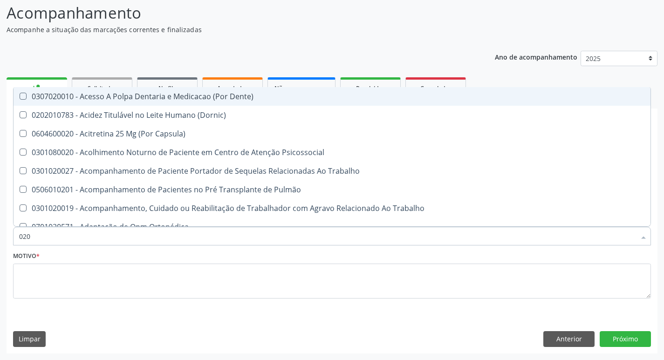
checkbox Biologica "true"
checkbox Abo "false"
checkbox Dosagens\) "true"
checkbox Glicose "false"
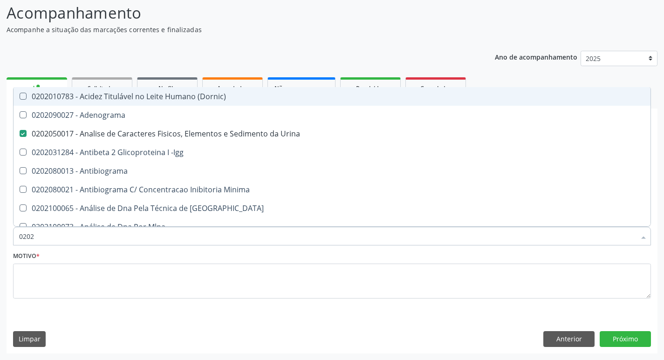
type input "02020"
checkbox Abo "false"
checkbox Xi "true"
checkbox Glicose "false"
checkbox Zinco "true"
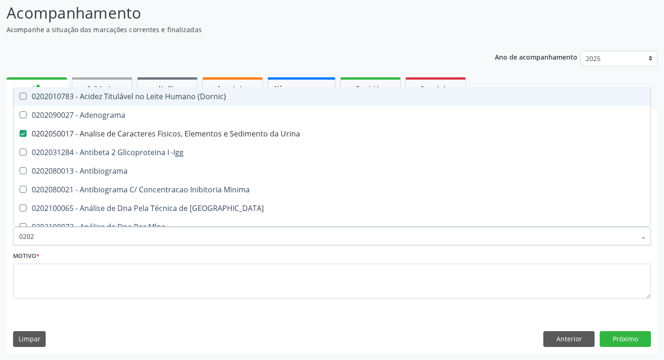
checkbox Completo "false"
checkbox Carini "true"
checkbox Antitoxoplasma "false"
type input "020203"
checkbox Urina "false"
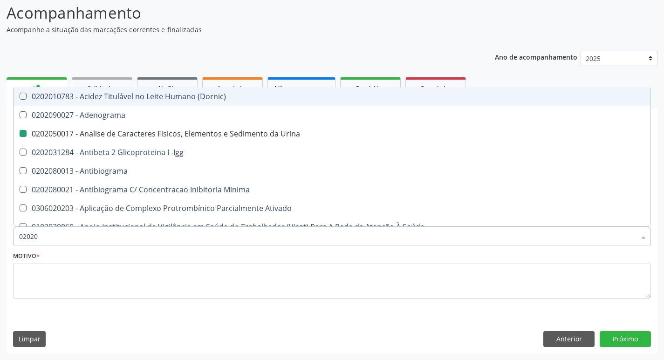
checkbox Aminoacidos "true"
checkbox Anti-Achr "true"
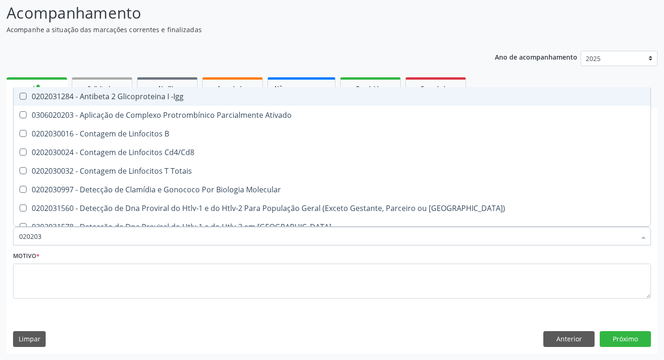
type input "0202030"
checkbox Completo "false"
checkbox \(Ro\) "true"
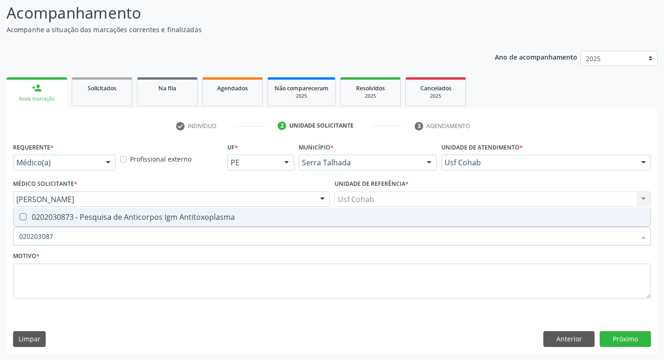
type input "0202030873"
click at [23, 217] on Antitoxoplasma at bounding box center [23, 216] width 7 height 7
click at [20, 217] on Antitoxoplasma "checkbox" at bounding box center [17, 217] width 6 height 6
checkbox Antitoxoplasma "true"
drag, startPoint x: 3, startPoint y: 239, endPoint x: 0, endPoint y: 243, distance: 5.0
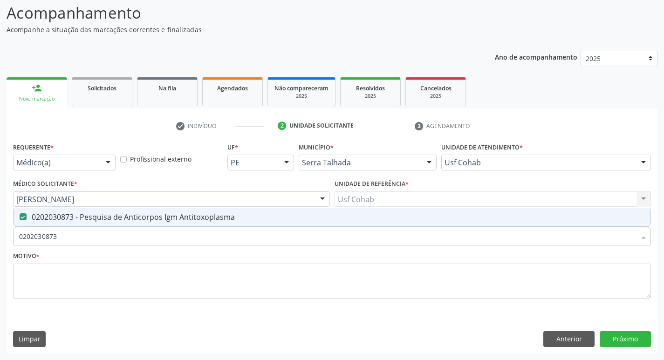
click at [0, 244] on div "Acompanhamento Acompanhe a situação das marcações correntes e finalizadas Relat…" at bounding box center [332, 174] width 664 height 371
checkbox Antitoxoplasma "false"
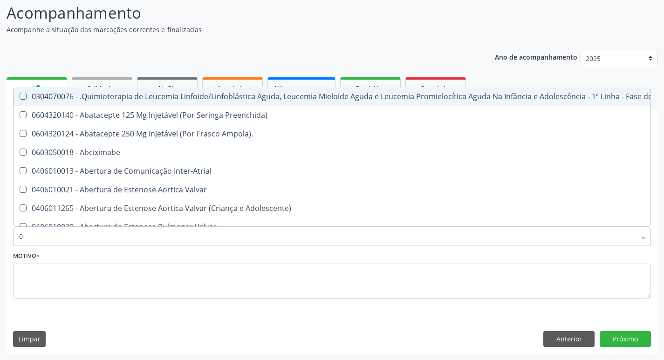
type input "02"
checkbox Coração "true"
checkbox Urina "false"
checkbox Vulva "true"
checkbox Bilateral "true"
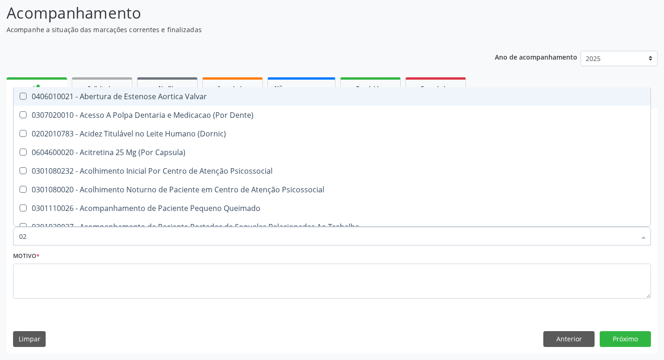
type input "020"
checkbox Terapeutica "true"
checkbox Urina "false"
checkbox Projecoes\) "true"
checkbox \(Qualitativo\) "true"
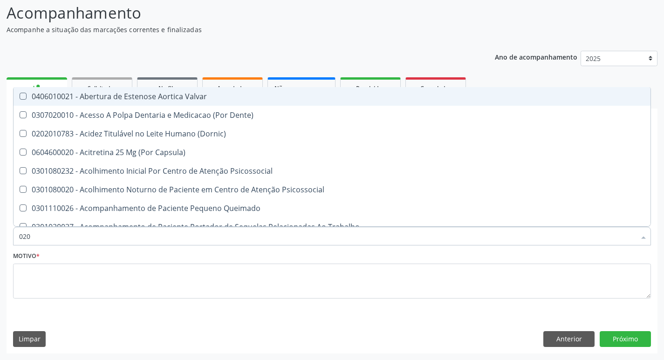
checkbox Abo "false"
checkbox Glicose "false"
checkbox \(T3\) "true"
type input "0202"
checkbox \(Dornic\) "true"
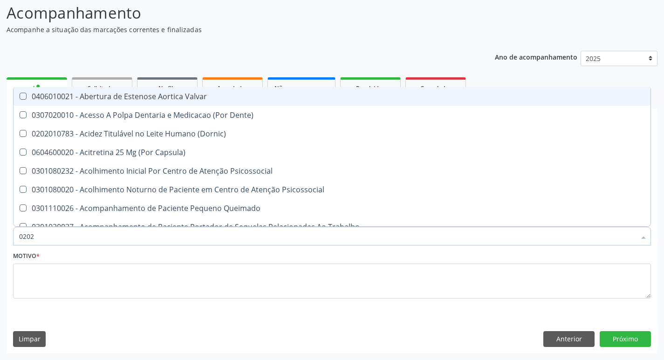
checkbox Terapeutica "false"
checkbox Agua "true"
checkbox Auditiva "true"
checkbox Monobloco "true"
checkbox Projecoes\) "false"
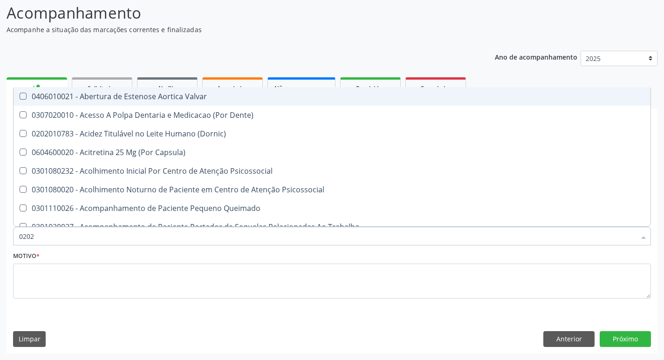
checkbox Herpesvirus "true"
checkbox G\) "true"
checkbox \(Qualitativo\) "false"
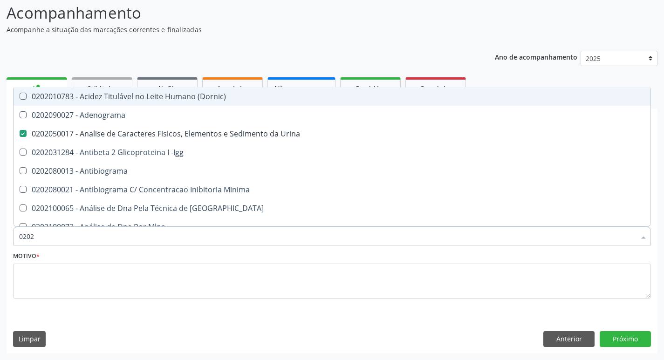
type input "02020"
checkbox Abo "false"
checkbox Xi "true"
checkbox Glicose "false"
checkbox Zinco "true"
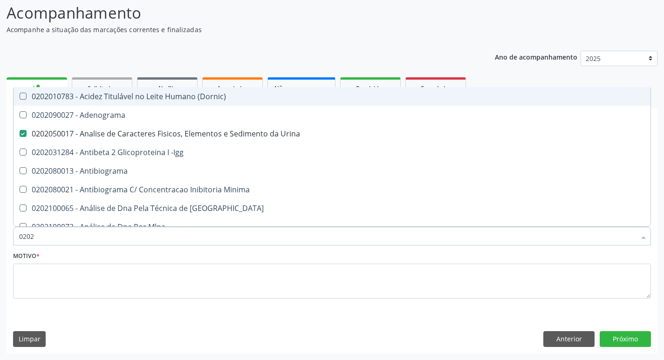
checkbox Completo "false"
checkbox Carini "true"
checkbox Parceria\) "true"
checkbox Antitoxoplasma "false"
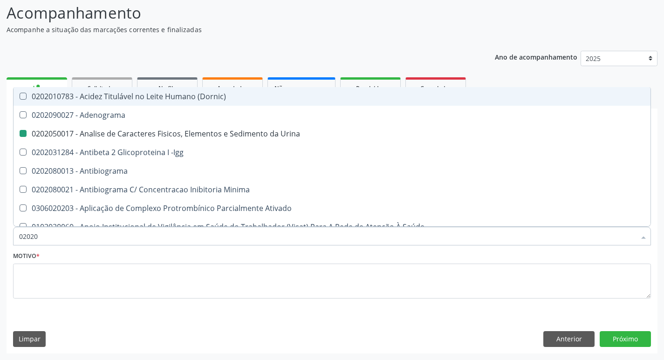
type input "020208"
checkbox Urina "false"
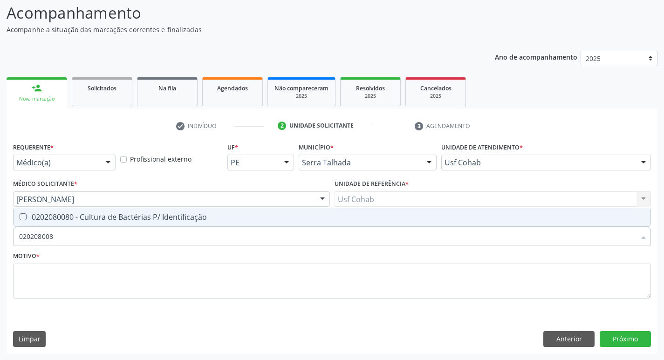
type input "0202080080"
click at [26, 213] on div "0202080080 - Cultura de Bactérias P/ Identificação" at bounding box center [332, 216] width 626 height 7
checkbox Identificação "true"
drag, startPoint x: 68, startPoint y: 238, endPoint x: 15, endPoint y: 232, distance: 53.0
click at [0, 239] on div "Acompanhamento Acompanhe a situação das marcações correntes e finalizadas Relat…" at bounding box center [332, 174] width 664 height 371
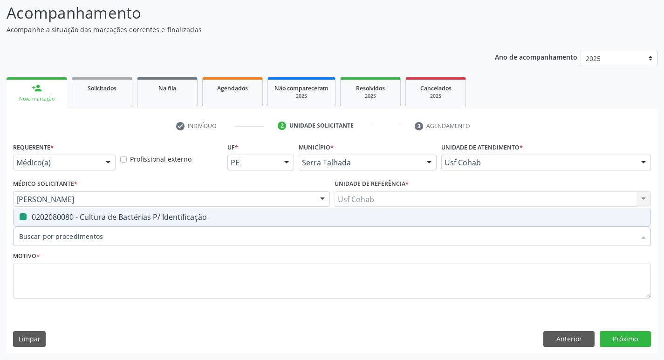
checkbox Identificação "false"
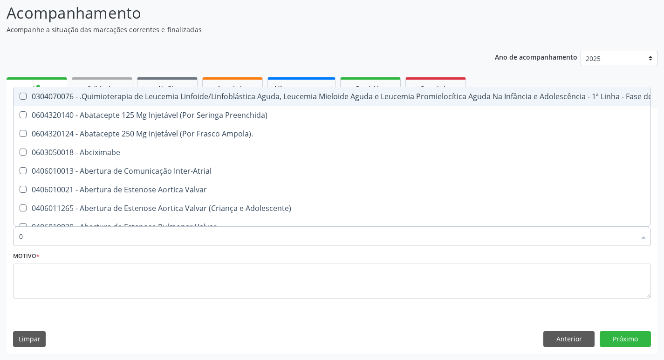
type input "02"
checkbox Coração "true"
checkbox Urina "false"
checkbox Aberto "true"
checkbox Vulva "true"
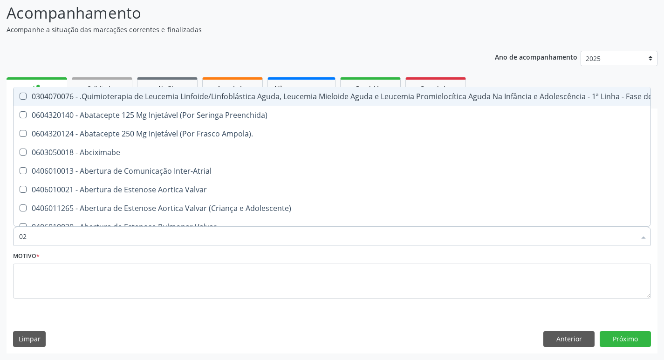
checkbox Bilateral "true"
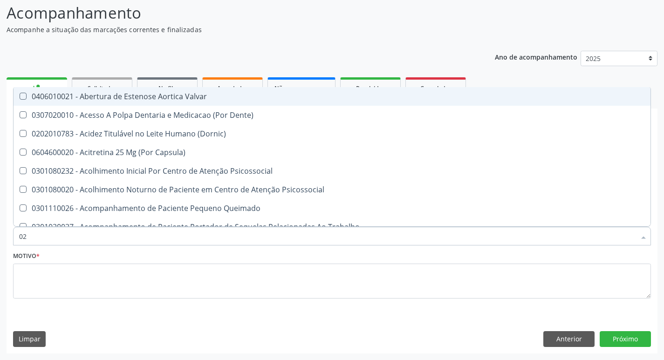
type input "020"
checkbox Terapeutica "true"
checkbox Urina "false"
checkbox Gastro-Esofagico "true"
checkbox Projecoes\) "true"
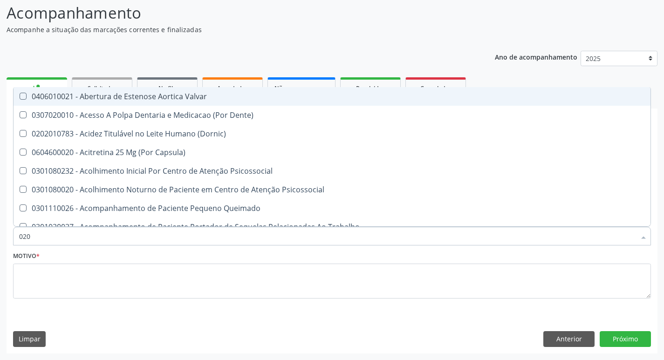
checkbox Identificação "false"
checkbox \(Qualitativo\) "true"
checkbox Abo "false"
checkbox Glicose "false"
checkbox \(T3\) "true"
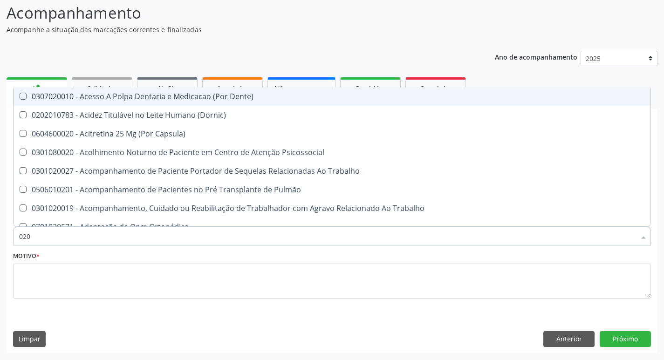
type input "0202"
checkbox Capsula\) "true"
checkbox Urina "false"
checkbox Blot "true"
checkbox Coagulação\ "true"
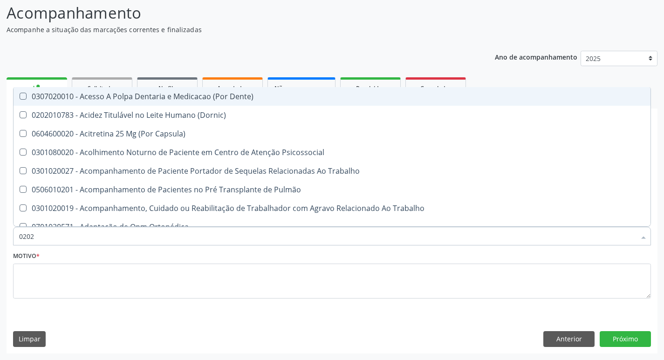
checkbox Laser "true"
checkbox Biologica "true"
checkbox Identificação "false"
checkbox Abo "false"
checkbox Dosagens\) "true"
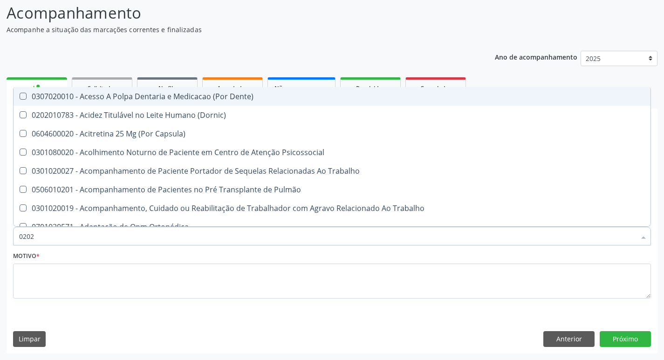
checkbox Euglobulina "true"
checkbox Glicose "false"
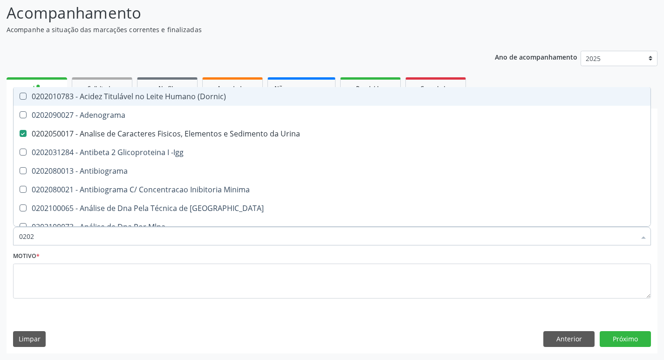
type input "02020"
checkbox Anaerobicas "true"
checkbox Identificação "false"
checkbox Abo "false"
checkbox Xi "true"
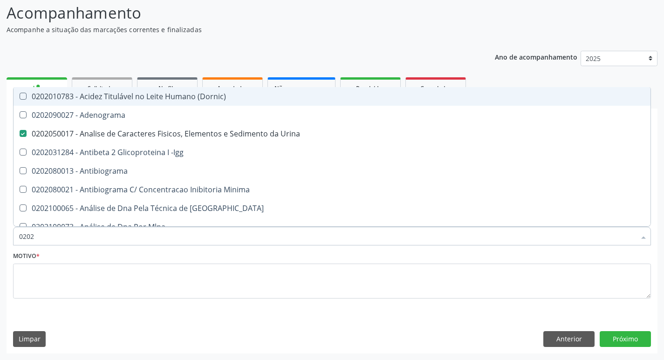
checkbox Glicose "false"
checkbox Zinco "true"
checkbox Completo "false"
checkbox Carini "true"
checkbox Parceria\) "true"
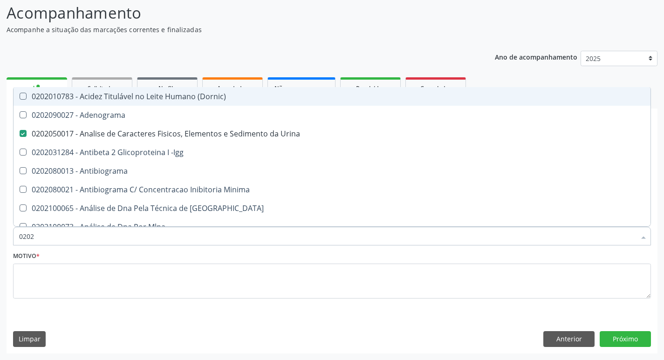
checkbox Antitoxoplasma "false"
type input "020202"
checkbox Urina "false"
checkbox Identificação "false"
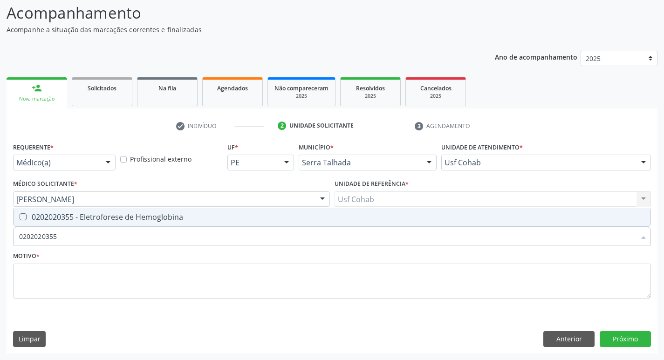
drag, startPoint x: 24, startPoint y: 218, endPoint x: 53, endPoint y: 242, distance: 37.0
click at [25, 218] on Hemoglobina at bounding box center [23, 216] width 7 height 7
click at [20, 218] on Hemoglobina "checkbox" at bounding box center [17, 217] width 6 height 6
drag, startPoint x: 65, startPoint y: 242, endPoint x: 9, endPoint y: 233, distance: 56.5
click at [1, 239] on div "Acompanhamento Acompanhe a situação das marcações correntes e finalizadas Relat…" at bounding box center [332, 174] width 664 height 371
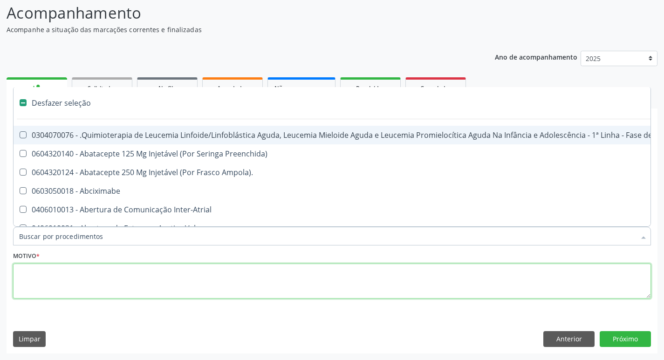
click at [42, 274] on textarea at bounding box center [332, 281] width 638 height 35
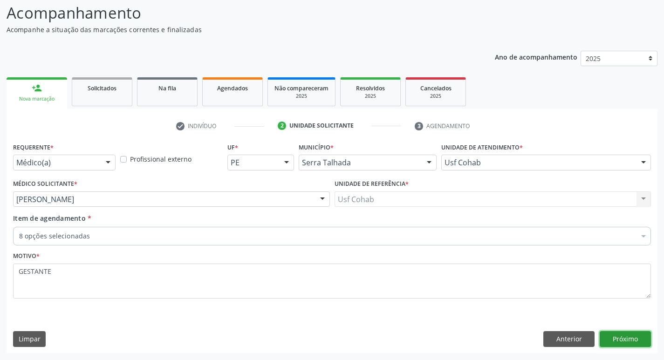
click at [634, 336] on button "Próximo" at bounding box center [625, 339] width 51 height 16
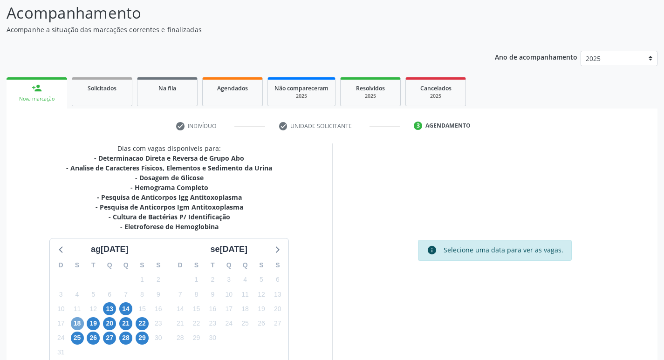
click at [79, 322] on span "18" at bounding box center [77, 323] width 13 height 13
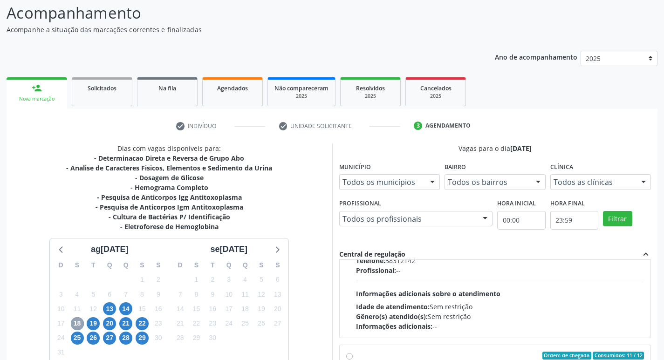
scroll to position [0, 0]
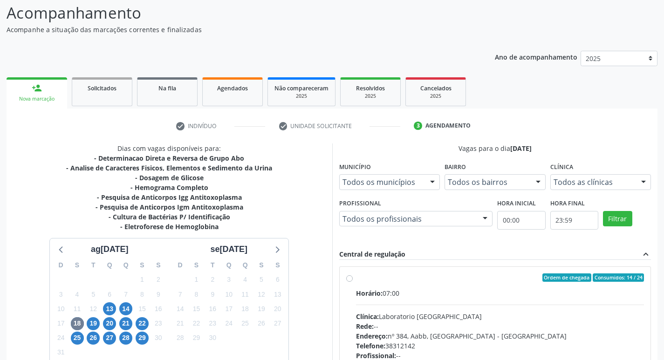
click at [356, 278] on label "Ordem de chegada Consumidos: 14 / 24 Horário: 07:00 Clínica: Laboratorio Sao Fr…" at bounding box center [500, 344] width 288 height 143
click at [350, 278] on input "Ordem de chegada Consumidos: 14 / 24 Horário: 07:00 Clínica: Laboratorio Sao Fr…" at bounding box center [349, 277] width 7 height 8
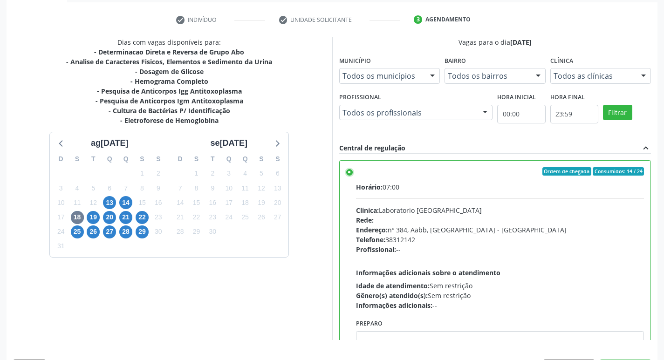
scroll to position [197, 0]
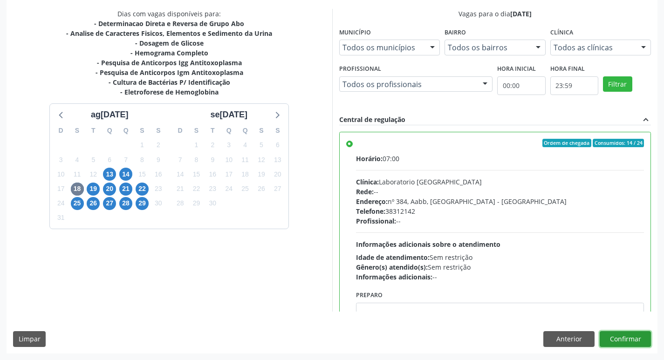
click at [635, 337] on button "Confirmar" at bounding box center [625, 339] width 51 height 16
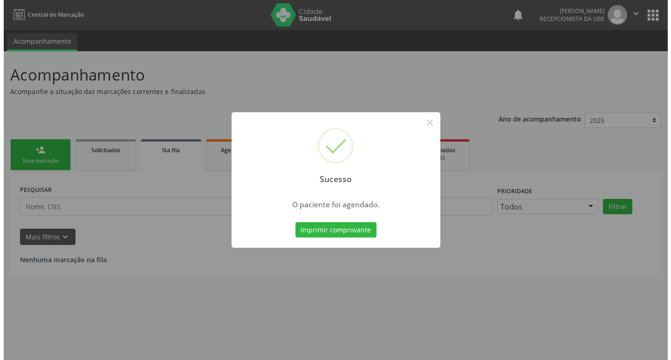
scroll to position [0, 0]
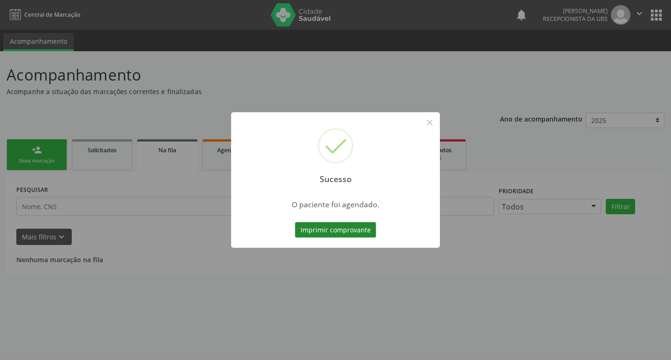
click at [332, 231] on button "Imprimir comprovante" at bounding box center [335, 230] width 81 height 16
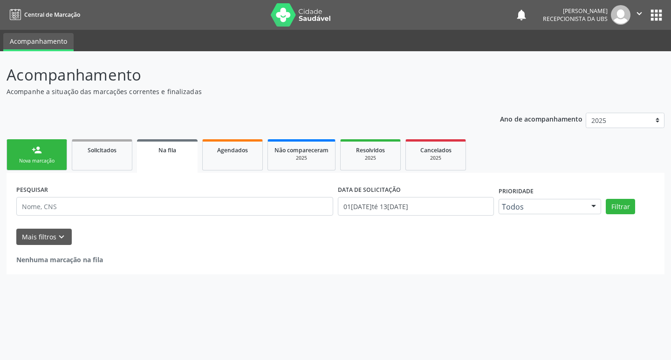
click at [32, 149] on div "person_add" at bounding box center [37, 150] width 10 height 10
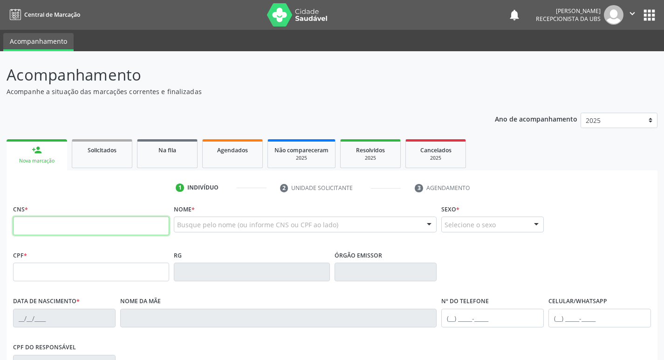
click at [81, 218] on input "text" at bounding box center [91, 226] width 156 height 19
type input "898 0034 0629 8089"
type input "152.306.594-08"
type input "[DATE]"
type input "Regivania [PERSON_NAME]"
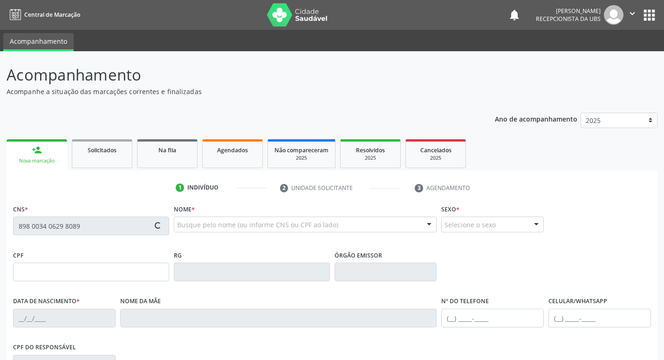
type input "[PHONE_NUMBER]"
type input "102.241.854-89"
type input "7"
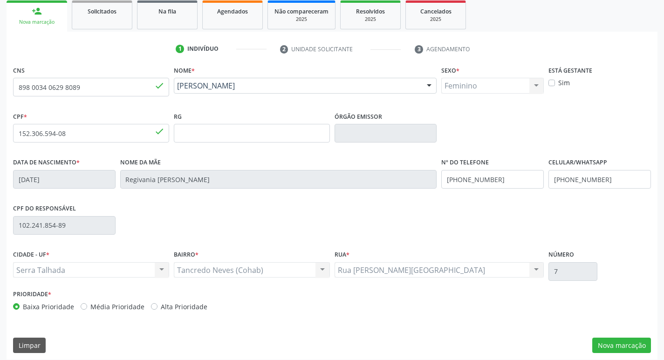
scroll to position [140, 0]
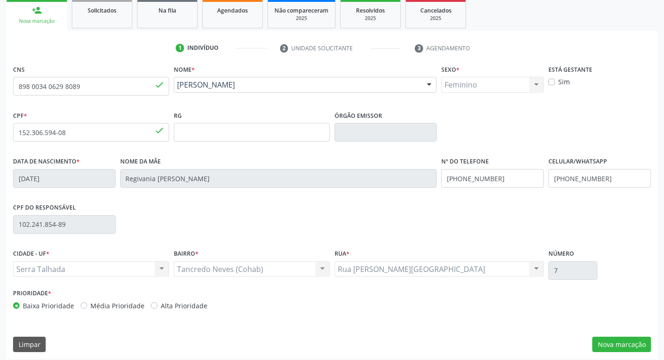
click at [161, 306] on label "Alta Prioridade" at bounding box center [184, 306] width 47 height 10
click at [153, 306] on input "Alta Prioridade" at bounding box center [154, 305] width 7 height 8
radio input "true"
click at [612, 343] on button "Nova marcação" at bounding box center [621, 345] width 59 height 16
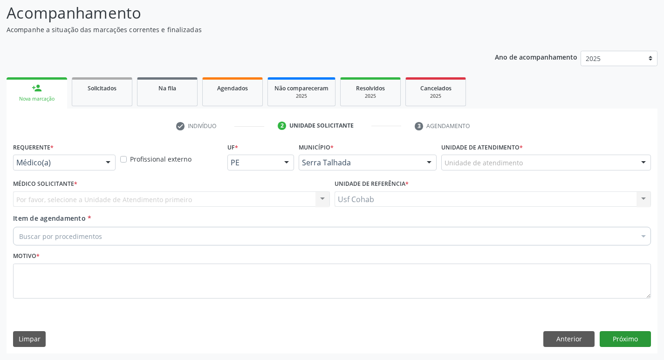
scroll to position [62, 0]
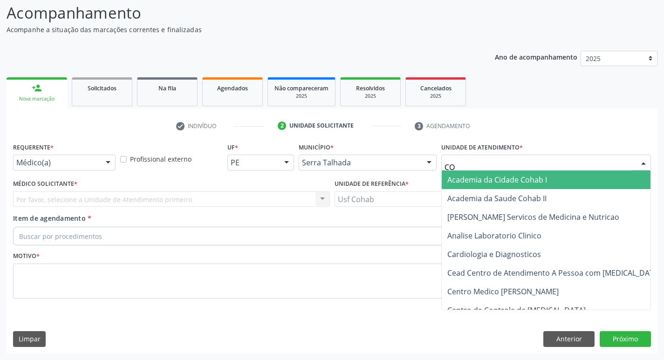
type input "COH"
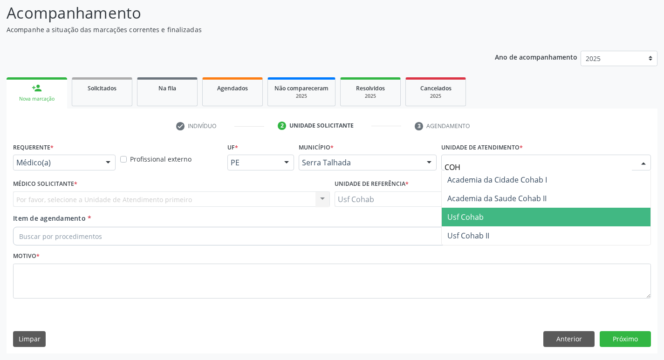
click at [500, 219] on span "Usf Cohab" at bounding box center [546, 217] width 209 height 19
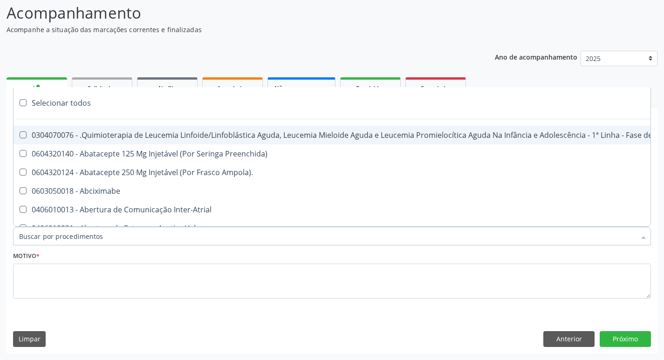
click at [66, 327] on div "Requerente * Médico(a) Médico(a) Enfermeiro(a) Paciente Nenhum resultado encont…" at bounding box center [332, 246] width 651 height 213
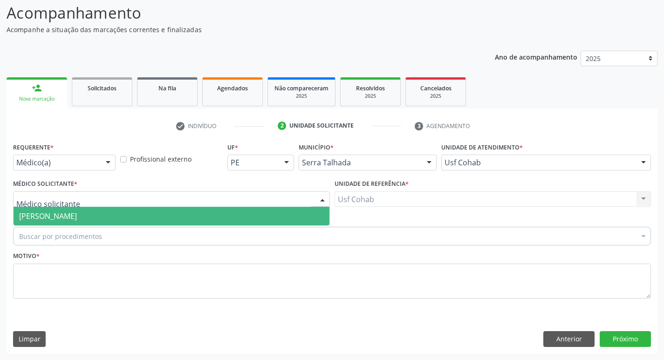
click at [65, 219] on span "[PERSON_NAME]" at bounding box center [48, 216] width 58 height 10
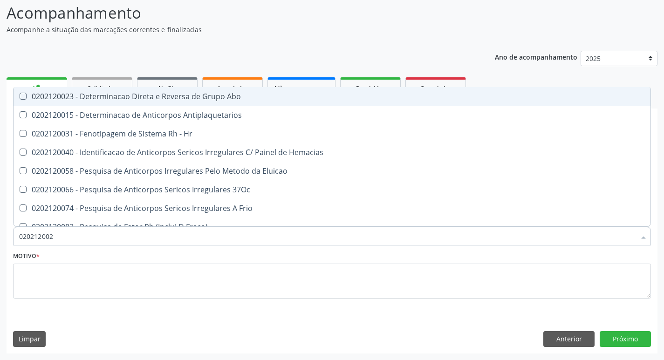
type input "0202120023"
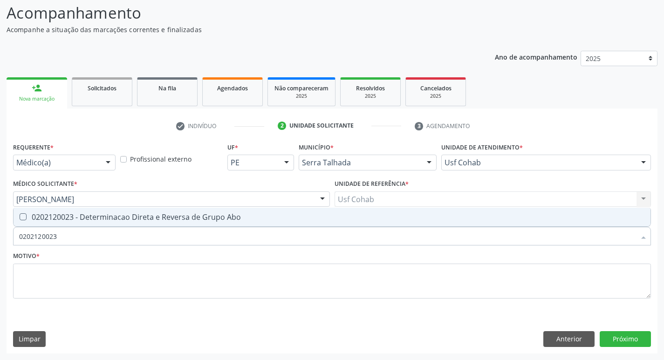
click at [27, 219] on div "0202120023 - Determinacao Direta e Reversa de Grupo Abo" at bounding box center [332, 216] width 626 height 7
checkbox Abo "true"
drag, startPoint x: 69, startPoint y: 237, endPoint x: 0, endPoint y: 238, distance: 69.4
click at [0, 239] on div "Acompanhamento Acompanhe a situação das marcações correntes e finalizadas Relat…" at bounding box center [332, 174] width 664 height 371
checkbox Abo "false"
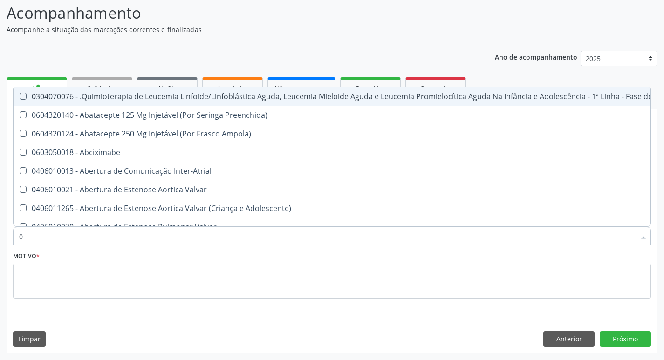
type input "02"
checkbox Vulva "true"
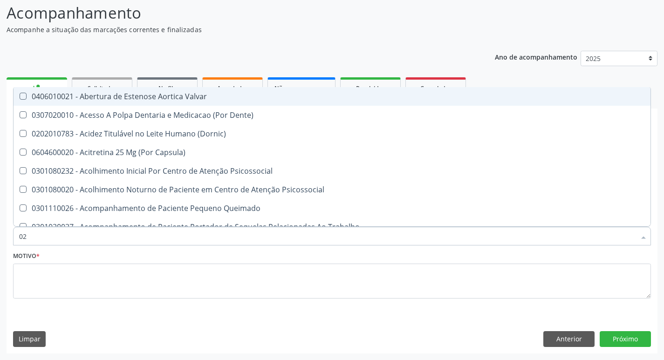
type input "020"
checkbox Projecoes\) "true"
checkbox Abo "false"
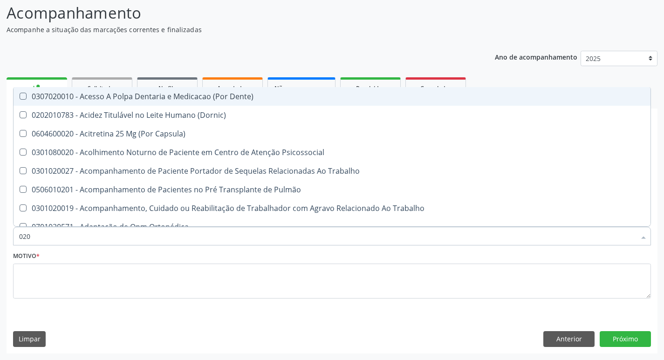
type input "0202"
checkbox Coagulação\ "true"
checkbox Abo "false"
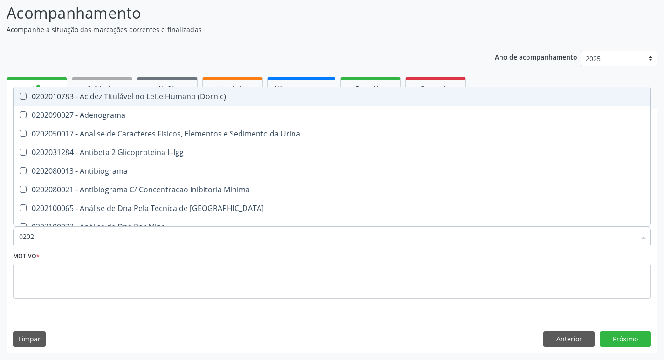
type input "02020"
checkbox Abo "false"
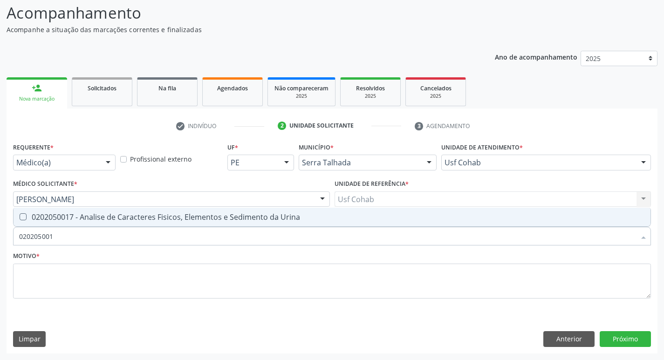
type input "0202050017"
click at [22, 214] on Urina at bounding box center [23, 216] width 7 height 7
click at [20, 214] on Urina "checkbox" at bounding box center [17, 217] width 6 height 6
checkbox Urina "true"
drag, startPoint x: 61, startPoint y: 233, endPoint x: 0, endPoint y: 236, distance: 61.1
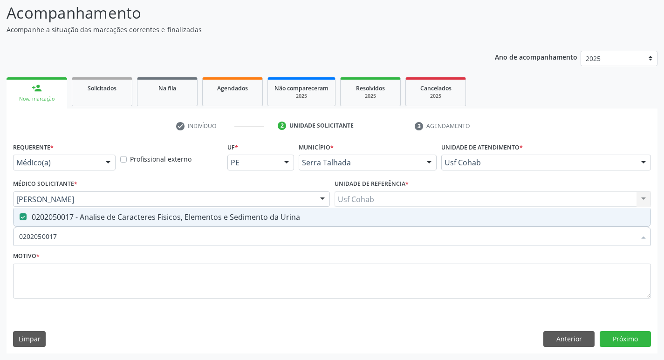
click at [0, 236] on div "Acompanhamento Acompanhe a situação das marcações correntes e finalizadas Relat…" at bounding box center [332, 174] width 664 height 371
checkbox Urina "false"
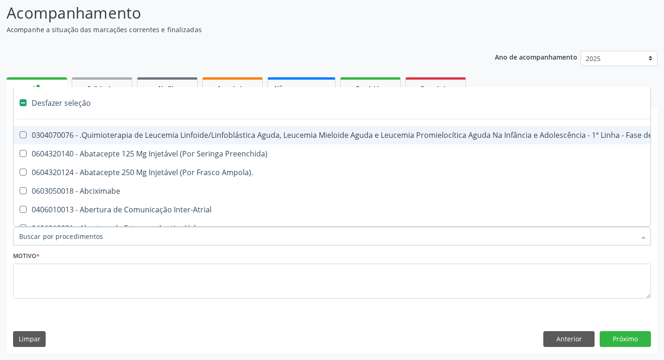
click at [102, 253] on div "Motivo *" at bounding box center [332, 273] width 638 height 49
checkbox Preenchida\) "true"
checkbox Ampola\)\ "true"
checkbox Urina "false"
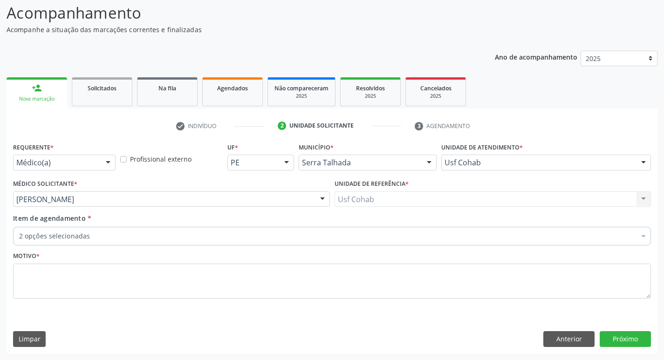
click at [103, 242] on div "2 opções selecionadas" at bounding box center [332, 236] width 638 height 19
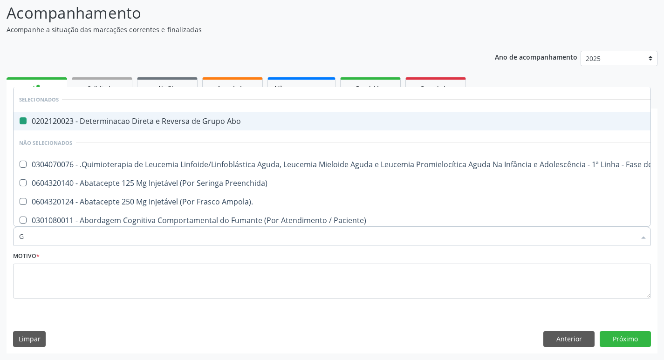
type input "GL"
checkbox Abo "false"
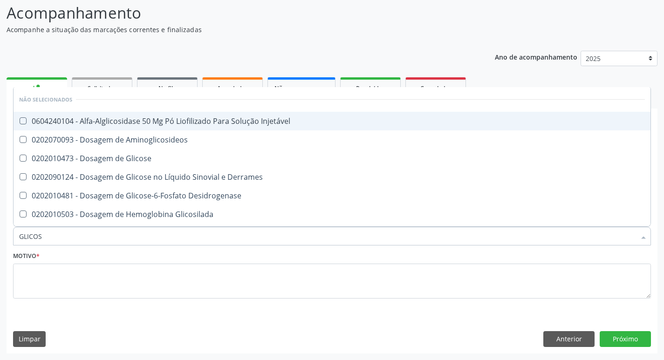
type input "GLICOSE"
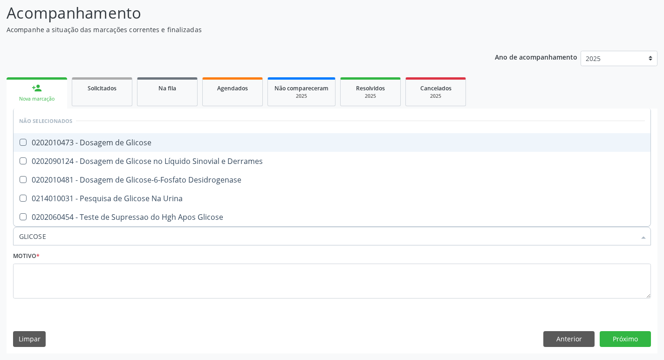
click at [23, 143] on Glicose at bounding box center [23, 142] width 7 height 7
click at [20, 143] on Glicose "checkbox" at bounding box center [17, 142] width 6 height 6
checkbox Glicose "true"
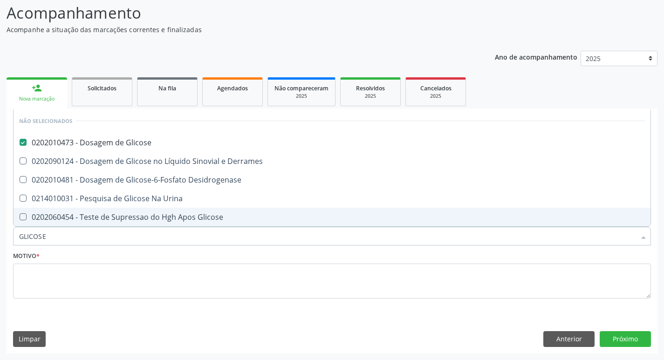
drag, startPoint x: 55, startPoint y: 233, endPoint x: 2, endPoint y: 238, distance: 52.4
click at [0, 240] on div "Acompanhamento Acompanhe a situação das marcações correntes e finalizadas Relat…" at bounding box center [332, 174] width 664 height 371
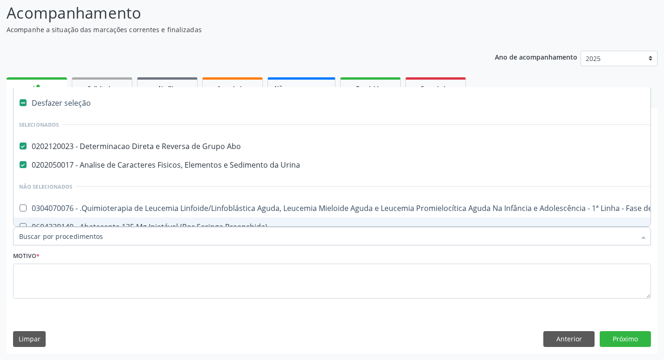
checkbox Urina "true"
click at [66, 241] on input "Item de agendamento *" at bounding box center [327, 236] width 616 height 19
type input "H"
checkbox Abo "false"
checkbox Urina "false"
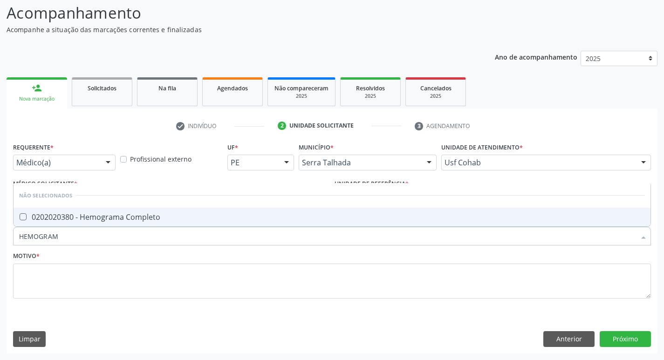
type input "HEMOGRAMA"
click at [19, 216] on div at bounding box center [17, 216] width 7 height 7
checkbox Completo "true"
drag, startPoint x: 66, startPoint y: 239, endPoint x: 1, endPoint y: 234, distance: 65.4
click at [0, 236] on div "Acompanhamento Acompanhe a situação das marcações correntes e finalizadas Relat…" at bounding box center [332, 174] width 664 height 371
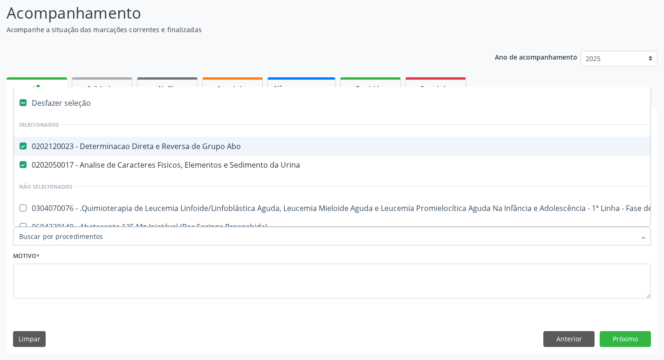
click at [75, 240] on input "Item de agendamento *" at bounding box center [327, 236] width 616 height 19
type input "2"
checkbox Perfil "true"
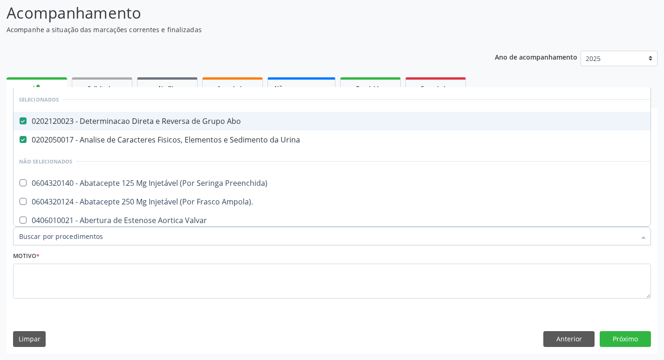
checkbox Glicose "false"
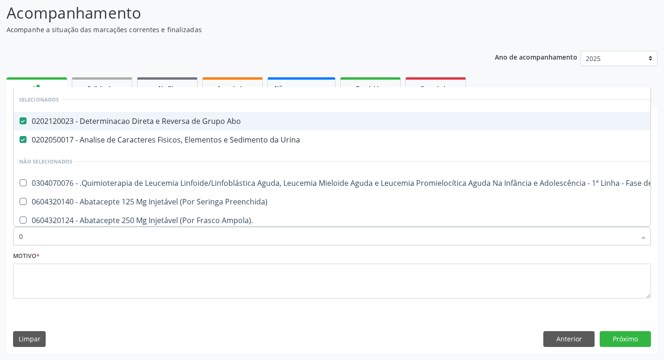
type input "02"
checkbox Congênita "true"
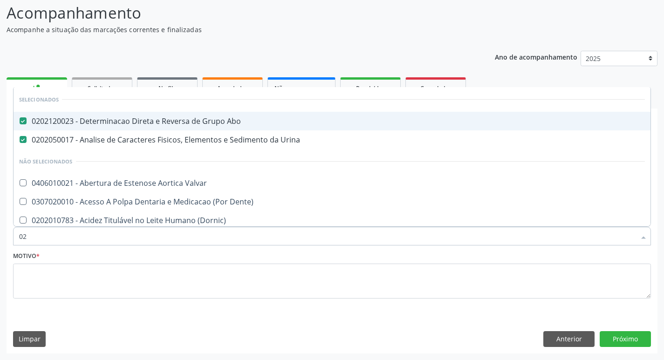
type input "020"
checkbox Tardio\) "true"
checkbox Glicose "false"
checkbox \(T3\) "true"
type input "0202"
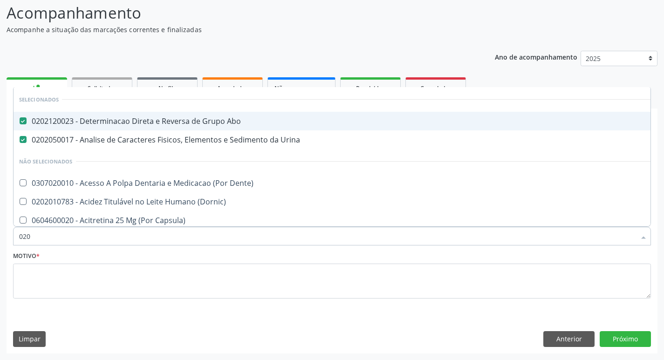
checkbox Balao "true"
checkbox Revisao "true"
checkbox Glicose "false"
type input "02020"
checkbox Xi "true"
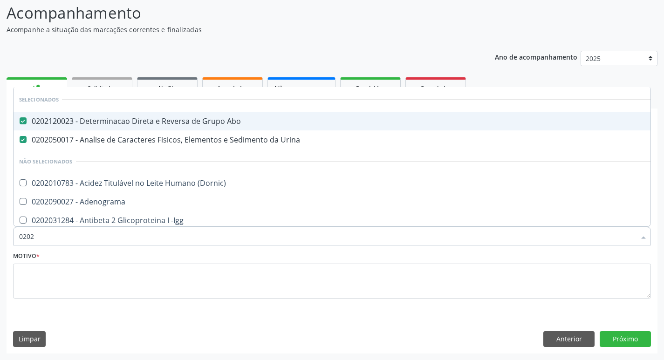
checkbox Glicose "false"
checkbox Zinco "true"
checkbox Completo "false"
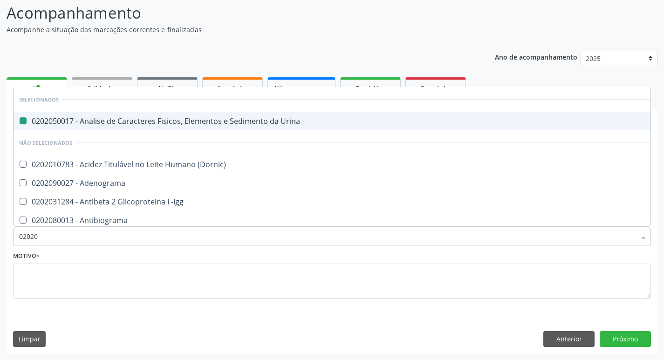
type input "020203"
checkbox Urina "false"
checkbox Ferro "true"
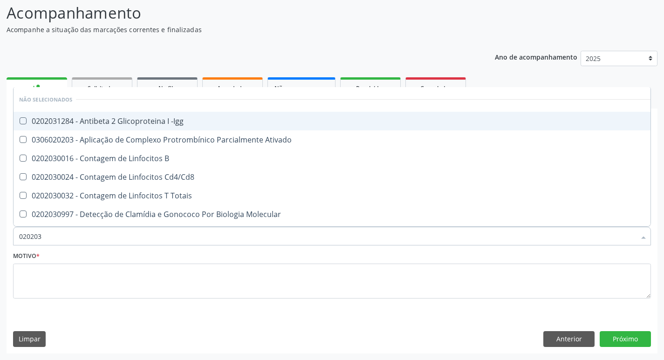
type input "0202030"
checkbox Completo "false"
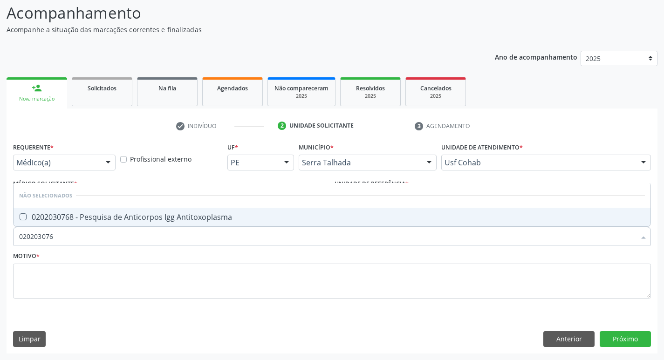
type input "0202030768"
drag, startPoint x: 22, startPoint y: 213, endPoint x: 60, endPoint y: 229, distance: 40.3
click at [23, 214] on Antitoxoplasma at bounding box center [23, 216] width 7 height 7
click at [20, 214] on Antitoxoplasma "checkbox" at bounding box center [17, 217] width 6 height 6
checkbox Antitoxoplasma "true"
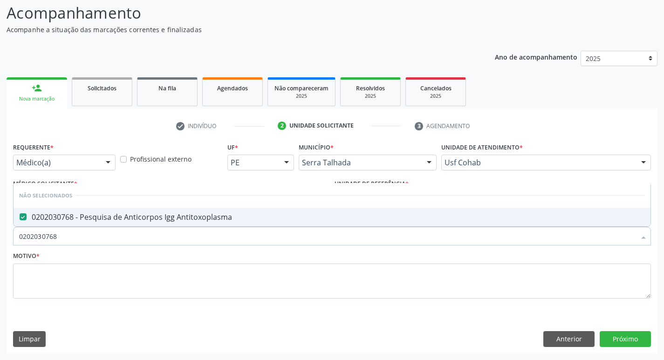
drag, startPoint x: 61, startPoint y: 234, endPoint x: 0, endPoint y: 242, distance: 61.6
click at [0, 242] on div "Acompanhamento Acompanhe a situação das marcações correntes e finalizadas Relat…" at bounding box center [332, 174] width 664 height 371
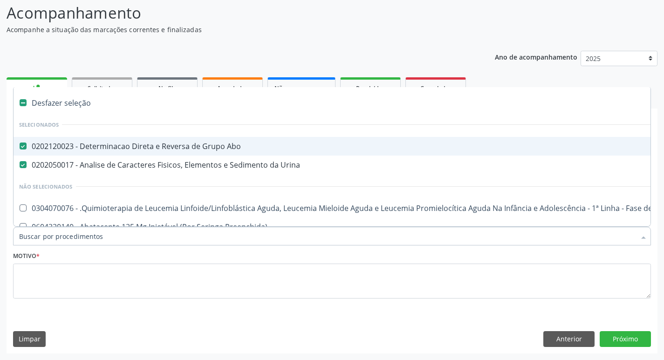
click at [45, 238] on input "Item de agendamento *" at bounding box center [327, 236] width 616 height 19
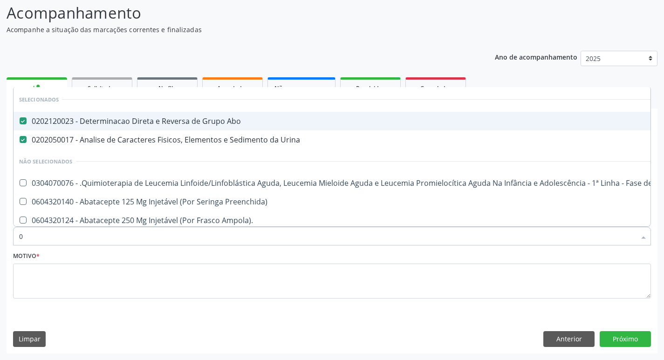
type input "02"
checkbox Congênita "true"
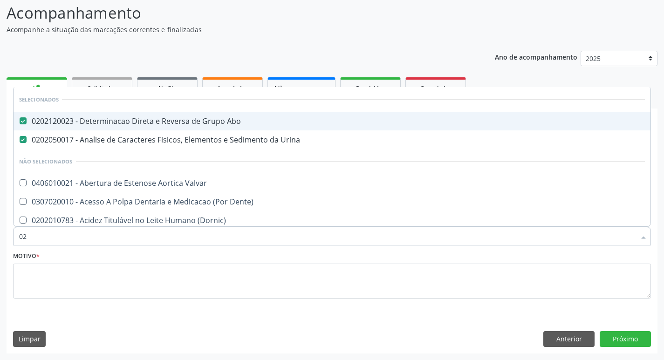
type input "020"
checkbox Glicose "true"
checkbox Segmento\) "false"
checkbox Completo "true"
type input "0202"
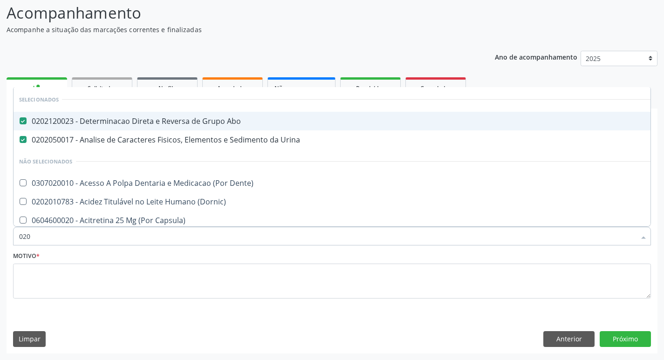
checkbox Balao "true"
checkbox Revisao "true"
checkbox Dosagens\) "true"
checkbox Glicose "false"
type input "02020"
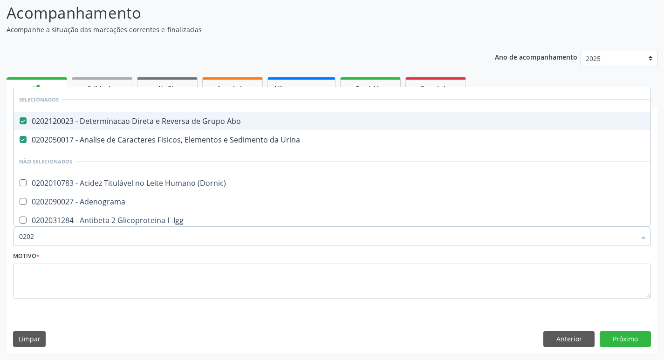
checkbox Xi "true"
checkbox Glicose "false"
checkbox Zinco "true"
checkbox Completo "false"
checkbox Carini "true"
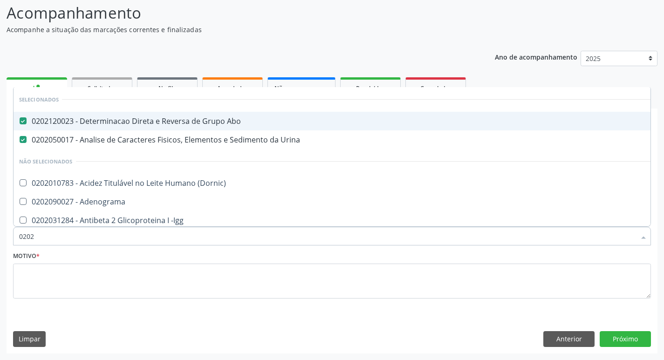
checkbox Antitoxoplasma "false"
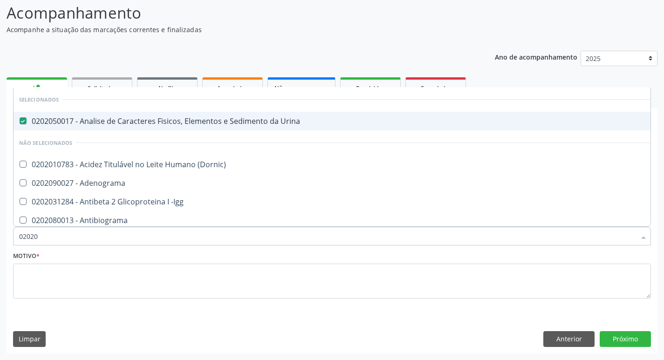
type input "0202"
checkbox Glicose "false"
checkbox Lactato "true"
checkbox Completo "false"
checkbox Pylori "true"
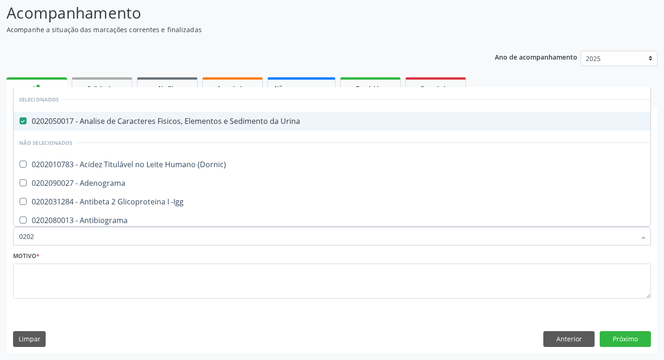
checkbox Antitoxoplasma "false"
checkbox Fezes "true"
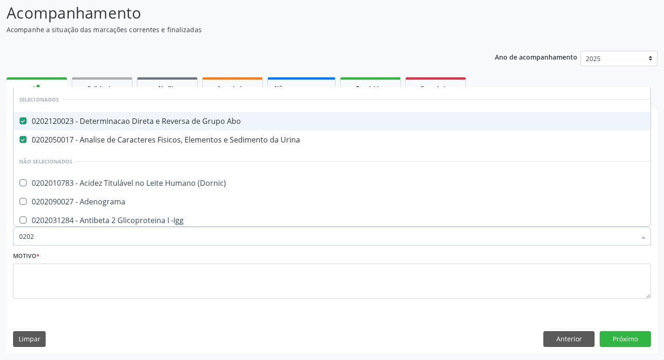
type input "020"
checkbox Glicose "false"
checkbox Completo "false"
checkbox Antitoxoplasma "false"
checkbox Boston "true"
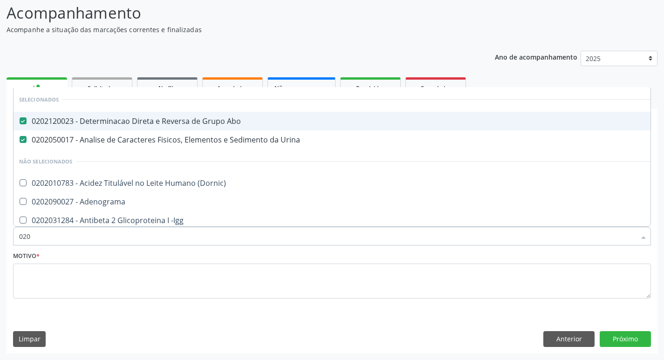
type input "02"
checkbox Boston "false"
type input "0"
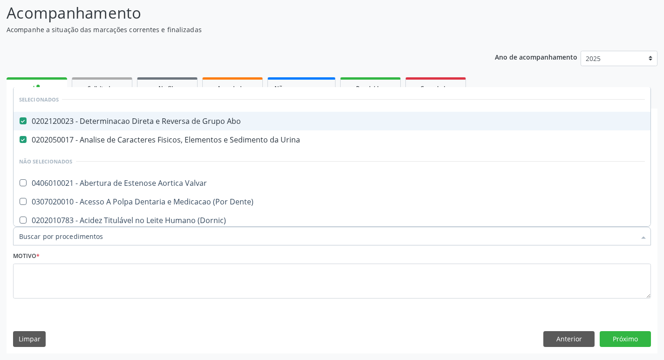
checkbox Glicose "false"
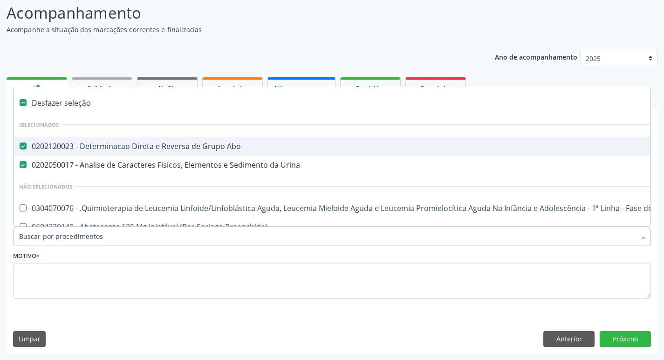
click at [65, 237] on input "Item de agendamento *" at bounding box center [327, 236] width 616 height 19
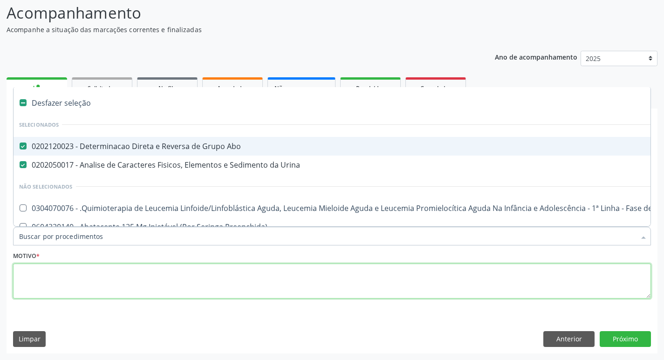
click at [52, 268] on textarea at bounding box center [332, 281] width 638 height 35
checkbox Manutenção "true"
checkbox Preenchida\) "true"
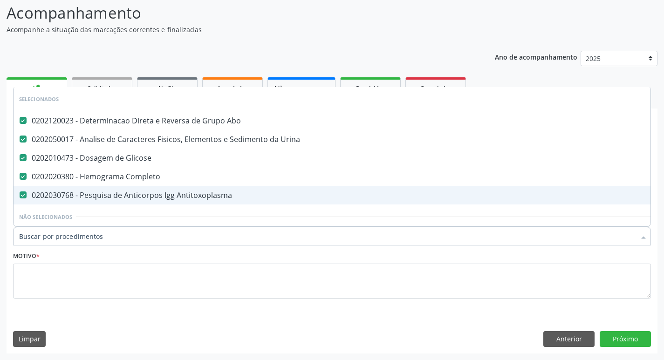
scroll to position [47, 0]
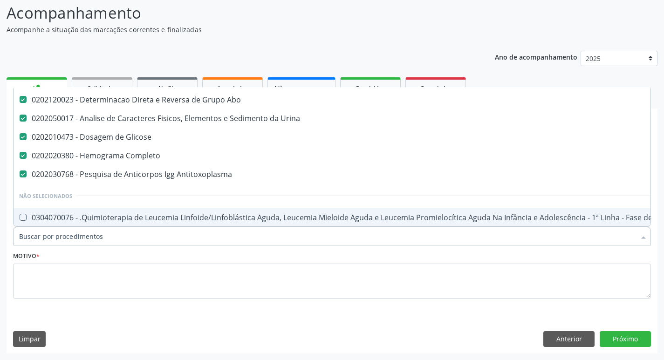
click at [87, 232] on input "Item de agendamento *" at bounding box center [327, 236] width 616 height 19
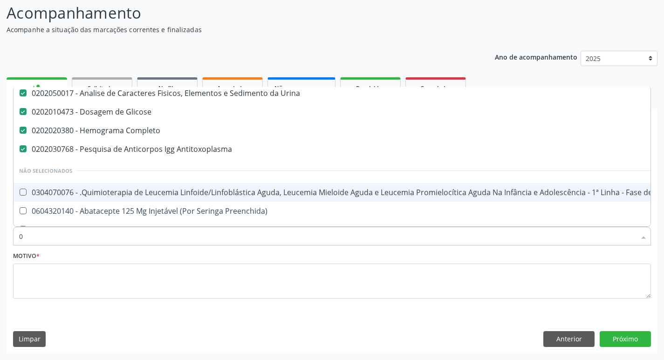
scroll to position [21, 0]
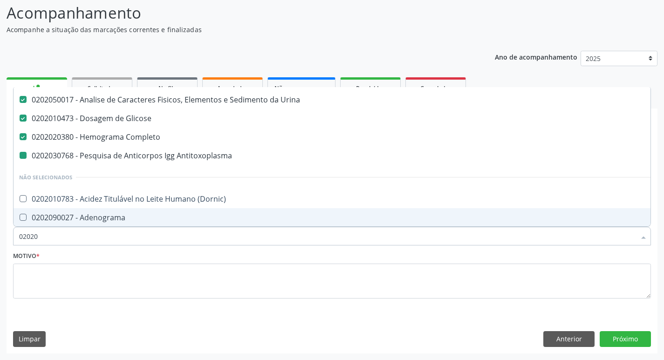
type input "020203"
checkbox Antitoxoplasma "false"
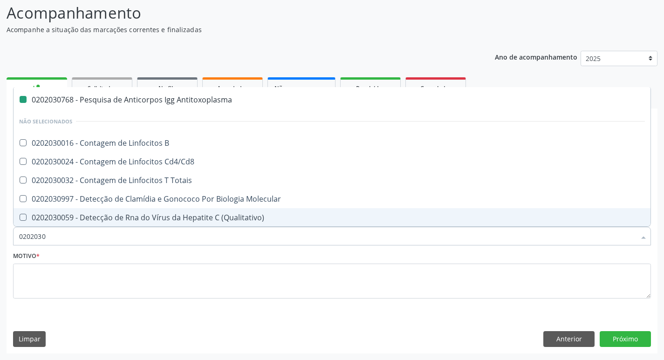
type input "02020308"
checkbox Antitoxoplasma "false"
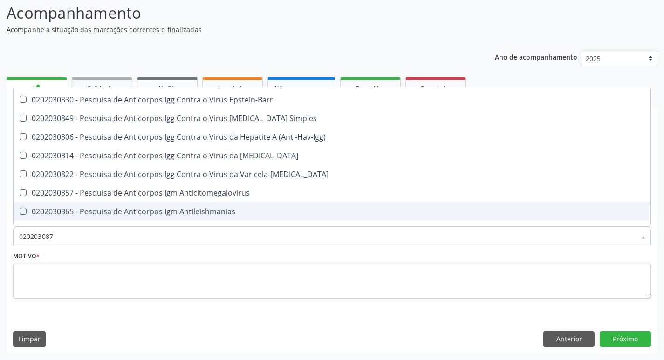
scroll to position [0, 0]
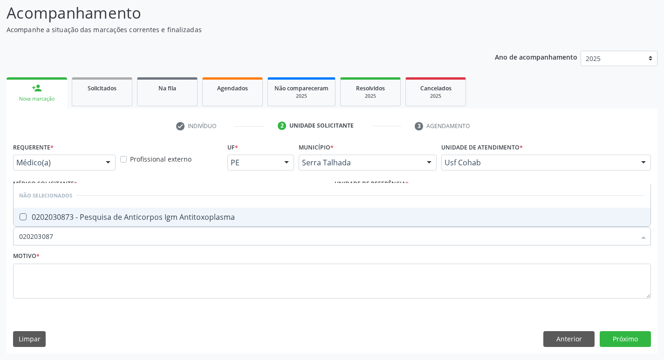
type input "0202030873"
click at [23, 219] on Antitoxoplasma at bounding box center [23, 216] width 7 height 7
click at [20, 219] on Antitoxoplasma "checkbox" at bounding box center [17, 217] width 6 height 6
checkbox Antitoxoplasma "true"
drag, startPoint x: 6, startPoint y: 237, endPoint x: 0, endPoint y: 241, distance: 7.4
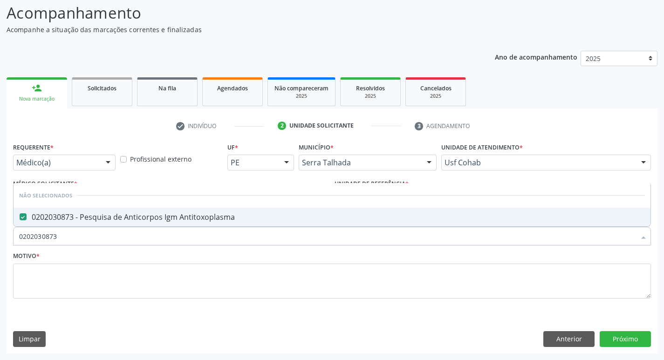
click at [0, 241] on div "Acompanhamento Acompanhe a situação das marcações correntes e finalizadas Relat…" at bounding box center [332, 174] width 664 height 371
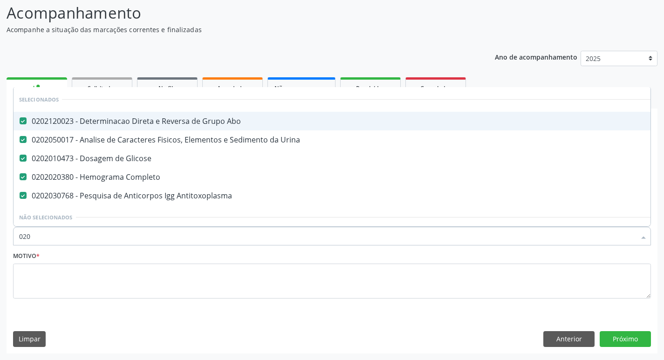
type input "0202"
checkbox Sulfo-Hemoglobina "true"
type input "02020"
checkbox Gestante "true"
checkbox Antitoxoplasma "false"
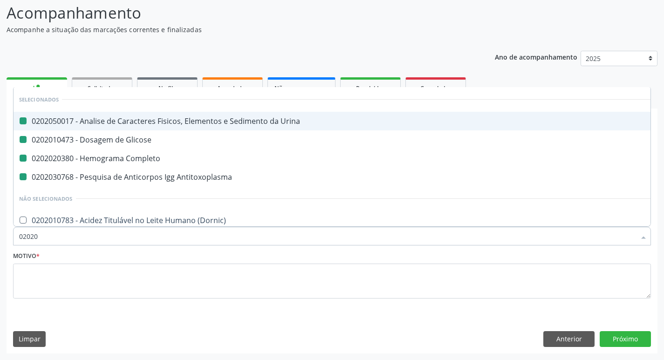
type input "020208"
checkbox Urina "false"
checkbox Glicose "false"
checkbox Completo "false"
checkbox Antitoxoplasma "false"
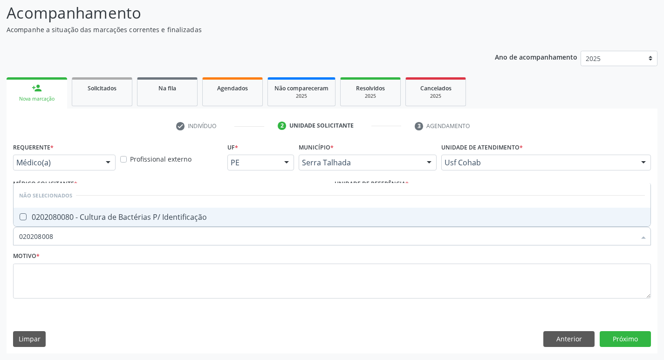
type input "0202080080"
click at [20, 216] on Identificação at bounding box center [23, 216] width 7 height 7
click at [20, 216] on Identificação "checkbox" at bounding box center [17, 217] width 6 height 6
checkbox Identificação "true"
drag, startPoint x: 15, startPoint y: 242, endPoint x: 0, endPoint y: 249, distance: 17.1
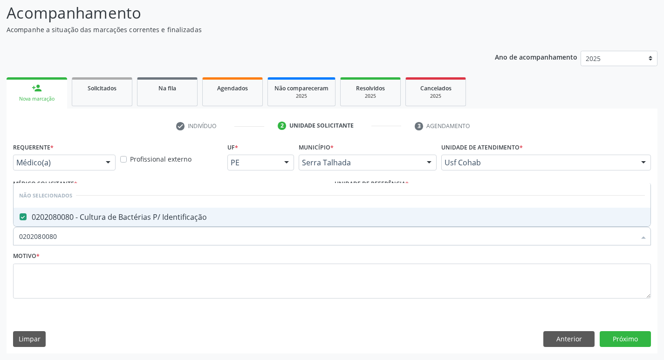
click at [0, 249] on div "Acompanhamento Acompanhe a situação das marcações correntes e finalizadas Relat…" at bounding box center [332, 174] width 664 height 371
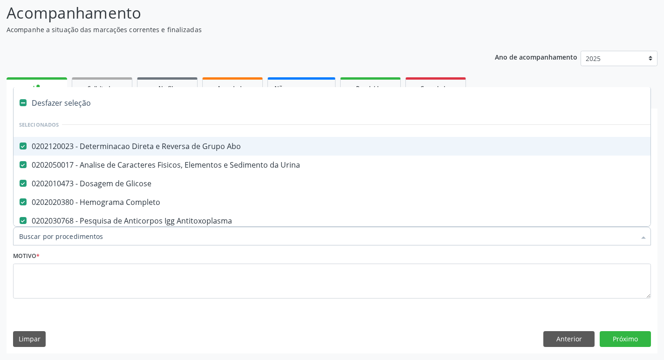
click at [42, 237] on input "Item de agendamento *" at bounding box center [327, 236] width 616 height 19
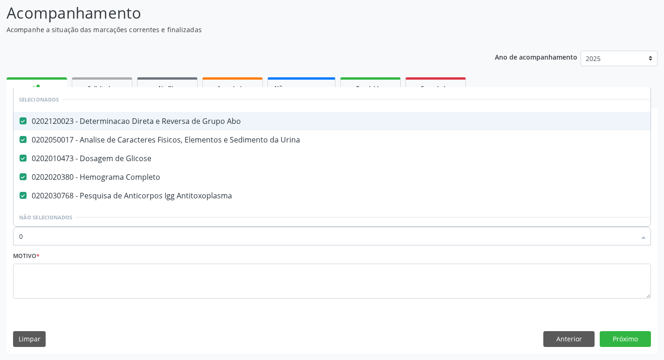
type input "02"
checkbox Aberto "true"
type input "020"
checkbox Gastro-Esofagico "true"
checkbox Identificação "false"
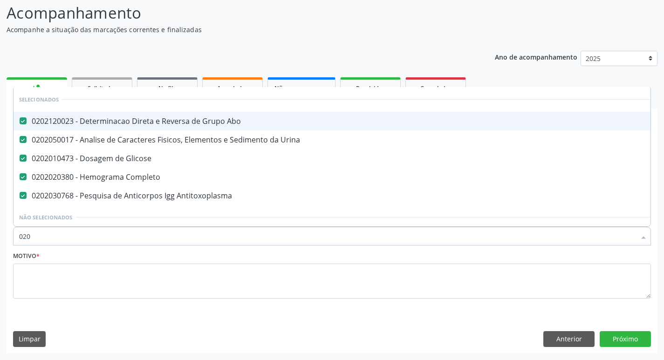
type input "0202"
checkbox Blot "true"
checkbox Identificação "false"
checkbox Sulfo-Hemoglobina "true"
type input "02020"
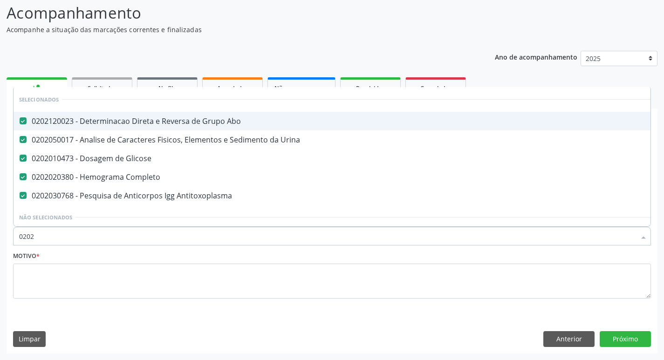
checkbox Herpesvirus "true"
checkbox Identificação "false"
checkbox Gestante "true"
checkbox Antitoxoplasma "false"
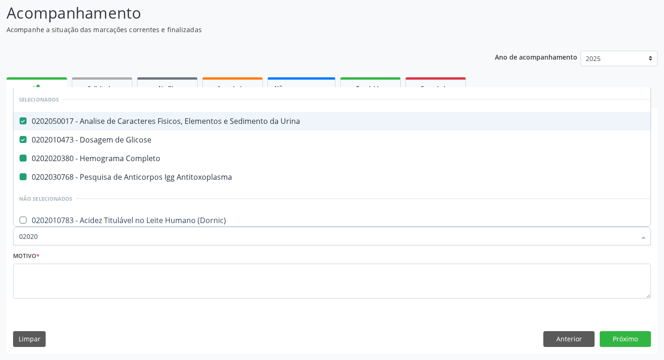
type input "020202"
checkbox Completo "false"
checkbox Antitoxoplasma "false"
checkbox Identificação "false"
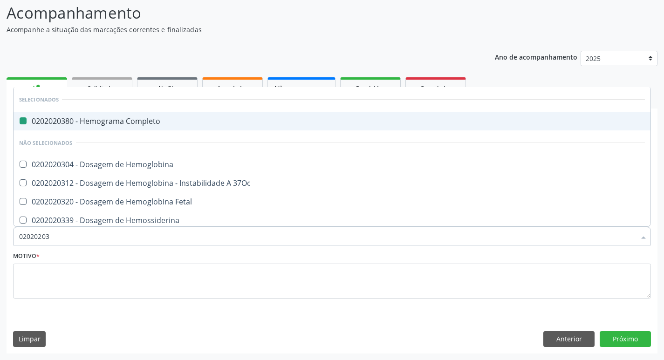
type input "020202035"
checkbox Completo "false"
type input "0202020355"
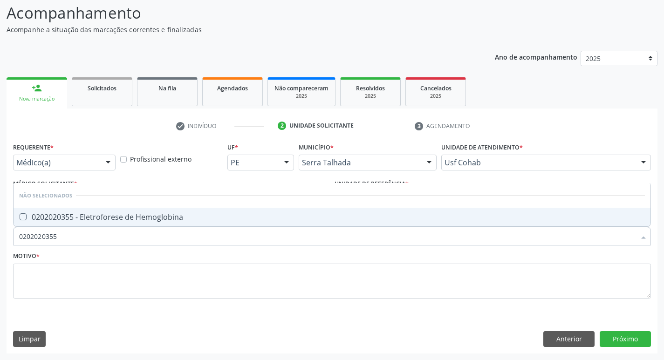
click at [25, 216] on Hemoglobina at bounding box center [23, 216] width 7 height 7
click at [20, 216] on Hemoglobina "checkbox" at bounding box center [17, 217] width 6 height 6
checkbox Hemoglobina "true"
drag, startPoint x: 33, startPoint y: 236, endPoint x: 0, endPoint y: 236, distance: 32.6
click at [0, 236] on div "Acompanhamento Acompanhe a situação das marcações correntes e finalizadas Relat…" at bounding box center [332, 174] width 664 height 371
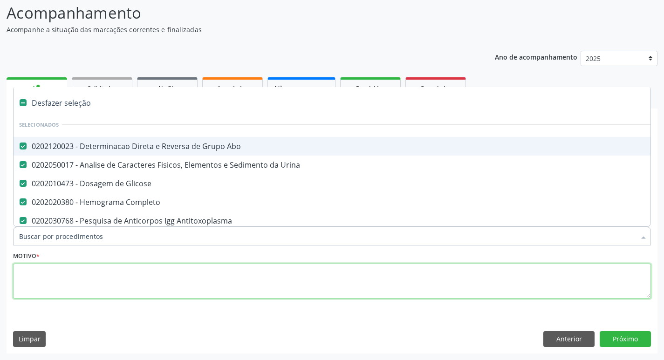
click at [55, 275] on textarea at bounding box center [332, 281] width 638 height 35
checkbox Manutenção "true"
checkbox Preenchida\) "true"
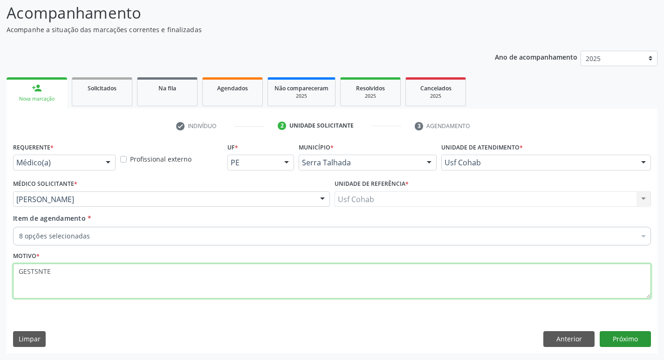
type textarea "GESTSNTE"
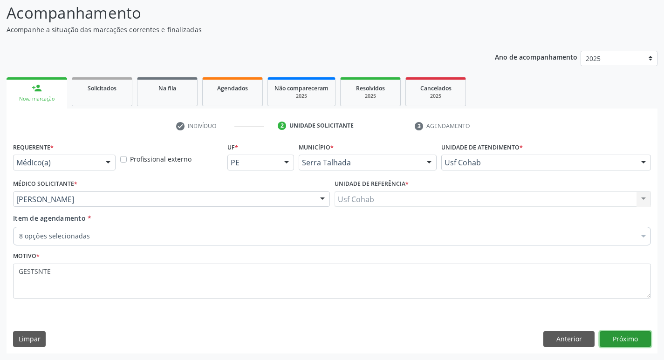
click at [613, 334] on button "Próximo" at bounding box center [625, 339] width 51 height 16
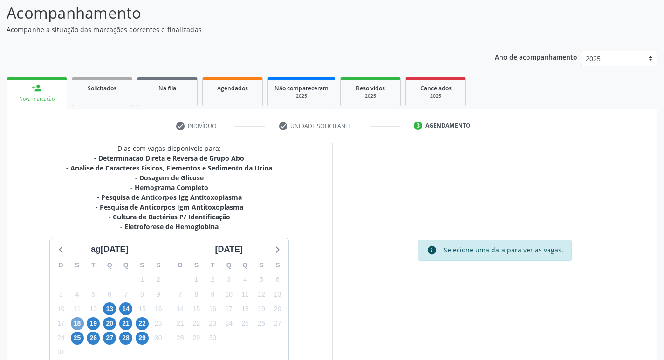
click at [80, 324] on span "18" at bounding box center [77, 323] width 13 height 13
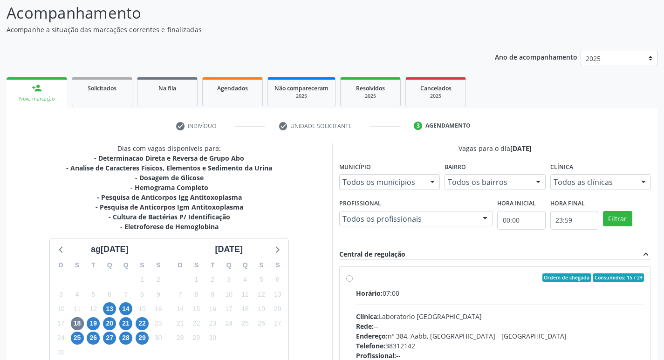
click at [356, 278] on label "Ordem de chegada Consumidos: 15 / 24 Horário: 07:00 Clínica: Laboratorio Sao Fr…" at bounding box center [500, 344] width 288 height 143
click at [349, 278] on input "Ordem de chegada Consumidos: 15 / 24 Horário: 07:00 Clínica: Laboratorio Sao Fr…" at bounding box center [349, 277] width 7 height 8
radio input "true"
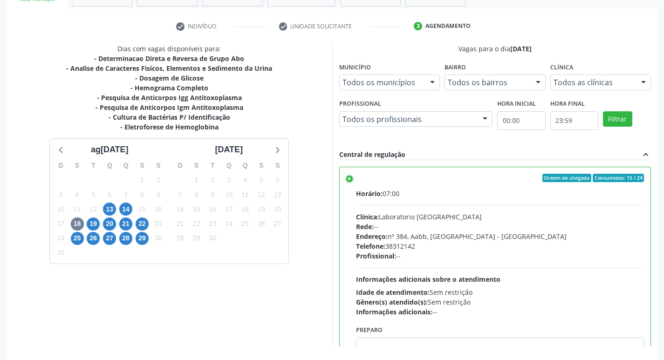
scroll to position [197, 0]
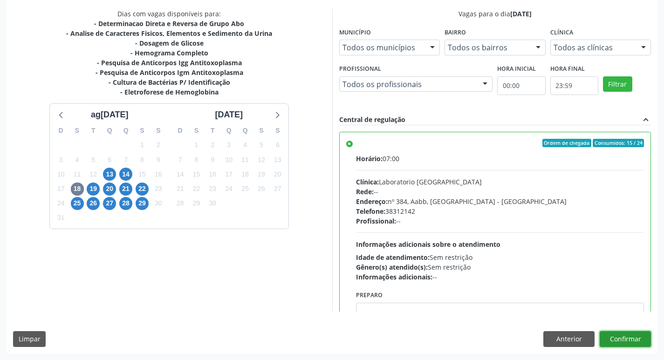
click at [636, 343] on button "Confirmar" at bounding box center [625, 339] width 51 height 16
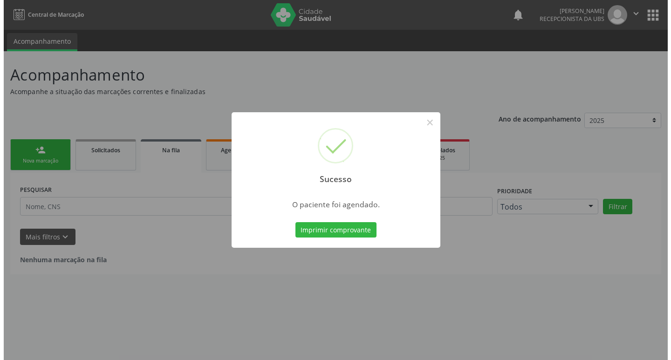
scroll to position [0, 0]
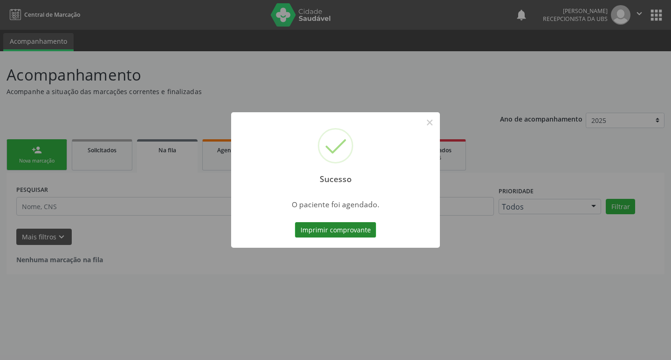
click at [356, 234] on button "Imprimir comprovante" at bounding box center [335, 230] width 81 height 16
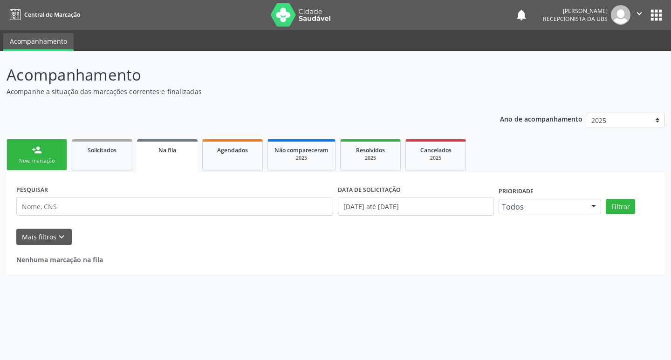
click at [49, 160] on div "Nova marcação" at bounding box center [37, 160] width 47 height 7
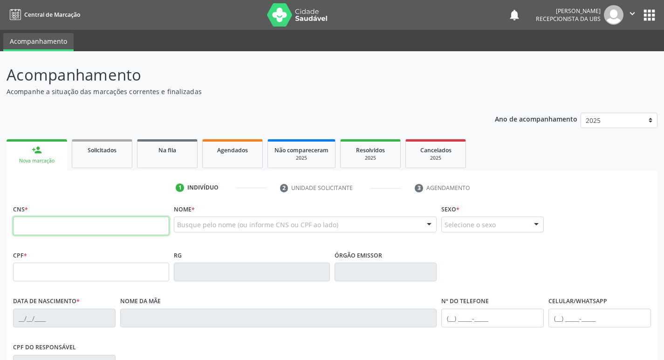
click at [63, 227] on input "text" at bounding box center [91, 226] width 156 height 19
click at [68, 225] on input "text" at bounding box center [91, 226] width 156 height 19
type input "898 0063 2146 9108"
type input "[DATE]"
type input "[PERSON_NAME] Cumigual Nempu"
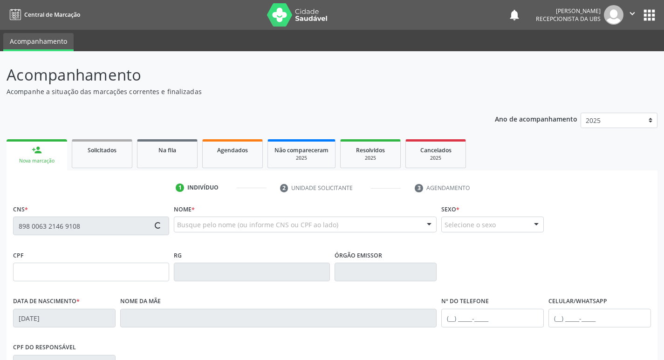
type input "[PHONE_NUMBER]"
type input "90"
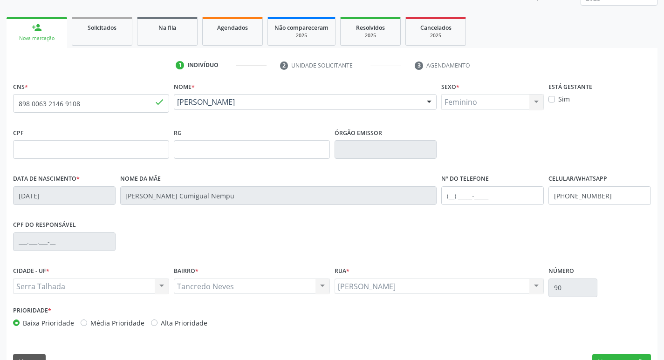
scroll to position [145, 0]
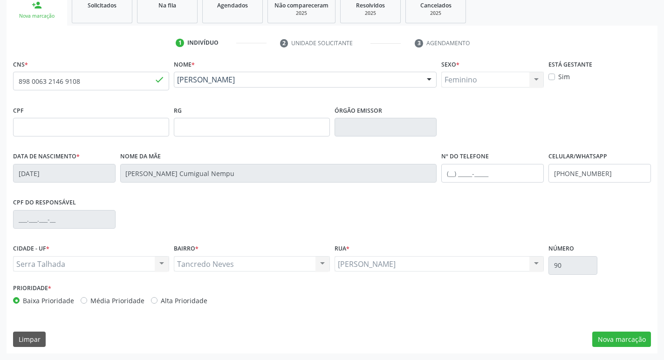
click at [161, 299] on label "Alta Prioridade" at bounding box center [184, 301] width 47 height 10
click at [151, 299] on input "Alta Prioridade" at bounding box center [154, 300] width 7 height 8
radio input "true"
click at [602, 341] on button "Nova marcação" at bounding box center [621, 340] width 59 height 16
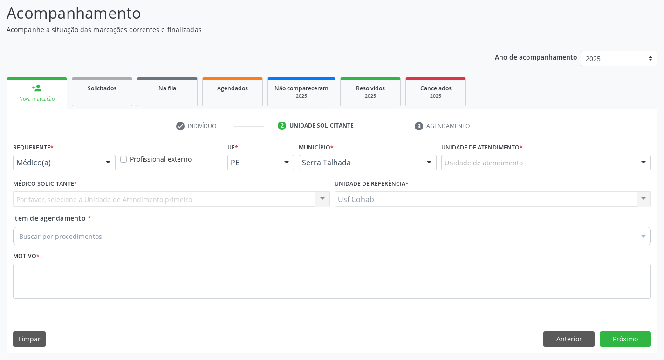
scroll to position [62, 0]
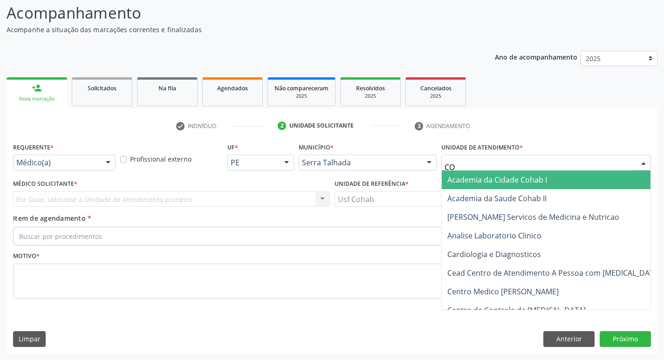
type input "COH"
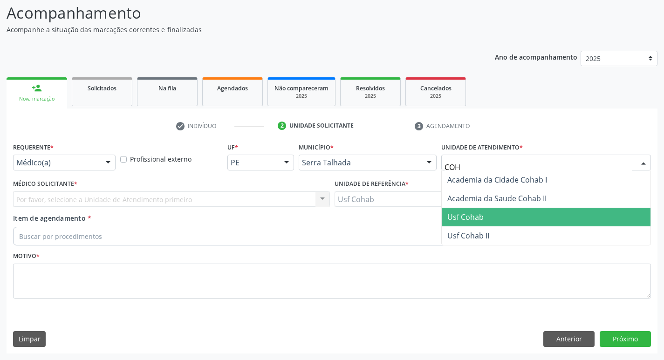
click at [477, 210] on span "Usf Cohab" at bounding box center [546, 217] width 209 height 19
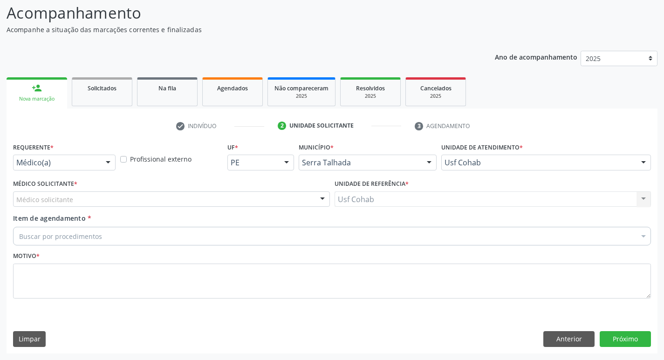
click at [116, 201] on div "Médico solicitante" at bounding box center [171, 199] width 317 height 16
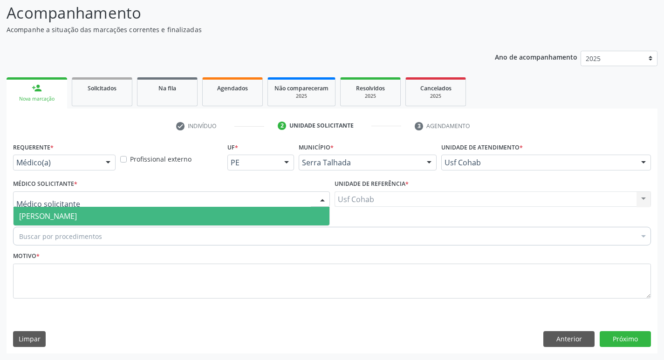
click at [115, 215] on span "[PERSON_NAME]" at bounding box center [172, 216] width 316 height 19
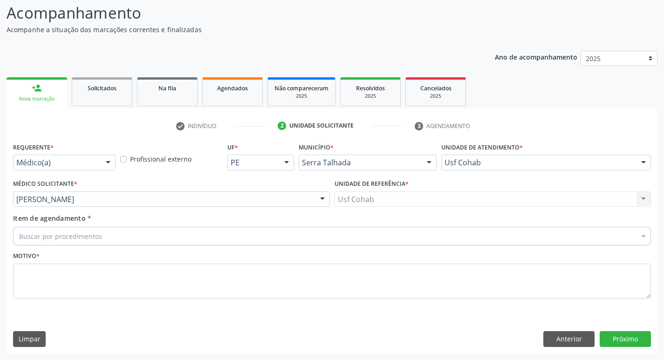
click at [102, 238] on div "Buscar por procedimentos" at bounding box center [332, 236] width 638 height 19
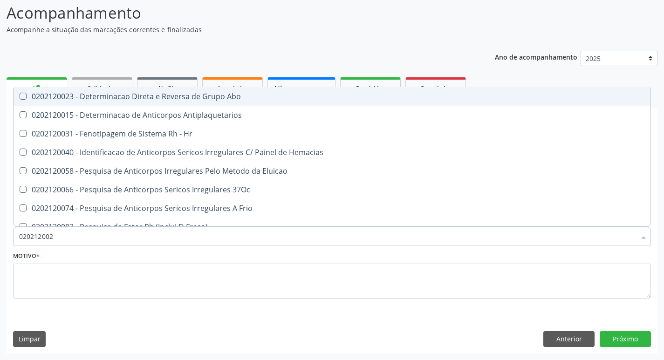
type input "0202120023"
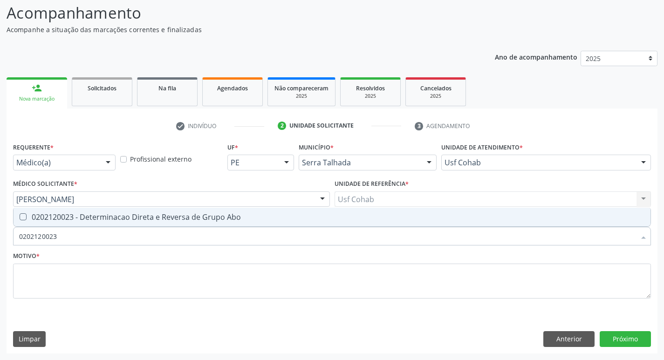
drag, startPoint x: 22, startPoint y: 217, endPoint x: 32, endPoint y: 225, distance: 12.6
click at [22, 217] on Abo at bounding box center [23, 216] width 7 height 7
click at [20, 217] on Abo "checkbox" at bounding box center [17, 217] width 6 height 6
checkbox Abo "true"
drag, startPoint x: 68, startPoint y: 235, endPoint x: 0, endPoint y: 240, distance: 68.2
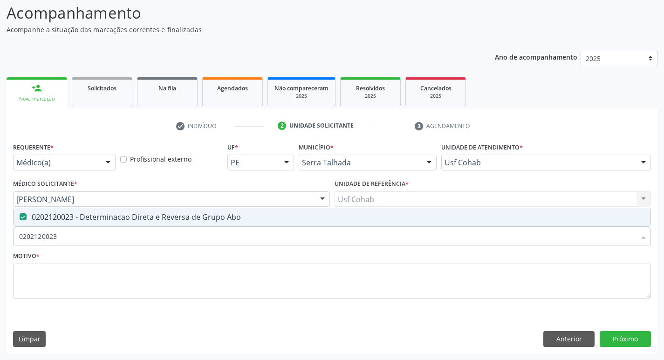
click at [0, 240] on div "Acompanhamento Acompanhe a situação das marcações correntes e finalizadas Relat…" at bounding box center [332, 174] width 664 height 371
checkbox Abo "false"
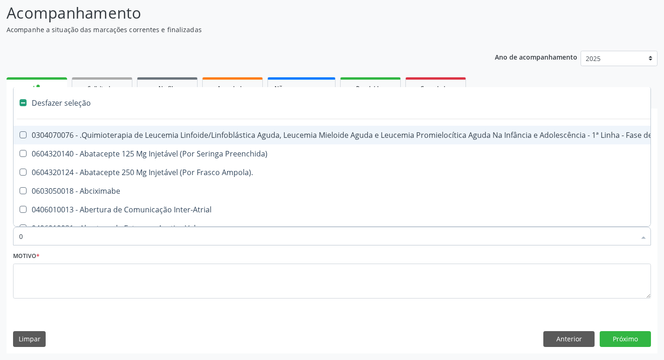
type input "02"
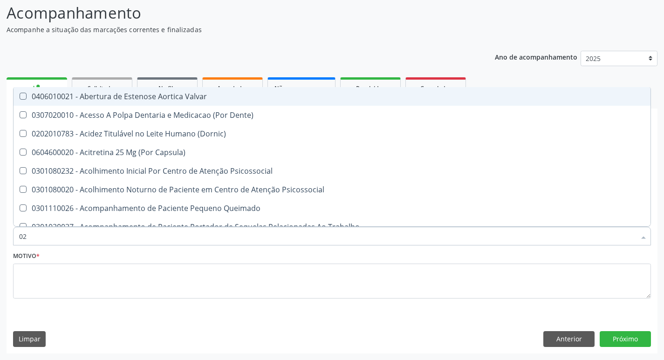
checkbox Abo "true"
type input "020"
checkbox Projecoes\) "true"
checkbox Abo "false"
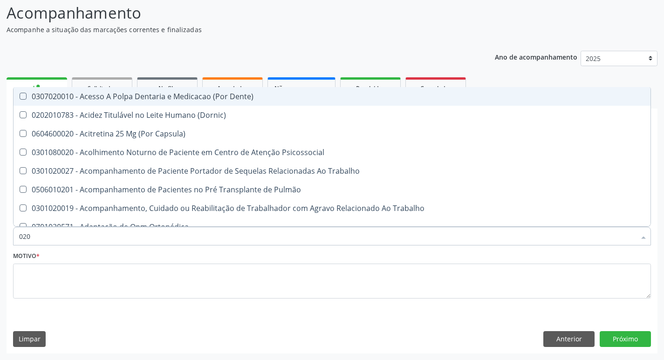
type input "0202"
checkbox Coagulação\ "true"
checkbox Abo "false"
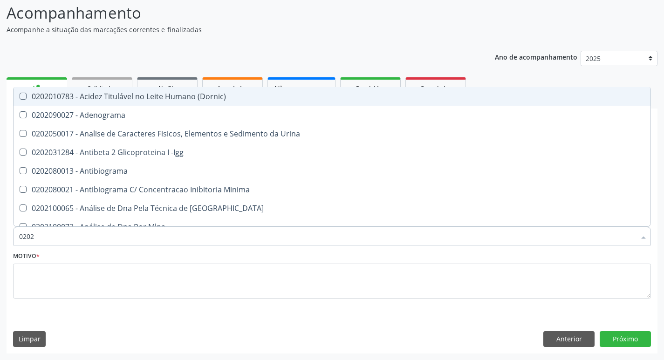
type input "02020"
checkbox Abo "false"
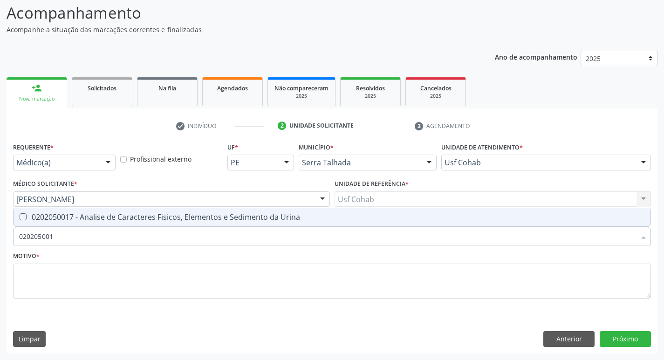
type input "0202050017"
click at [27, 218] on div "0202050017 - Analise de Caracteres Fisicos, Elementos e Sedimento da Urina" at bounding box center [332, 216] width 626 height 7
checkbox Urina "true"
drag, startPoint x: 63, startPoint y: 232, endPoint x: 0, endPoint y: 254, distance: 67.3
click at [0, 254] on div "Acompanhamento Acompanhe a situação das marcações correntes e finalizadas Relat…" at bounding box center [332, 174] width 664 height 371
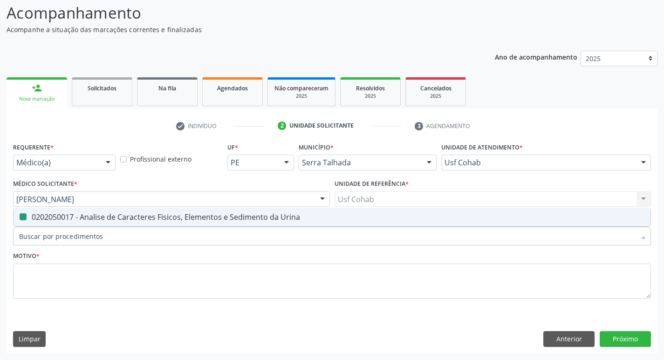
checkbox Urina "false"
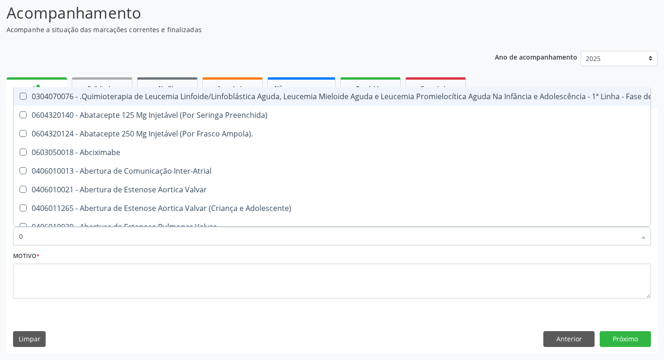
type input "02"
checkbox Coração "true"
checkbox Urina "false"
checkbox Vulva "true"
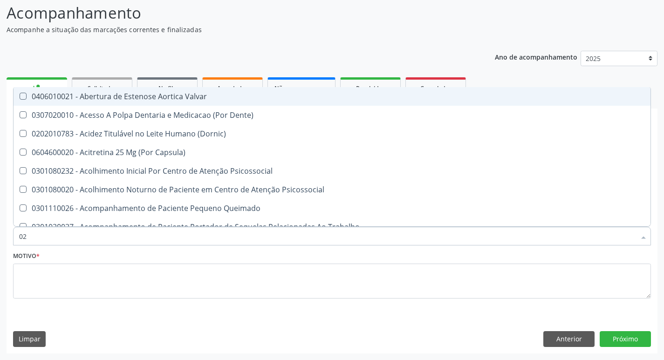
type input "020"
checkbox Terapeutica "true"
checkbox Urina "false"
checkbox Projecoes\) "true"
checkbox Abo "false"
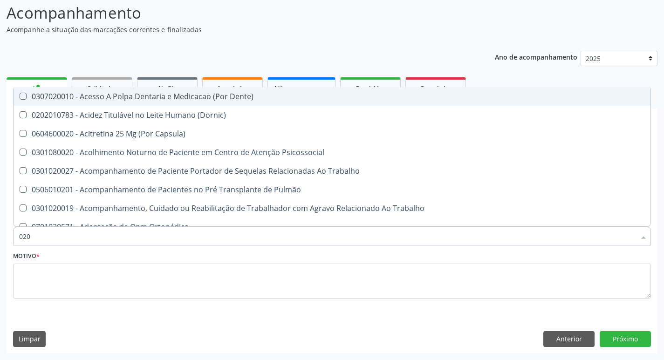
type input "0202"
checkbox Capsula\) "true"
checkbox Urina "false"
checkbox Coagulação\ "true"
checkbox Abo "false"
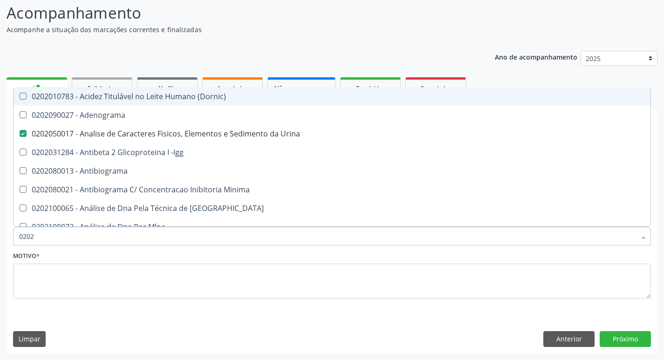
type input "02020"
checkbox Abo "false"
type input "020201"
checkbox Urina "false"
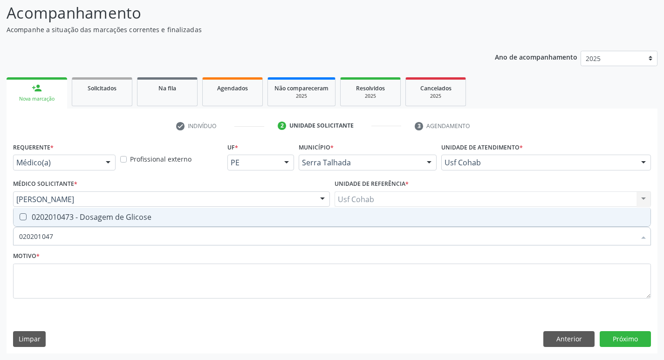
type input "0202010473"
click at [22, 216] on Glicose at bounding box center [23, 216] width 7 height 7
click at [20, 216] on Glicose "checkbox" at bounding box center [17, 217] width 6 height 6
checkbox Glicose "true"
drag, startPoint x: 67, startPoint y: 238, endPoint x: 0, endPoint y: 250, distance: 68.2
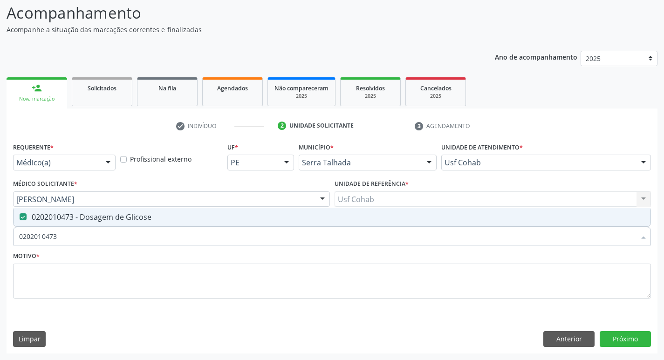
click at [0, 250] on div "Acompanhamento Acompanhe a situação das marcações correntes e finalizadas Relat…" at bounding box center [332, 174] width 664 height 371
checkbox Glicose "false"
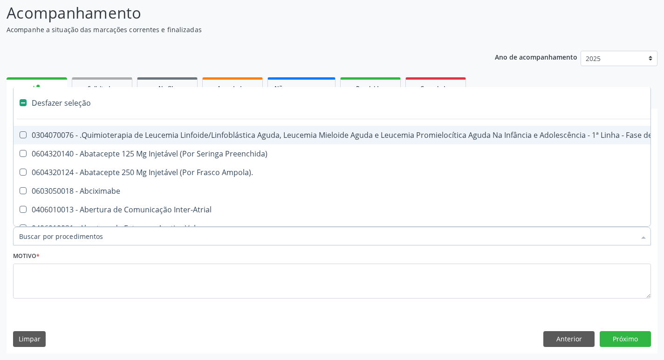
click at [55, 237] on input "Item de agendamento *" at bounding box center [327, 236] width 616 height 19
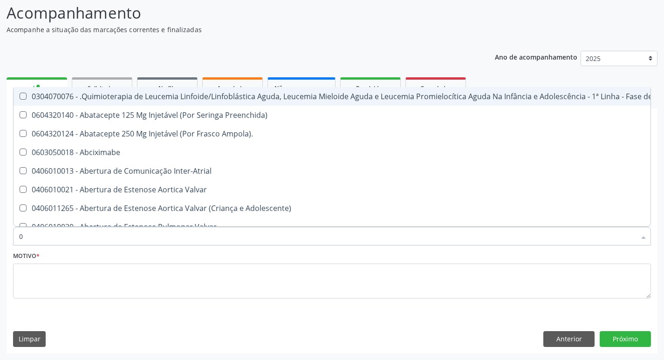
type input "02"
checkbox Coração "true"
checkbox Urina "false"
checkbox Vulva "true"
checkbox Bilateral "true"
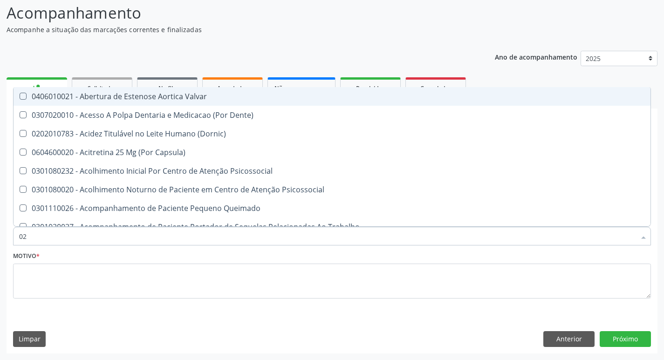
type input "020"
checkbox Terapeutica "true"
checkbox Urina "false"
checkbox Projecoes\) "true"
checkbox \(Qualitativo\) "true"
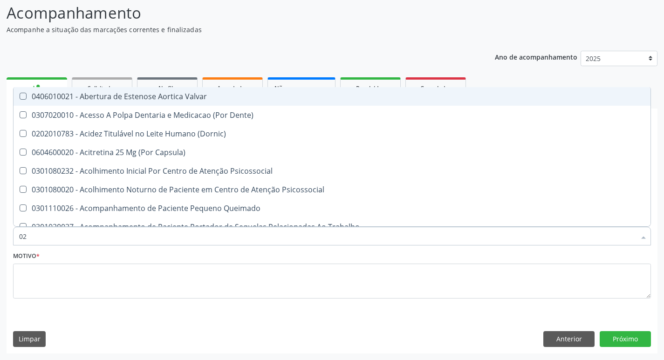
checkbox Abo "false"
checkbox Glicose "false"
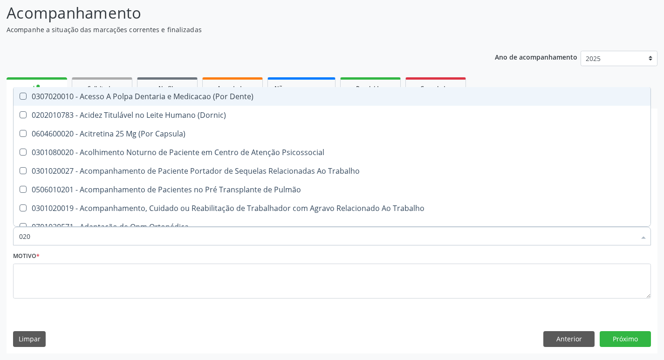
type input "0202"
checkbox Capsula\) "true"
checkbox Urina "false"
checkbox Coagulação\ "true"
checkbox Laser "true"
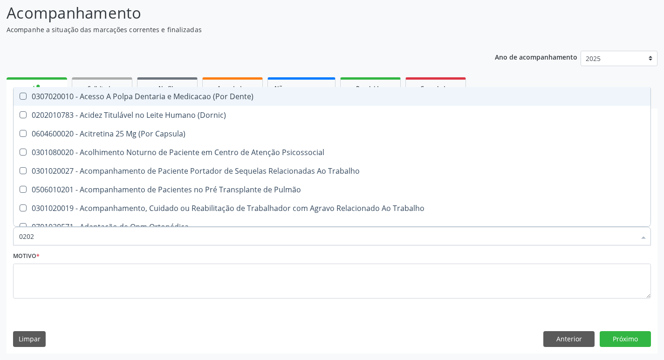
checkbox Abo "false"
checkbox Glicose "false"
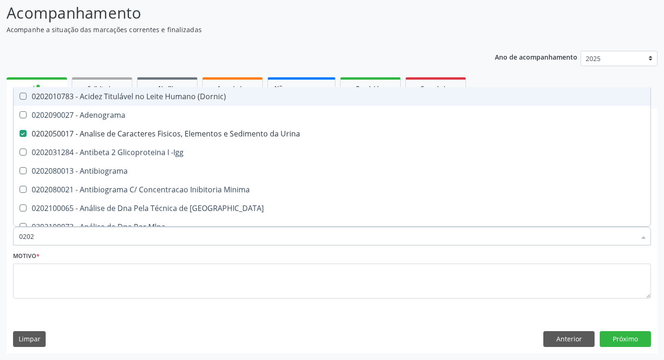
type input "02020"
checkbox Abo "false"
checkbox Xi "true"
checkbox Glicose "false"
type input "020203"
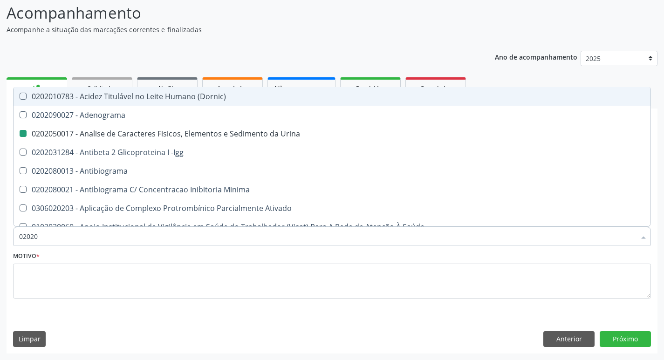
checkbox Urina "false"
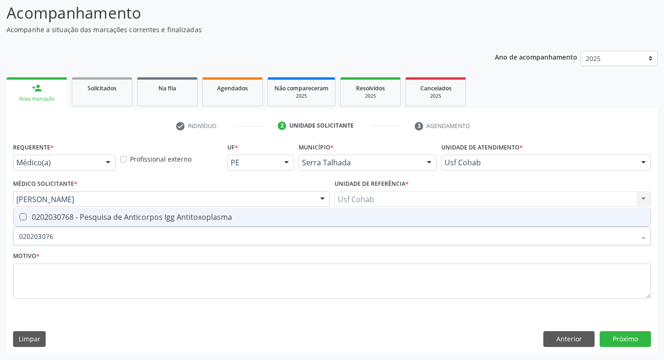
type input "0202030768"
drag, startPoint x: 26, startPoint y: 215, endPoint x: 33, endPoint y: 221, distance: 8.6
click at [27, 216] on div "0202030768 - Pesquisa de Anticorpos Igg Antitoxoplasma" at bounding box center [332, 216] width 626 height 7
checkbox Antitoxoplasma "true"
drag, startPoint x: 6, startPoint y: 237, endPoint x: 0, endPoint y: 238, distance: 6.2
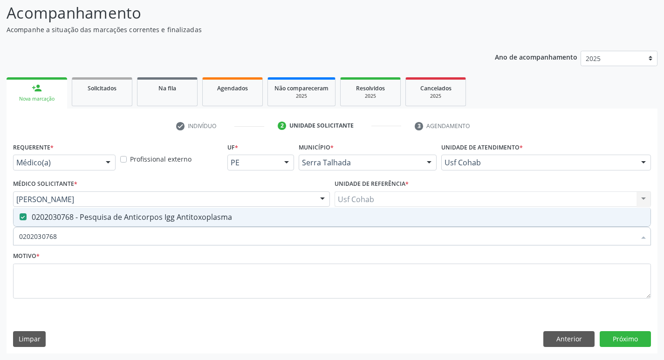
click at [0, 238] on div "Acompanhamento Acompanhe a situação das marcações correntes e finalizadas Relat…" at bounding box center [332, 174] width 664 height 371
checkbox Antitoxoplasma "false"
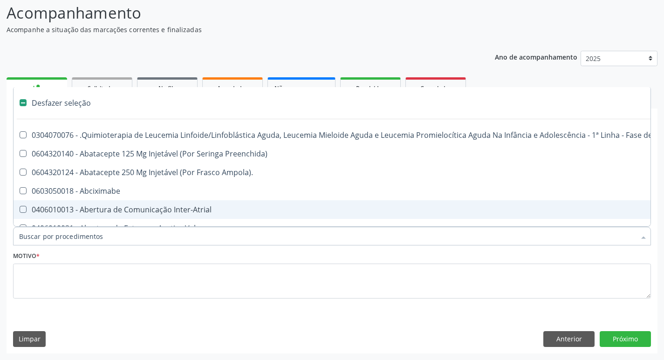
click at [66, 236] on input "Item de agendamento *" at bounding box center [327, 236] width 616 height 19
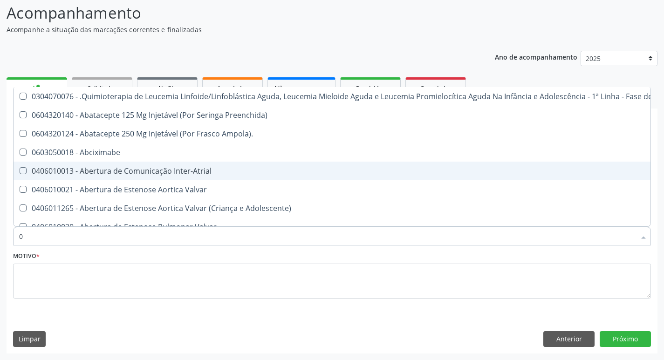
type input "02"
checkbox Coração "true"
checkbox Urina "false"
checkbox Vulva "true"
checkbox Bilateral "true"
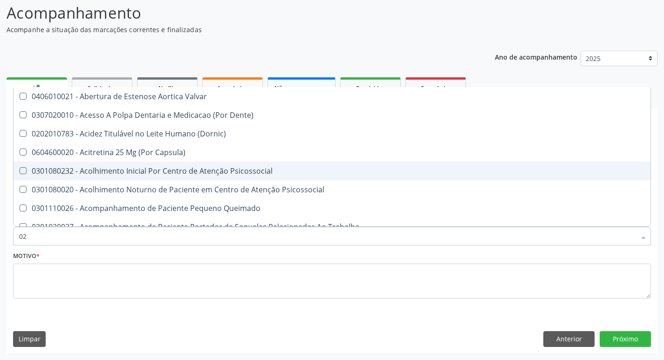
type input "020"
checkbox Terapeutica "true"
checkbox Urina "false"
checkbox Projecoes\) "true"
checkbox \(Qualitativo\) "true"
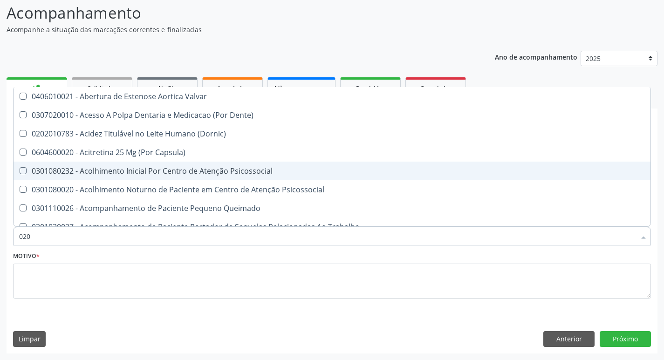
checkbox Abo "false"
checkbox Glicose "false"
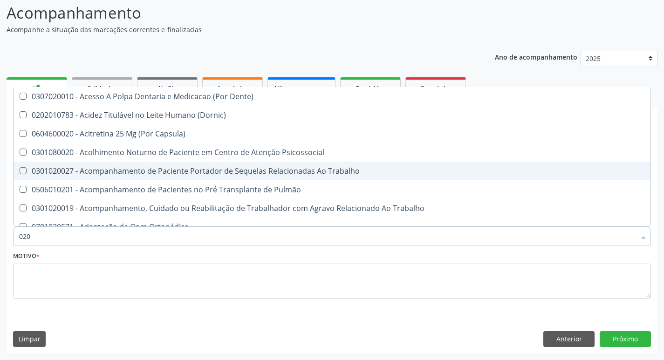
type input "0202"
checkbox Capsula\) "true"
checkbox Urina "false"
checkbox Coagulação\ "true"
checkbox Laser "true"
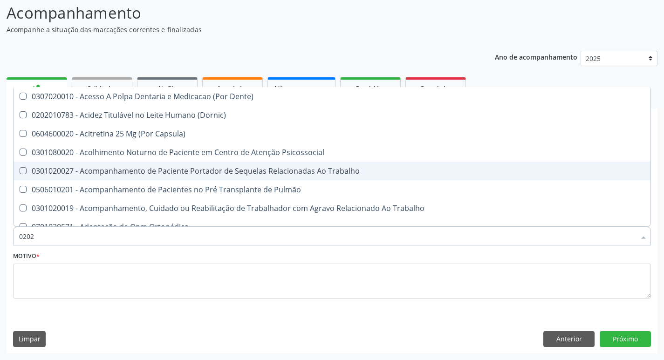
checkbox Abo "false"
checkbox Dosagens\) "true"
checkbox Glicose "false"
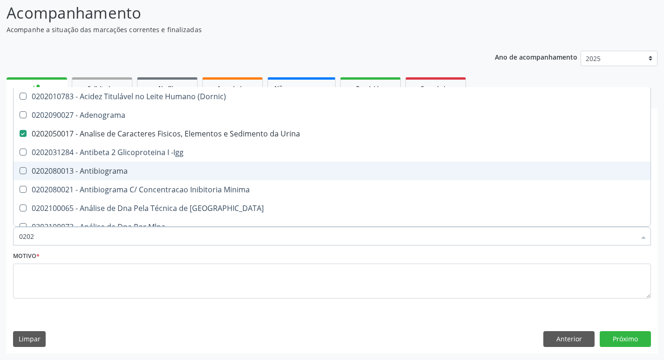
type input "02020"
checkbox Abo "false"
checkbox Xi "true"
checkbox Glicose "false"
checkbox Carini "true"
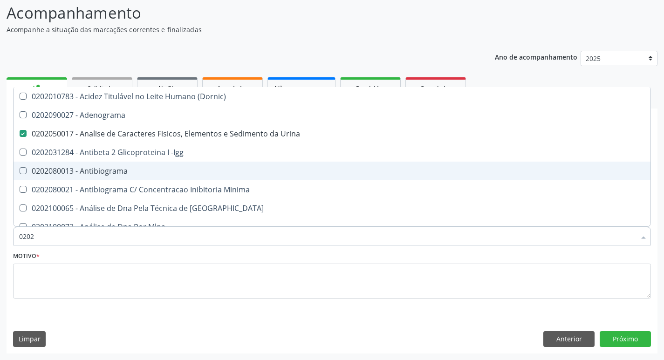
checkbox Antitoxoplasma "false"
type input "020203"
checkbox Urina "false"
checkbox Anti-Achr "true"
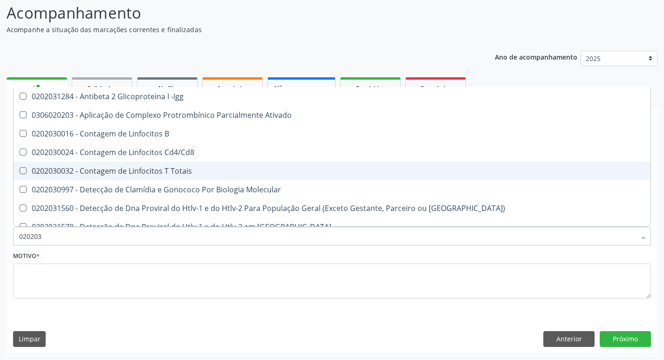
type input "0202030"
checkbox \(Ro\) "true"
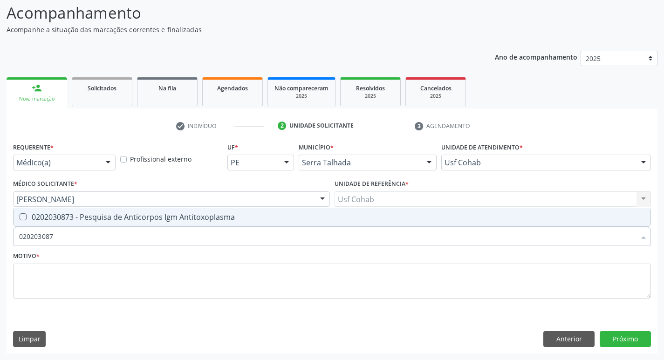
type input "0202030873"
drag, startPoint x: 25, startPoint y: 216, endPoint x: 32, endPoint y: 219, distance: 7.9
click at [25, 216] on Antitoxoplasma at bounding box center [23, 216] width 7 height 7
click at [20, 216] on Antitoxoplasma "checkbox" at bounding box center [17, 217] width 6 height 6
checkbox Antitoxoplasma "true"
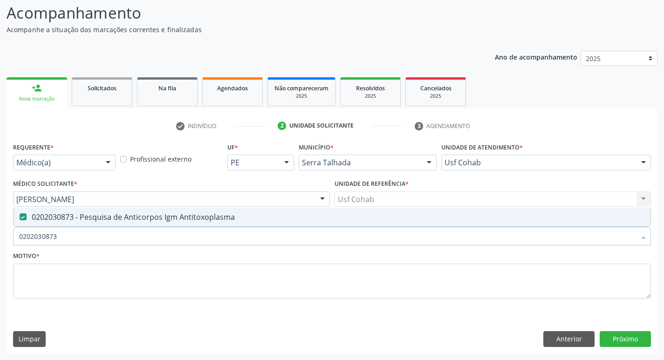
drag, startPoint x: 62, startPoint y: 232, endPoint x: 0, endPoint y: 242, distance: 63.2
click at [0, 242] on div "Acompanhamento Acompanhe a situação das marcações correntes e finalizadas Relat…" at bounding box center [332, 174] width 664 height 371
checkbox Antitoxoplasma "false"
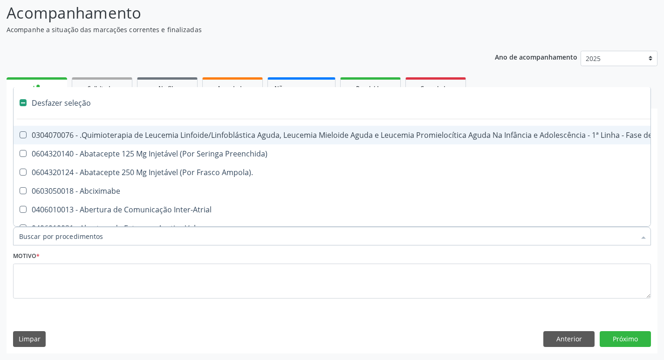
click at [34, 235] on input "Item de agendamento *" at bounding box center [327, 236] width 616 height 19
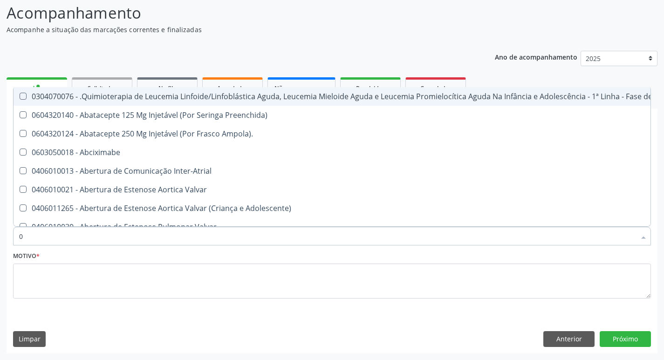
type input "02"
checkbox Coração "true"
checkbox Urina "false"
checkbox Vulva "true"
checkbox Bilateral "true"
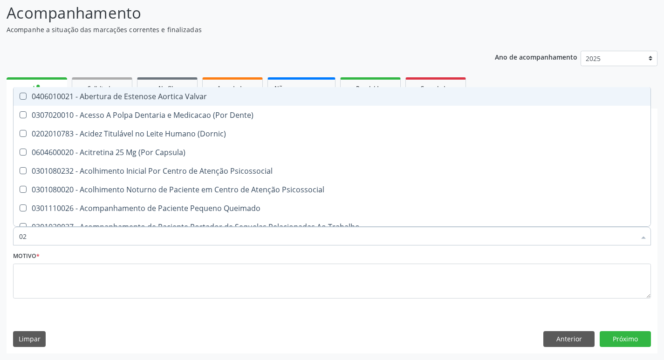
type input "020"
checkbox Terapeutica "true"
checkbox Urina "false"
checkbox Projecoes\) "true"
checkbox \(Qualitativo\) "true"
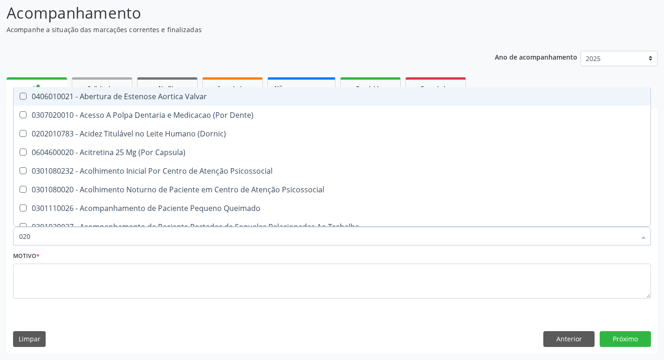
checkbox Abo "false"
checkbox Glicose "false"
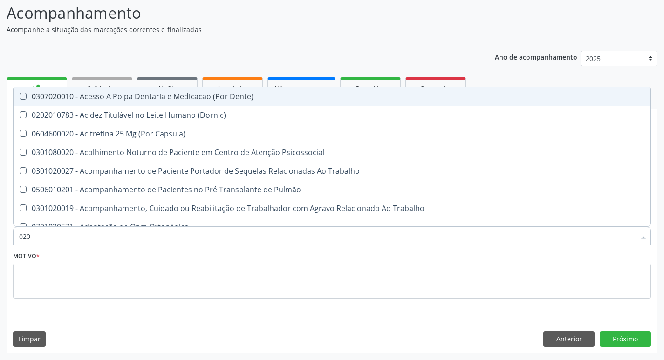
type input "0202"
checkbox Capsula\) "true"
checkbox Urina "false"
checkbox Coagulação\ "true"
checkbox Laser "true"
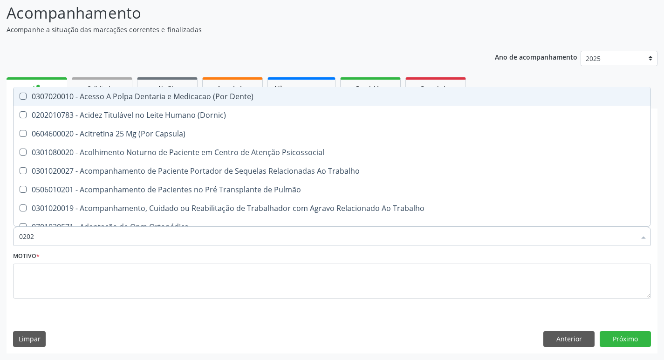
checkbox Abo "false"
checkbox Dosagens\) "true"
checkbox Euglobulina "true"
checkbox Glicose "false"
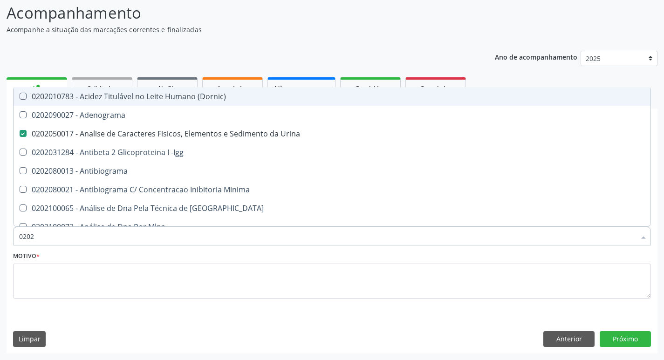
type input "02020"
checkbox Abo "false"
checkbox Xi "true"
checkbox Glicose "false"
checkbox Carini "true"
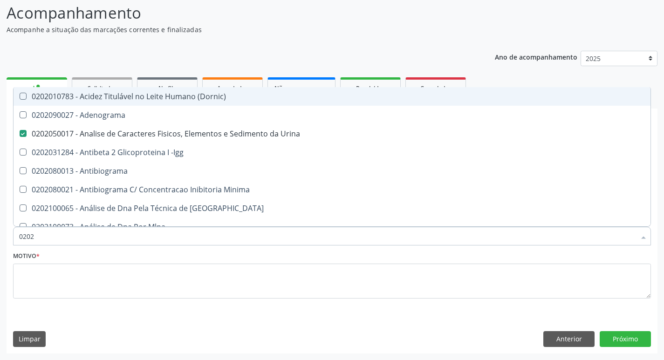
checkbox Parceria\) "true"
checkbox Antitoxoplasma "false"
type input "020208"
checkbox Urina "false"
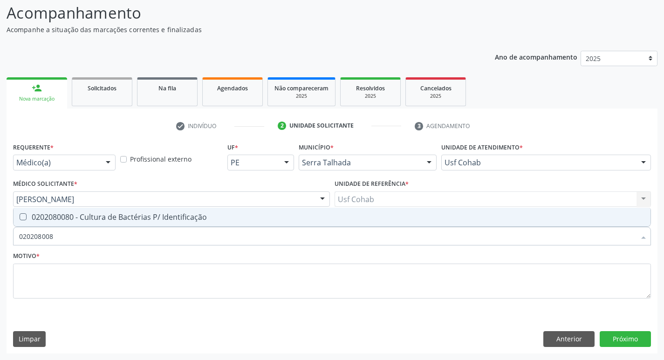
type input "0202080080"
click at [20, 217] on Identificação at bounding box center [23, 216] width 7 height 7
click at [20, 217] on Identificação "checkbox" at bounding box center [17, 217] width 6 height 6
checkbox Identificação "true"
drag, startPoint x: 74, startPoint y: 239, endPoint x: 0, endPoint y: 233, distance: 73.9
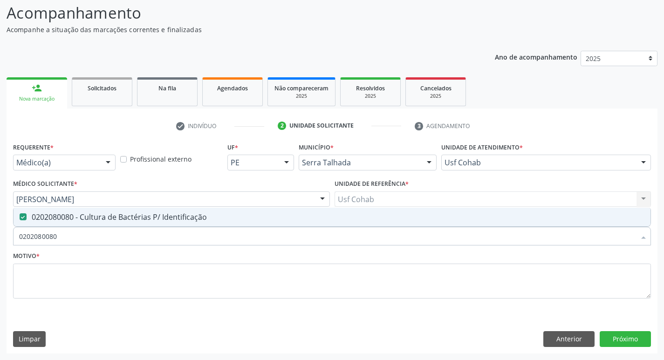
click at [0, 236] on div "Acompanhamento Acompanhe a situação das marcações correntes e finalizadas Relat…" at bounding box center [332, 174] width 664 height 371
checkbox Identificação "false"
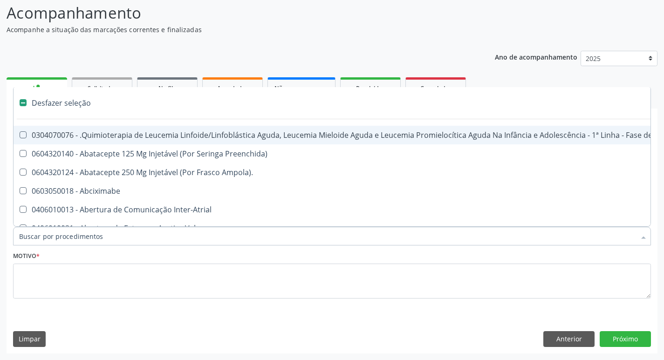
click at [35, 235] on input "Item de agendamento *" at bounding box center [327, 236] width 616 height 19
type input "02"
checkbox Coração "true"
checkbox Urina "false"
checkbox Aberto "true"
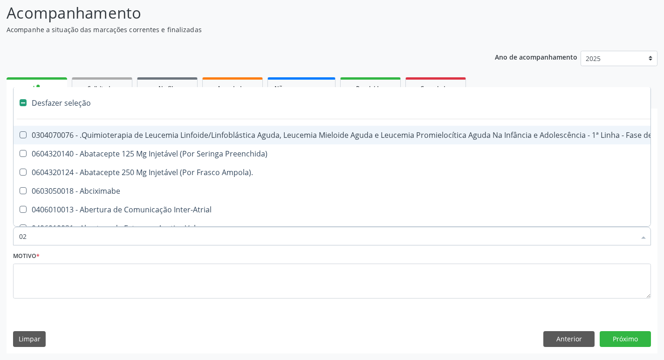
checkbox Vulva "true"
checkbox Bilateral "true"
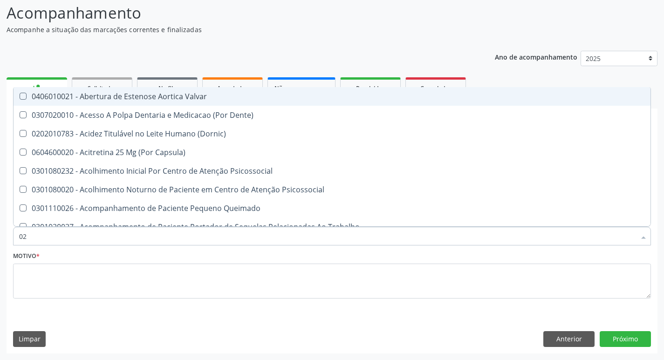
type input "020"
checkbox Terapeutica "true"
checkbox Urina "false"
checkbox Gastro-Esofagico "true"
checkbox Projecoes\) "true"
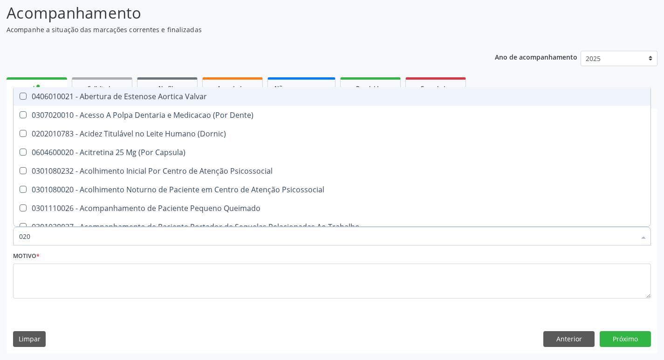
checkbox Identificação "false"
checkbox \(Qualitativo\) "true"
checkbox Abo "false"
checkbox Glicose "false"
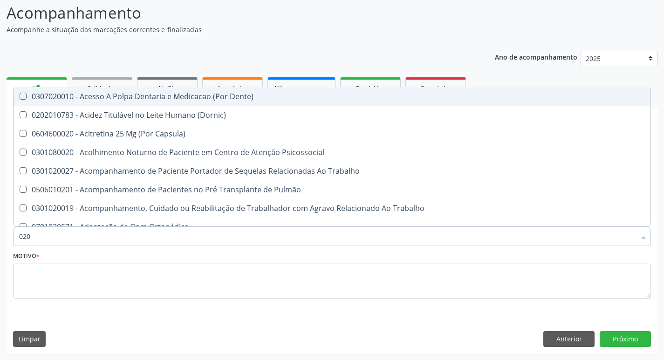
type input "0202"
checkbox Capsula\) "true"
checkbox Urina "false"
checkbox Blot "true"
checkbox Coagulação\ "true"
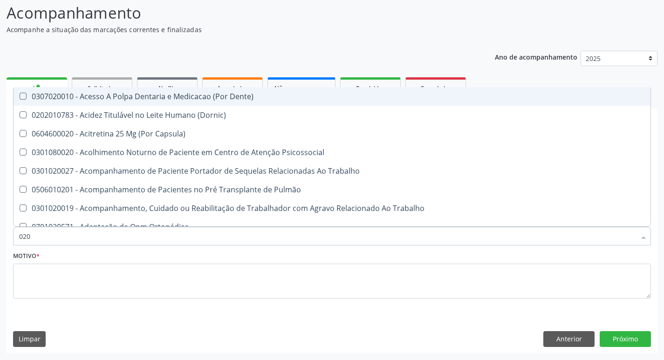
checkbox Laser "true"
checkbox Identificação "false"
checkbox Abo "false"
checkbox Dosagens\) "true"
checkbox Euglobulina "true"
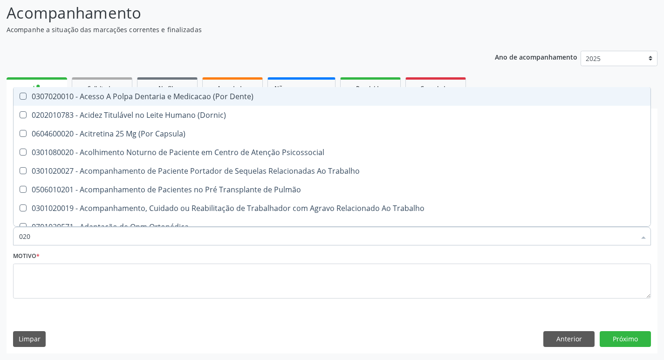
checkbox Glicose "false"
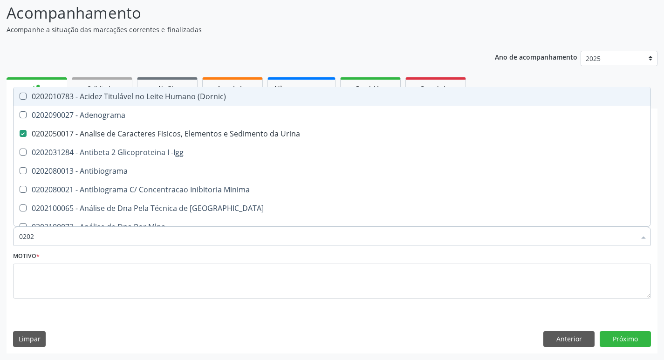
type input "02020"
checkbox Anaerobicas "true"
checkbox Identificação "false"
checkbox Abo "false"
checkbox Xi "true"
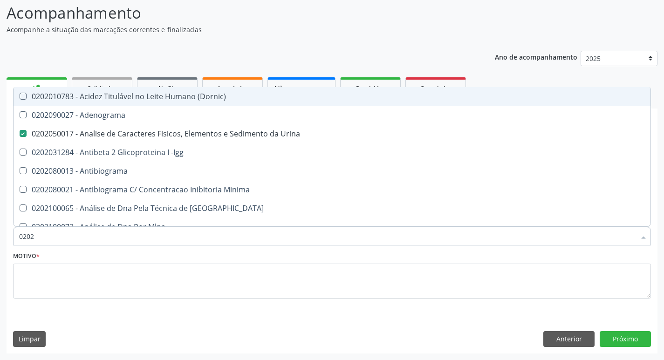
checkbox Glicose "false"
checkbox Carini "true"
checkbox Parceria\) "true"
checkbox Antitoxoplasma "false"
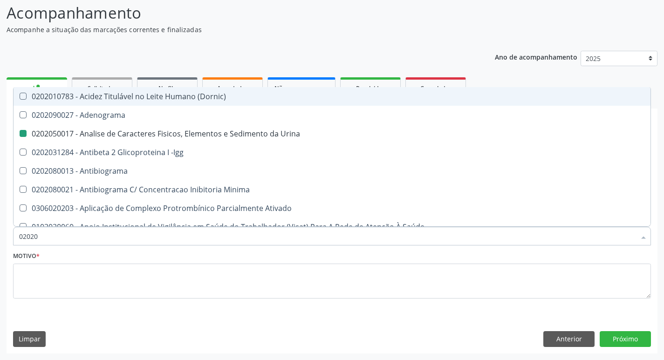
type input "020202"
checkbox Urina "false"
checkbox Identificação "false"
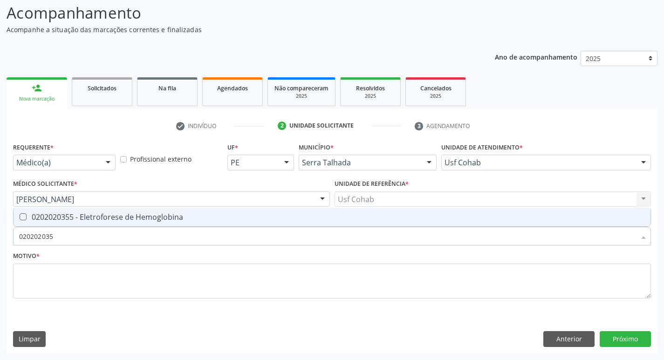
type input "0202020355"
click at [23, 215] on Hemoglobina at bounding box center [23, 216] width 7 height 7
click at [20, 215] on Hemoglobina "checkbox" at bounding box center [17, 217] width 6 height 6
checkbox Hemoglobina "true"
drag, startPoint x: 69, startPoint y: 238, endPoint x: 0, endPoint y: 240, distance: 69.0
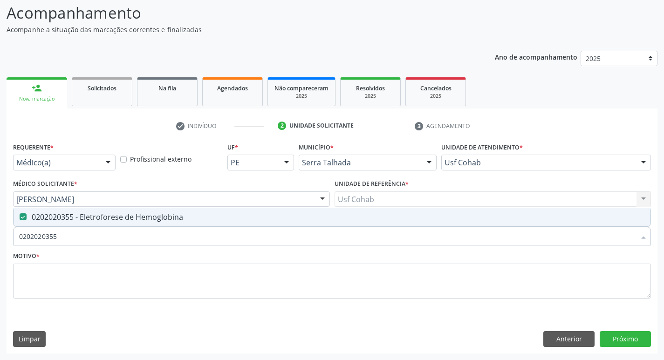
click at [0, 240] on div "Acompanhamento Acompanhe a situação das marcações correntes e finalizadas Relat…" at bounding box center [332, 174] width 664 height 371
checkbox Hemoglobina "false"
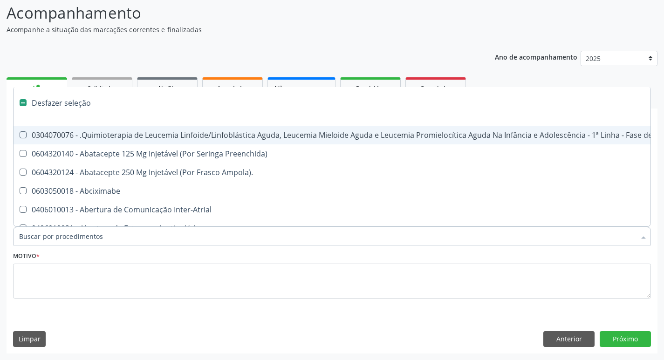
click at [52, 239] on input "Item de agendamento *" at bounding box center [327, 236] width 616 height 19
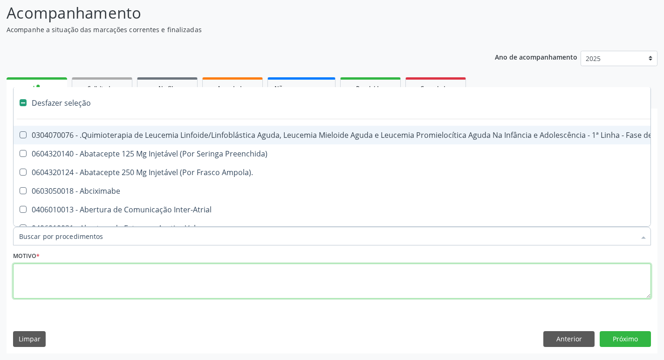
click at [46, 281] on textarea at bounding box center [332, 281] width 638 height 35
checkbox Preenchida\) "true"
checkbox Ampola\)\ "true"
checkbox Abciximabe "true"
checkbox Inter-Atrial "true"
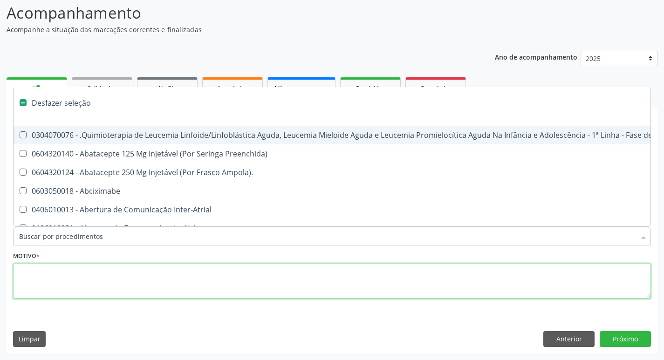
checkbox Valvar "true"
checkbox Adolescente\) "true"
checkbox Valvar "true"
checkbox Urina "false"
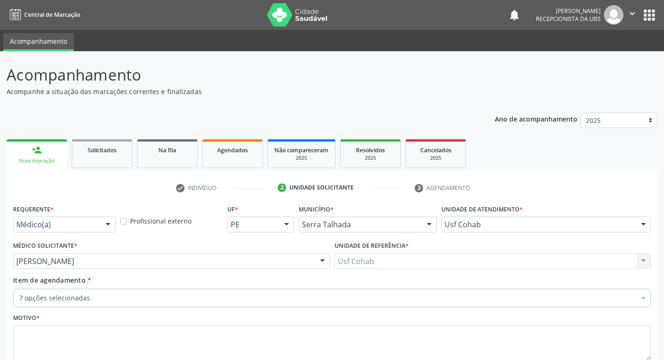
scroll to position [62, 0]
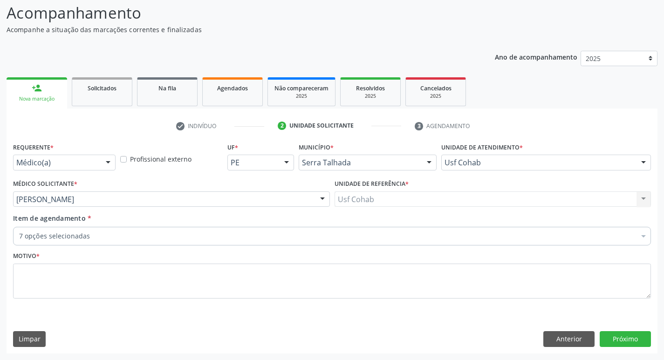
click at [53, 89] on link "person_add Nova marcação" at bounding box center [37, 92] width 61 height 31
click at [52, 103] on link "person_add Nova marcação" at bounding box center [37, 92] width 61 height 31
click at [570, 339] on button "Anterior" at bounding box center [568, 339] width 51 height 16
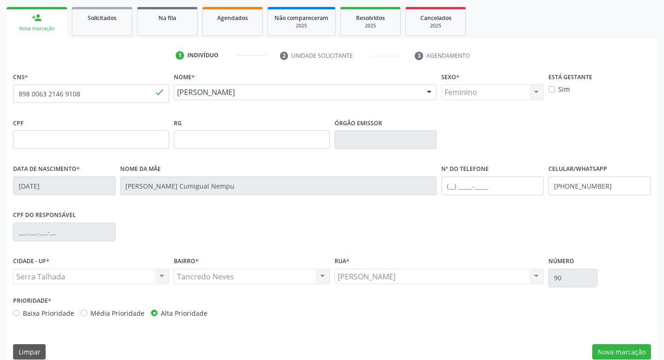
scroll to position [145, 0]
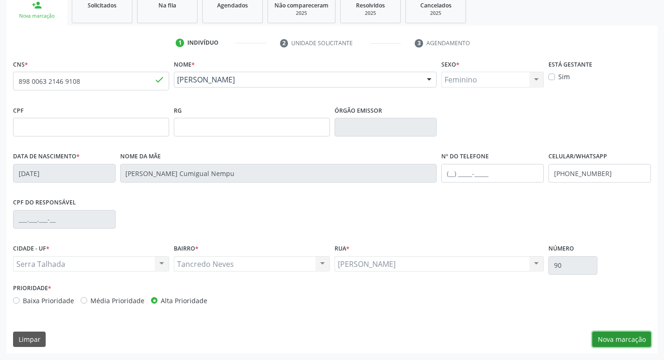
click at [621, 341] on button "Nova marcação" at bounding box center [621, 340] width 59 height 16
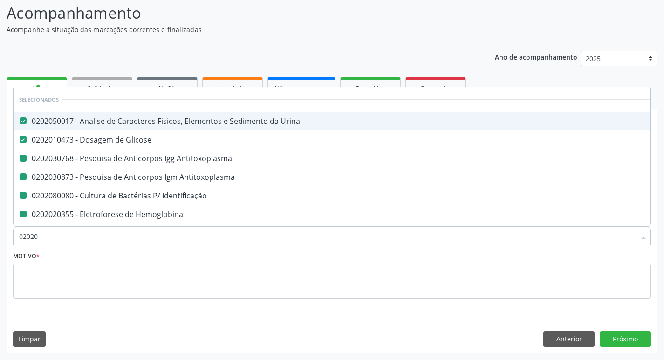
type input "020202"
checkbox Antitoxoplasma "false"
checkbox Identificação "false"
checkbox Hemoglobina "false"
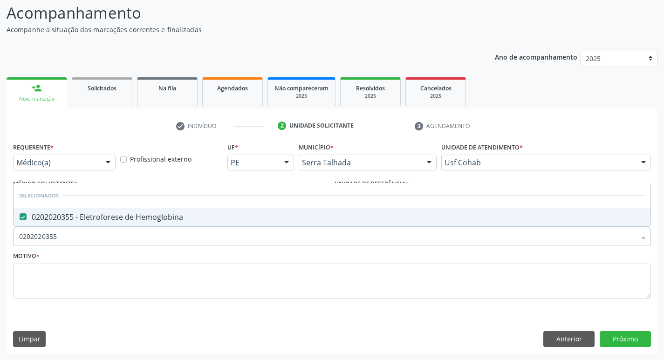
type input "0202020355"
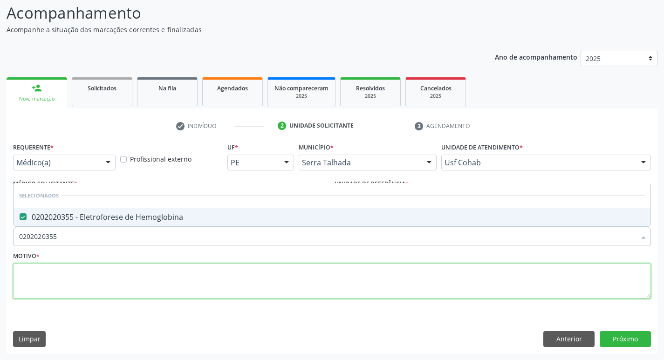
drag, startPoint x: 86, startPoint y: 277, endPoint x: 82, endPoint y: 272, distance: 6.6
click at [86, 276] on textarea at bounding box center [332, 281] width 638 height 35
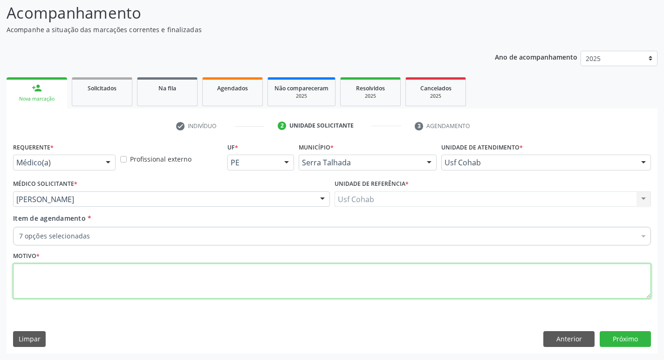
click at [61, 271] on textarea at bounding box center [332, 281] width 638 height 35
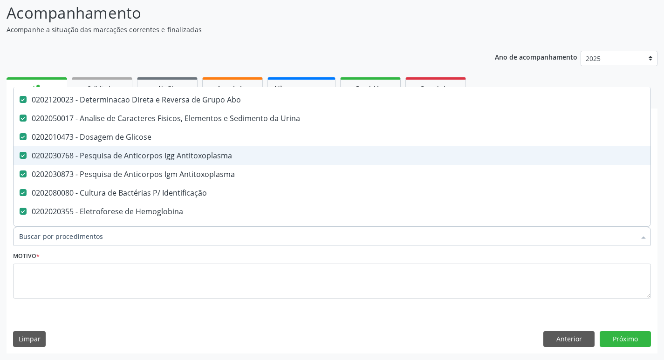
scroll to position [140, 0]
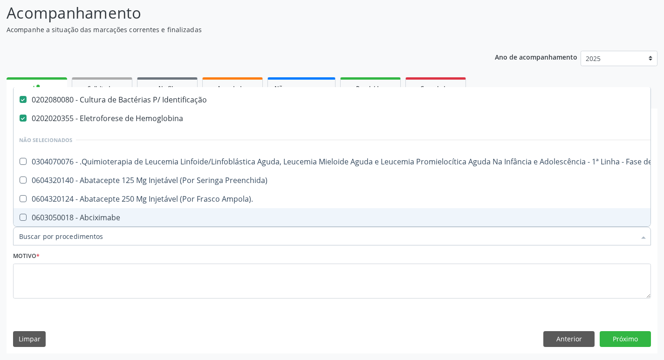
click at [105, 235] on input "Item de agendamento *" at bounding box center [327, 236] width 616 height 19
type input "H"
checkbox Glicose "false"
checkbox Antitoxoplasma "false"
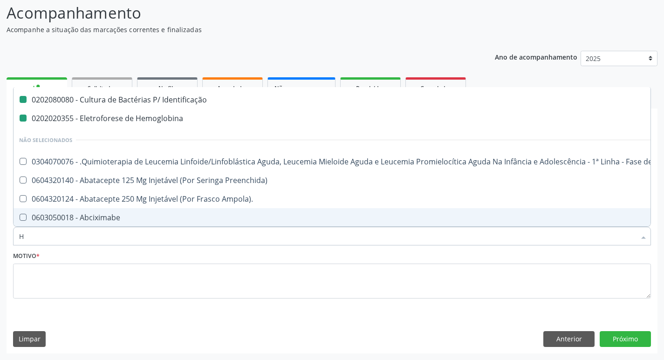
checkbox Identificação "false"
checkbox Hemoglobina "false"
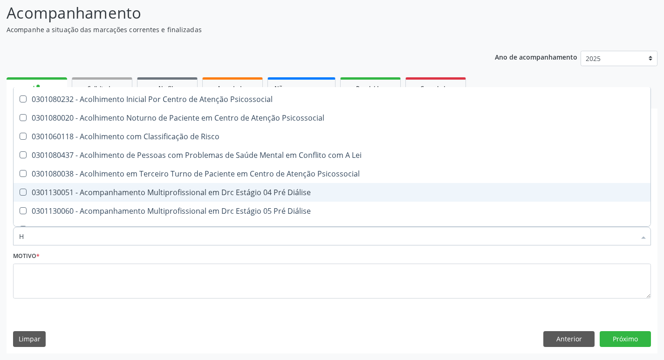
scroll to position [121, 0]
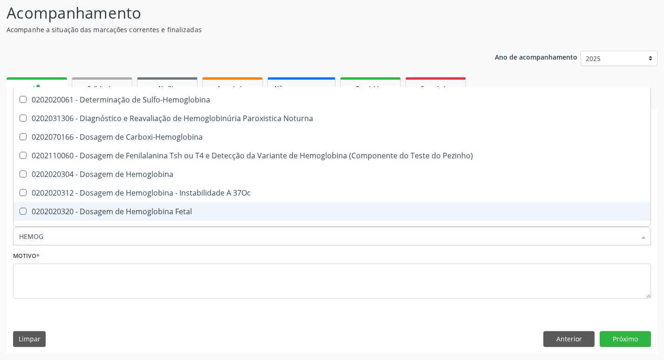
type input "HEMOGR"
checkbox Hemoglobina "false"
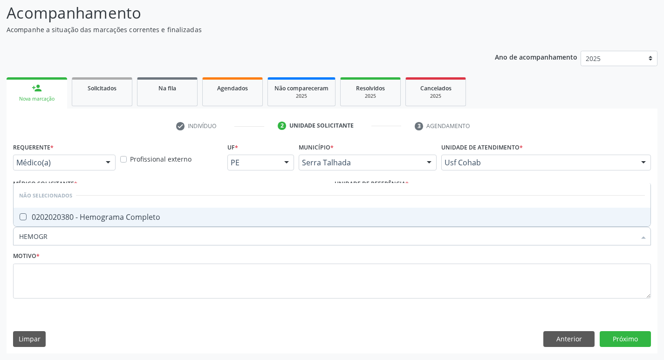
type input "HEMOGRA"
click at [21, 218] on Completo at bounding box center [23, 216] width 7 height 7
click at [20, 218] on Completo "checkbox" at bounding box center [17, 217] width 6 height 6
checkbox Completo "true"
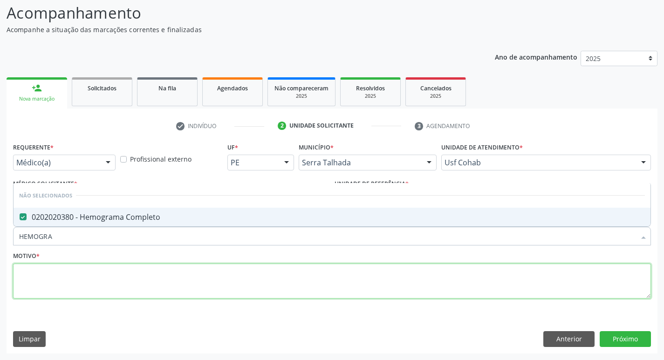
click at [28, 273] on textarea at bounding box center [332, 281] width 638 height 35
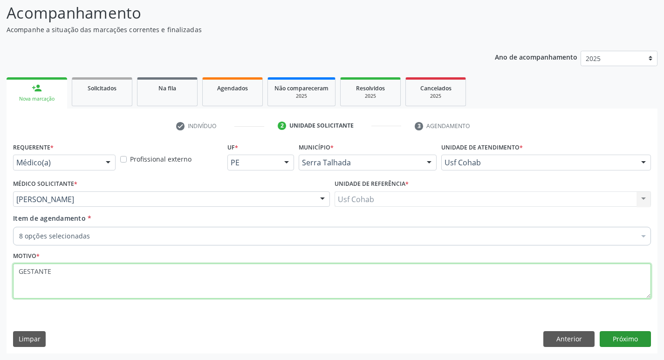
type textarea "GESTANTE"
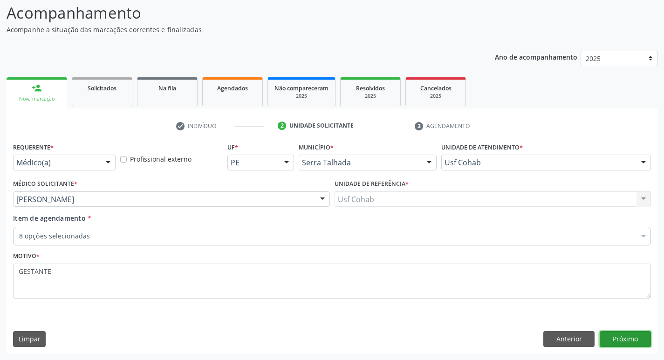
click at [617, 342] on button "Próximo" at bounding box center [625, 339] width 51 height 16
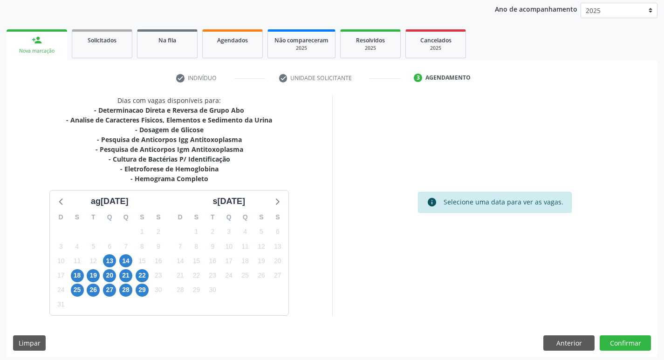
scroll to position [114, 0]
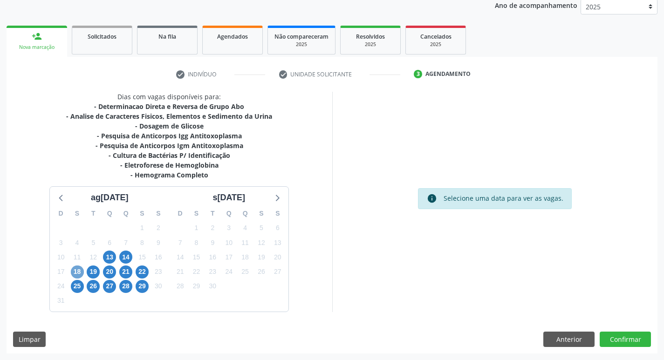
click at [78, 274] on span "18" at bounding box center [77, 272] width 13 height 13
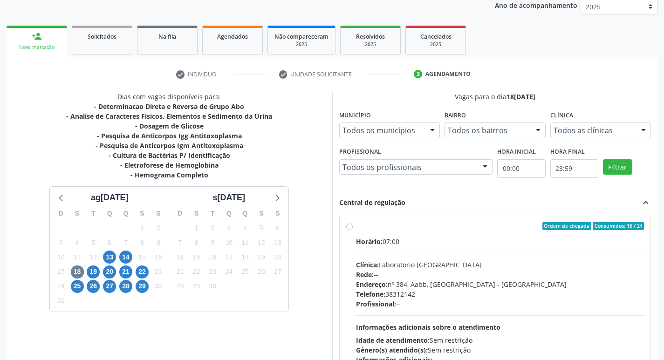
click at [356, 228] on label "Ordem de chegada Consumidos: 16 / 24 Horário: 07:00 Clínica: Laboratorio Sao Fr…" at bounding box center [500, 293] width 288 height 143
click at [349, 228] on input "Ordem de chegada Consumidos: 16 / 24 Horário: 07:00 Clínica: Laboratorio Sao Fr…" at bounding box center [349, 226] width 7 height 8
radio input "true"
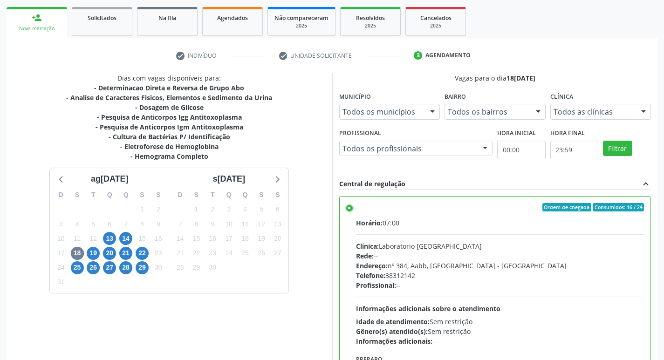
scroll to position [197, 0]
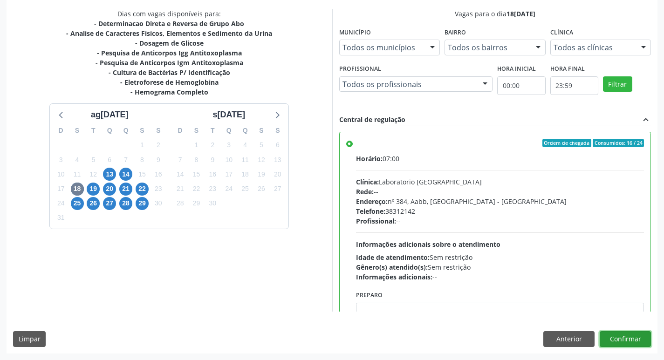
click at [635, 343] on button "Confirmar" at bounding box center [625, 339] width 51 height 16
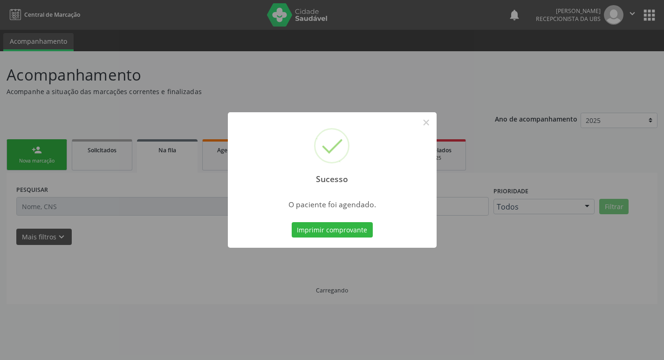
scroll to position [0, 0]
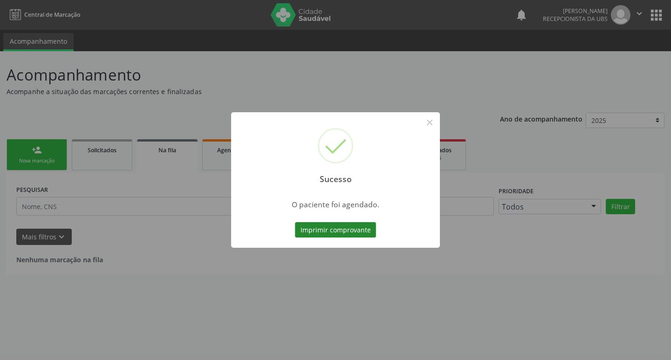
click at [343, 236] on button "Imprimir comprovante" at bounding box center [335, 230] width 81 height 16
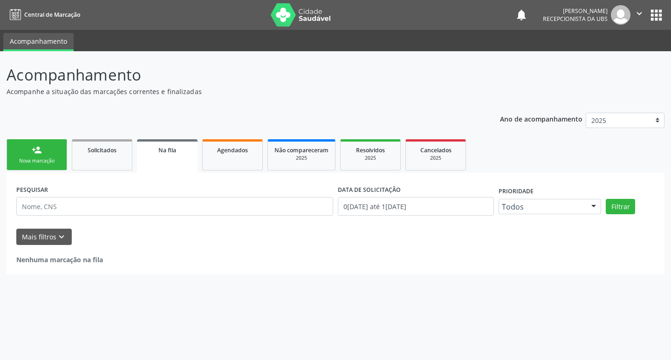
click at [58, 157] on link "person_add Nova marcação" at bounding box center [37, 154] width 61 height 31
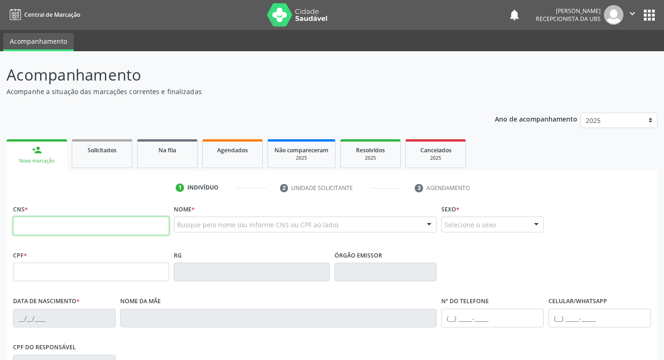
click at [78, 226] on input "text" at bounding box center [91, 226] width 156 height 19
type input "898 0063 2670 9107"
type input "25/06/2023"
type input "Vanessa Pereira dos Santos"
type input "(87) 99950-6460"
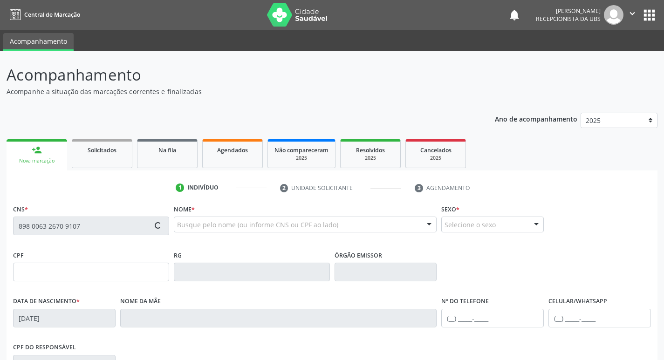
type input "111"
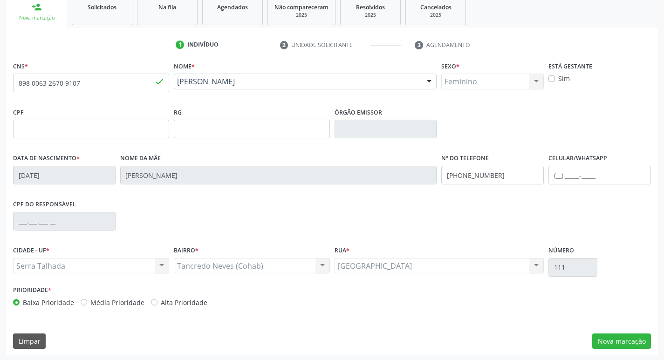
scroll to position [145, 0]
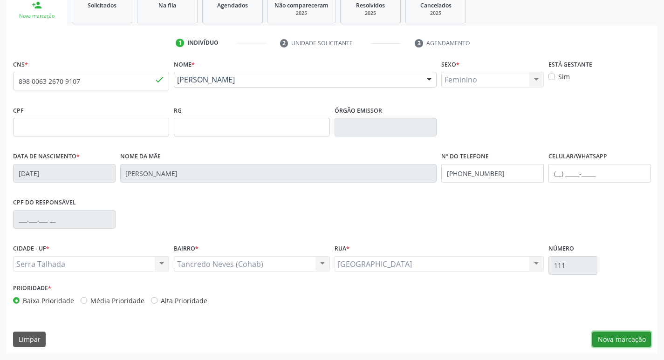
click at [598, 339] on button "Nova marcação" at bounding box center [621, 340] width 59 height 16
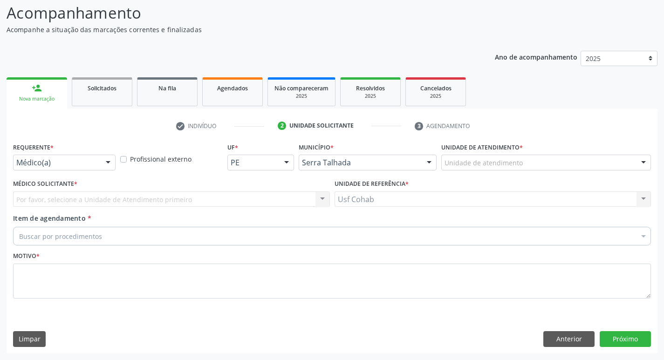
scroll to position [62, 0]
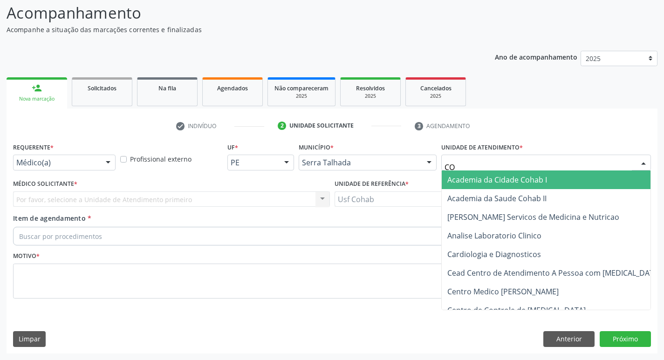
type input "COH"
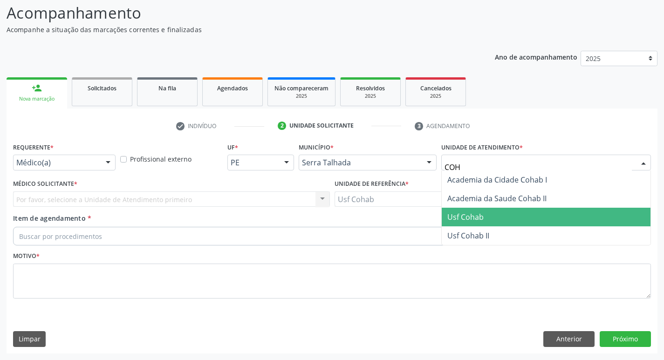
click at [499, 215] on span "Usf Cohab" at bounding box center [546, 217] width 209 height 19
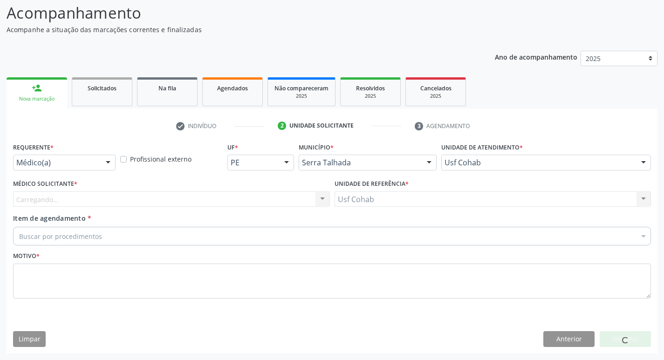
click at [85, 197] on div "Carregando... Nenhum resultado encontrado para: " " Não há nenhuma opção para s…" at bounding box center [171, 199] width 317 height 16
click at [82, 209] on div "Médico Solicitante * Carregando... Nenhum resultado encontrado para: " " Não há…" at bounding box center [171, 195] width 321 height 36
click at [116, 192] on div "Carregando... Nenhum resultado encontrado para: " " Não há nenhuma opção para s…" at bounding box center [171, 199] width 317 height 16
click at [493, 151] on label "Unidade de atendimento *" at bounding box center [482, 147] width 82 height 14
click at [417, 196] on div "Usf Cohab Usf Cohab Nenhum resultado encontrado para: " " Não há nenhuma opção …" at bounding box center [492, 199] width 317 height 16
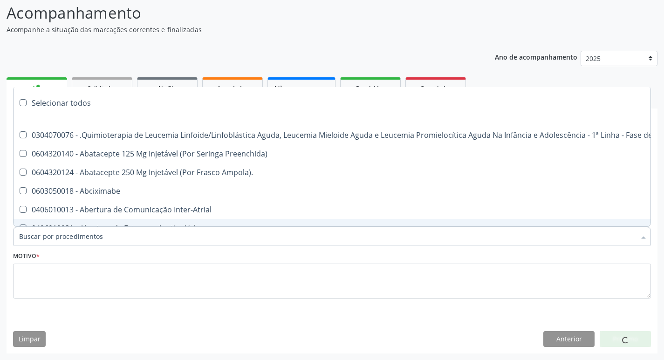
click at [72, 299] on fieldset "Motivo *" at bounding box center [332, 277] width 638 height 56
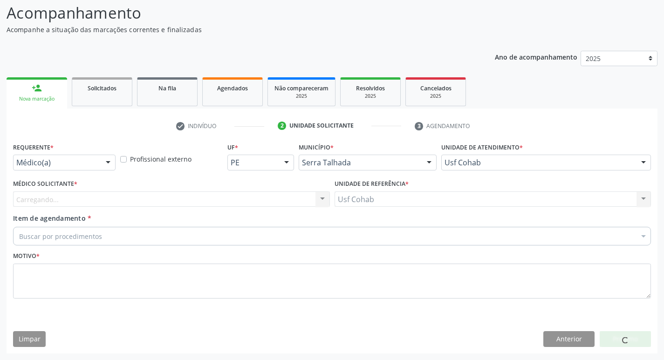
click at [73, 197] on div "Carregando... Nenhum resultado encontrado para: " " Não há nenhuma opção para s…" at bounding box center [171, 199] width 317 height 16
click at [68, 204] on div "Carregando... Nenhum resultado encontrado para: " " Não há nenhuma opção para s…" at bounding box center [171, 199] width 317 height 16
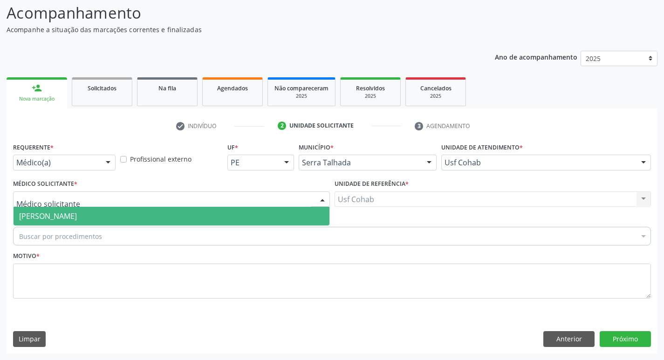
click at [44, 212] on span "[PERSON_NAME]" at bounding box center [48, 216] width 58 height 10
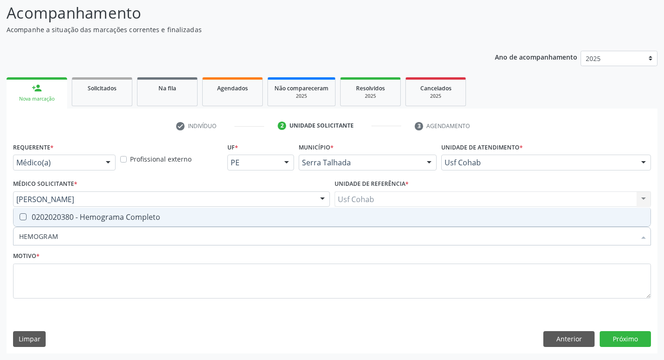
type input "HEMOGRAMA"
click at [21, 215] on Completo at bounding box center [23, 216] width 7 height 7
click at [20, 215] on Completo "checkbox" at bounding box center [17, 217] width 6 height 6
checkbox Completo "true"
drag, startPoint x: 72, startPoint y: 240, endPoint x: 0, endPoint y: 246, distance: 72.0
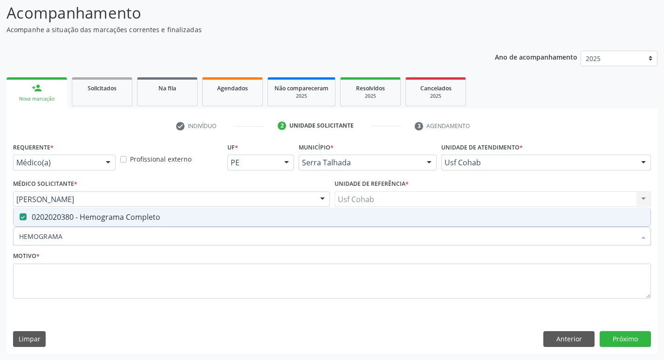
click at [0, 246] on div "Acompanhamento Acompanhe a situação das marcações correntes e finalizadas Relat…" at bounding box center [332, 174] width 664 height 371
checkbox Completo "false"
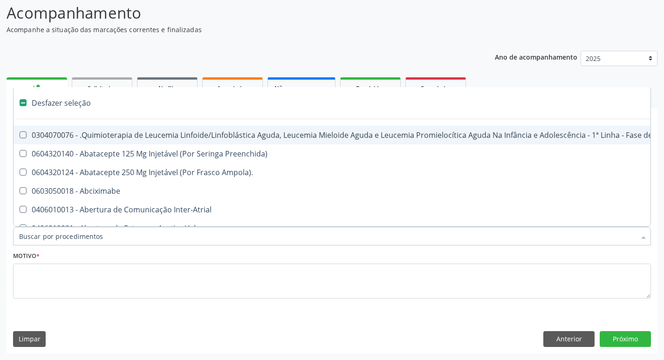
click at [58, 232] on input "Item de agendamento *" at bounding box center [327, 236] width 616 height 19
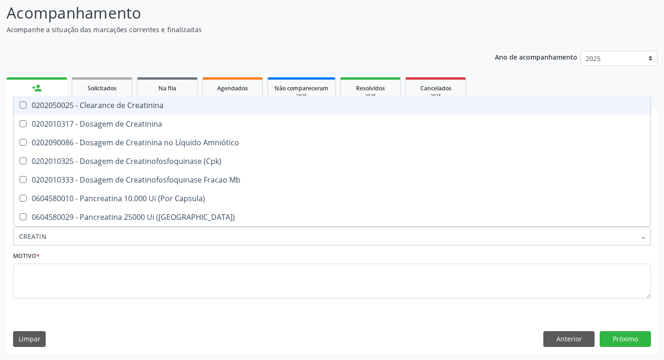
type input "CREATINI"
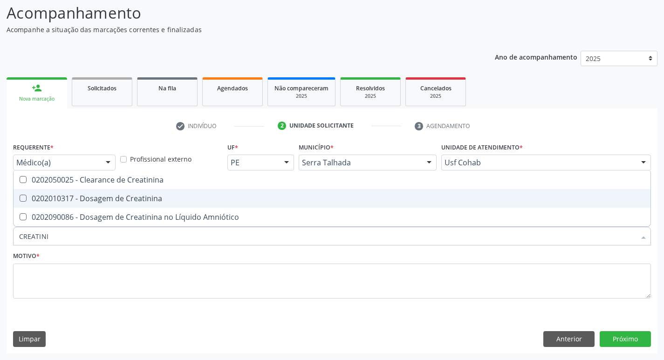
click at [27, 194] on span "0202010317 - Dosagem de Creatinina" at bounding box center [332, 198] width 637 height 19
checkbox Creatinina "true"
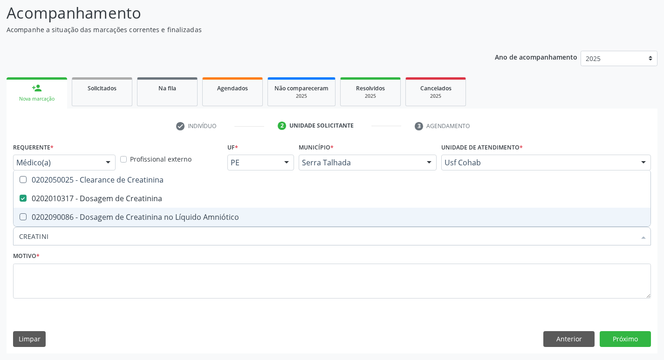
drag, startPoint x: 58, startPoint y: 235, endPoint x: 0, endPoint y: 238, distance: 58.3
click at [0, 239] on div "Acompanhamento Acompanhe a situação das marcações correntes e finalizadas Relat…" at bounding box center [332, 174] width 664 height 371
checkbox Creatinina "false"
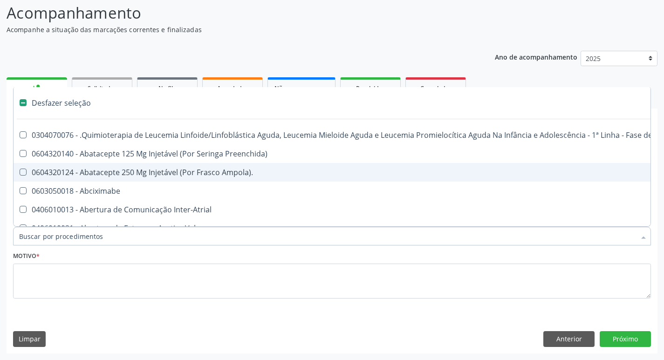
click at [67, 237] on input "Item de agendamento *" at bounding box center [327, 236] width 616 height 19
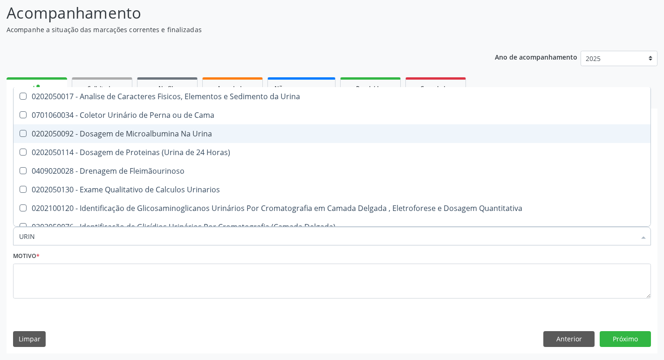
type input "URINA"
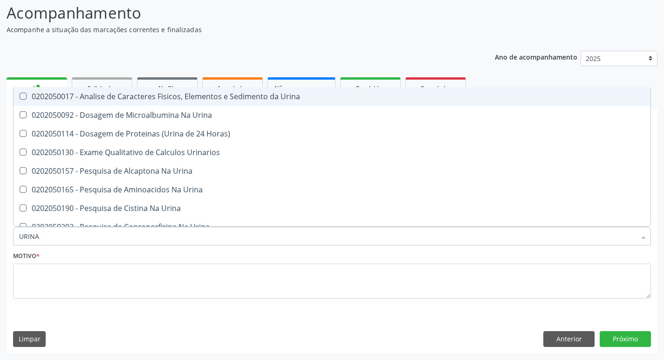
click at [21, 94] on Urina at bounding box center [23, 96] width 7 height 7
click at [20, 94] on Urina "checkbox" at bounding box center [17, 96] width 6 height 6
checkbox Urina "true"
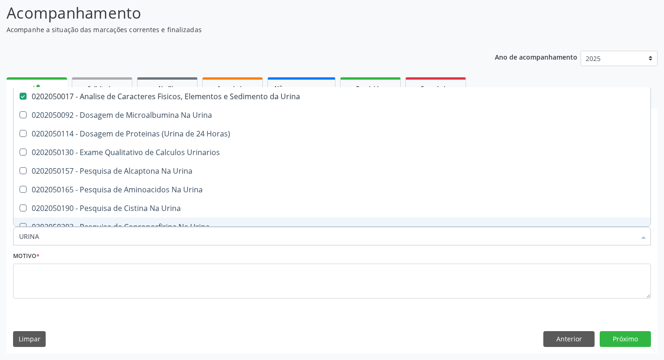
drag, startPoint x: 0, startPoint y: 233, endPoint x: 0, endPoint y: 238, distance: 5.1
click at [0, 238] on div "Acompanhamento Acompanhe a situação das marcações correntes e finalizadas Relat…" at bounding box center [332, 174] width 664 height 371
checkbox Urina "false"
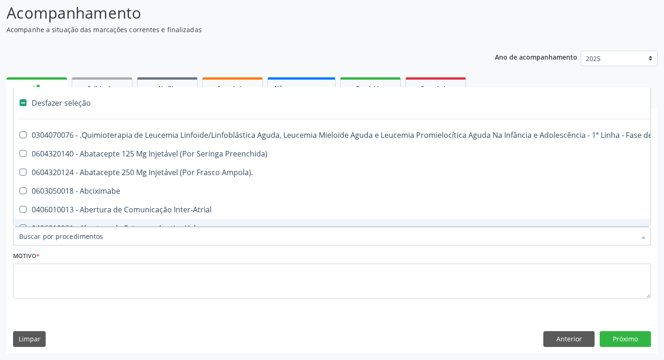
click at [57, 237] on input "Item de agendamento *" at bounding box center [327, 236] width 616 height 19
type input "U"
checkbox Ml\) "true"
checkbox Urina "false"
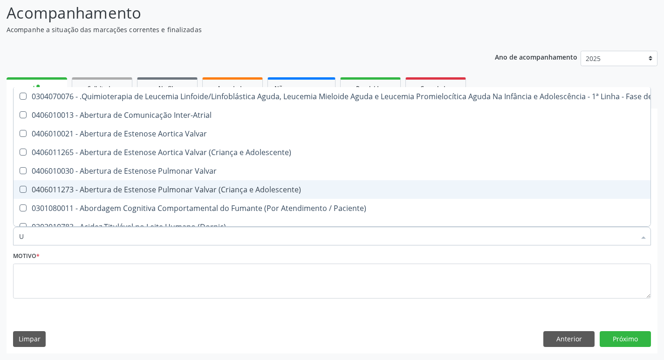
type input "UE"
checkbox Urina "false"
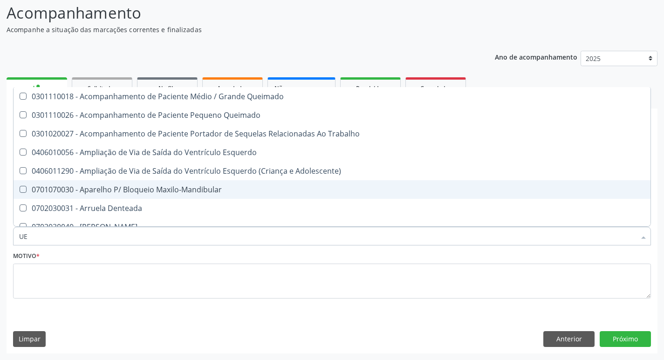
type input "U"
checkbox Método\) "true"
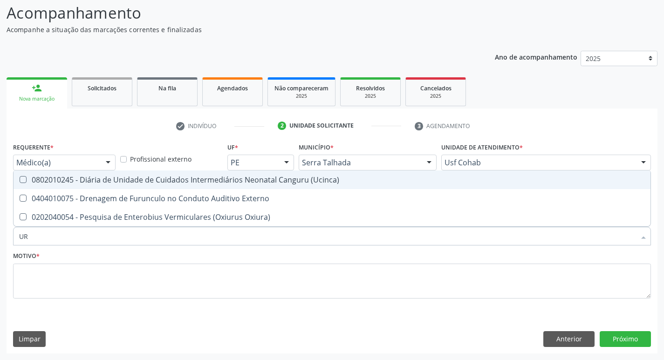
type input "U"
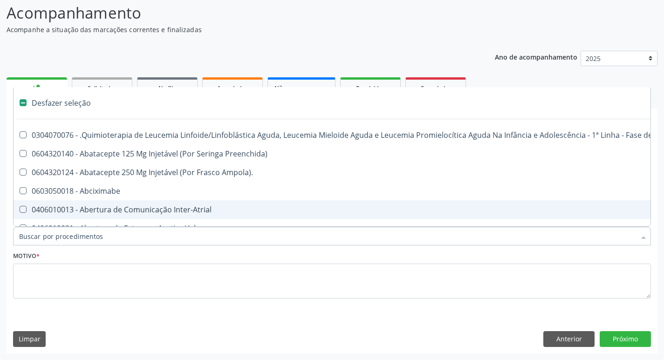
click at [50, 230] on input "Item de agendamento *" at bounding box center [327, 236] width 616 height 19
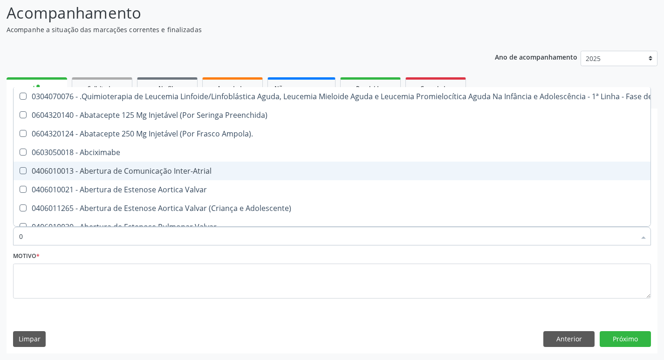
type input "02"
checkbox Coração "true"
checkbox Urina "false"
checkbox Meckel "true"
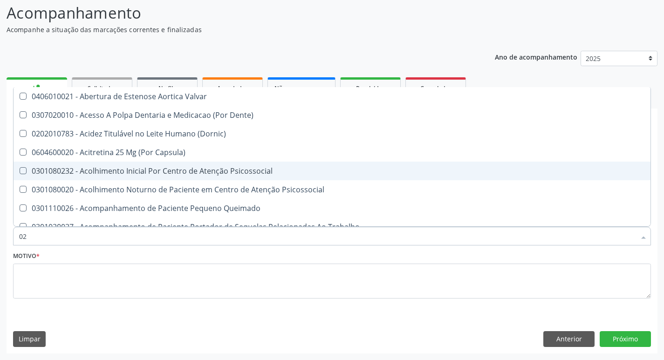
type input "020"
checkbox Terapeutica "true"
checkbox Urina "false"
checkbox Complementar\) "true"
checkbox Creatinina "false"
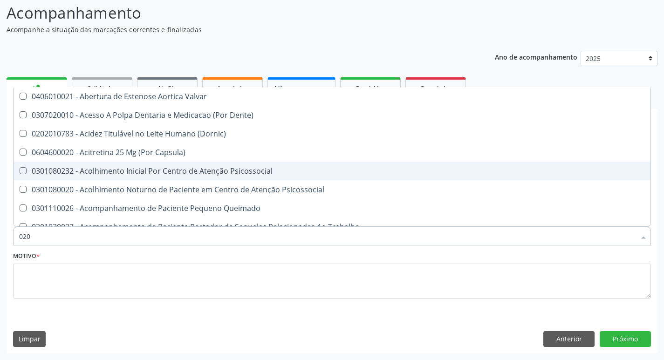
checkbox \(T3\) "true"
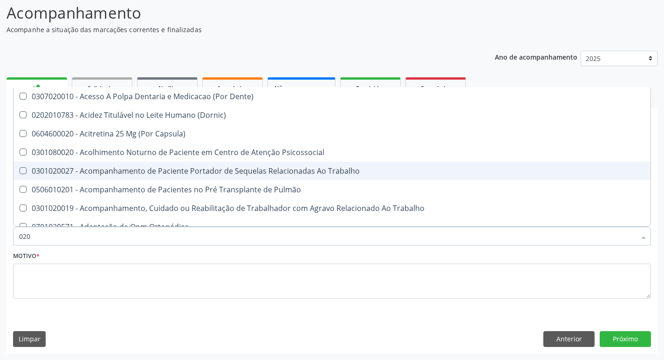
type input "0202"
checkbox Capsula\) "true"
checkbox Urina "false"
checkbox Ossea "true"
checkbox Biologica "true"
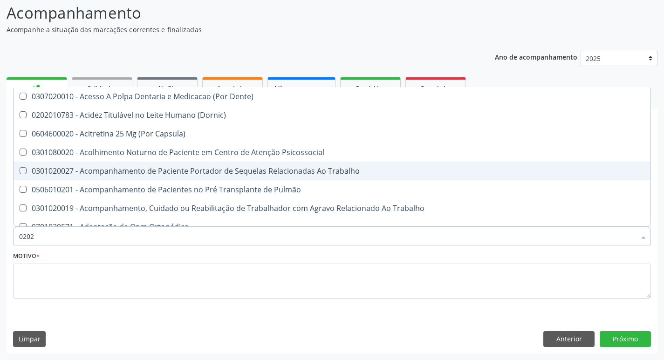
checkbox Creatinina "false"
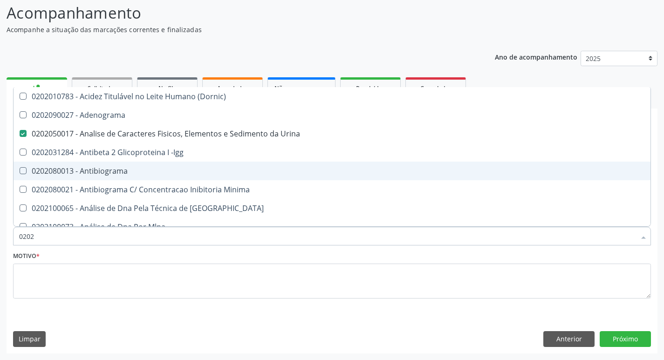
type input "02020"
checkbox Calcio "true"
checkbox Creatinina "false"
checkbox Zinco "true"
checkbox Completo "false"
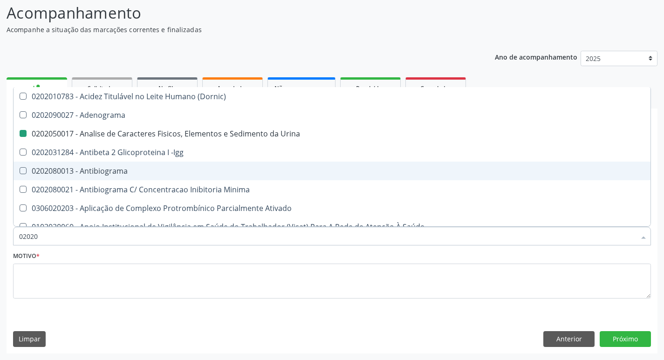
type input "020208"
checkbox Urina "false"
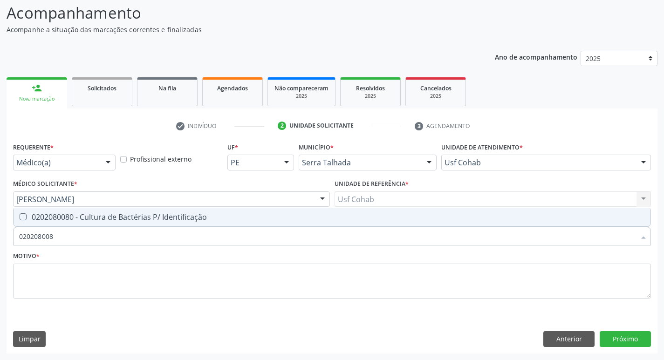
type input "0202080080"
click at [27, 217] on div "0202080080 - Cultura de Bactérias P/ Identificação" at bounding box center [332, 216] width 626 height 7
checkbox Identificação "true"
drag, startPoint x: 7, startPoint y: 240, endPoint x: 0, endPoint y: 251, distance: 12.9
click at [0, 251] on div "Acompanhamento Acompanhe a situação das marcações correntes e finalizadas Relat…" at bounding box center [332, 174] width 664 height 371
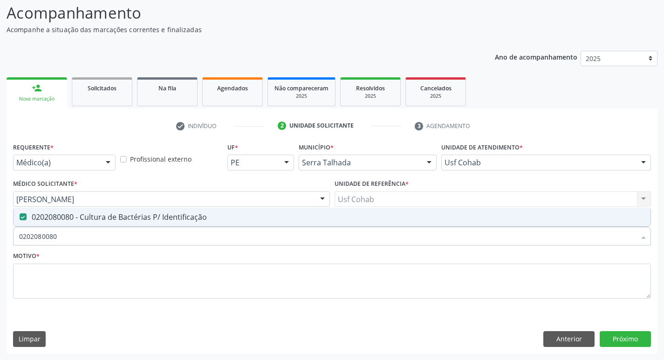
type input "0202080080"
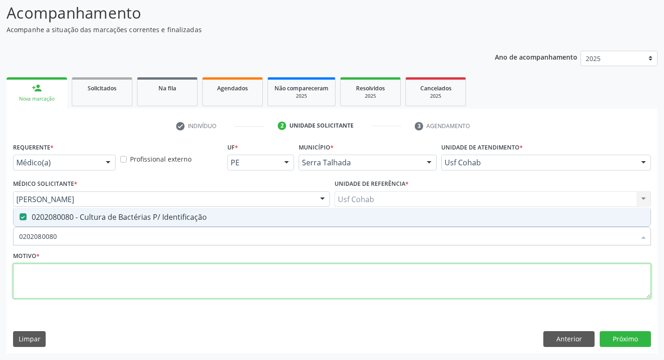
click at [46, 279] on textarea at bounding box center [332, 281] width 638 height 35
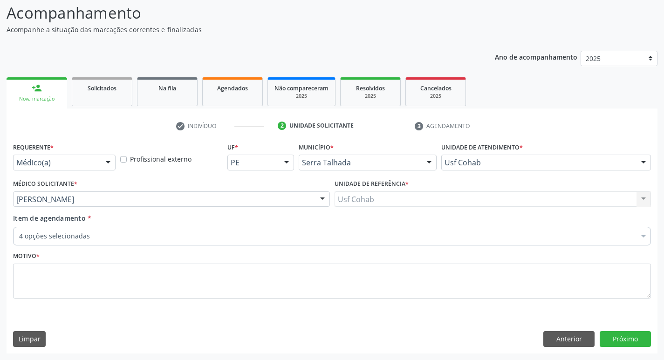
click at [57, 245] on div "4 opções selecionadas" at bounding box center [332, 236] width 638 height 19
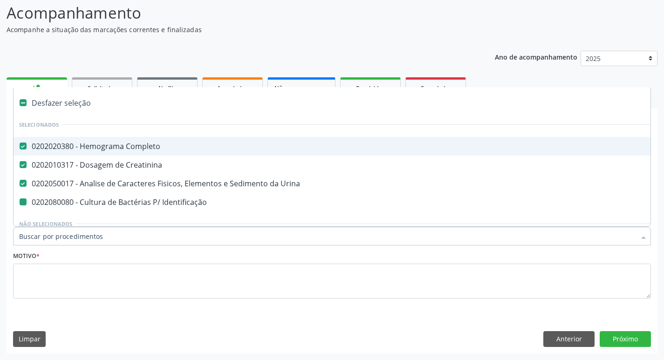
type input "P"
checkbox Identificação "false"
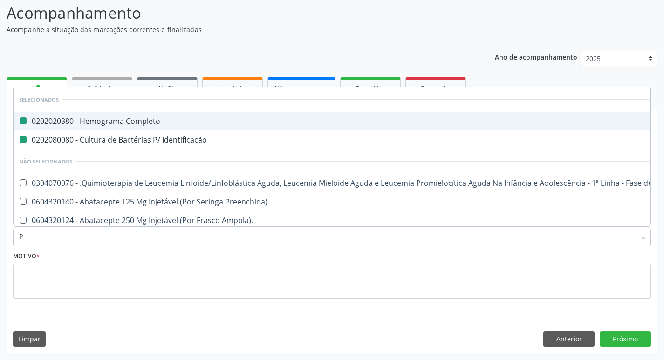
type input "PA"
checkbox Completo "false"
checkbox Identificação "false"
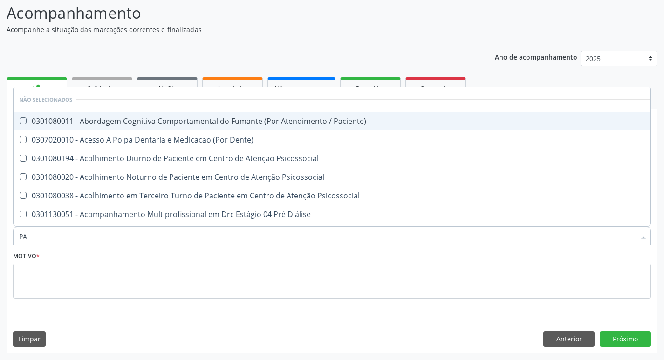
type input "PAR"
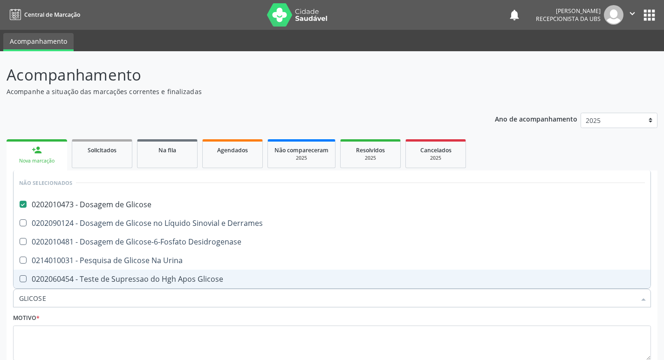
scroll to position [62, 0]
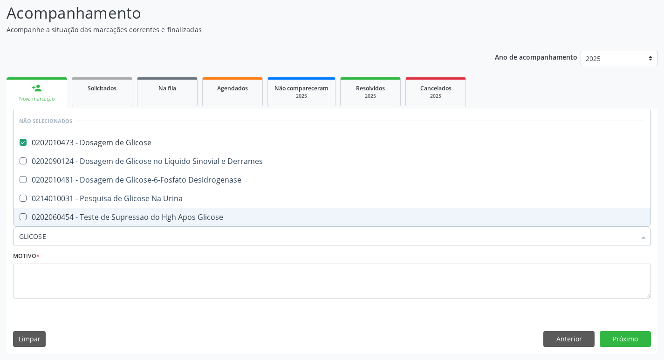
drag, startPoint x: 61, startPoint y: 237, endPoint x: 0, endPoint y: 241, distance: 61.1
click at [0, 241] on div "Acompanhamento Acompanhe a situação das marcações correntes e finalizadas Relat…" at bounding box center [332, 174] width 664 height 371
checkbox Derrames "true"
checkbox Desidrogenase "true"
checkbox Urina "true"
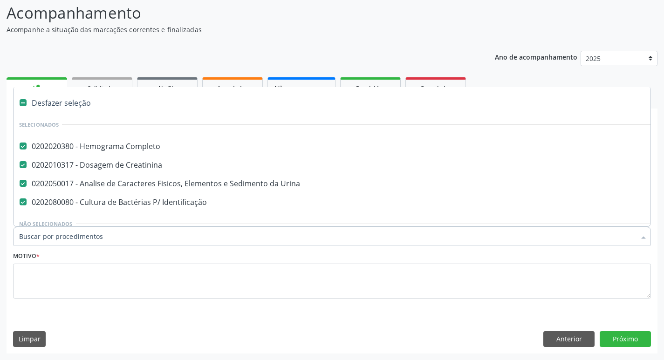
click at [58, 229] on input "Item de agendamento *" at bounding box center [327, 236] width 616 height 19
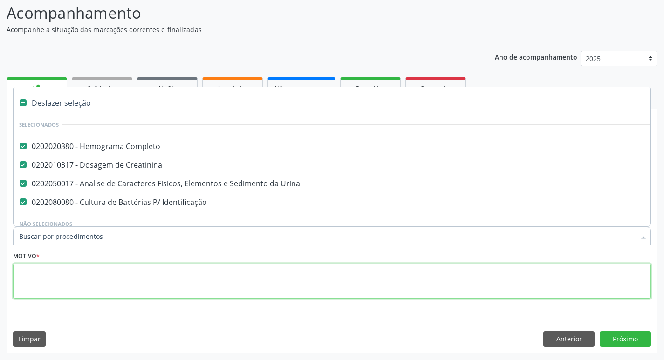
click at [46, 280] on textarea at bounding box center [332, 281] width 638 height 35
checkbox Manutenção "true"
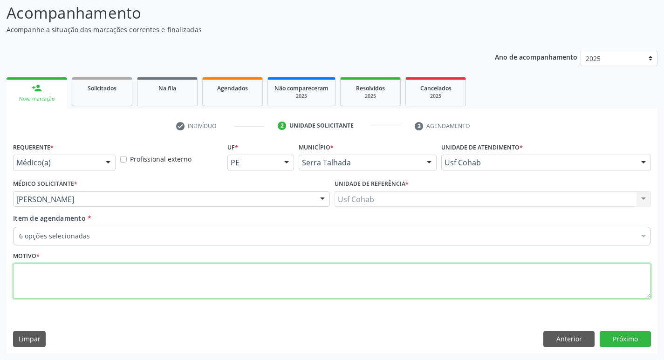
click at [79, 274] on textarea at bounding box center [332, 281] width 638 height 35
type textarea "RASTREIO"
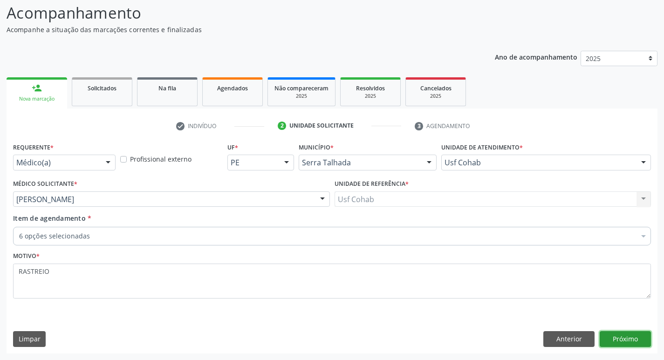
click at [627, 339] on button "Próximo" at bounding box center [625, 339] width 51 height 16
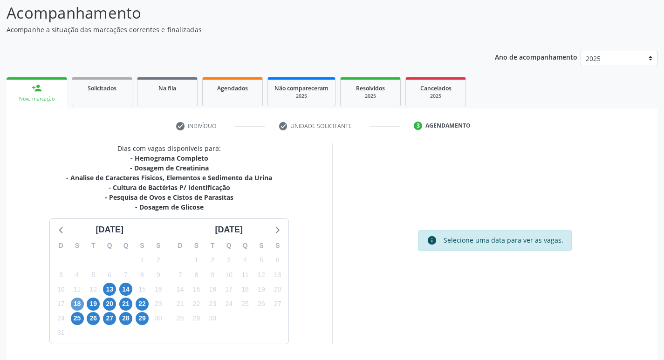
click at [71, 305] on div "18" at bounding box center [77, 304] width 13 height 14
click at [78, 307] on span "18" at bounding box center [77, 304] width 13 height 13
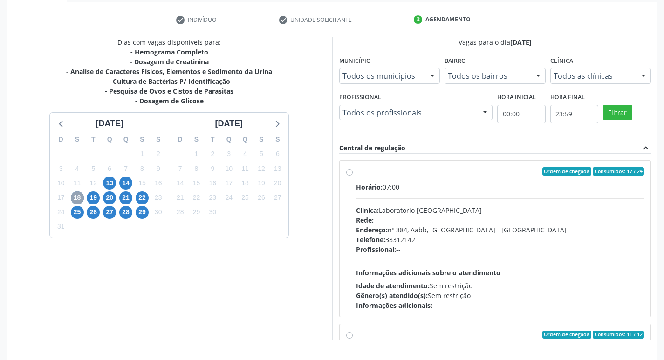
scroll to position [197, 0]
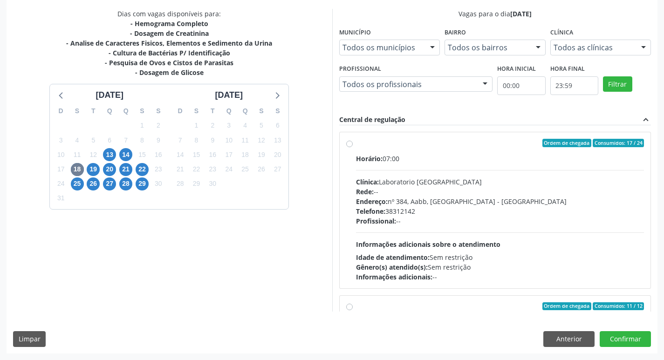
click at [356, 144] on label "Ordem de chegada Consumidos: 17 / 24 Horário: 07:00 Clínica: Laboratorio Sao Fr…" at bounding box center [500, 210] width 288 height 143
click at [352, 144] on input "Ordem de chegada Consumidos: 17 / 24 Horário: 07:00 Clínica: Laboratorio Sao Fr…" at bounding box center [349, 143] width 7 height 8
radio input "true"
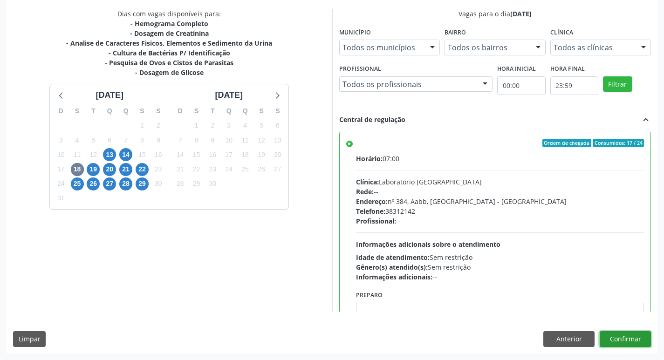
click at [623, 341] on button "Confirmar" at bounding box center [625, 339] width 51 height 16
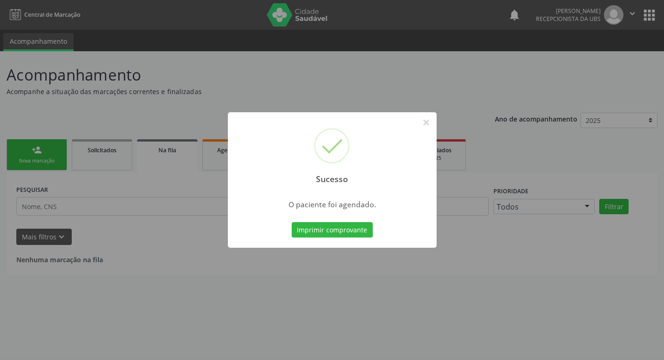
scroll to position [0, 0]
click at [352, 228] on button "Imprimir comprovante" at bounding box center [335, 230] width 81 height 16
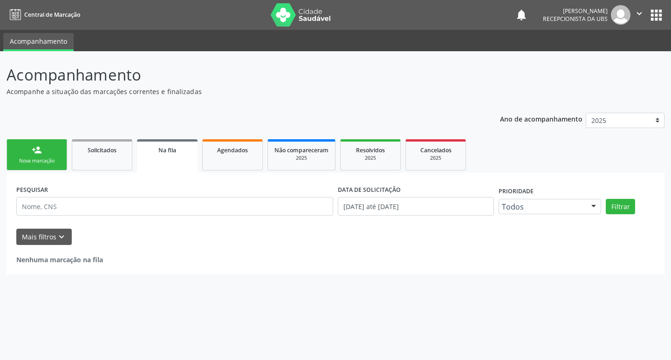
click at [35, 154] on div "person_add" at bounding box center [37, 150] width 10 height 10
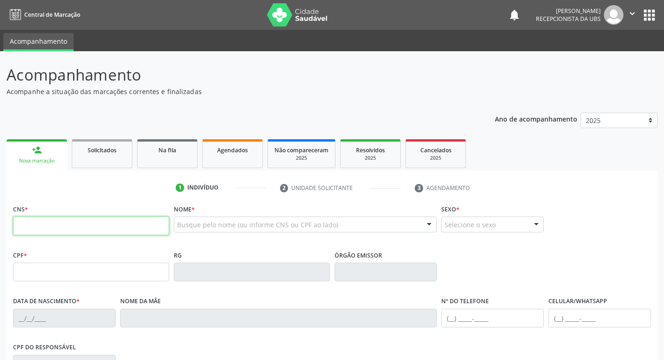
click at [60, 221] on input "text" at bounding box center [91, 226] width 156 height 19
click at [59, 222] on input "text" at bounding box center [91, 226] width 156 height 19
type input "700 0001 0122 3409"
type input "152.044.194-03"
type input "07/12/2005"
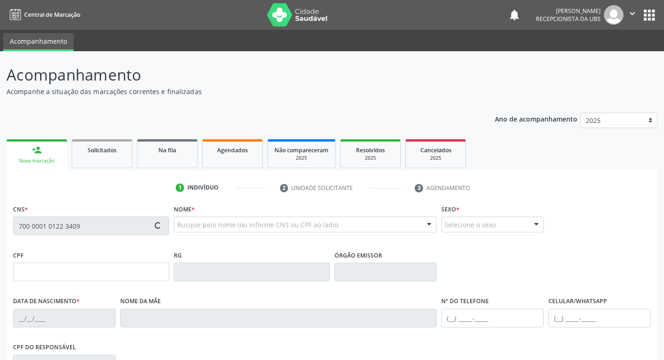
type input "Rita de Cassia Barbosa"
type input "(87) 98131-3118"
type input "458"
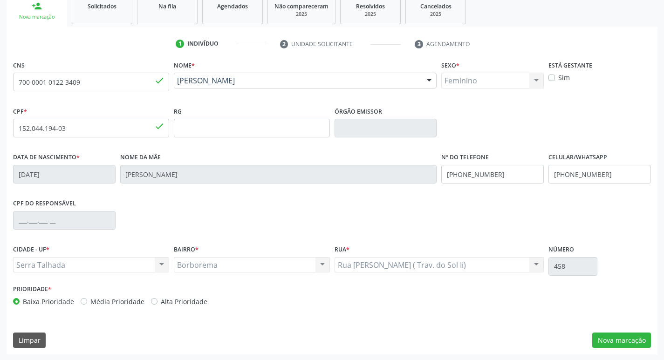
scroll to position [145, 0]
click at [161, 300] on label "Alta Prioridade" at bounding box center [184, 301] width 47 height 10
click at [153, 300] on input "Alta Prioridade" at bounding box center [154, 300] width 7 height 8
radio input "true"
click at [626, 341] on button "Nova marcação" at bounding box center [621, 340] width 59 height 16
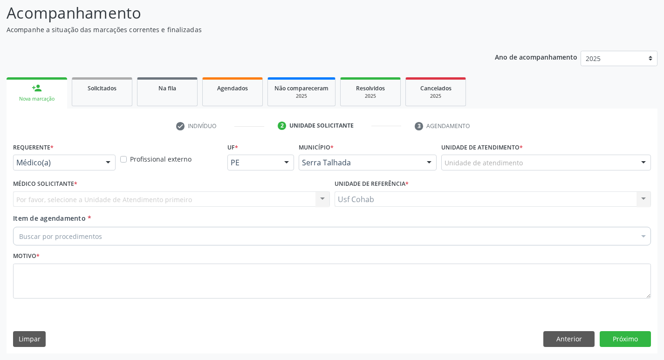
scroll to position [62, 0]
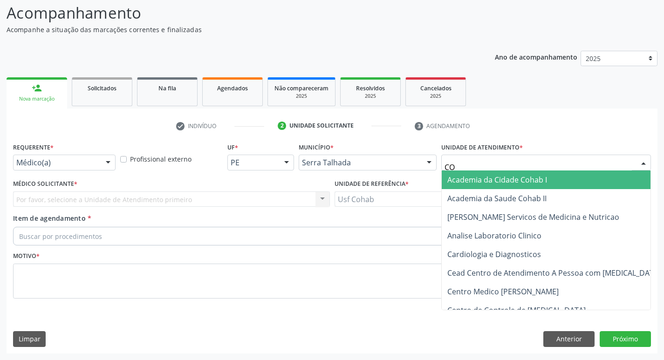
type input "COH"
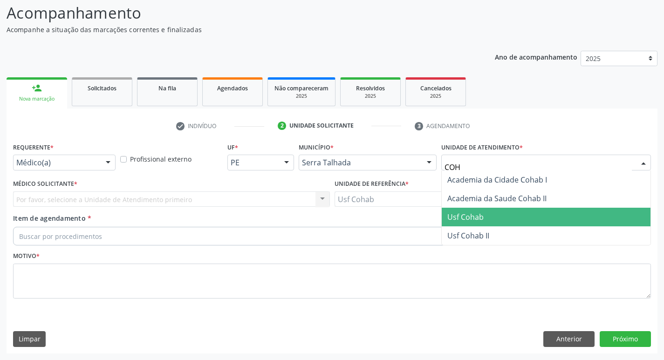
click at [463, 214] on span "Usf Cohab" at bounding box center [465, 217] width 36 height 10
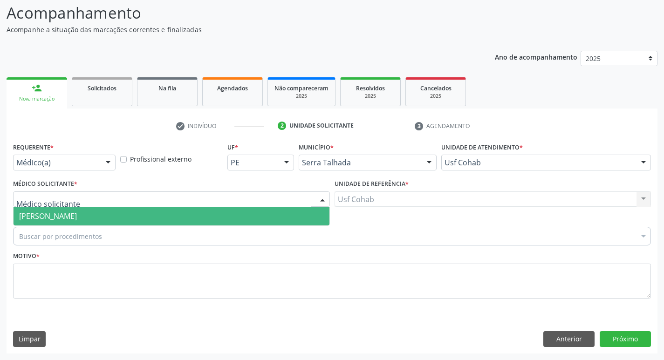
click at [47, 218] on span "[PERSON_NAME]" at bounding box center [48, 216] width 58 height 10
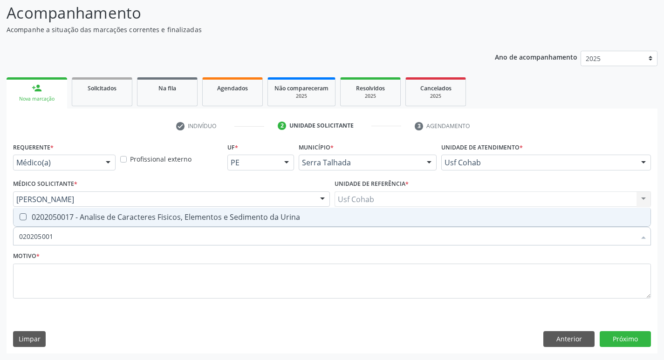
type input "0202050017"
click at [26, 217] on Urina at bounding box center [23, 216] width 7 height 7
click at [20, 217] on Urina "checkbox" at bounding box center [17, 217] width 6 height 6
checkbox Urina "true"
drag, startPoint x: 72, startPoint y: 239, endPoint x: 0, endPoint y: 242, distance: 72.3
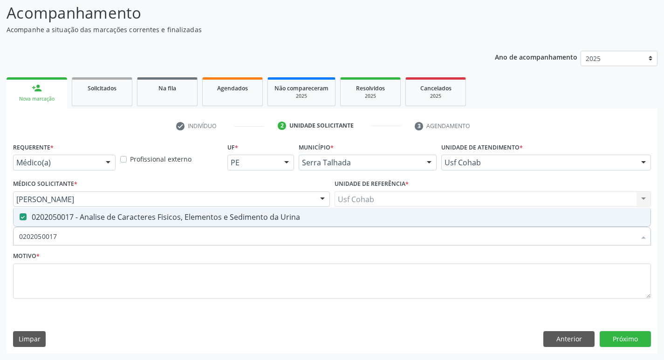
click at [0, 242] on div "Acompanhamento Acompanhe a situação das marcações correntes e finalizadas Relat…" at bounding box center [332, 174] width 664 height 371
checkbox Urina "false"
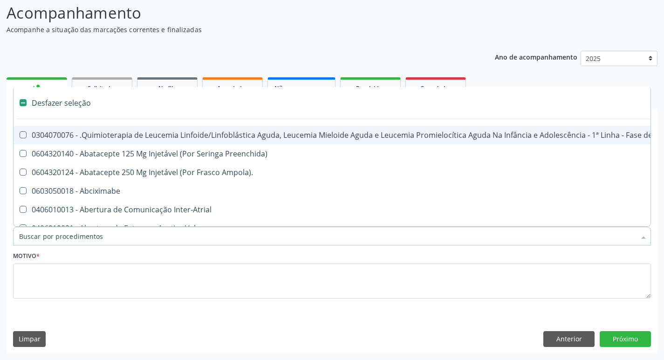
click at [42, 236] on input "Item de agendamento *" at bounding box center [327, 236] width 616 height 19
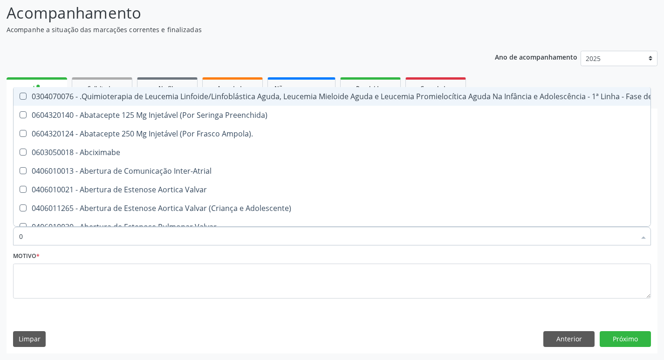
type input "02"
checkbox Coração "true"
checkbox Urina "false"
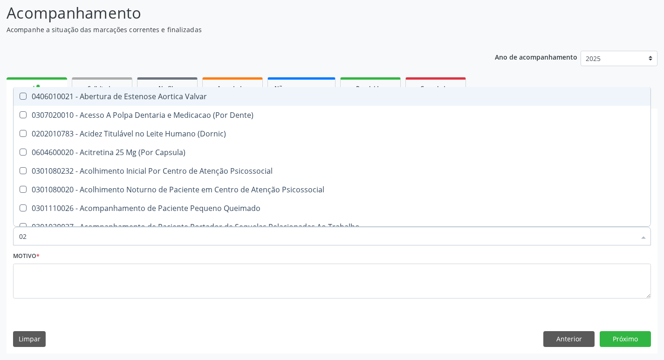
type input "020"
checkbox Terapeutica "true"
checkbox Urina "false"
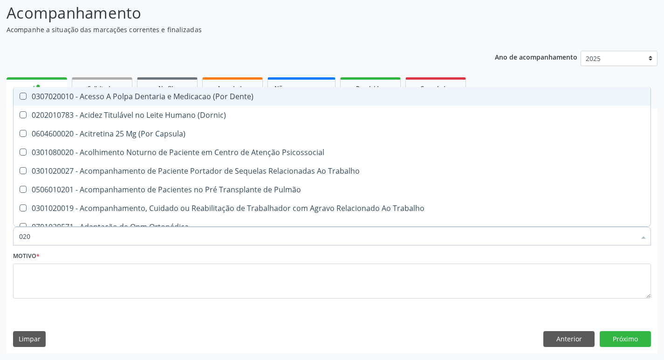
type input "0202"
checkbox Capsula\) "true"
checkbox Urina "false"
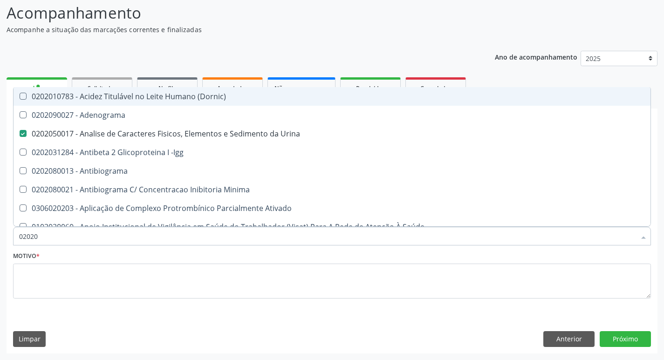
type input "020201"
checkbox Urina "false"
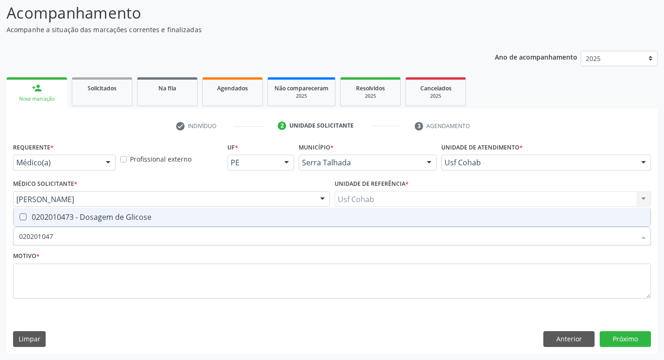
type input "0202010473"
click at [27, 217] on div "0202010473 - Dosagem de Glicose" at bounding box center [332, 216] width 626 height 7
checkbox Glicose "true"
drag, startPoint x: 68, startPoint y: 237, endPoint x: 3, endPoint y: 244, distance: 64.7
click at [0, 245] on div "Acompanhamento Acompanhe a situação das marcações correntes e finalizadas Relat…" at bounding box center [332, 174] width 664 height 371
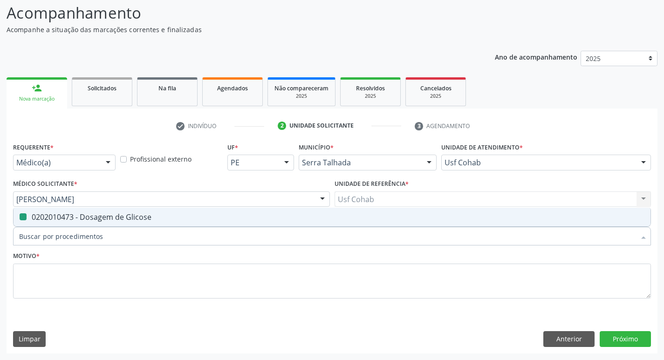
checkbox Glicose "false"
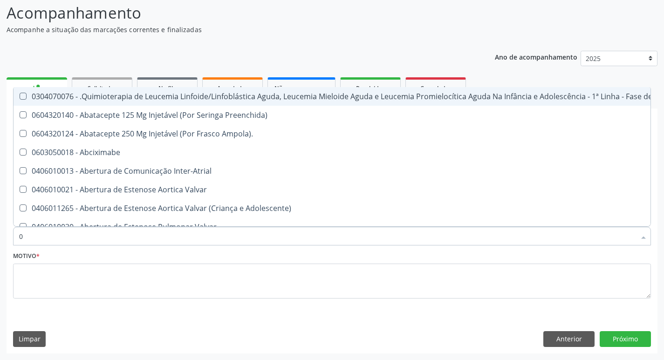
type input "02"
checkbox Coração "true"
checkbox Urina "false"
checkbox Bilateral "true"
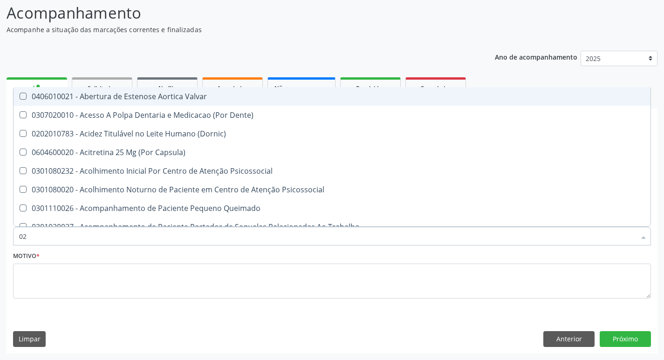
type input "020"
checkbox Terapeutica "true"
checkbox Urina "false"
checkbox \(Qualitativo\) "true"
checkbox Glicose "false"
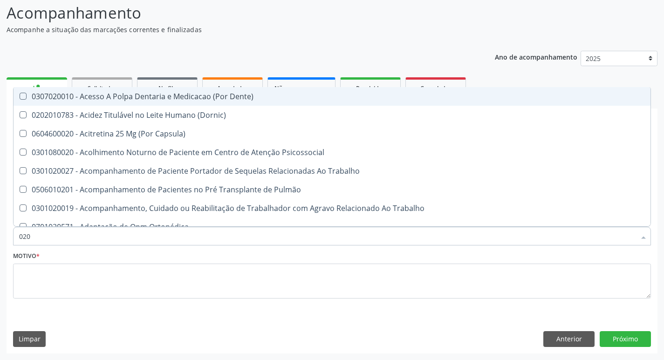
type input "0202"
checkbox Capsula\) "true"
checkbox Urina "false"
checkbox Laser "true"
checkbox Glicose "false"
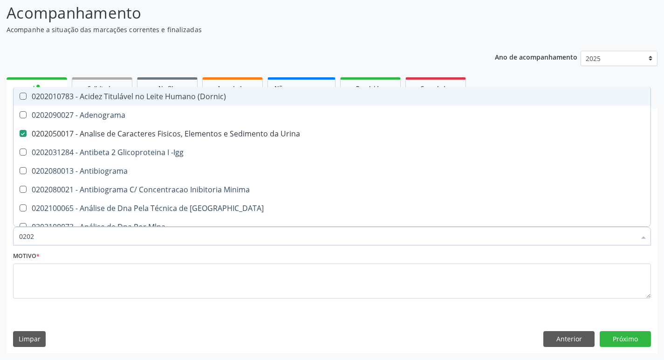
type input "02020"
checkbox Xi "true"
checkbox Glicose "false"
type input "020202"
checkbox Urina "false"
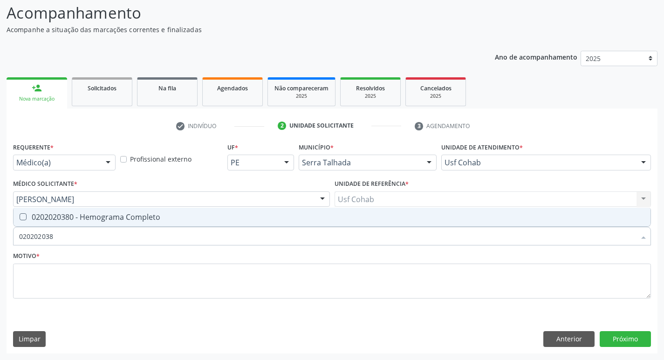
type input "0202020380"
drag, startPoint x: 22, startPoint y: 216, endPoint x: 46, endPoint y: 230, distance: 27.2
click at [23, 216] on Completo at bounding box center [23, 216] width 7 height 7
click at [20, 216] on Completo "checkbox" at bounding box center [17, 217] width 6 height 6
checkbox Completo "true"
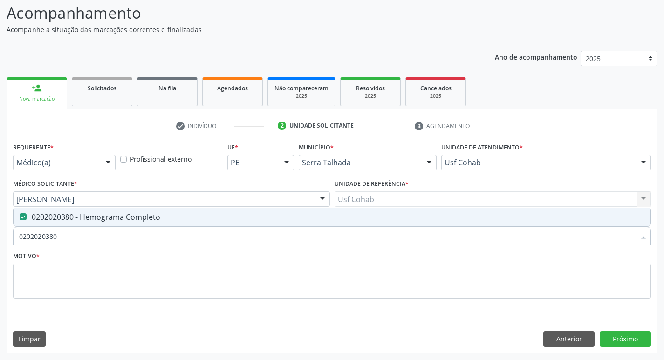
drag, startPoint x: 64, startPoint y: 242, endPoint x: 0, endPoint y: 239, distance: 63.9
click at [0, 241] on div "Acompanhamento Acompanhe a situação das marcações correntes e finalizadas Relat…" at bounding box center [332, 174] width 664 height 371
checkbox Completo "false"
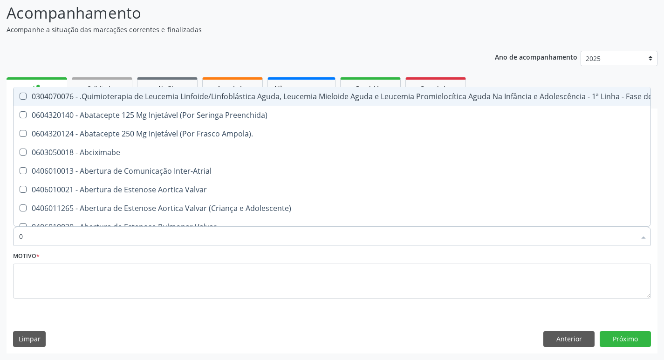
type input "02"
checkbox Coração "true"
checkbox Urina "false"
checkbox Bilateral "true"
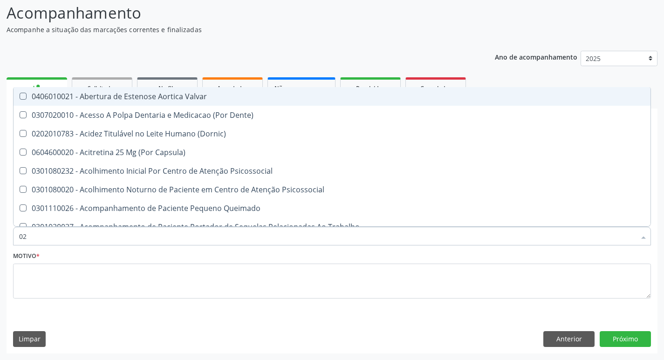
type input "020"
checkbox Terapeutica "true"
checkbox Urina "false"
checkbox \(Qualitativo\) "true"
checkbox Glicose "false"
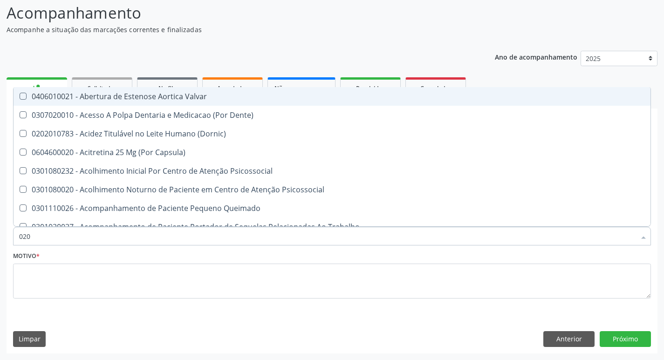
checkbox \(T3\) "true"
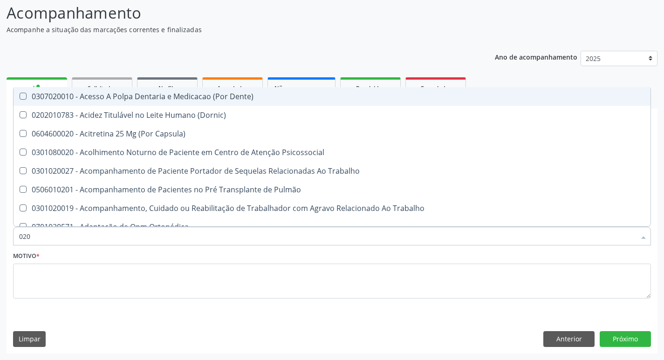
type input "0202"
checkbox Capsula\) "true"
checkbox Urina "false"
checkbox Laser "true"
checkbox Biologica "true"
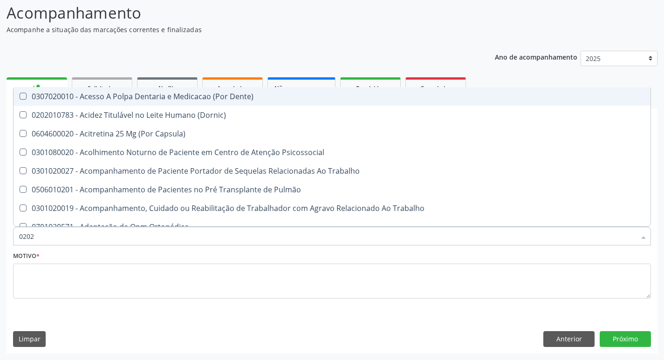
checkbox Glicose "false"
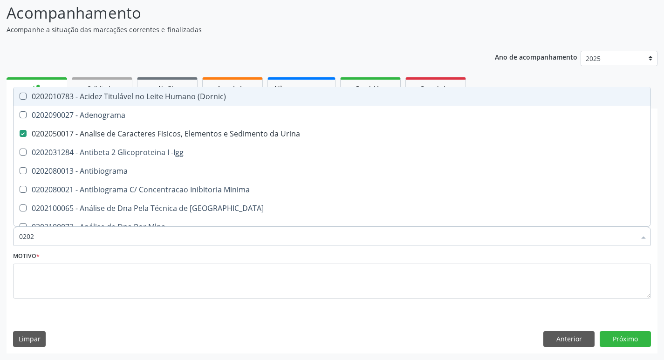
type input "02020"
checkbox Xi "true"
checkbox Glicose "false"
checkbox Zinco "true"
checkbox Completo "false"
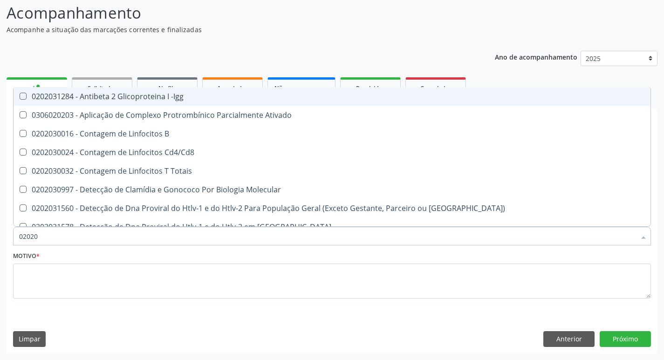
type input "020203"
checkbox B "false"
checkbox Completo "true"
type input "0202030"
checkbox Completo "false"
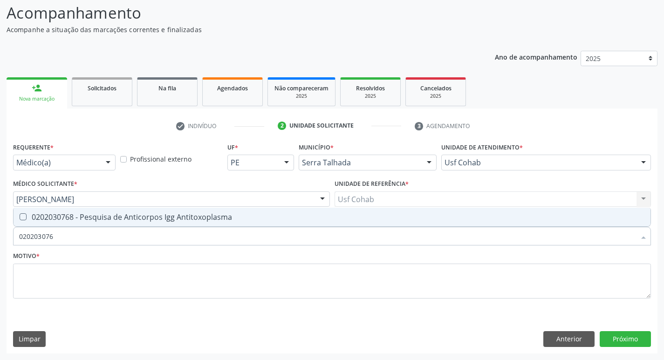
type input "0202030768"
click at [21, 219] on Antitoxoplasma at bounding box center [23, 216] width 7 height 7
click at [20, 219] on Antitoxoplasma "checkbox" at bounding box center [17, 217] width 6 height 6
checkbox Antitoxoplasma "true"
drag, startPoint x: 48, startPoint y: 239, endPoint x: 2, endPoint y: 244, distance: 45.9
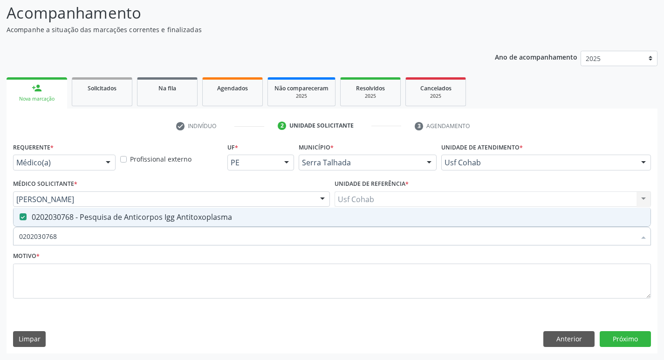
click at [2, 244] on div "Acompanhamento Acompanhe a situação das marcações correntes e finalizadas Relat…" at bounding box center [332, 174] width 664 height 371
checkbox Antitoxoplasma "false"
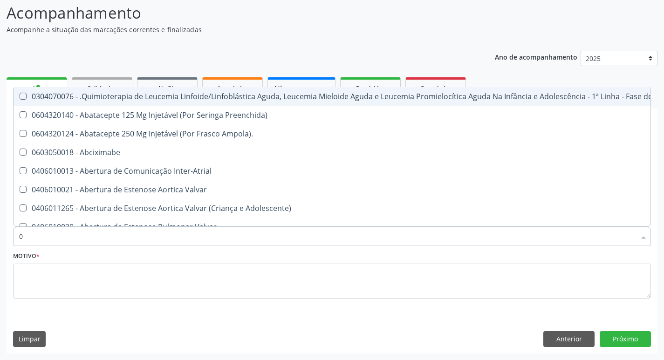
type input "02"
checkbox Coração "true"
checkbox Urina "false"
checkbox Bilateral "true"
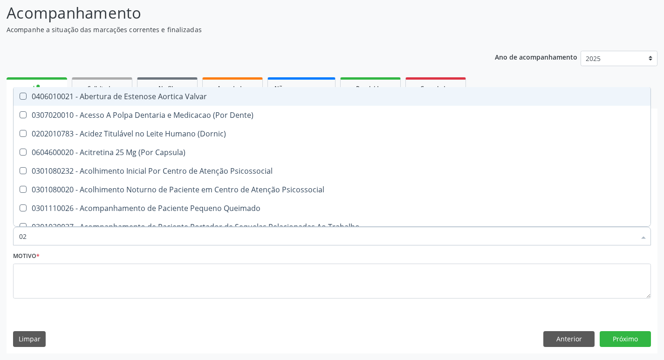
type input "020"
checkbox Terapeutica "true"
checkbox Urina "false"
checkbox \(Qualitativo\) "true"
checkbox Glicose "false"
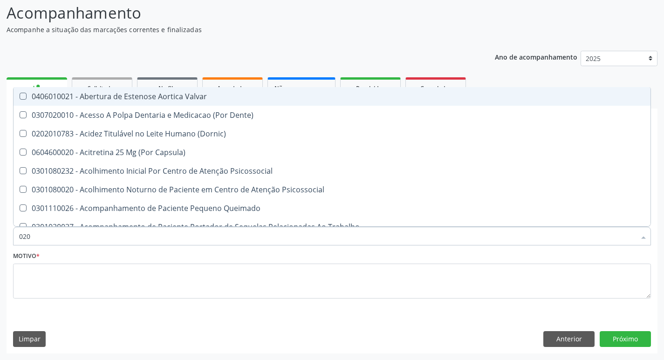
checkbox \(T3\) "true"
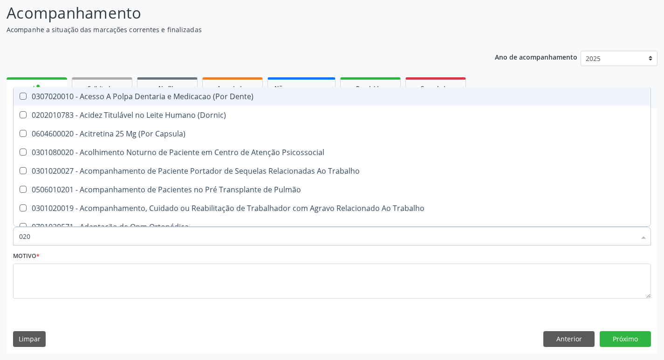
type input "0202"
checkbox Capsula\) "true"
checkbox Urina "false"
checkbox Laser "true"
checkbox Biologica "true"
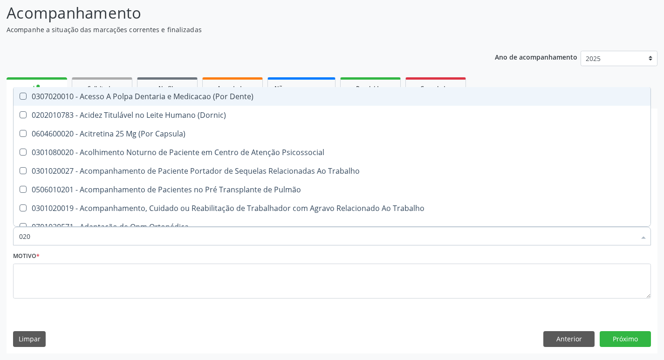
checkbox Dosagens\) "true"
checkbox Glicose "false"
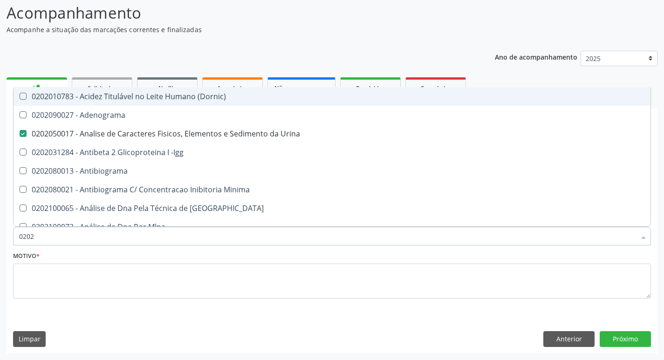
type input "02020"
checkbox Xi "true"
checkbox Glicose "false"
checkbox Zinco "true"
checkbox Completo "false"
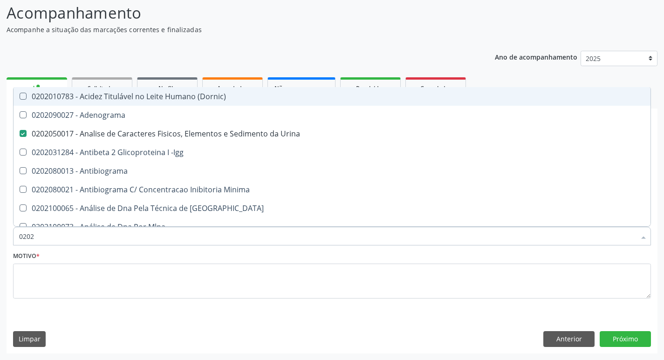
checkbox Carini "true"
checkbox Antitoxoplasma "false"
type input "020203"
checkbox Urina "false"
checkbox Aminoacidos "true"
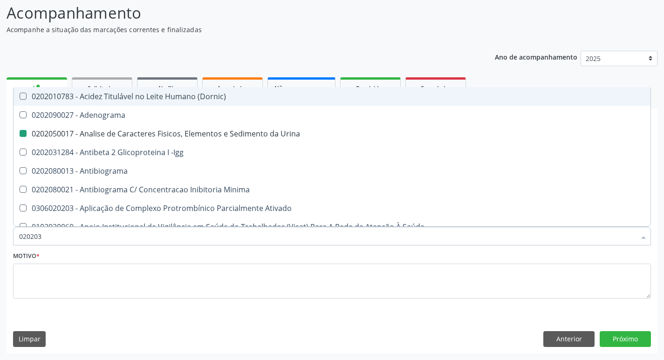
checkbox Anti-Achr "true"
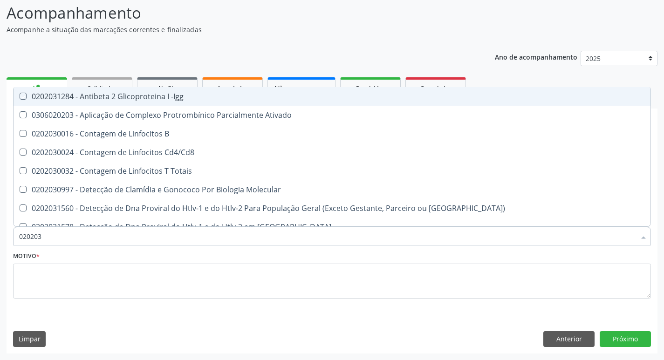
type input "0202038"
checkbox -Igg "true"
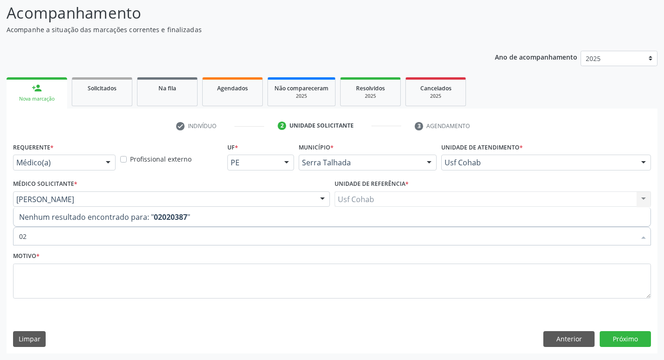
type input "0"
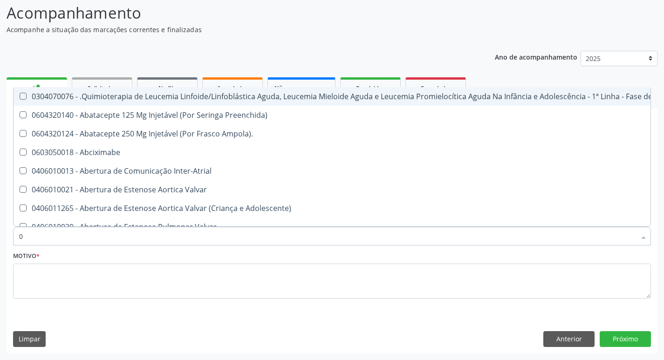
type input "02"
checkbox Coração "true"
checkbox Urina "false"
checkbox Bilateral "true"
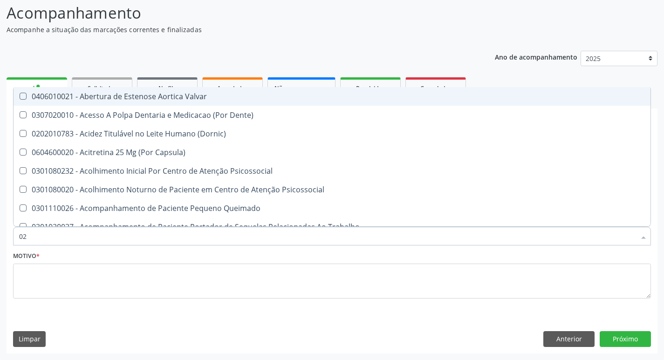
type input "020"
checkbox Terapeutica "true"
checkbox Urina "false"
checkbox \(Qualitativo\) "true"
checkbox Glicose "false"
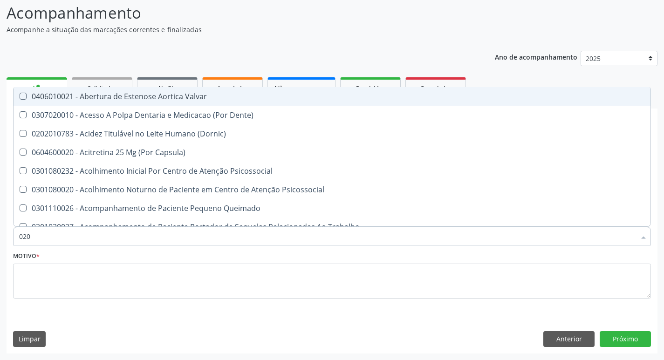
checkbox \(T3\) "true"
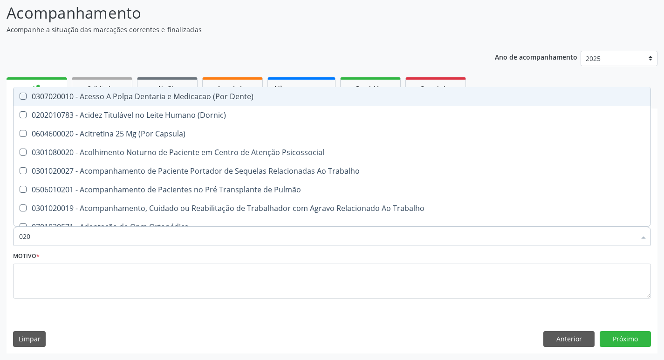
type input "0202"
checkbox Capsula\) "true"
checkbox Urina "false"
checkbox Laser "true"
checkbox Biologica "true"
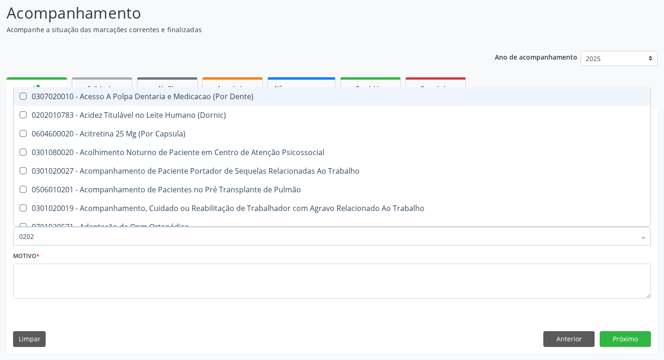
checkbox Dosagens\) "true"
checkbox Glicose "false"
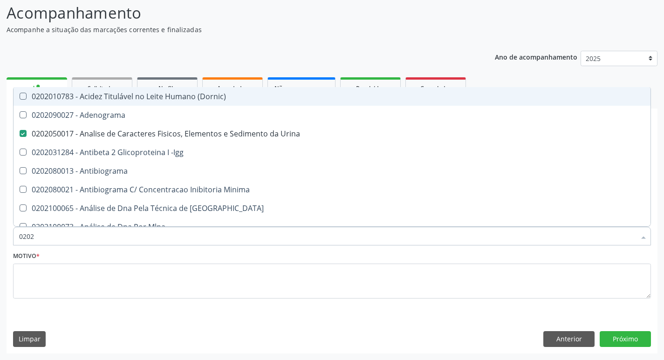
type input "02020"
checkbox Xi "true"
checkbox Glicose "false"
checkbox Zinco "true"
checkbox Completo "false"
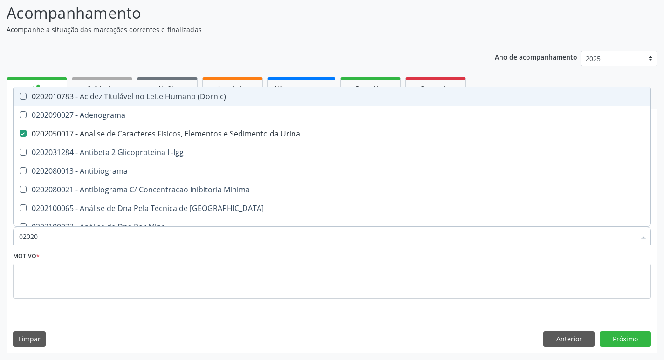
checkbox Carini "true"
checkbox Antitoxoplasma "false"
type input "020208"
checkbox Urina "false"
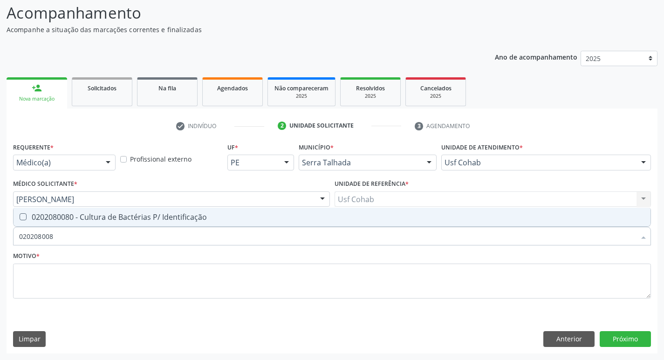
type input "0202080080"
click at [28, 217] on div "0202080080 - Cultura de Bactérias P/ Identificação" at bounding box center [332, 216] width 626 height 7
checkbox Identificação "true"
drag, startPoint x: 55, startPoint y: 239, endPoint x: 0, endPoint y: 244, distance: 55.6
click at [0, 244] on div "Acompanhamento Acompanhe a situação das marcações correntes e finalizadas Relat…" at bounding box center [332, 174] width 664 height 371
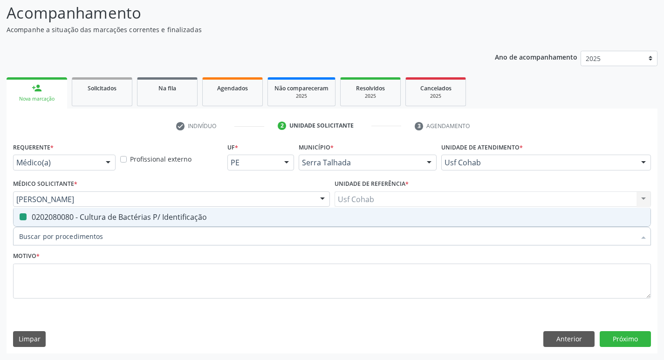
checkbox Identificação "false"
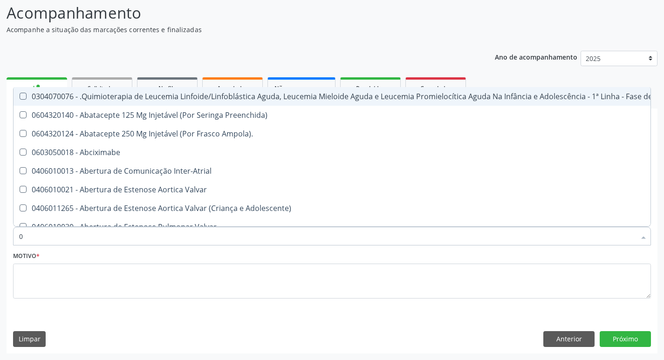
type input "02"
checkbox Coração "true"
checkbox Urina "false"
checkbox Aberto "true"
checkbox Bilateral "true"
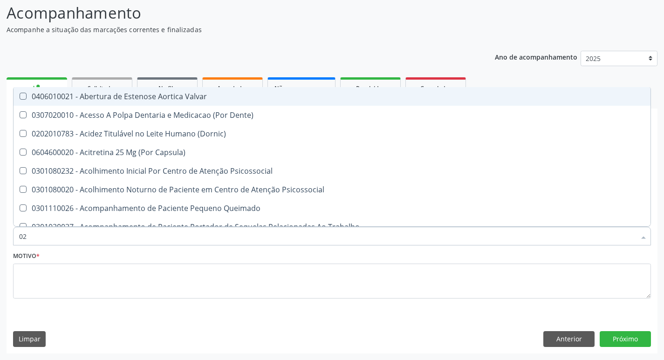
type input "020"
checkbox Terapeutica "true"
checkbox Urina "false"
checkbox Gastro-Esofagico "true"
checkbox Identificação "false"
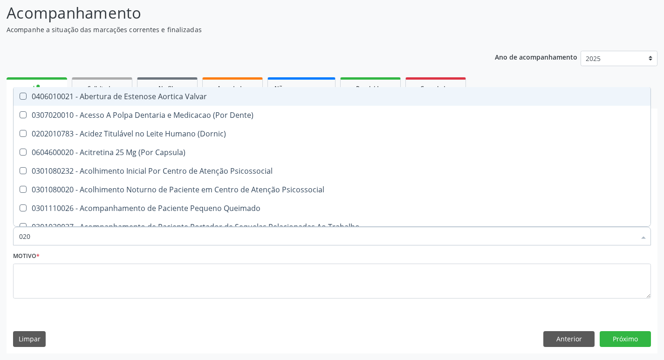
checkbox \(Qualitativo\) "true"
checkbox Glicose "false"
checkbox \(T3\) "true"
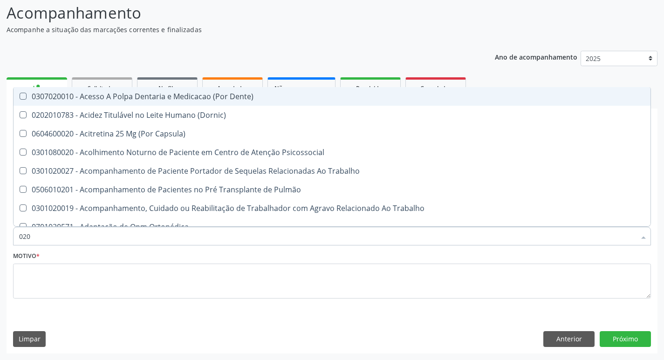
type input "0202"
checkbox Capsula\) "true"
checkbox Urina "false"
checkbox Blot "true"
checkbox Laser "true"
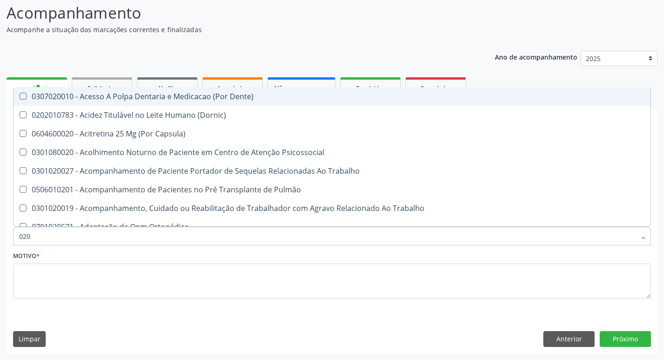
checkbox Biologica "true"
checkbox Identificação "false"
checkbox Dosagens\) "true"
checkbox Glicose "false"
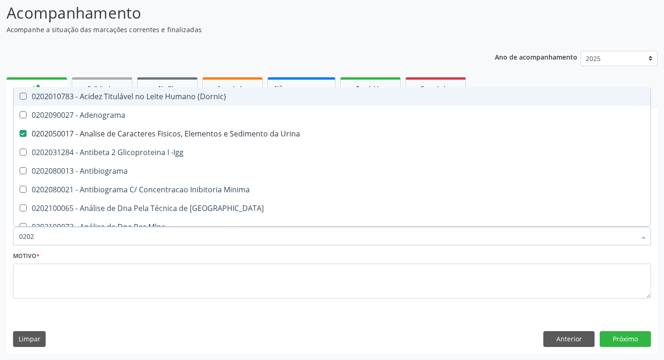
type input "02020"
checkbox Anaerobicas "true"
checkbox Identificação "false"
checkbox Xi "true"
checkbox Glicose "false"
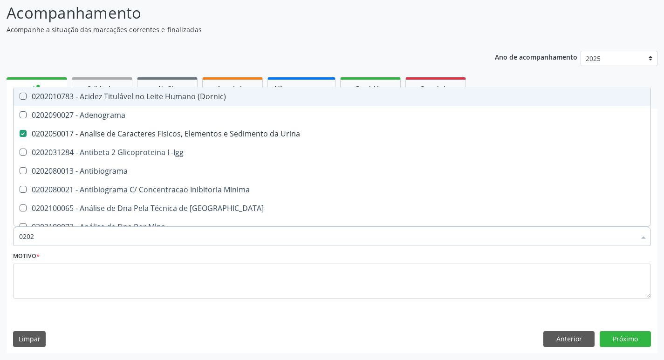
checkbox Zinco "true"
checkbox Completo "false"
checkbox Carini "true"
checkbox Antitoxoplasma "false"
type input "020208"
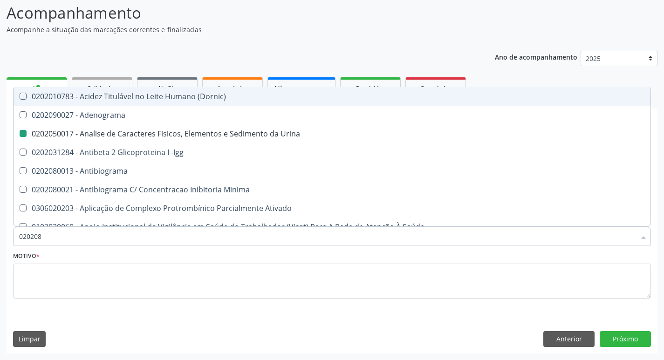
checkbox Urina "false"
checkbox Trabalhador "true"
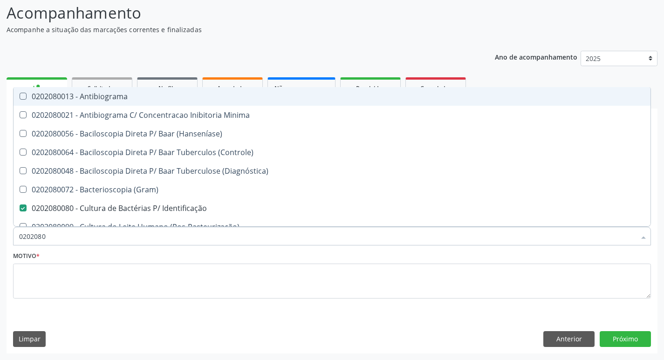
type input "02020800"
checkbox Identificação "true"
type input "020208008"
checkbox Antibiograma "true"
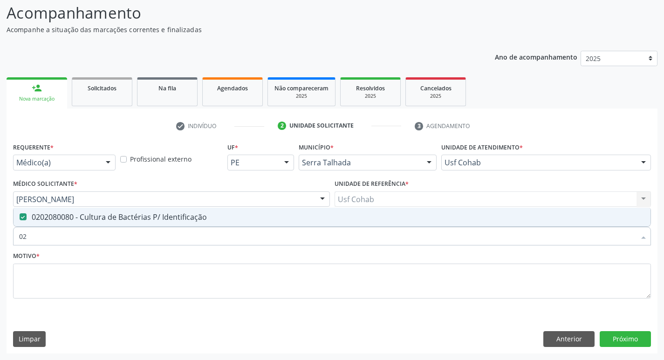
type input "0"
checkbox Identificação "false"
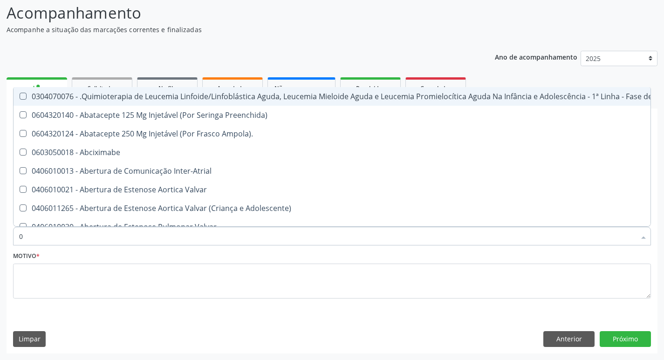
type input "02"
checkbox Coração "true"
checkbox Urina "false"
checkbox Aberto "true"
checkbox Bilateral "true"
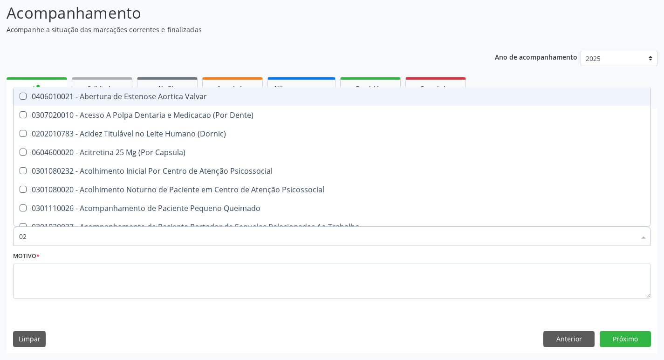
type input "020"
checkbox Terapeutica "true"
checkbox Urina "false"
checkbox Gastro-Esofagico "true"
checkbox Identificação "false"
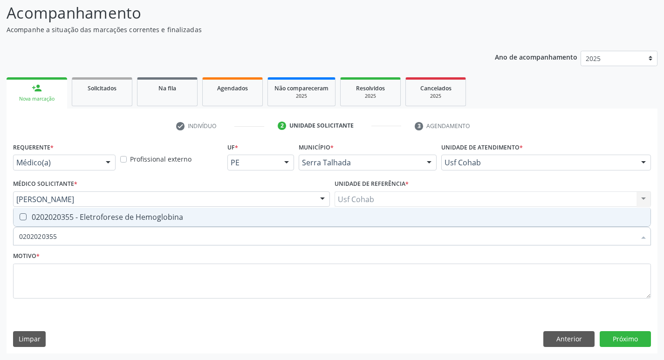
click at [18, 216] on div at bounding box center [17, 216] width 7 height 7
click at [0, 246] on div "Acompanhamento Acompanhe a situação das marcações correntes e finalizadas Relat…" at bounding box center [332, 174] width 664 height 371
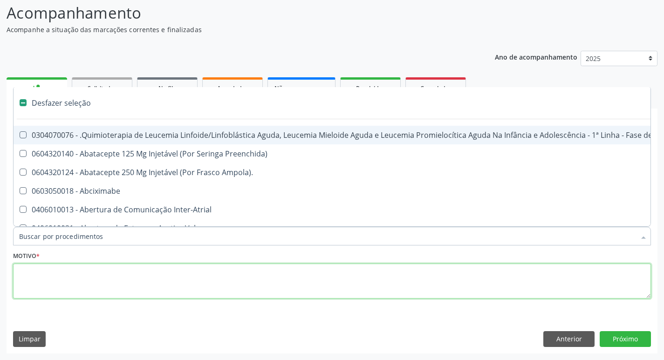
click at [82, 278] on textarea at bounding box center [332, 281] width 638 height 35
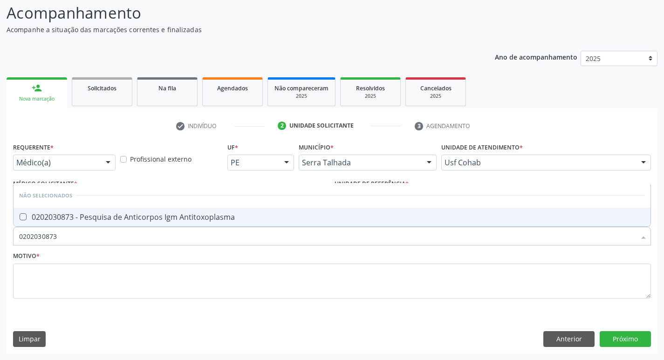
click at [26, 218] on Antitoxoplasma at bounding box center [23, 216] width 7 height 7
click at [20, 218] on Antitoxoplasma "checkbox" at bounding box center [17, 217] width 6 height 6
drag, startPoint x: 22, startPoint y: 235, endPoint x: 0, endPoint y: 237, distance: 22.4
click at [0, 236] on div "Acompanhamento Acompanhe a situação das marcações correntes e finalizadas Relat…" at bounding box center [332, 174] width 664 height 371
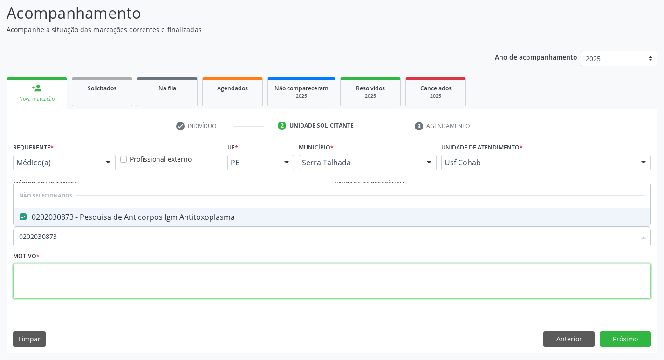
click at [27, 282] on textarea at bounding box center [332, 281] width 638 height 35
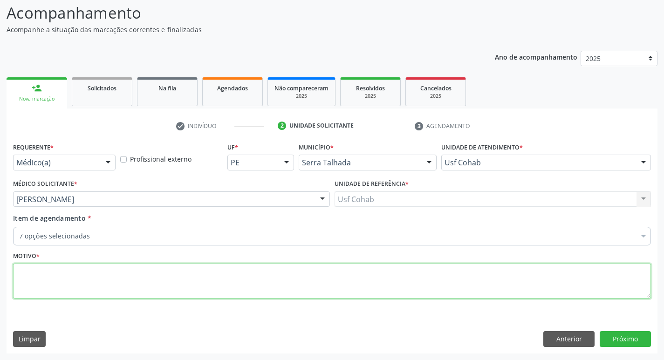
click at [43, 275] on textarea at bounding box center [332, 281] width 638 height 35
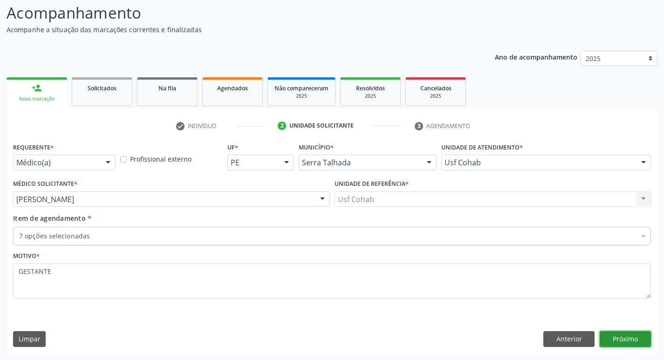
click at [610, 338] on button "Próximo" at bounding box center [625, 339] width 51 height 16
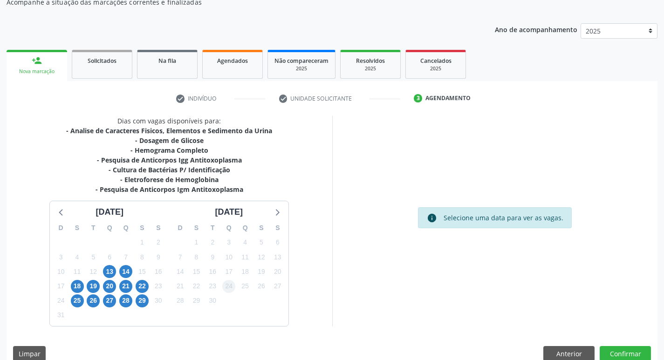
scroll to position [104, 0]
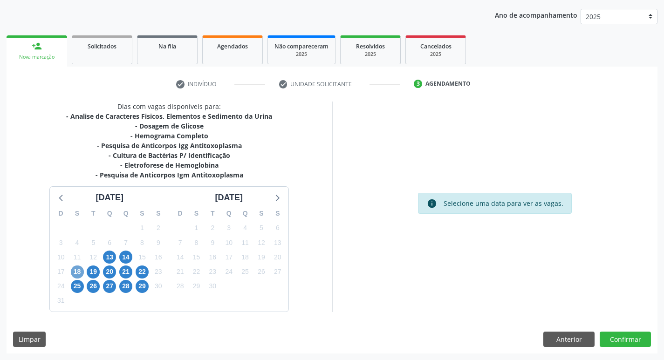
click at [73, 273] on span "18" at bounding box center [77, 272] width 13 height 13
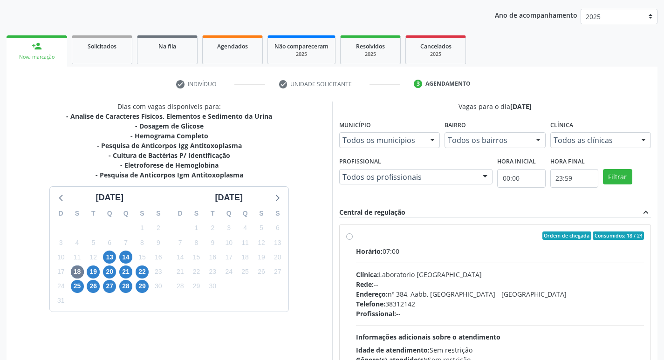
click at [352, 240] on div "Ordem de chegada Consumidos: 18 / 24 Horário: 07:00 Clínica: Laboratorio Sao Fr…" at bounding box center [495, 303] width 298 height 143
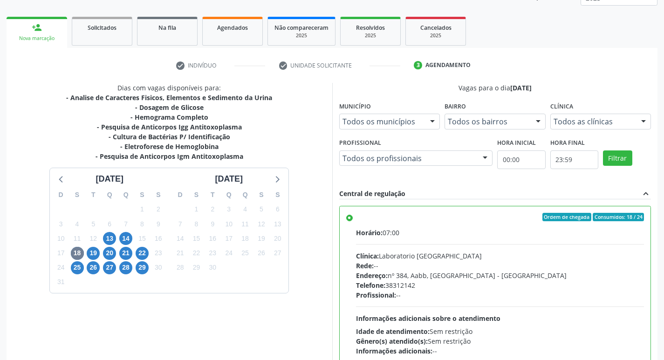
scroll to position [197, 0]
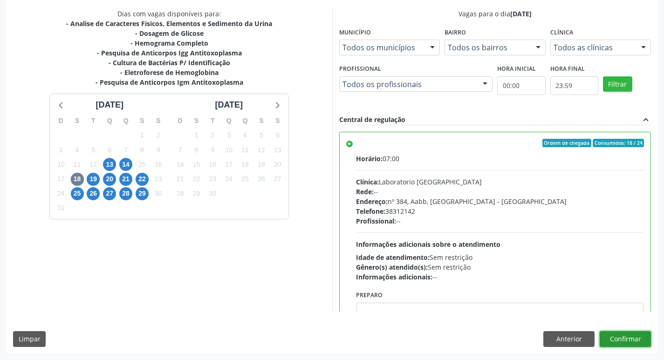
click at [633, 339] on button "Confirmar" at bounding box center [625, 339] width 51 height 16
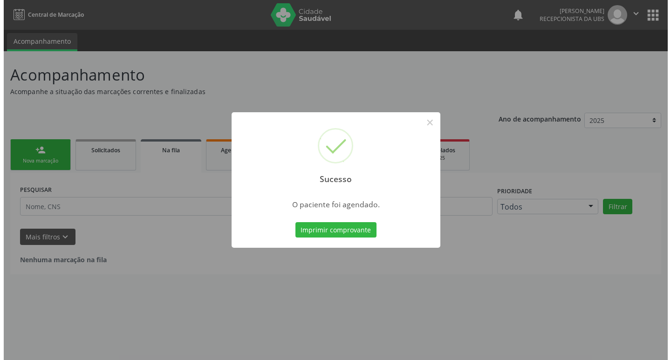
scroll to position [0, 0]
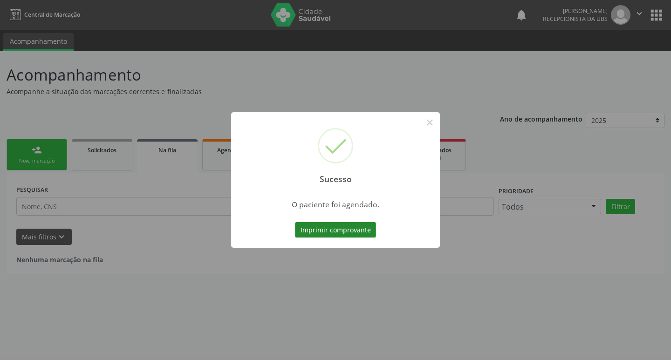
click at [316, 233] on button "Imprimir comprovante" at bounding box center [335, 230] width 81 height 16
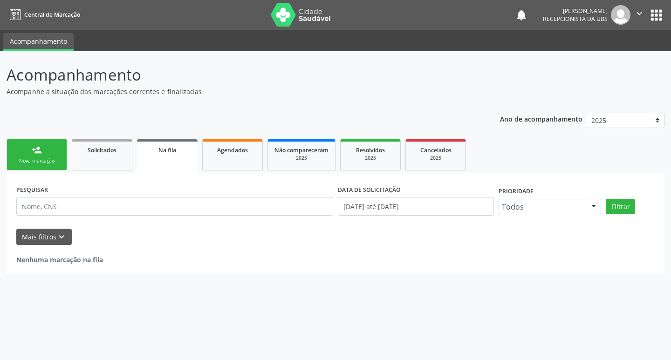
click at [41, 161] on div "Nova marcação" at bounding box center [37, 160] width 47 height 7
click at [45, 154] on link "person_add Nova marcação" at bounding box center [37, 154] width 61 height 31
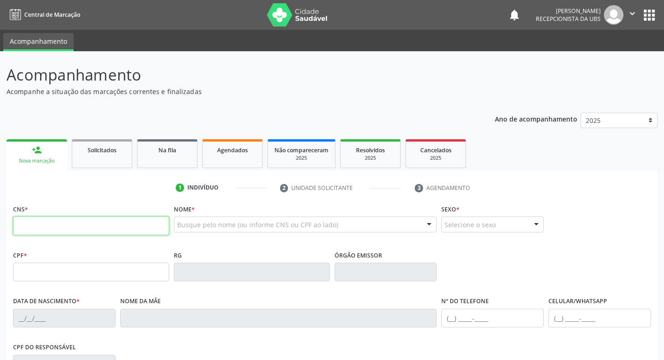
click at [60, 222] on input "text" at bounding box center [91, 226] width 156 height 19
type input "706 4006 4352 1186"
type input "111.196.644-38"
type input "[DATE]"
type input "[PERSON_NAME]"
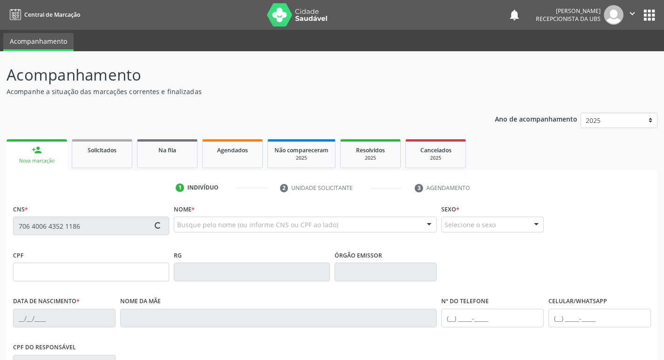
type input "[PHONE_NUMBER]"
type input "089.909.344-27"
type input "2055"
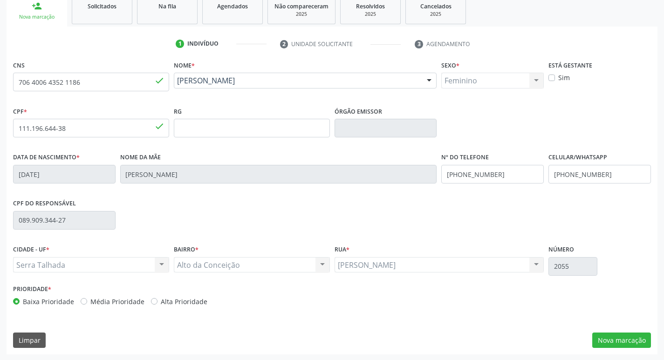
scroll to position [145, 0]
click at [161, 300] on label "Alta Prioridade" at bounding box center [184, 301] width 47 height 10
click at [152, 300] on input "Alta Prioridade" at bounding box center [154, 300] width 7 height 8
radio input "true"
click at [619, 343] on button "Nova marcação" at bounding box center [621, 340] width 59 height 16
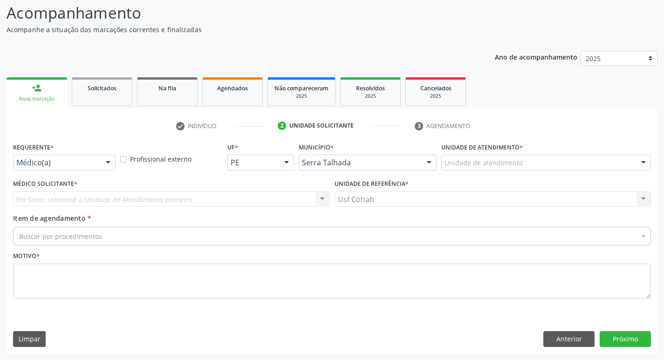
scroll to position [62, 0]
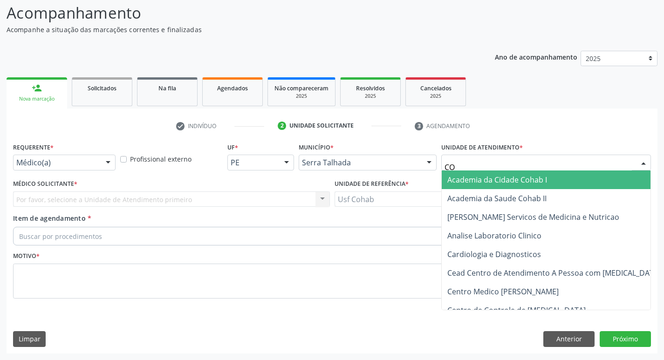
type input "COH"
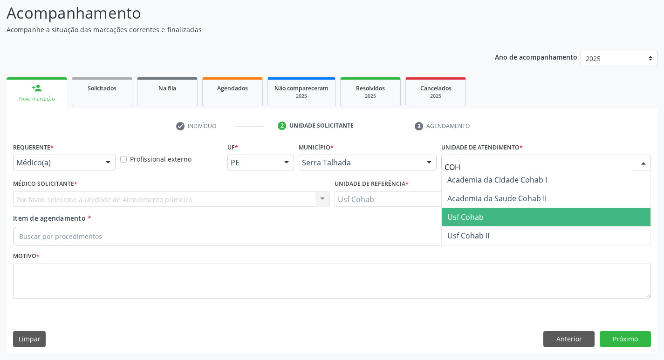
click at [489, 218] on span "Usf Cohab" at bounding box center [546, 217] width 209 height 19
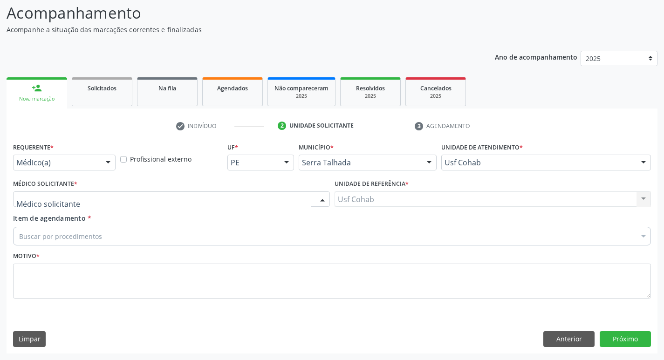
click at [88, 201] on div at bounding box center [171, 199] width 317 height 16
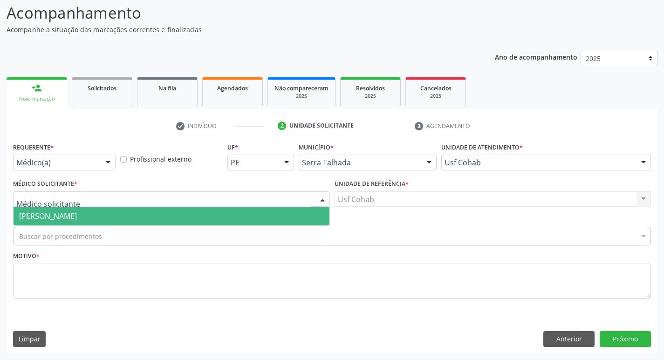
click at [77, 214] on span "[PERSON_NAME]" at bounding box center [48, 216] width 58 height 10
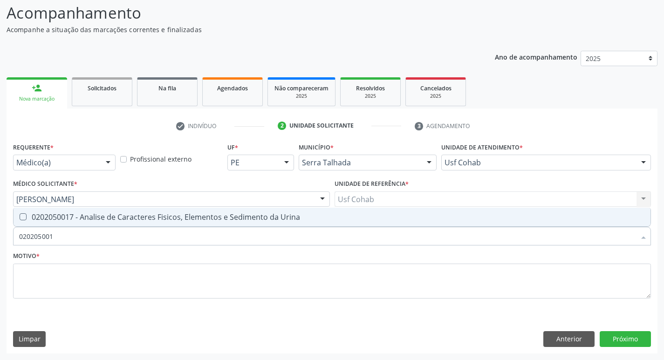
type input "0202050017"
click at [27, 216] on div "0202050017 - Analise de Caracteres Fisicos, Elementos e Sedimento da Urina" at bounding box center [332, 216] width 626 height 7
checkbox Urina "true"
drag, startPoint x: 35, startPoint y: 239, endPoint x: 13, endPoint y: 236, distance: 22.5
click at [0, 241] on div "Acompanhamento Acompanhe a situação das marcações correntes e finalizadas Relat…" at bounding box center [332, 174] width 664 height 371
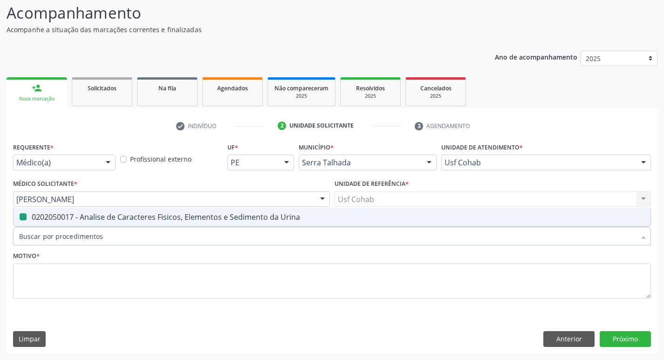
checkbox Urina "false"
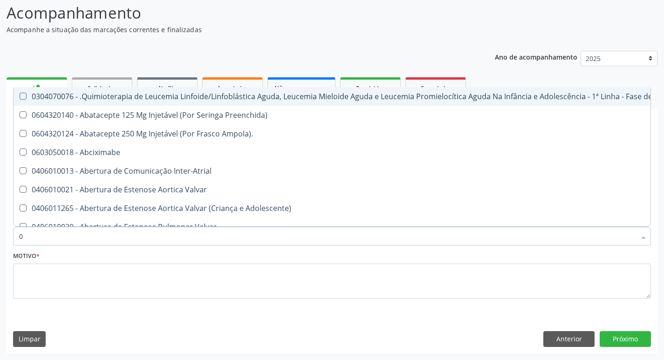
type input "02"
checkbox Coração "true"
checkbox Urina "false"
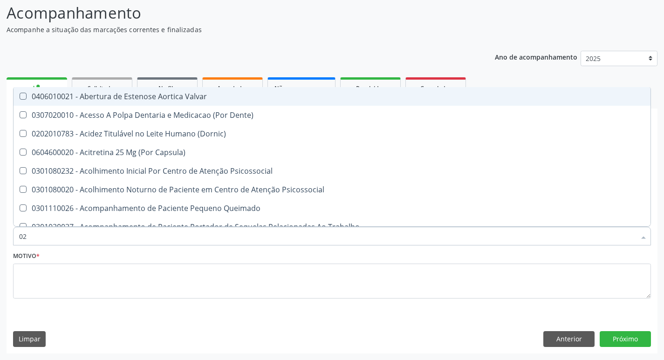
type input "020"
checkbox Terapeutica "true"
checkbox Urina "false"
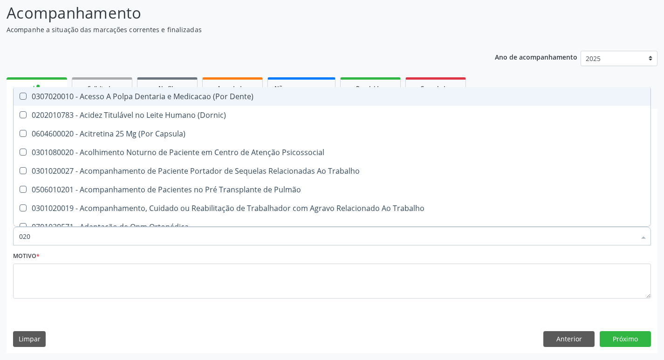
type input "0202"
checkbox Capsula\) "true"
checkbox Urina "false"
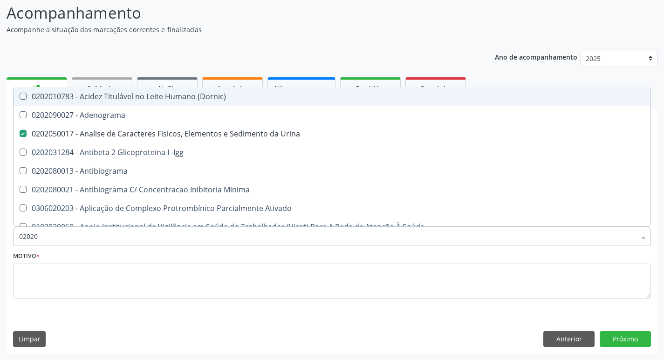
type input "020201"
checkbox Urina "false"
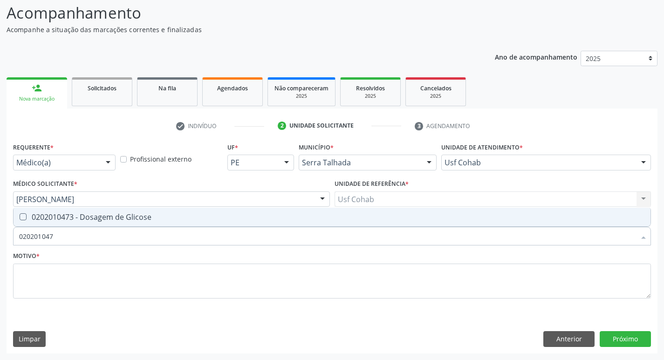
type input "0202010473"
click at [23, 218] on Glicose at bounding box center [23, 216] width 7 height 7
click at [20, 218] on Glicose "checkbox" at bounding box center [17, 217] width 6 height 6
checkbox Glicose "true"
drag, startPoint x: 18, startPoint y: 245, endPoint x: 0, endPoint y: 252, distance: 19.2
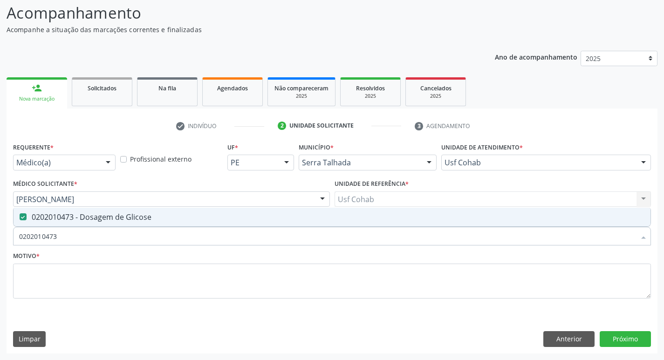
click at [0, 252] on div "Acompanhamento Acompanhe a situação das marcações correntes e finalizadas Relat…" at bounding box center [332, 174] width 664 height 371
checkbox Glicose "false"
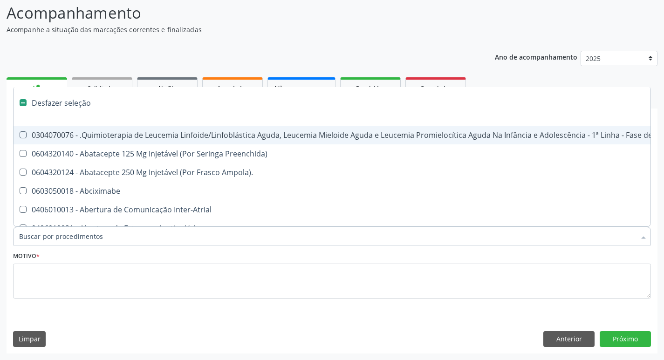
click at [40, 239] on input "Item de agendamento *" at bounding box center [327, 236] width 616 height 19
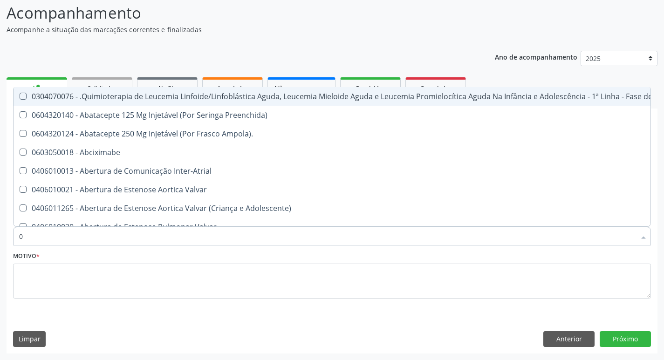
type input "02"
checkbox Coração "true"
checkbox Urina "false"
checkbox Bilateral "true"
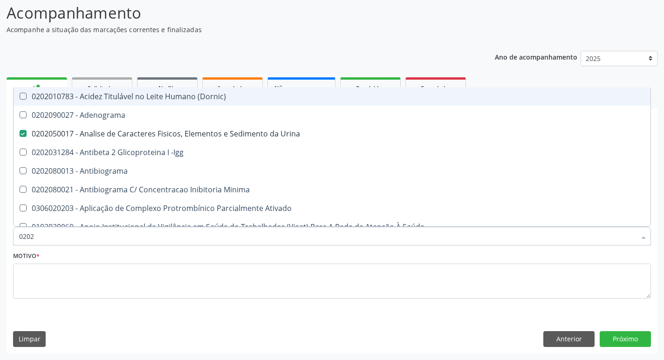
type input "02020"
checkbox Urina "true"
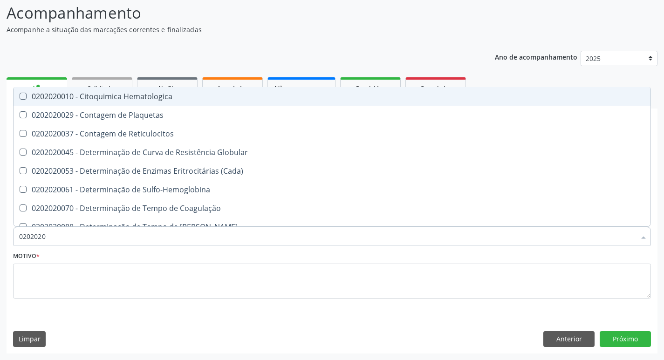
type input "02020203"
checkbox Reticulocitos "false"
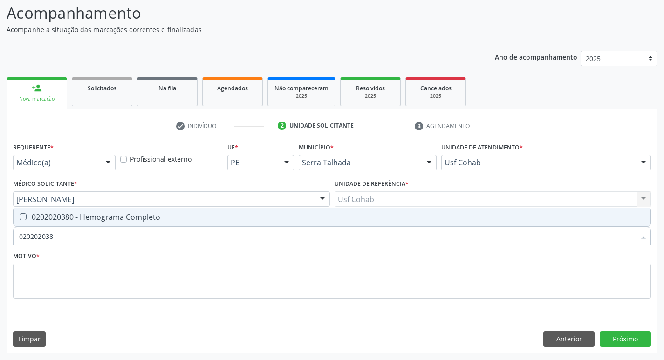
type input "0202020380"
click at [25, 217] on Completo at bounding box center [23, 216] width 7 height 7
click at [20, 217] on Completo "checkbox" at bounding box center [17, 217] width 6 height 6
checkbox Completo "true"
drag, startPoint x: 65, startPoint y: 235, endPoint x: 0, endPoint y: 242, distance: 65.5
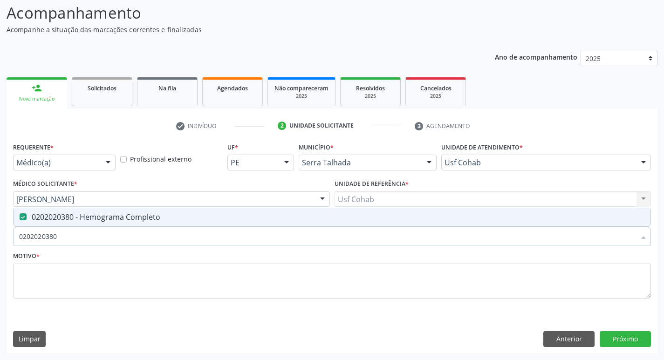
click at [0, 242] on div "Acompanhamento Acompanhe a situação das marcações correntes e finalizadas Relat…" at bounding box center [332, 174] width 664 height 371
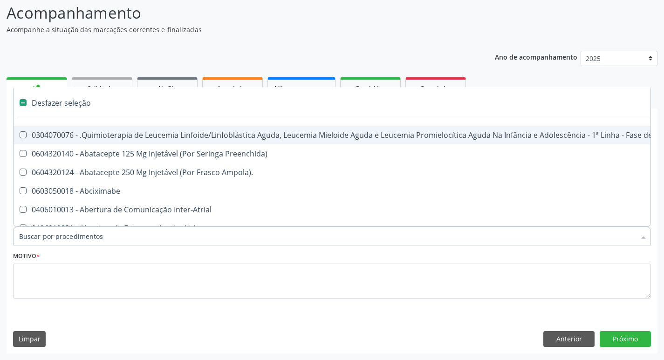
checkbox Manutenção "false"
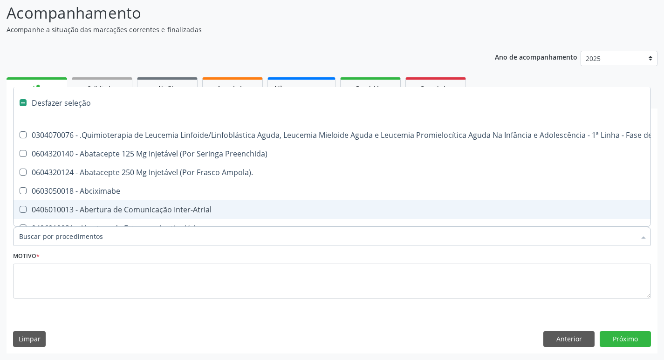
click at [57, 238] on input "Item de agendamento *" at bounding box center [327, 236] width 616 height 19
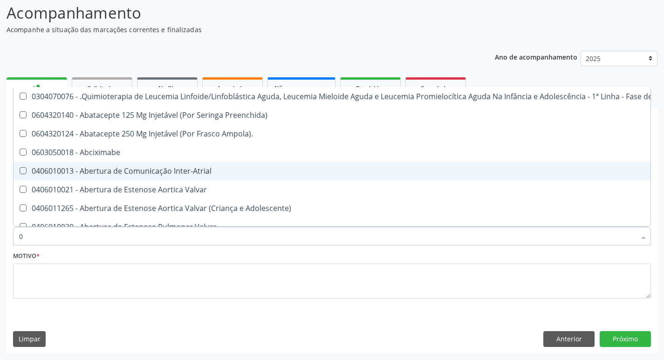
type input "02"
checkbox Coração "true"
checkbox Urina "false"
checkbox Bilateral "true"
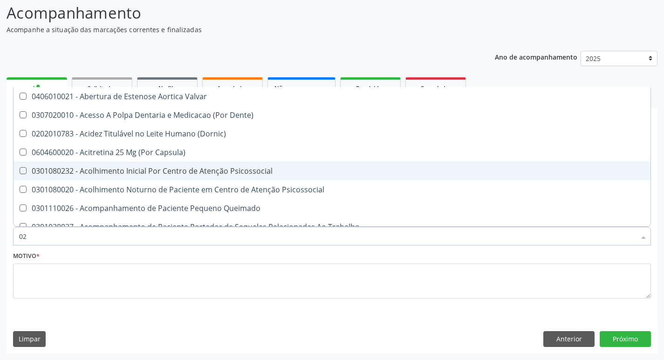
type input "020"
checkbox Terapeutica "true"
checkbox Urina "false"
checkbox \(Qualitativo\) "true"
checkbox Glicose "false"
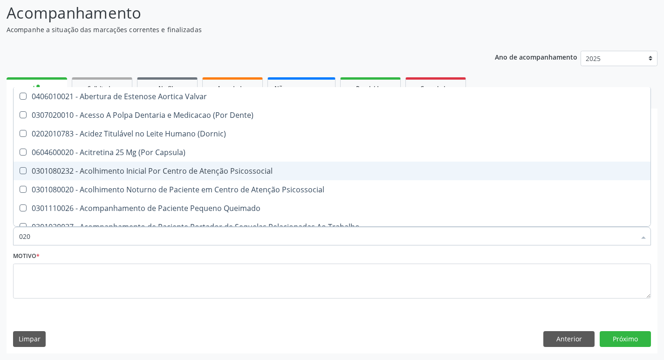
checkbox \(T3\) "true"
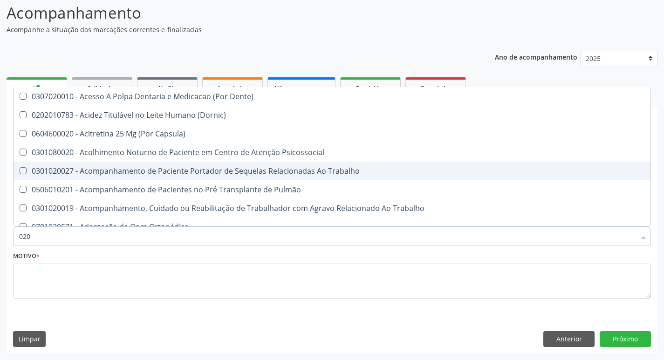
type input "0202"
checkbox Capsula\) "true"
checkbox Urina "false"
checkbox Laser "true"
checkbox Biologica "true"
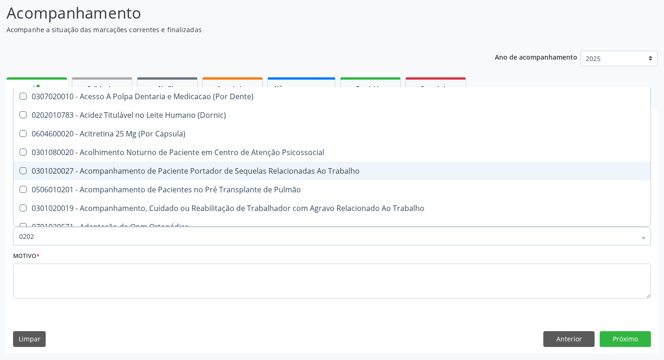
checkbox Glicose "false"
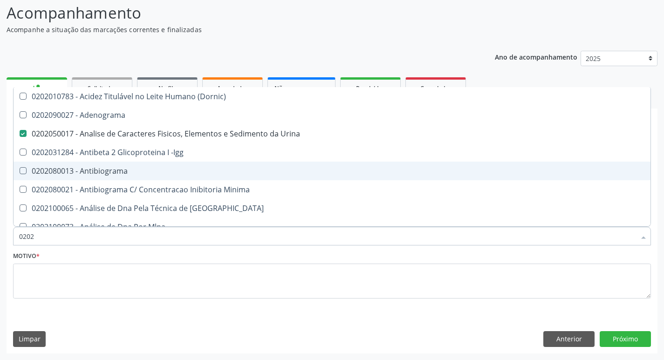
type input "02020"
checkbox Xi "true"
checkbox Glicose "false"
checkbox Zinco "true"
checkbox Completo "false"
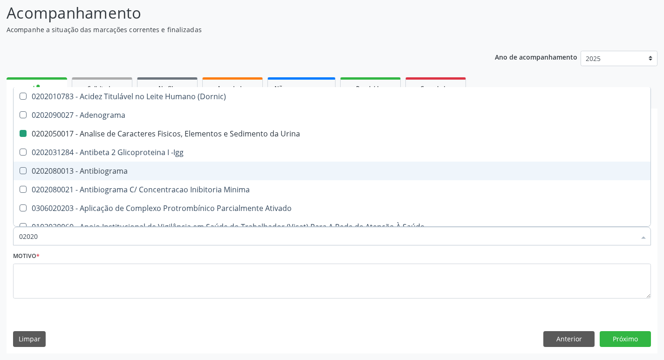
type input "020203"
checkbox Urina "false"
checkbox Aminoacidos "true"
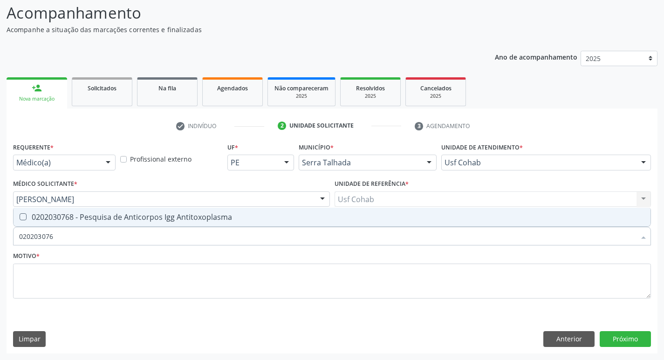
type input "0202030768"
drag, startPoint x: 22, startPoint y: 218, endPoint x: 47, endPoint y: 232, distance: 28.1
click at [22, 218] on Antitoxoplasma at bounding box center [23, 216] width 7 height 7
click at [20, 218] on Antitoxoplasma "checkbox" at bounding box center [17, 217] width 6 height 6
checkbox Antitoxoplasma "true"
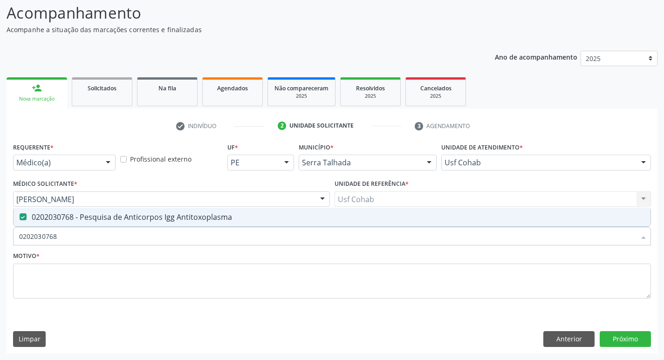
click at [0, 247] on div "Acompanhamento Acompanhe a situação das marcações correntes e finalizadas Relat…" at bounding box center [332, 174] width 664 height 371
click at [61, 240] on input "0202030768" at bounding box center [327, 236] width 616 height 19
drag, startPoint x: 62, startPoint y: 231, endPoint x: 6, endPoint y: 219, distance: 57.6
click at [0, 239] on div "Acompanhamento Acompanhe a situação das marcações correntes e finalizadas Relat…" at bounding box center [332, 174] width 664 height 371
checkbox Antitoxoplasma "false"
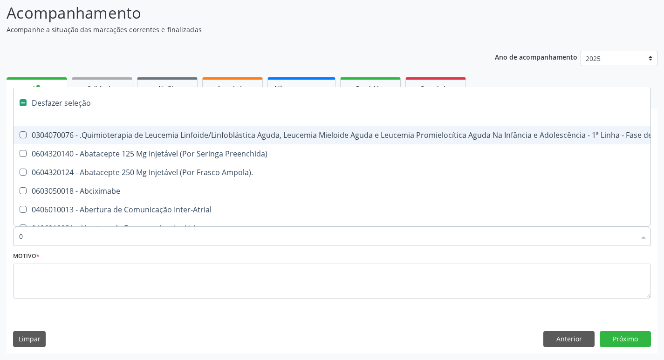
type input "02"
checkbox Coração "true"
checkbox Urina "false"
checkbox Bilateral "true"
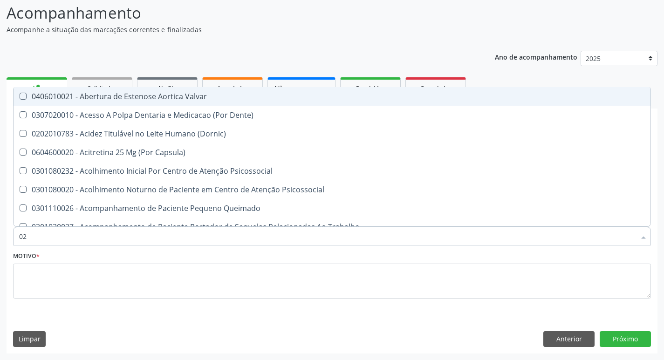
type input "020"
checkbox Terapeutica "true"
checkbox Urina "false"
checkbox \(Qualitativo\) "true"
checkbox Glicose "false"
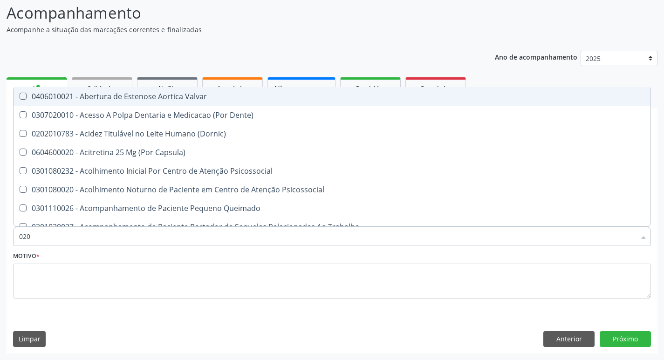
checkbox \(T3\) "true"
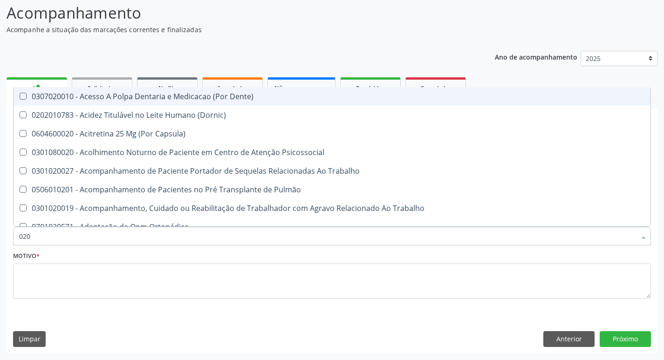
type input "0202"
checkbox Capsula\) "true"
checkbox Urina "false"
checkbox Laser "true"
checkbox Biologica "true"
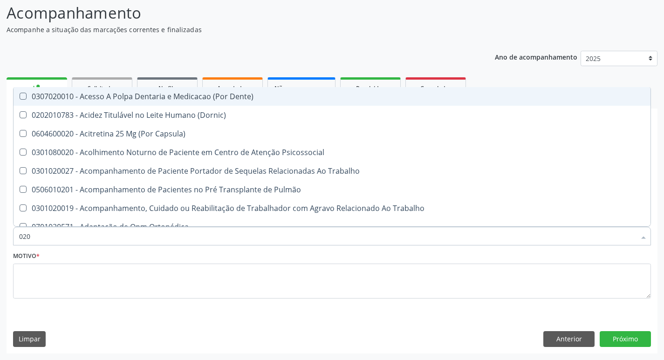
checkbox Dosagens\) "true"
checkbox Glicose "false"
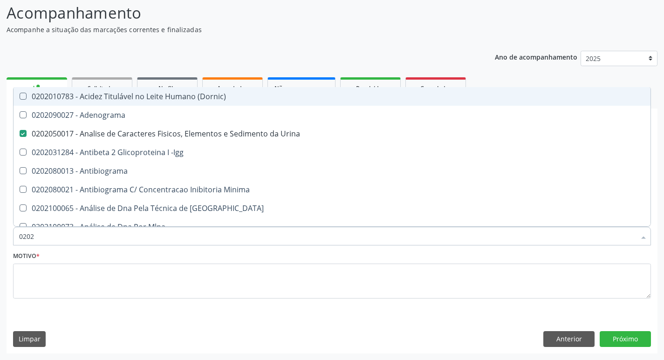
type input "02020"
checkbox Xi "true"
checkbox Glicose "false"
checkbox Zinco "true"
checkbox Completo "false"
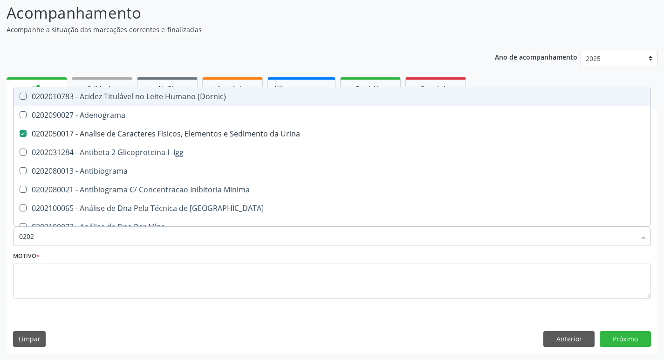
checkbox Carini "true"
checkbox Antitoxoplasma "false"
type input "0202030"
checkbox Urina "false"
checkbox Aminoacidos "false"
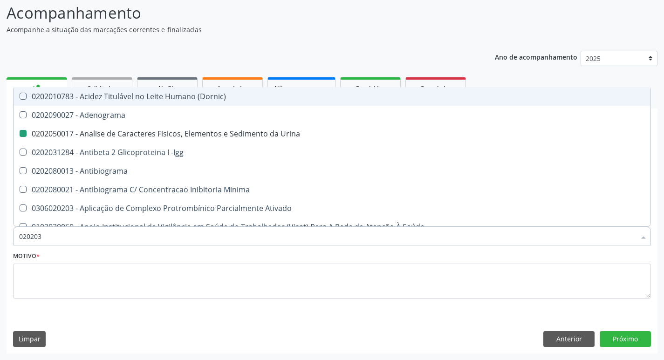
checkbox \(Vhs\) "true"
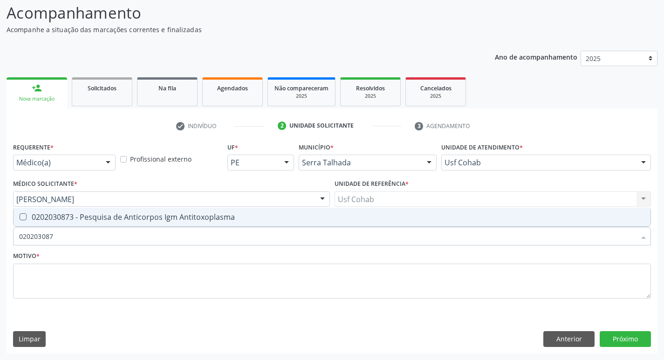
type input "0202030873"
click at [26, 216] on Antitoxoplasma at bounding box center [23, 216] width 7 height 7
click at [20, 216] on Antitoxoplasma "checkbox" at bounding box center [17, 217] width 6 height 6
checkbox Antitoxoplasma "true"
drag, startPoint x: 61, startPoint y: 235, endPoint x: 0, endPoint y: 253, distance: 64.0
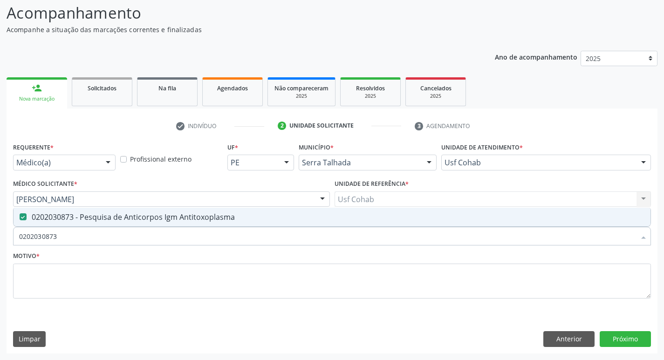
click at [0, 253] on div "Acompanhamento Acompanhe a situação das marcações correntes e finalizadas Relat…" at bounding box center [332, 174] width 664 height 371
checkbox Antitoxoplasma "false"
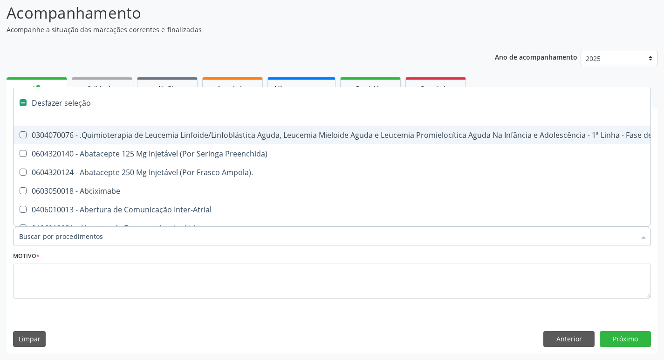
click at [87, 236] on input "Item de agendamento *" at bounding box center [327, 236] width 616 height 19
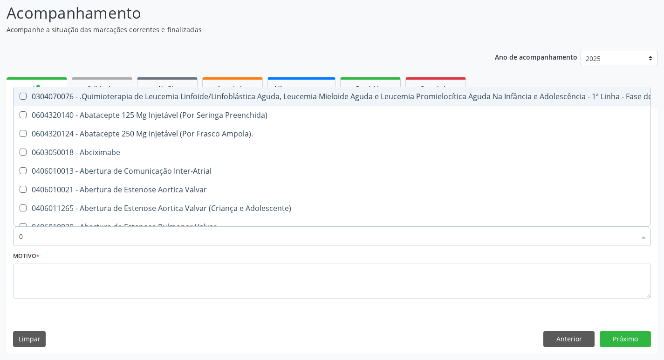
type input "02"
checkbox Coração "true"
checkbox Urina "false"
checkbox Bilateral "true"
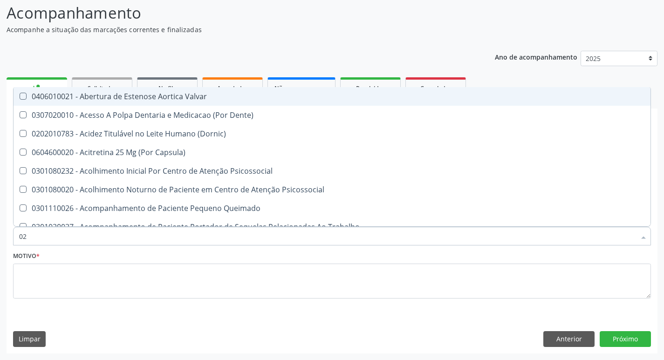
type input "020"
checkbox Terapeutica "true"
checkbox Urina "false"
checkbox \(Qualitativo\) "true"
checkbox Glicose "false"
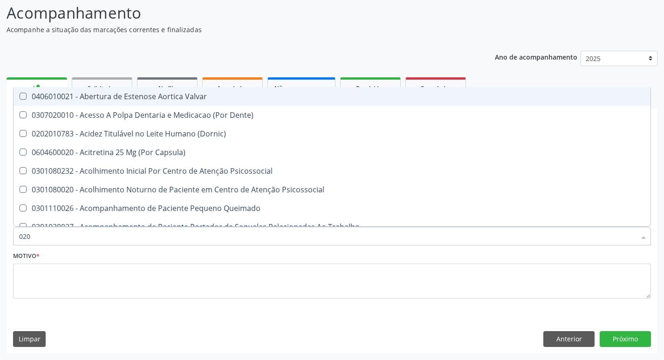
checkbox \(T3\) "true"
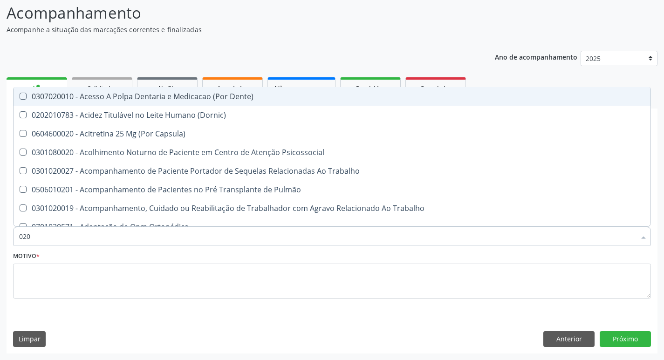
type input "0202"
checkbox Capsula\) "true"
checkbox Urina "false"
checkbox Laser "true"
checkbox Biologica "true"
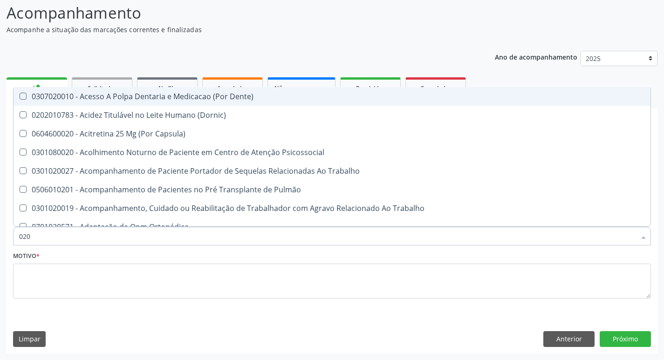
checkbox Dosagens\) "true"
checkbox Euglobulina "true"
checkbox Glicose "false"
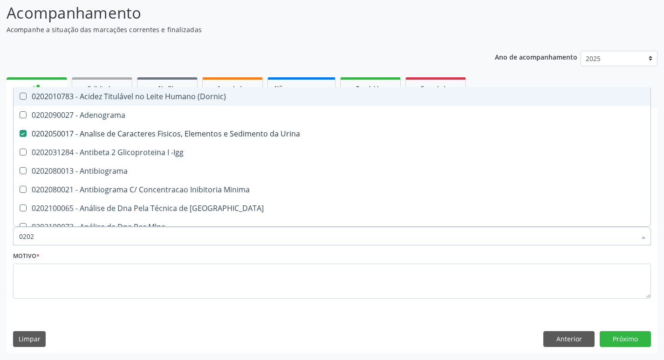
type input "02020"
checkbox Xi "true"
checkbox Glicose "false"
checkbox Zinco "true"
checkbox Completo "false"
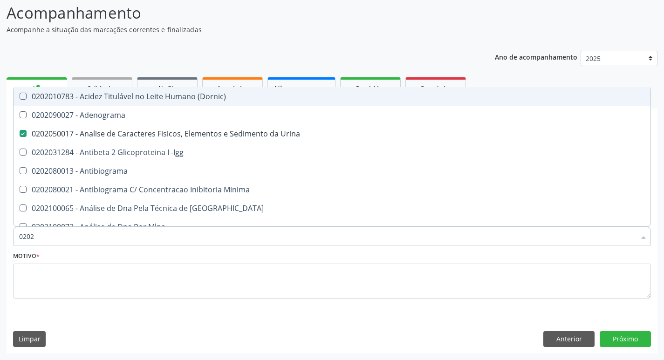
checkbox Carini "true"
checkbox Parceria\) "true"
checkbox Antitoxoplasma "false"
type input "020208"
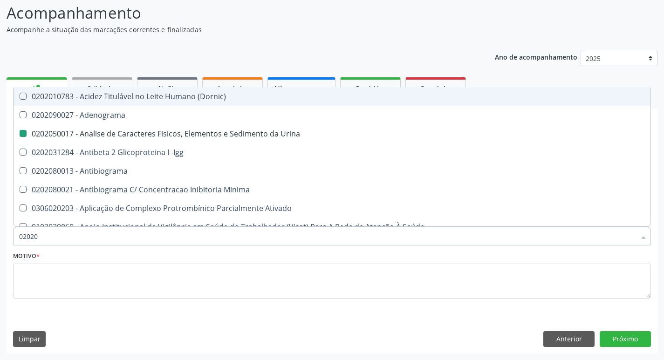
checkbox Urina "false"
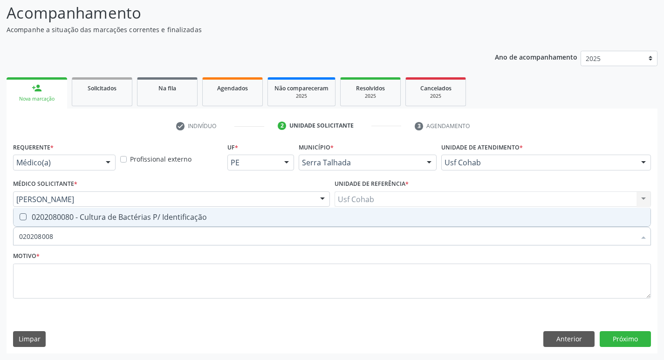
type input "0202080080"
click at [24, 222] on span "0202080080 - Cultura de Bactérias P/ Identificação" at bounding box center [332, 217] width 637 height 19
checkbox Identificação "true"
drag, startPoint x: 72, startPoint y: 239, endPoint x: 15, endPoint y: 211, distance: 63.1
click at [0, 246] on div "Acompanhamento Acompanhe a situação das marcações correntes e finalizadas Relat…" at bounding box center [332, 174] width 664 height 371
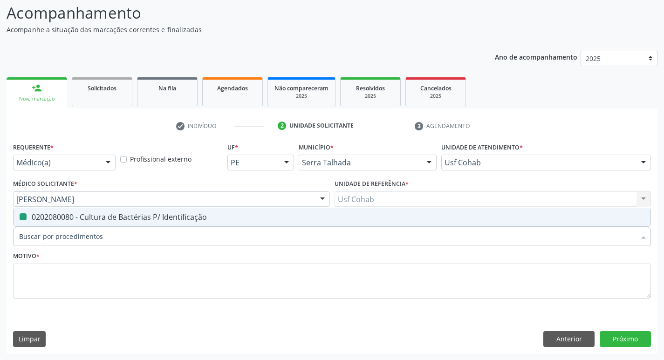
checkbox Identificação "false"
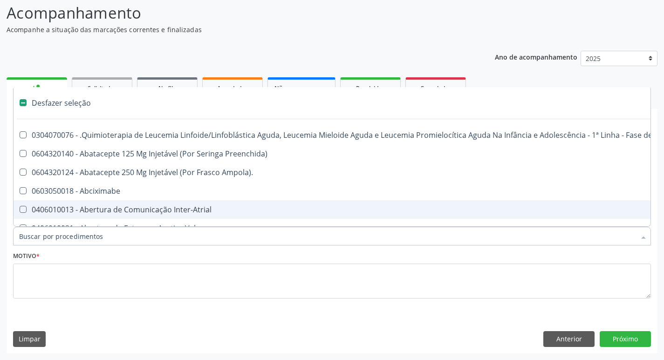
click at [89, 240] on input "Item de agendamento *" at bounding box center [327, 236] width 616 height 19
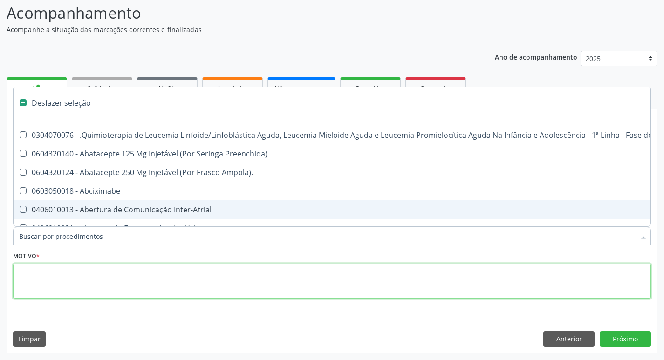
click at [39, 277] on textarea at bounding box center [332, 281] width 638 height 35
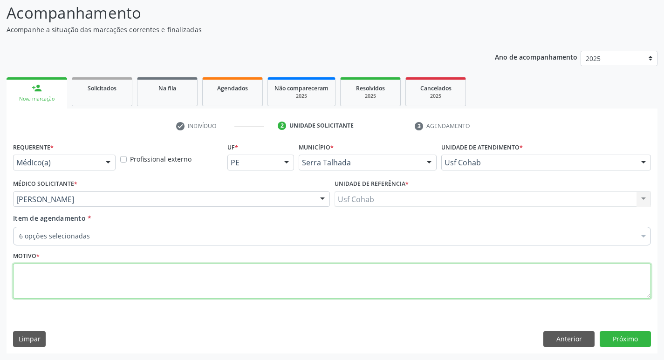
click at [39, 274] on textarea at bounding box center [332, 281] width 638 height 35
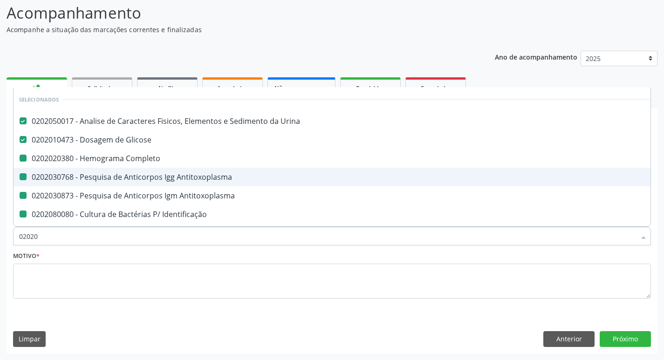
type input "020202"
checkbox Completo "false"
checkbox Antitoxoplasma "false"
checkbox Identificação "false"
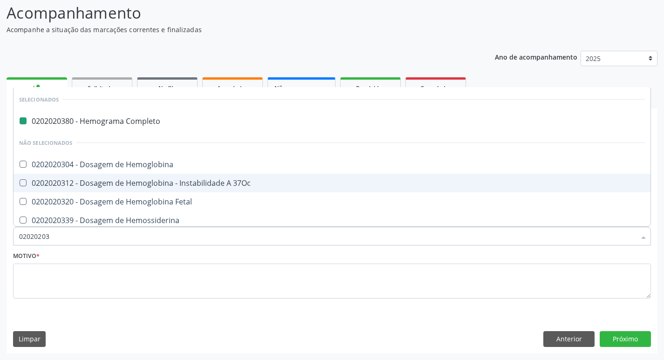
type input "020202035"
checkbox Completo "false"
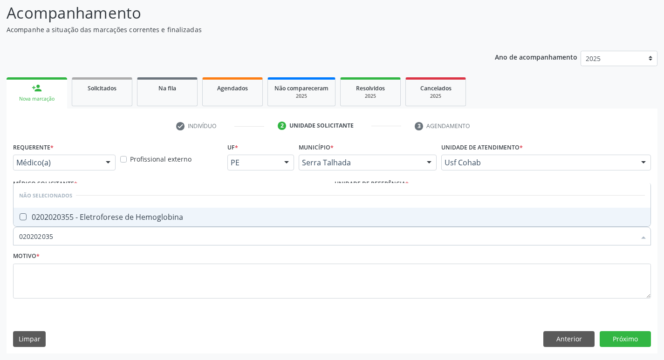
type input "0202020355"
click at [23, 217] on Hemoglobina at bounding box center [23, 216] width 7 height 7
click at [20, 217] on Hemoglobina "checkbox" at bounding box center [17, 217] width 6 height 6
checkbox Hemoglobina "true"
drag, startPoint x: 21, startPoint y: 241, endPoint x: 0, endPoint y: 255, distance: 25.2
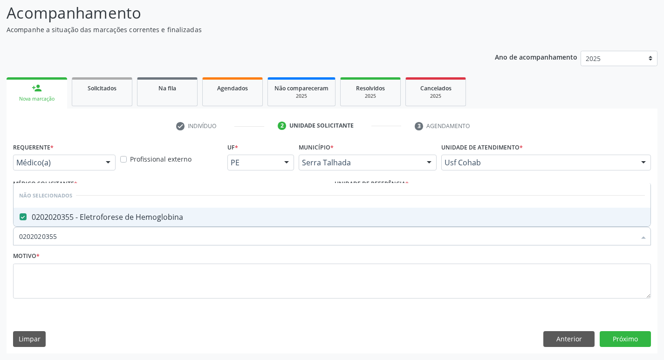
click at [0, 255] on div "Acompanhamento Acompanhe a situação das marcações correntes e finalizadas Relat…" at bounding box center [332, 174] width 664 height 371
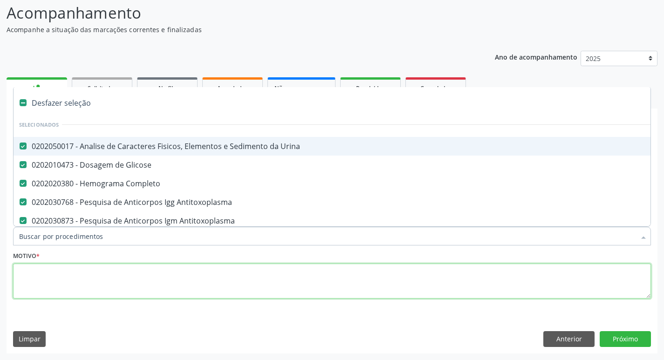
click at [48, 287] on textarea at bounding box center [332, 281] width 638 height 35
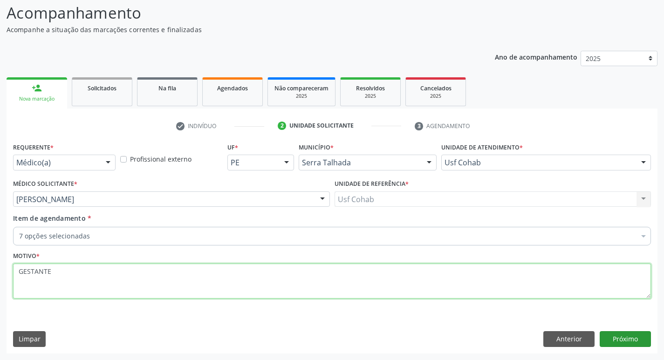
type textarea "GESTANTE"
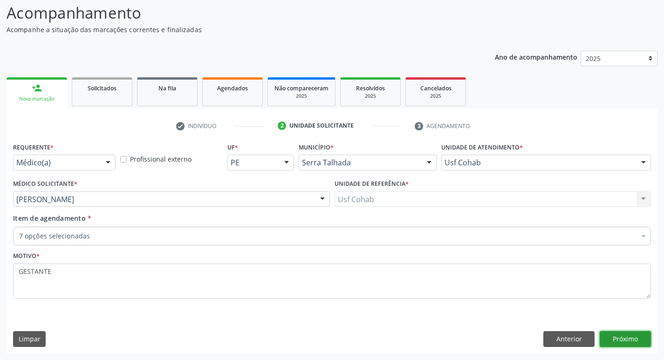
click at [636, 339] on button "Próximo" at bounding box center [625, 339] width 51 height 16
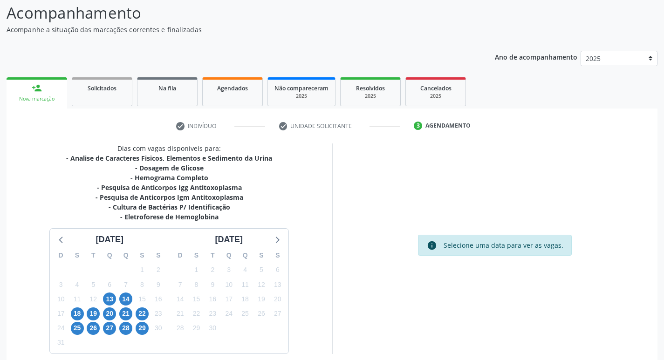
click at [70, 312] on div "18" at bounding box center [77, 314] width 16 height 14
click at [75, 312] on span "18" at bounding box center [77, 313] width 13 height 13
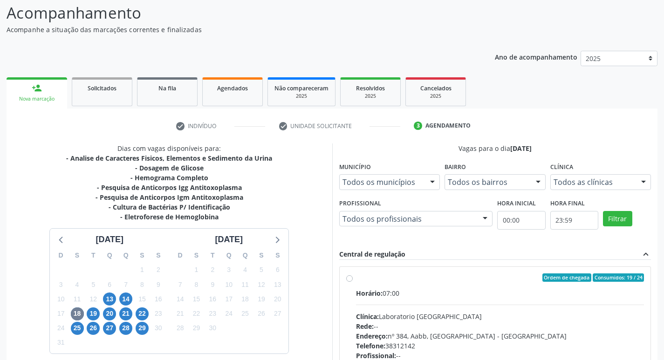
click at [356, 277] on label "Ordem de chegada Consumidos: 19 / 24 Horário: 07:00 Clínica: Laboratorio Sao Fr…" at bounding box center [500, 344] width 288 height 143
click at [351, 277] on input "Ordem de chegada Consumidos: 19 / 24 Horário: 07:00 Clínica: Laboratorio Sao Fr…" at bounding box center [349, 277] width 7 height 8
radio input "true"
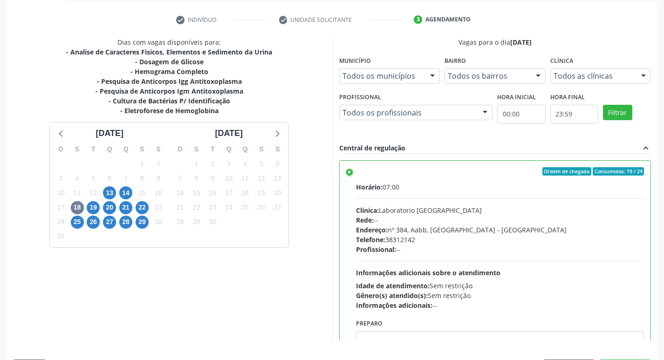
scroll to position [197, 0]
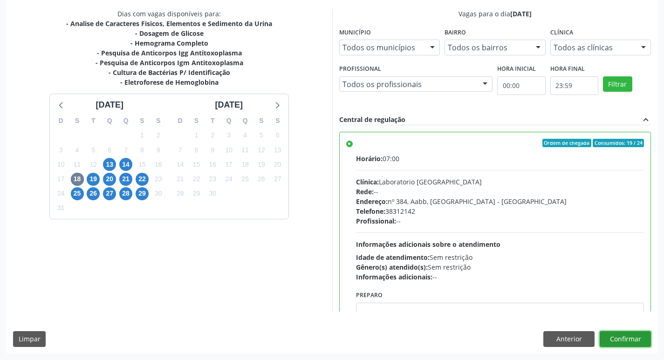
click at [625, 341] on button "Confirmar" at bounding box center [625, 339] width 51 height 16
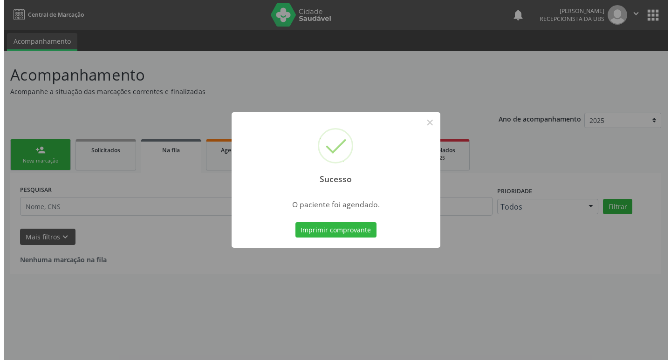
scroll to position [0, 0]
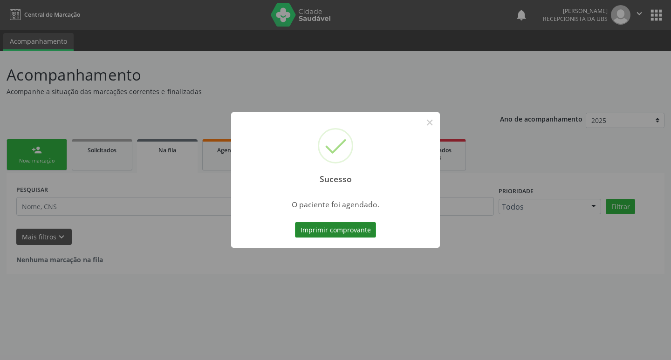
click at [328, 232] on button "Imprimir comprovante" at bounding box center [335, 230] width 81 height 16
